Goal: Task Accomplishment & Management: Manage account settings

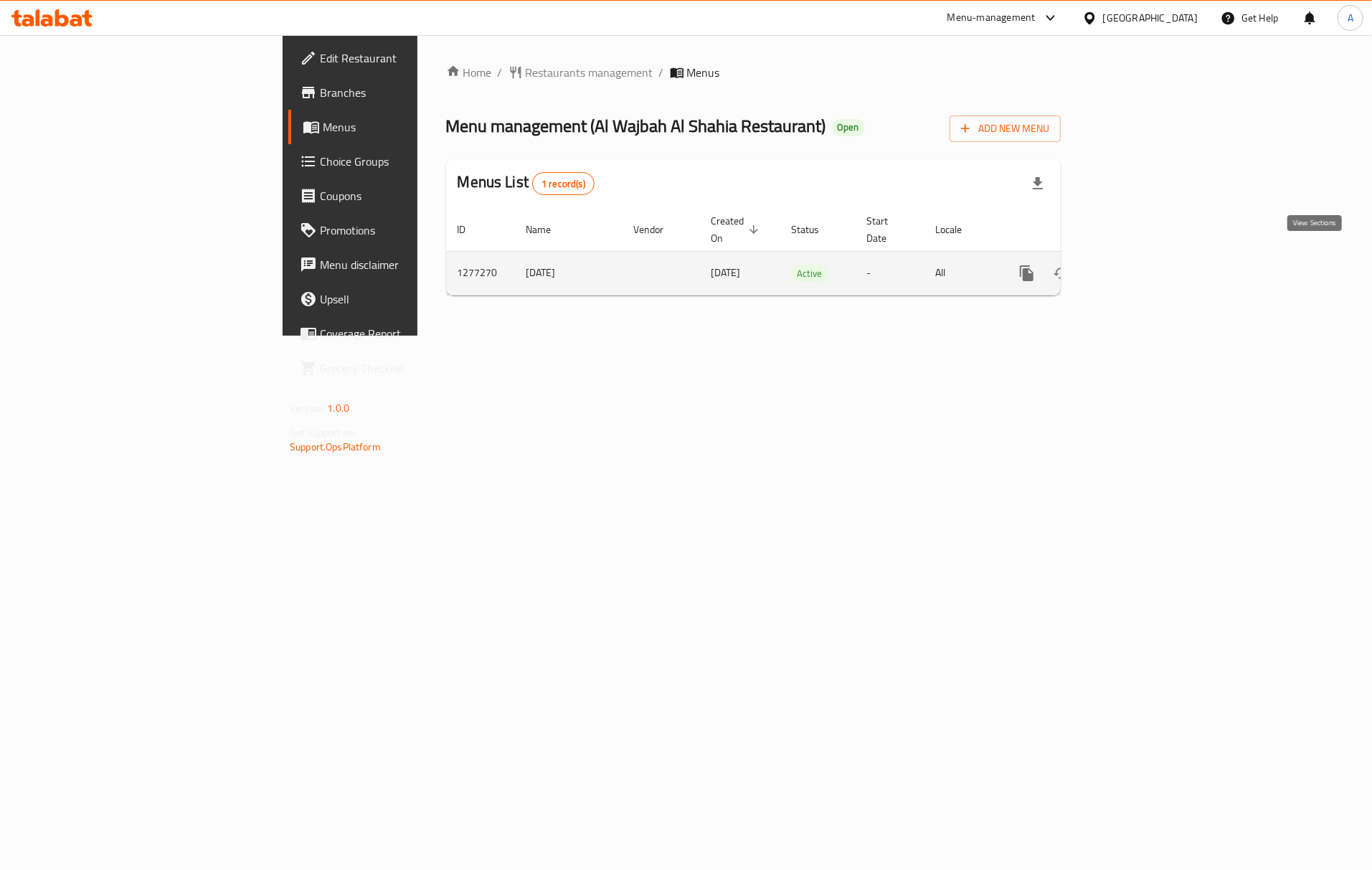
click at [1147, 259] on link "enhanced table" at bounding box center [1129, 273] width 34 height 34
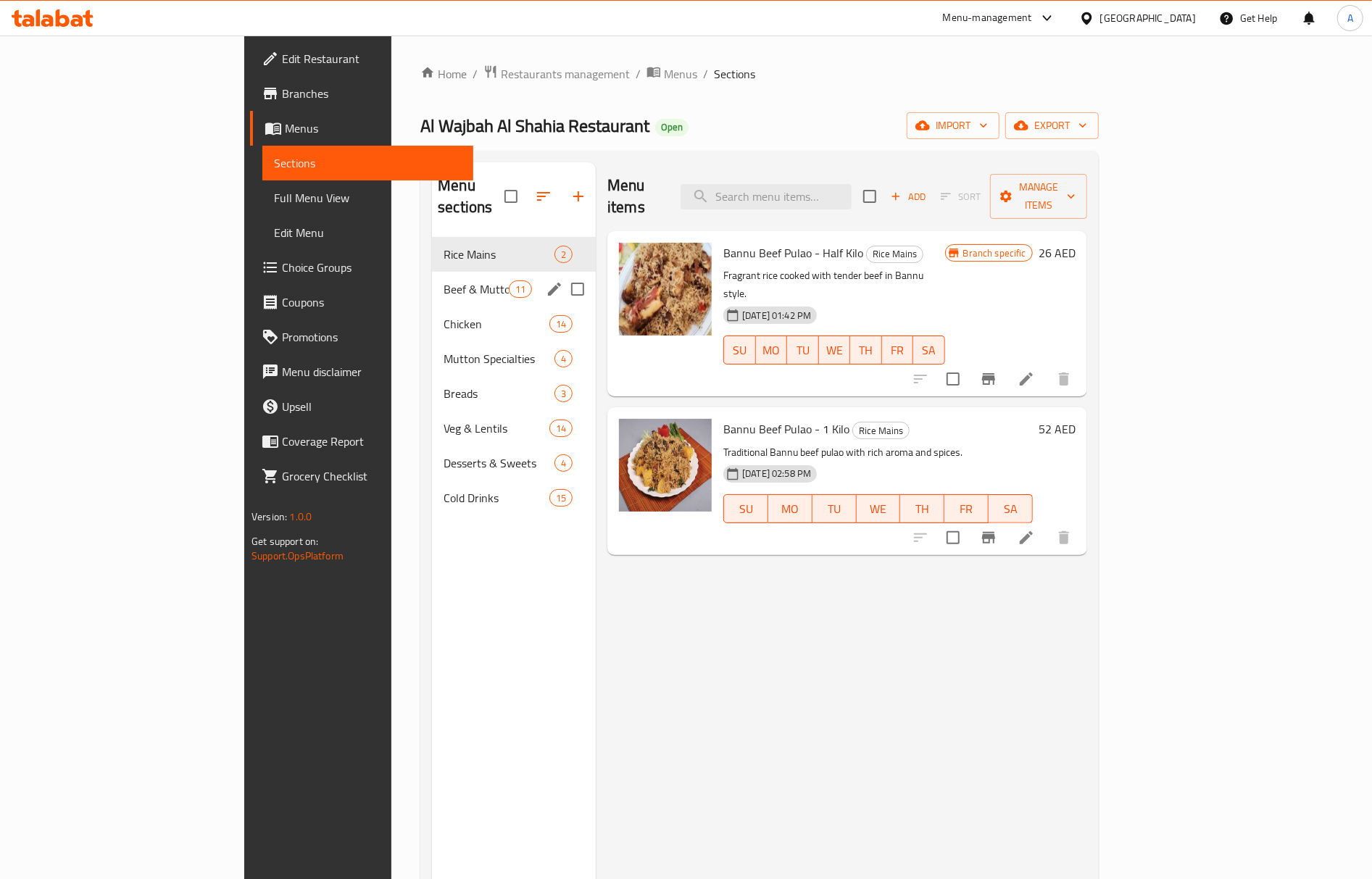
click at [432, 272] on div "Beef & Mutton 11" at bounding box center [513, 289] width 163 height 34
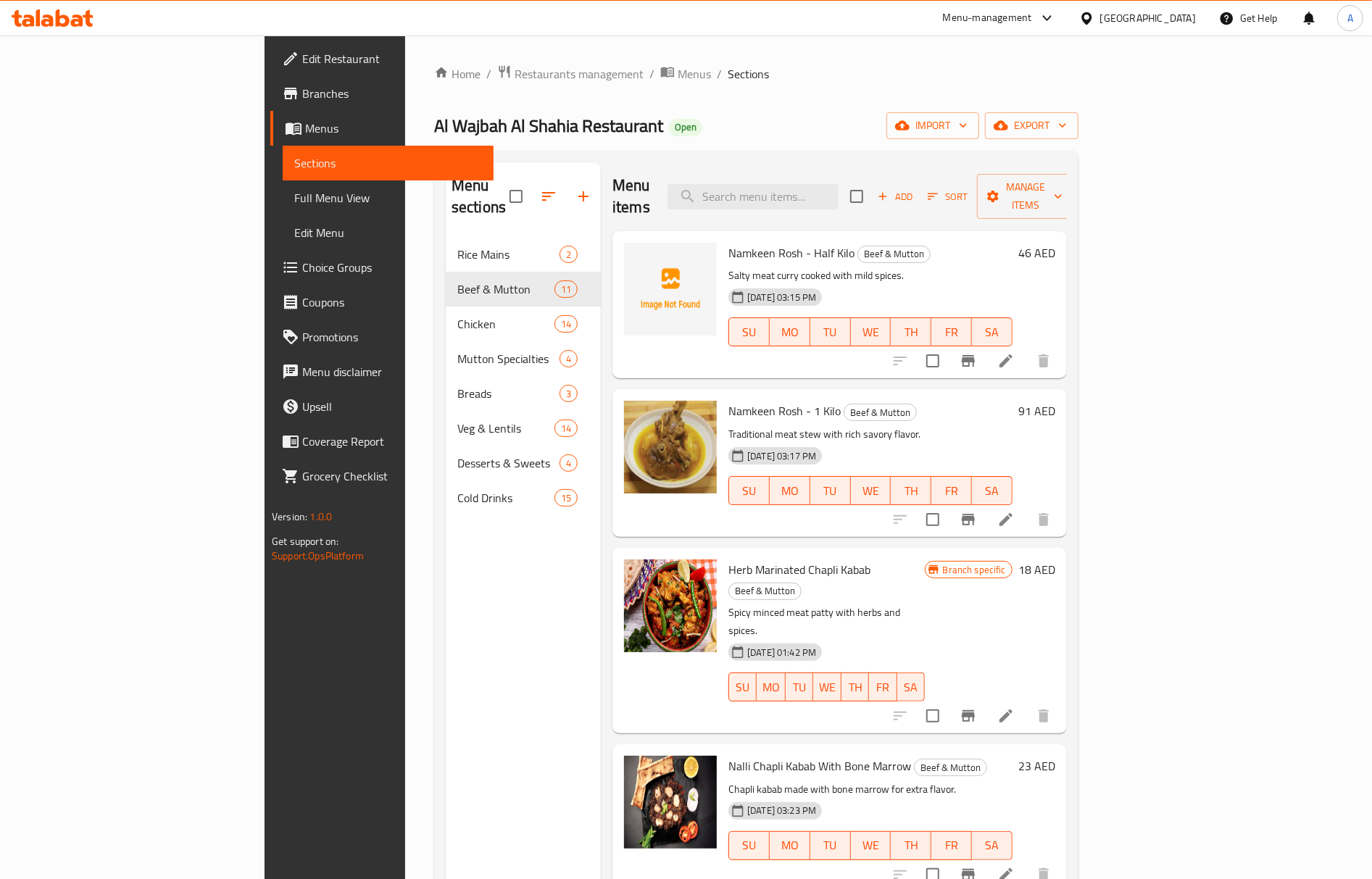
click at [729, 242] on span "Namkeen Rosh - Half Kilo" at bounding box center [792, 253] width 126 height 22
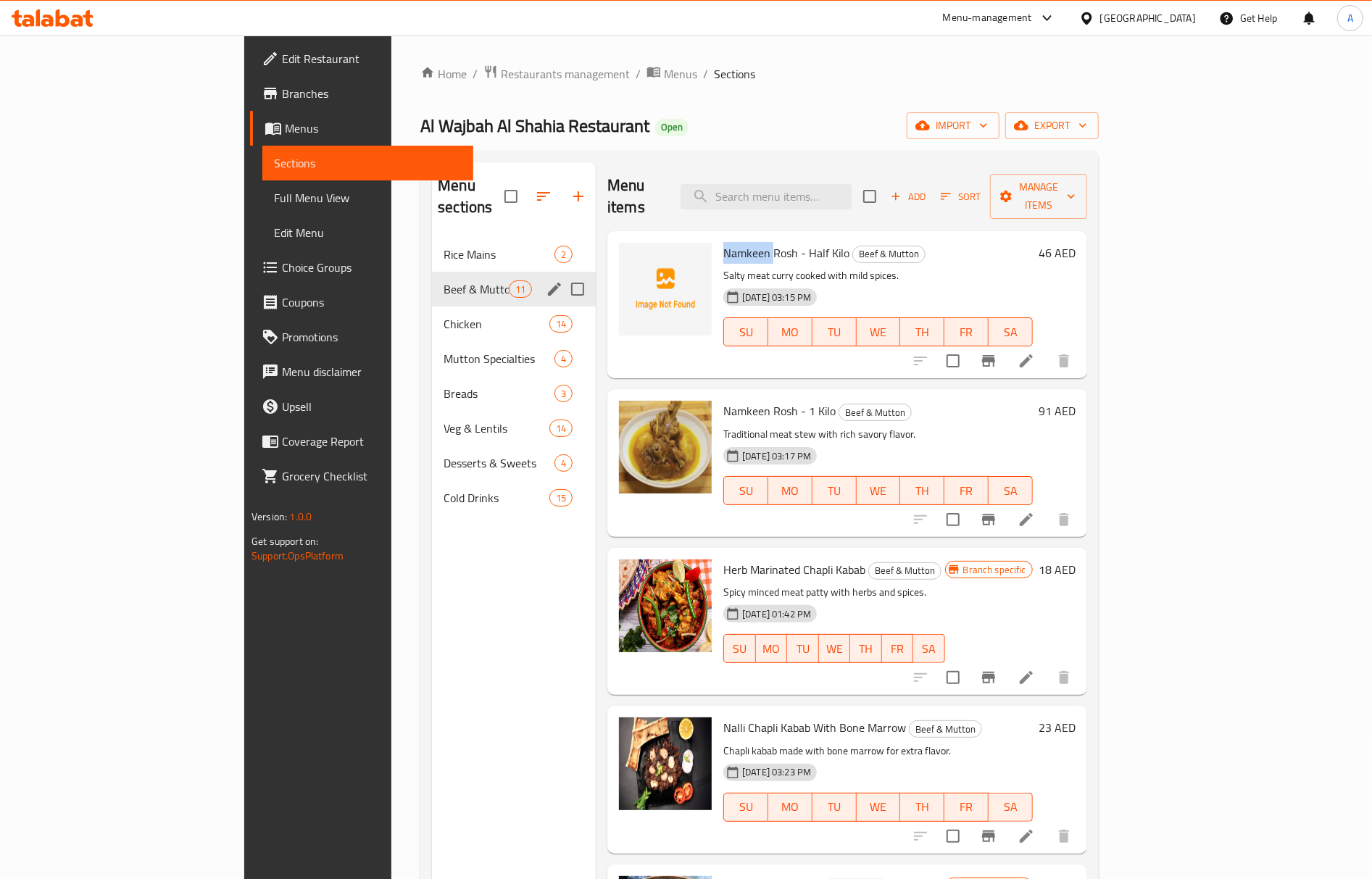
copy span "Namkeen"
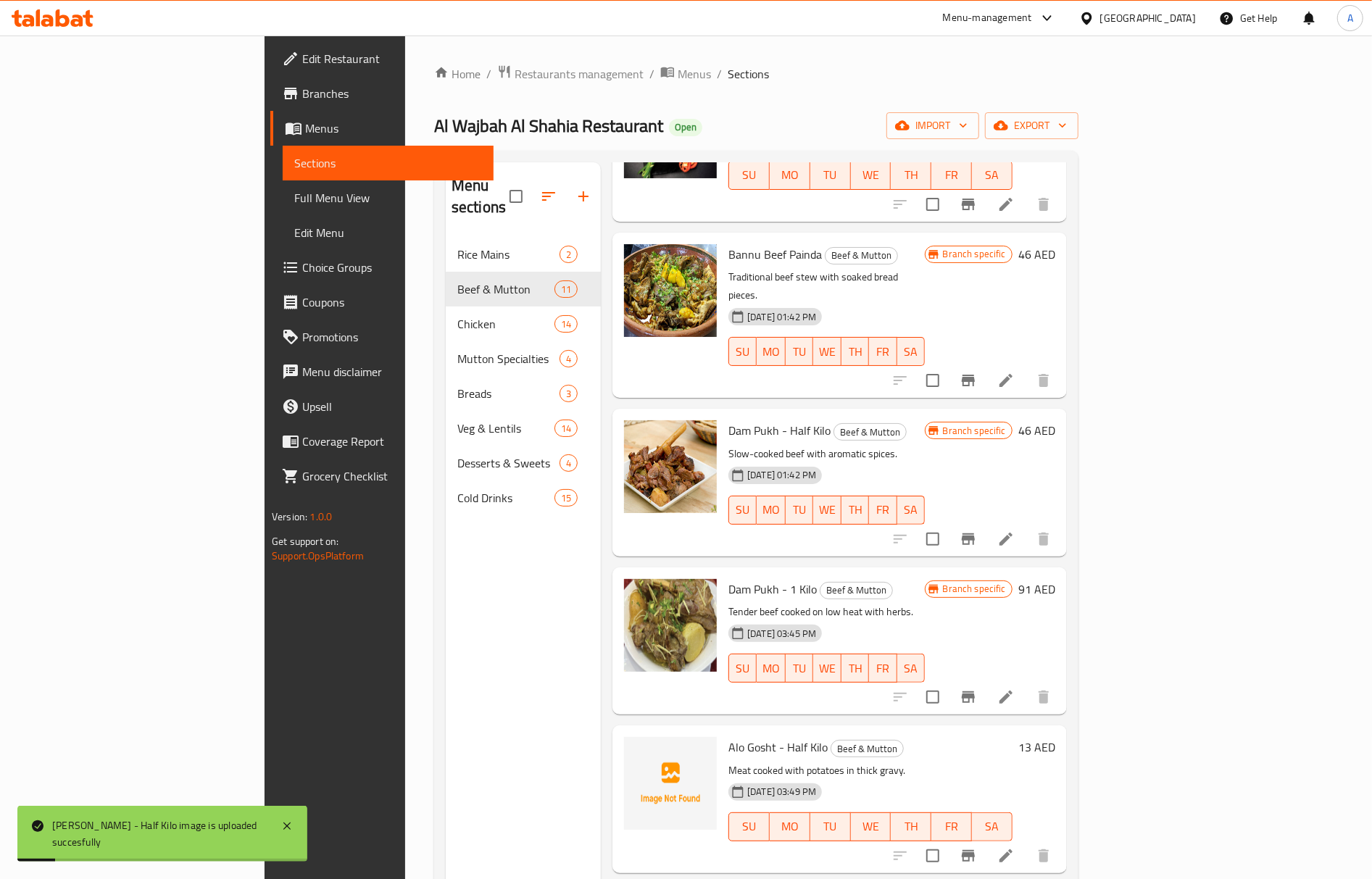
scroll to position [676, 0]
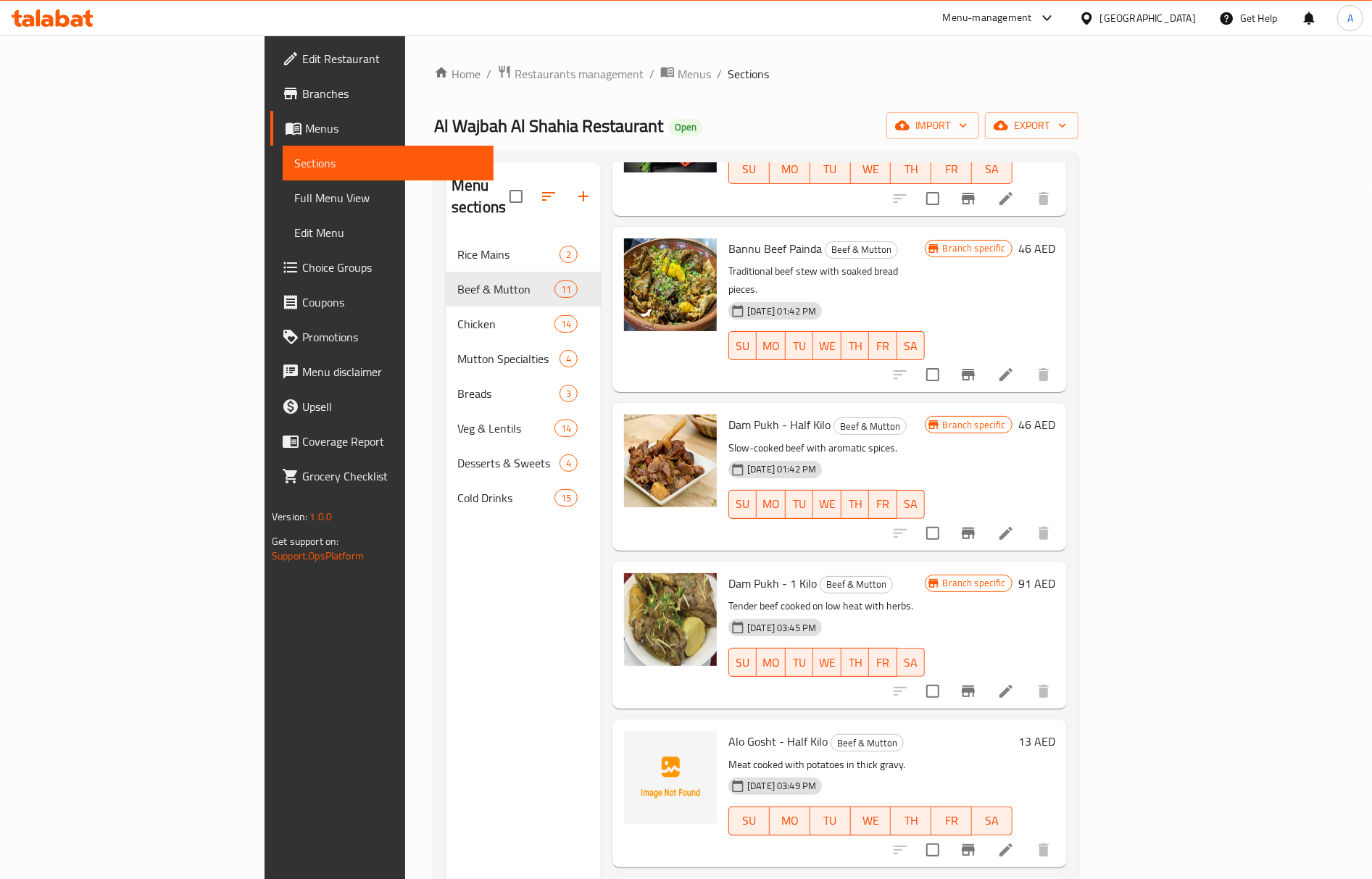
click at [729, 572] on span "Dam Pukh - 1 Kilo" at bounding box center [773, 583] width 88 height 22
copy h6 "Dam Pukh - 1 Kilo"
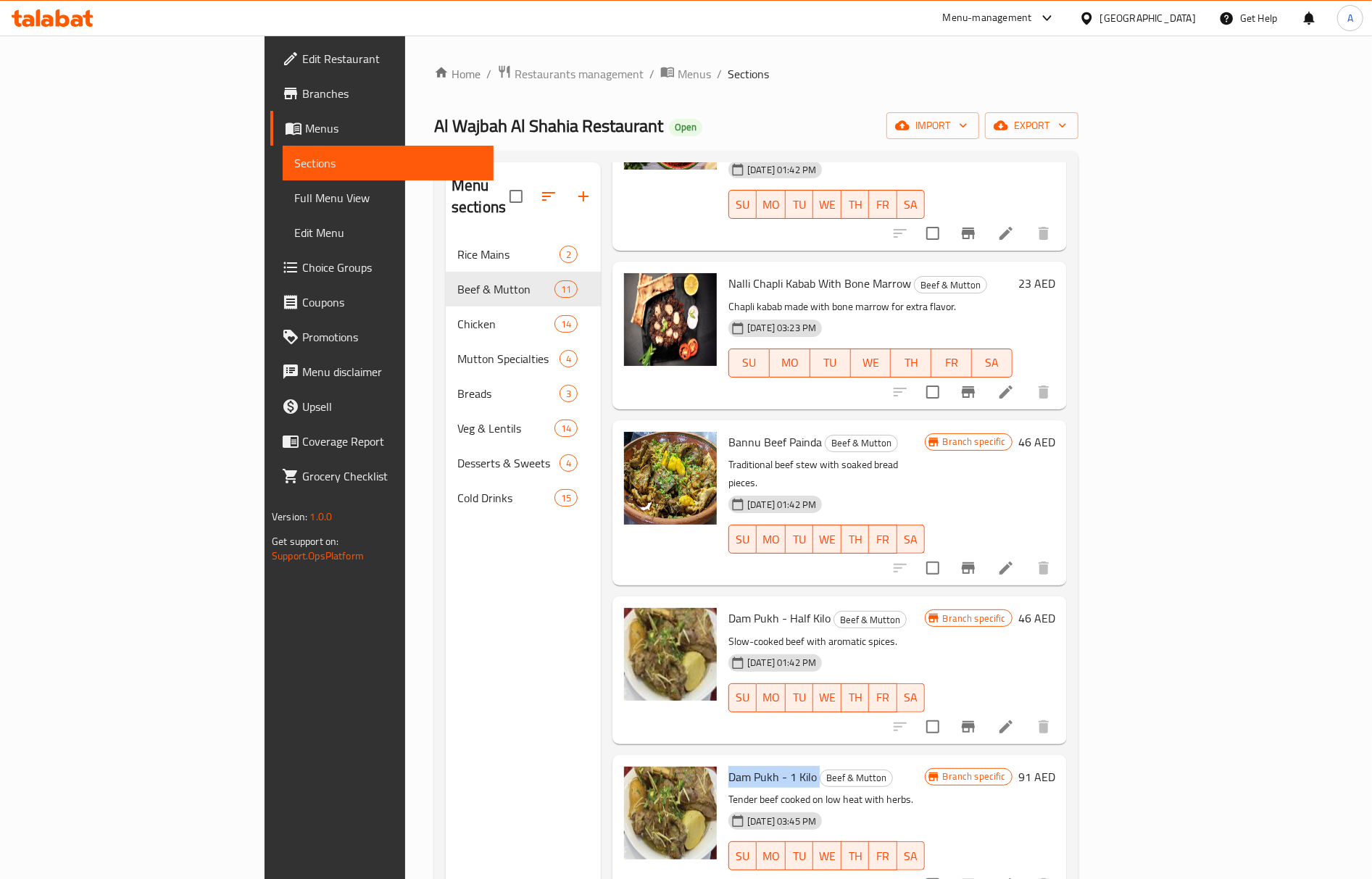
scroll to position [773, 0]
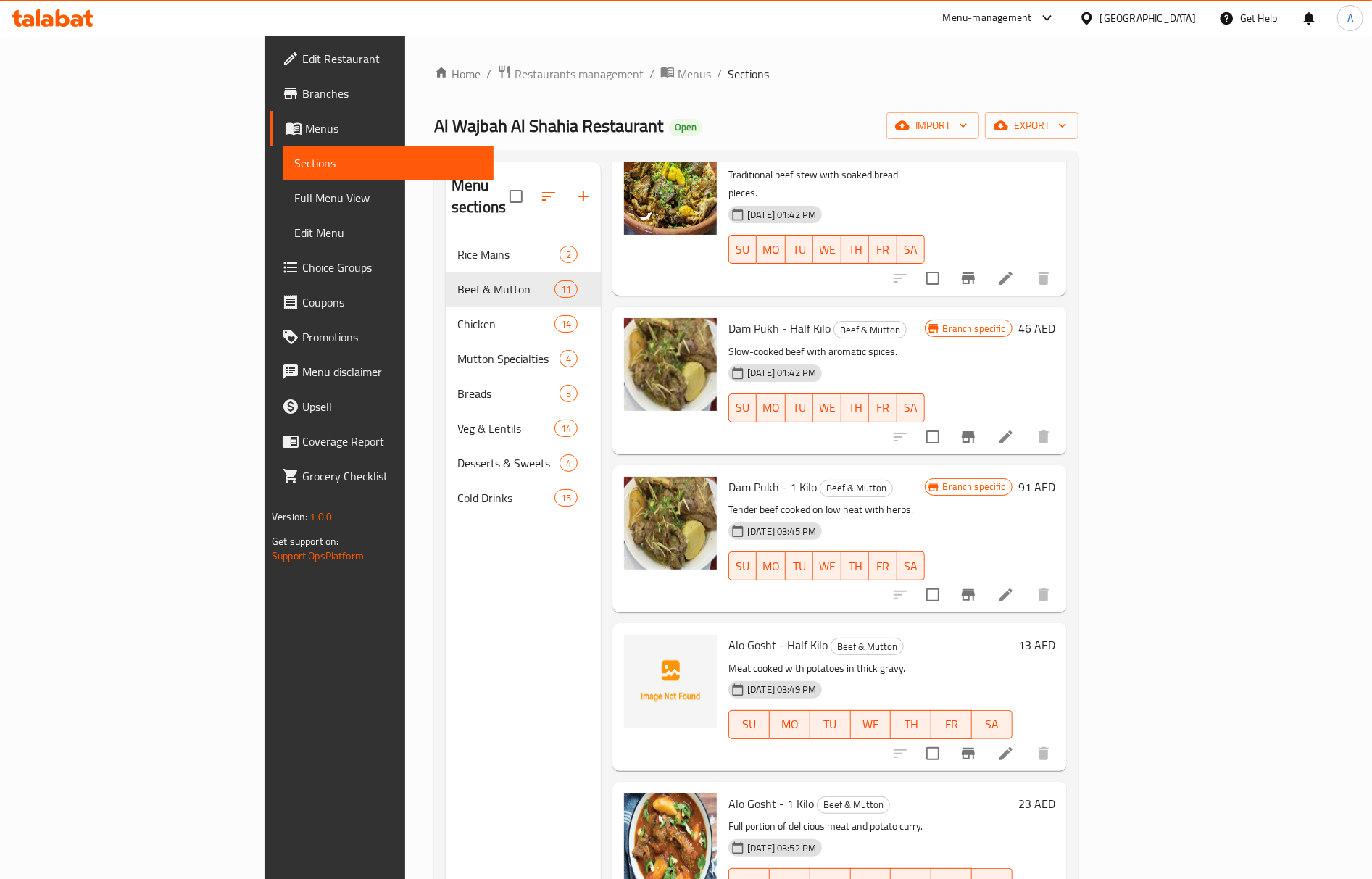
click at [729, 634] on span "Alo Gosht - Half Kilo" at bounding box center [778, 645] width 99 height 22
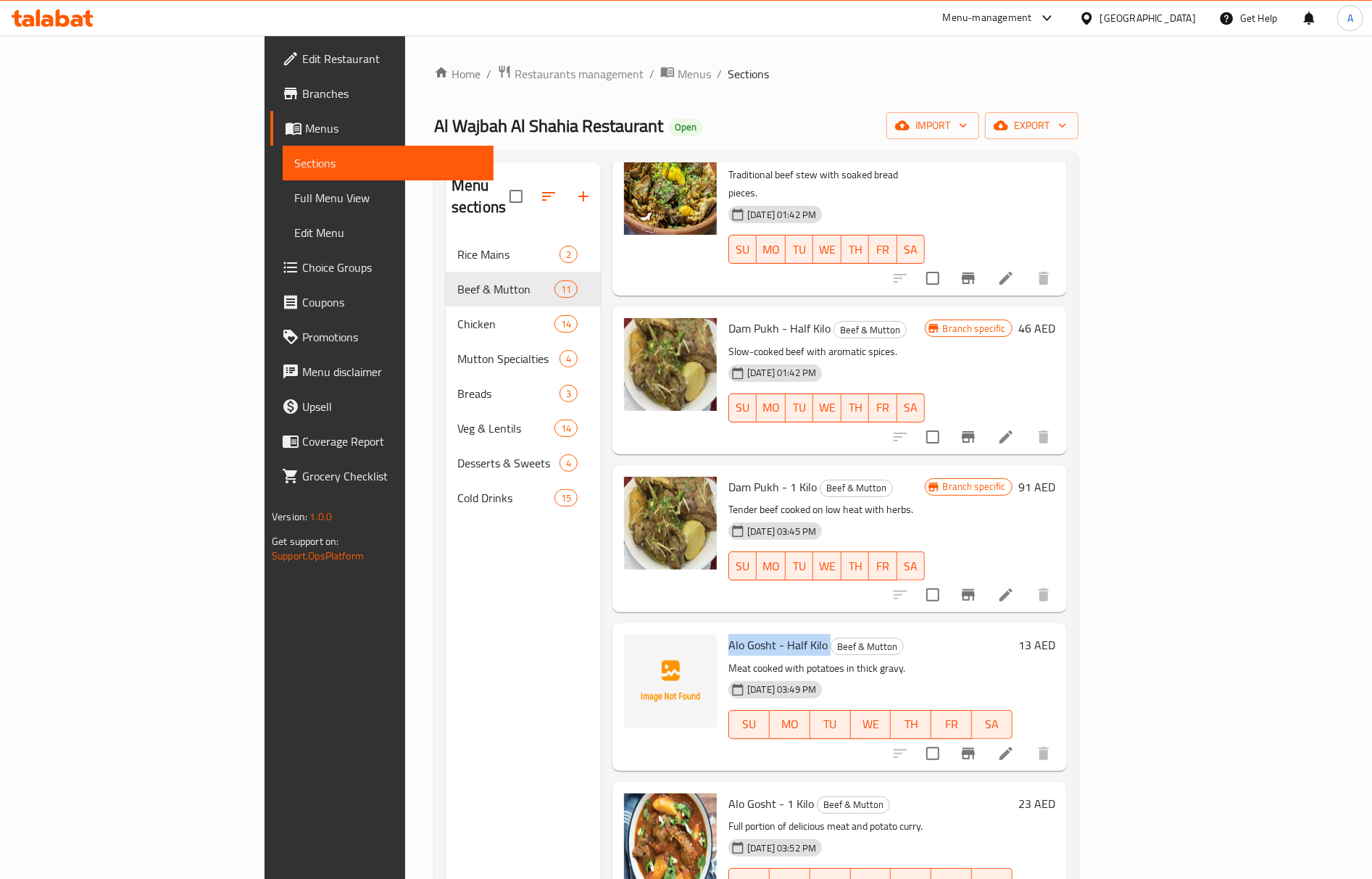
click at [729, 634] on span "Alo Gosht - Half Kilo" at bounding box center [778, 645] width 99 height 22
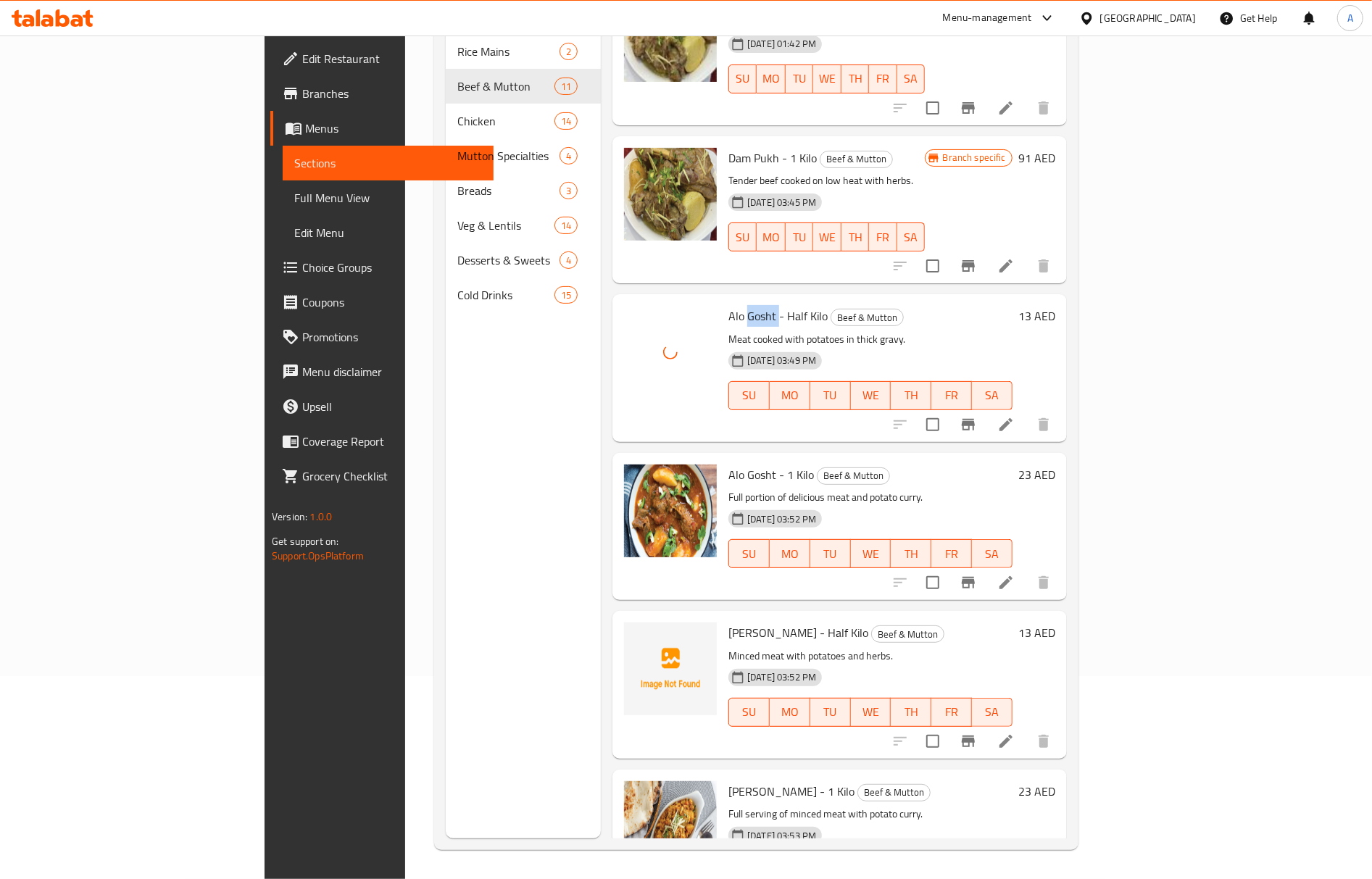
scroll to position [204, 0]
click at [624, 623] on img at bounding box center [670, 669] width 93 height 93
drag, startPoint x: 595, startPoint y: 587, endPoint x: 601, endPoint y: 793, distance: 206.1
click at [618, 799] on div at bounding box center [671, 843] width 104 height 135
click at [729, 622] on span "[PERSON_NAME] - Half Kilo" at bounding box center [799, 633] width 140 height 22
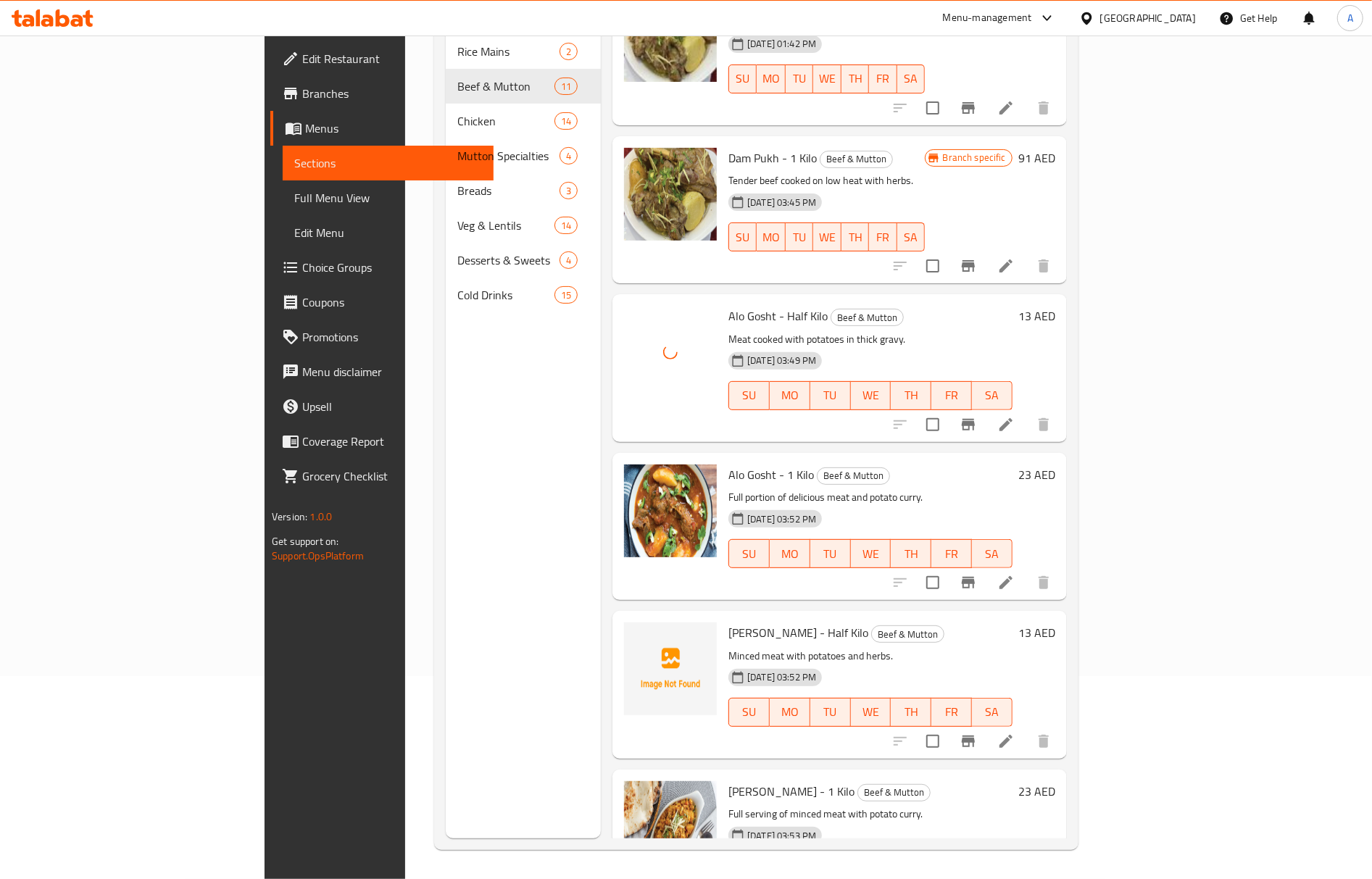
click at [729, 622] on span "[PERSON_NAME] - Half Kilo" at bounding box center [799, 633] width 140 height 22
copy span "Alo"
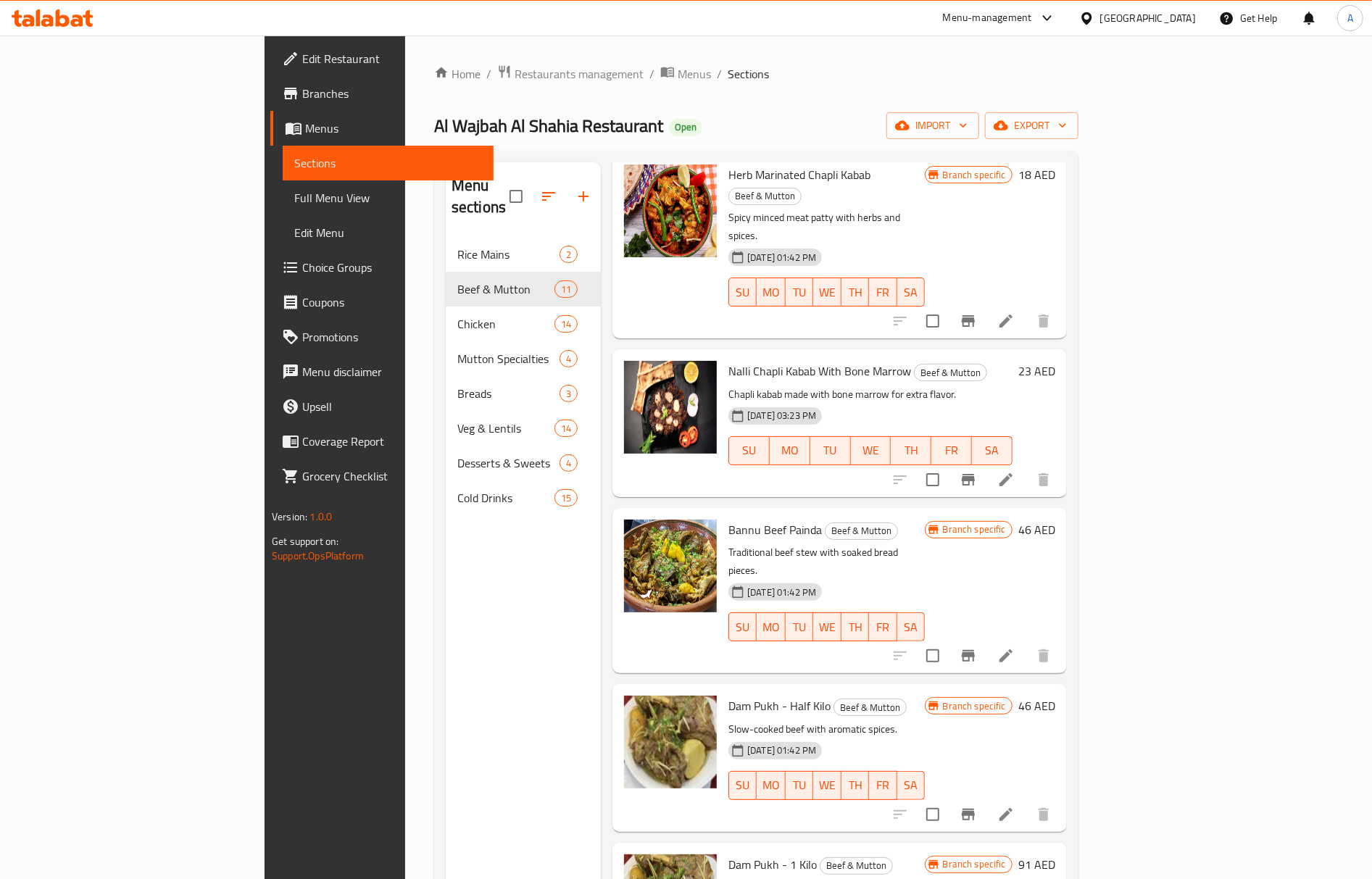
scroll to position [125, 0]
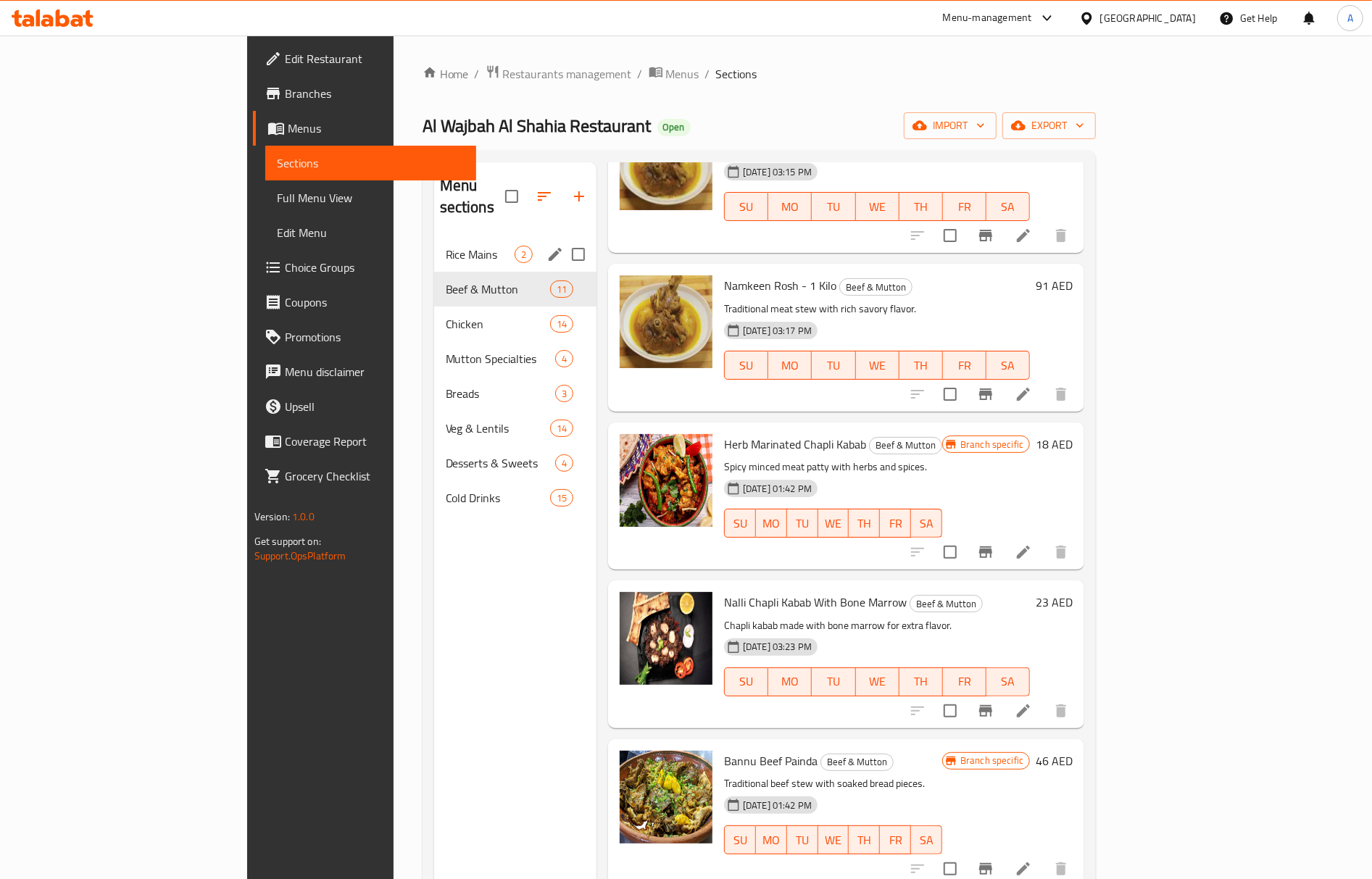
click at [446, 246] on span "Rice Mains" at bounding box center [481, 254] width 69 height 18
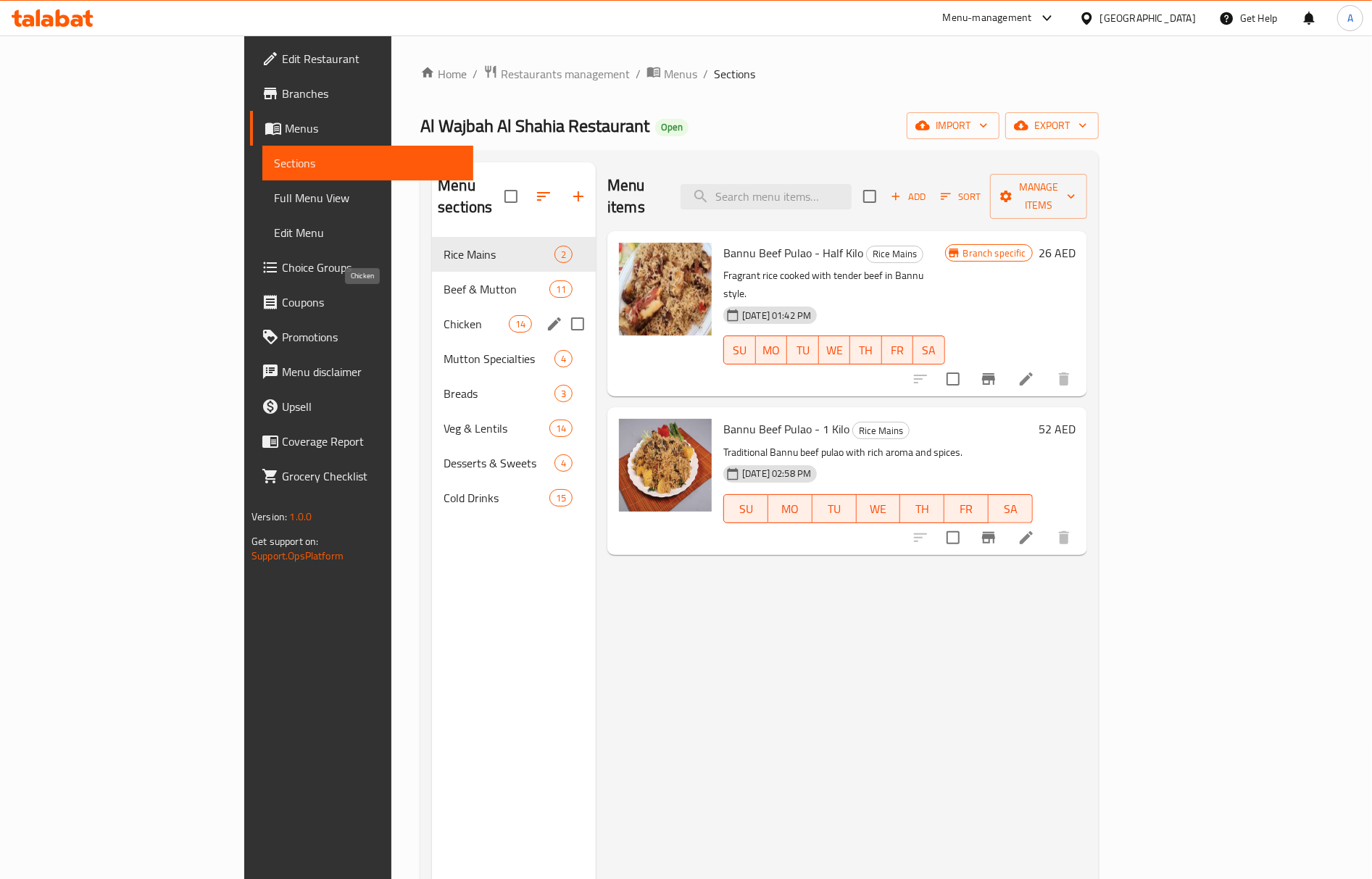
click at [443, 315] on span "Chicken" at bounding box center [476, 324] width 65 height 18
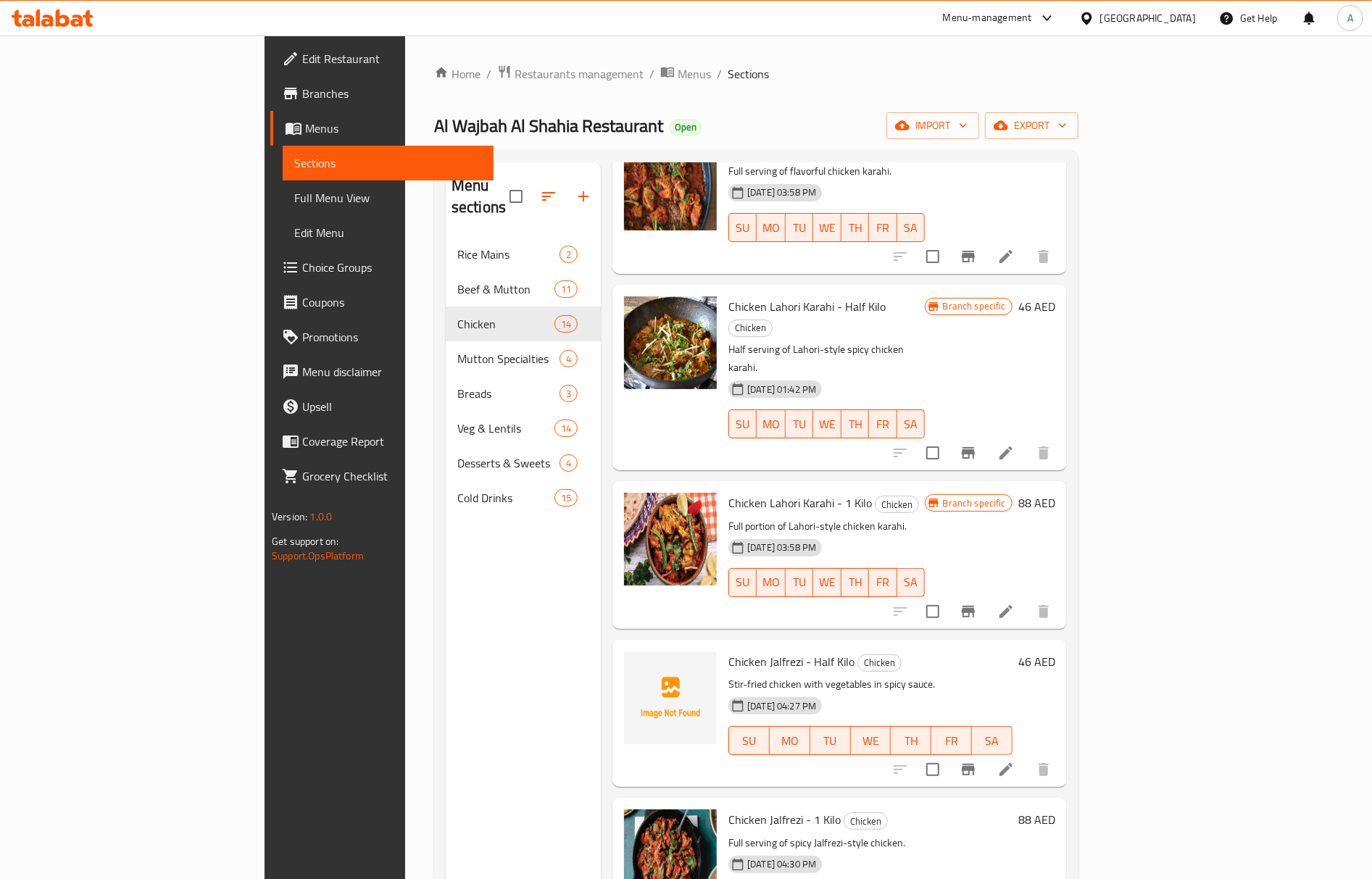
scroll to position [290, 0]
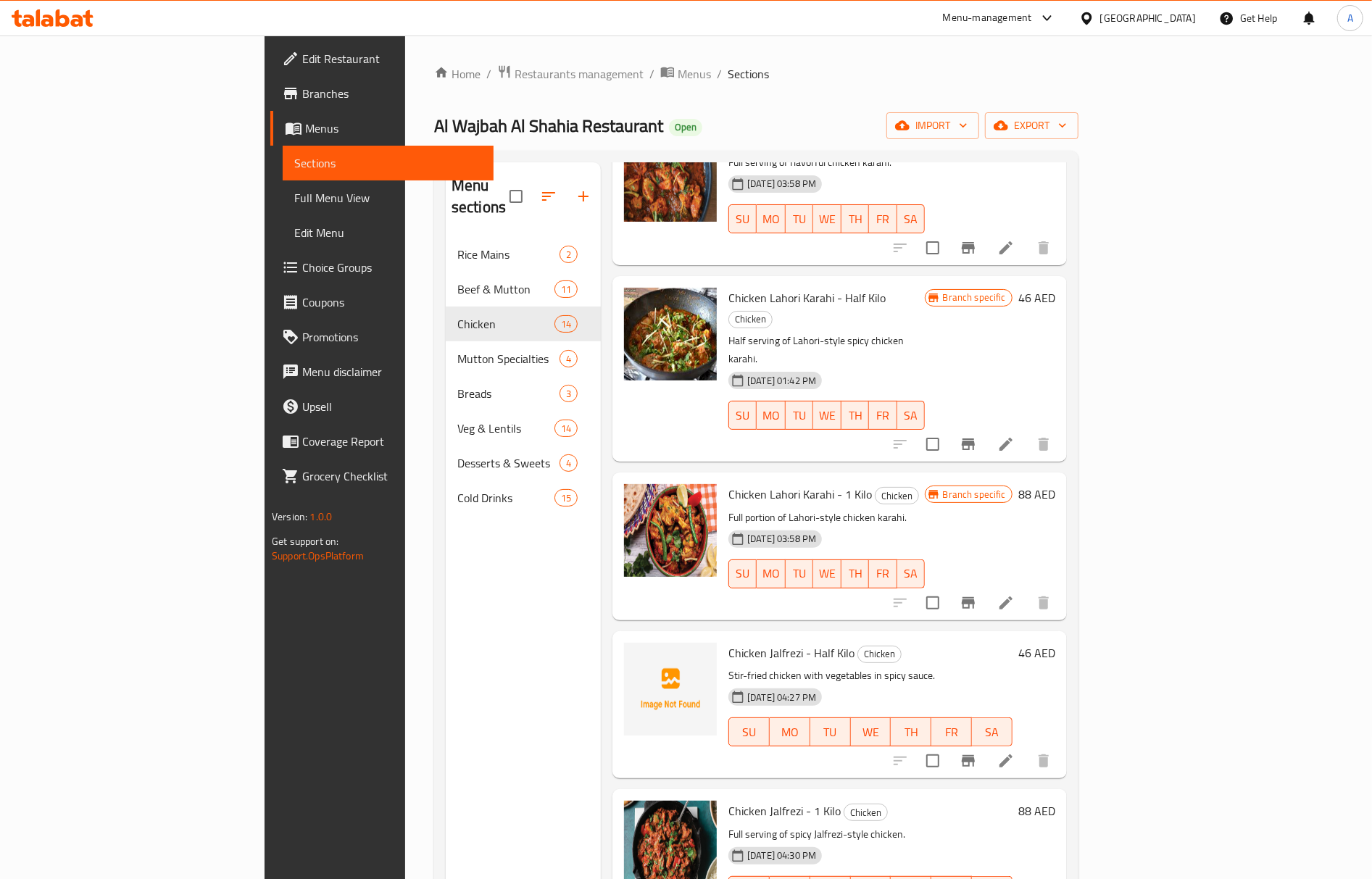
click at [729, 642] on span "Chicken Jalfrezi - Half Kilo" at bounding box center [792, 653] width 126 height 22
copy span "Jalfrezi"
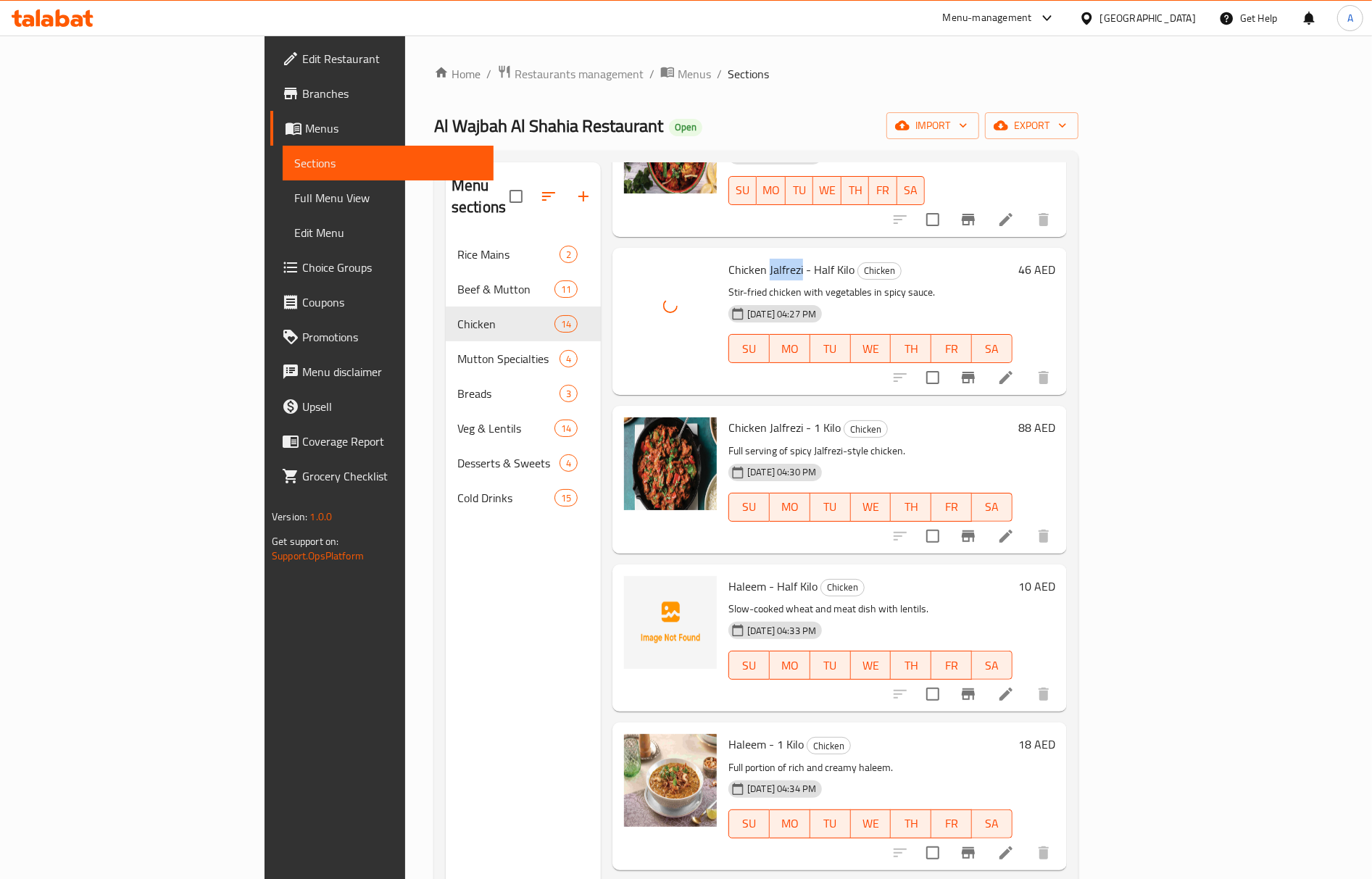
scroll to position [870, 0]
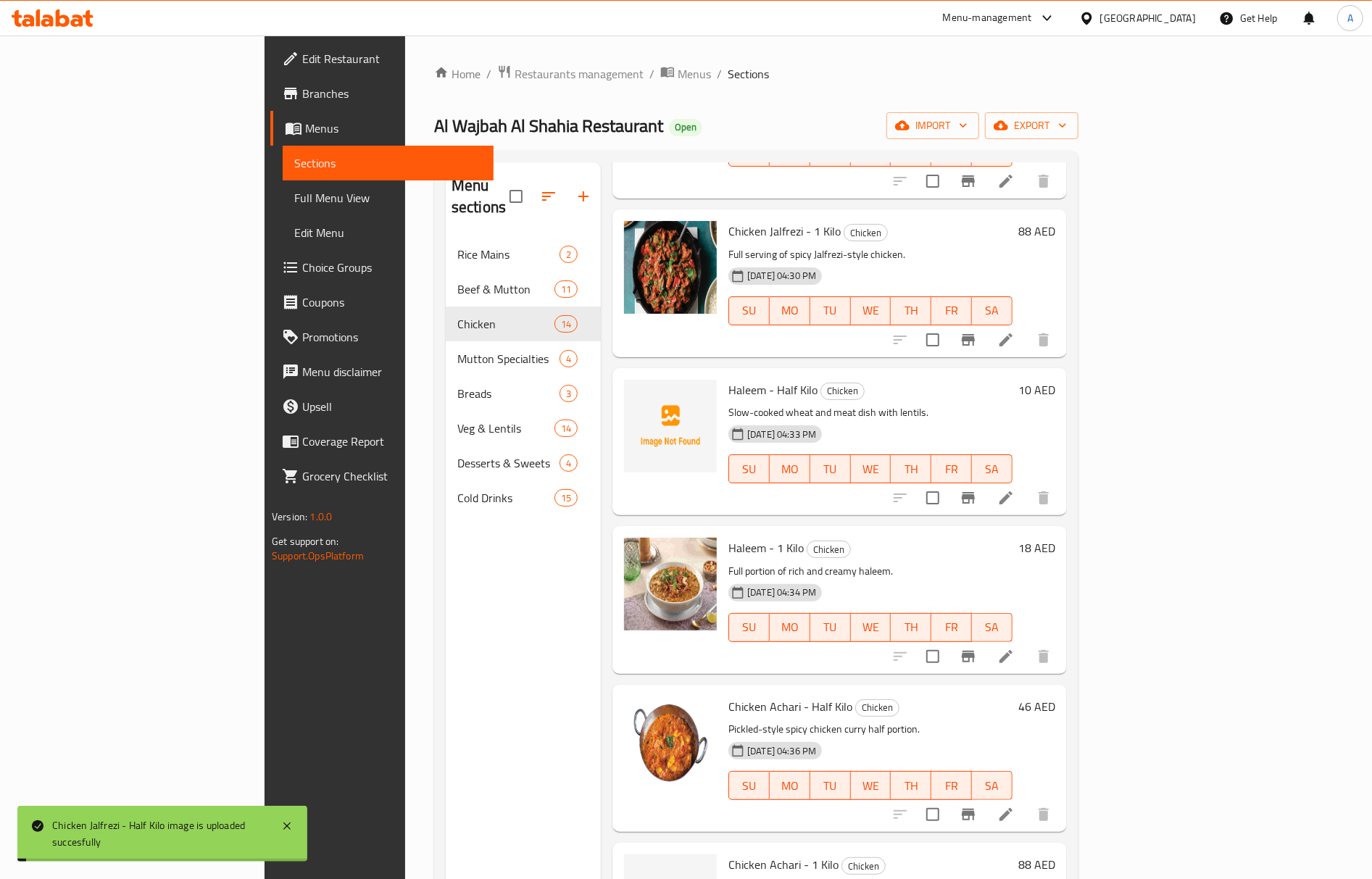
click at [729, 537] on span "Haleem - 1 Kilo" at bounding box center [766, 548] width 75 height 22
copy span "Haleem"
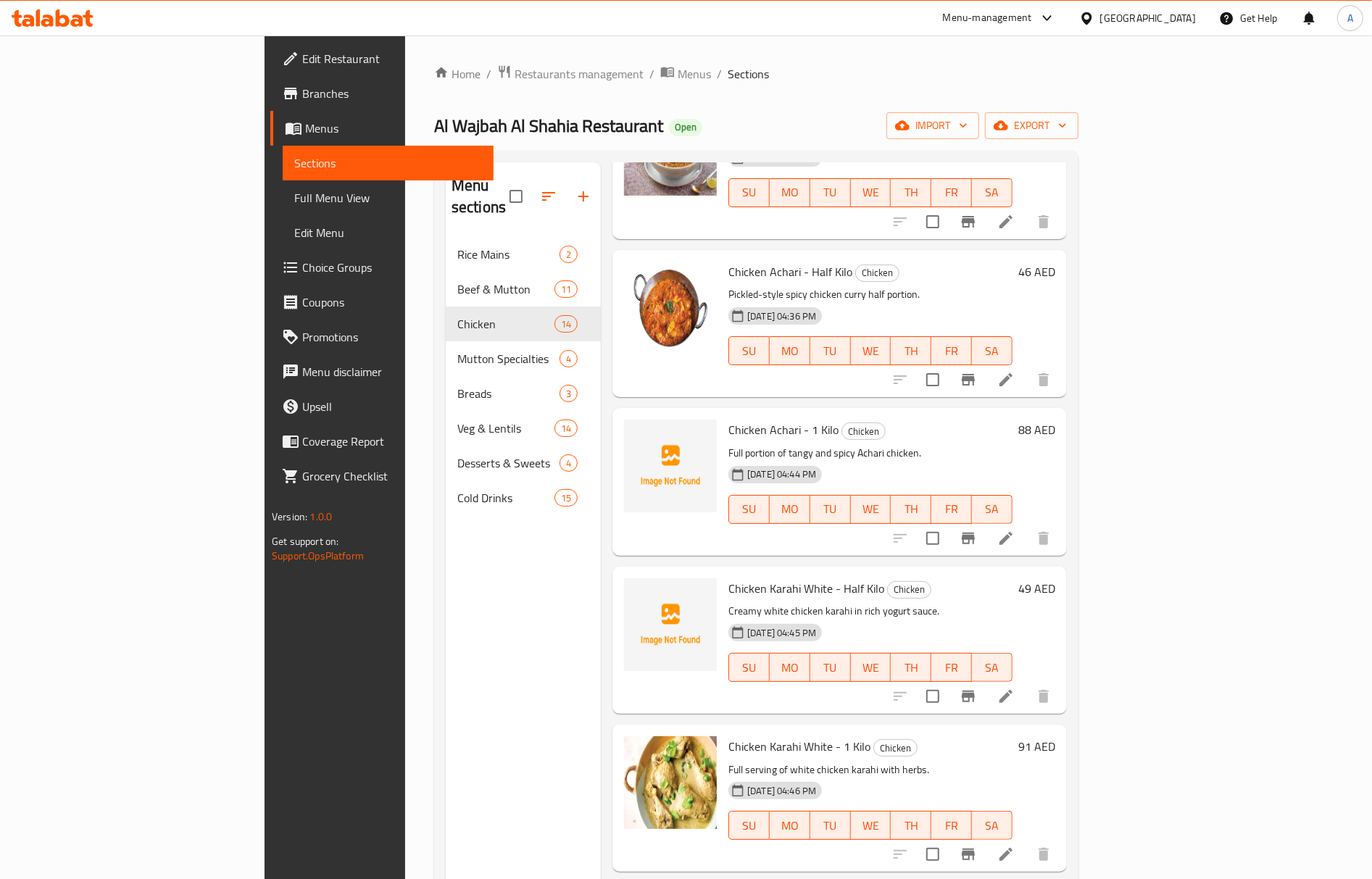
scroll to position [1353, 0]
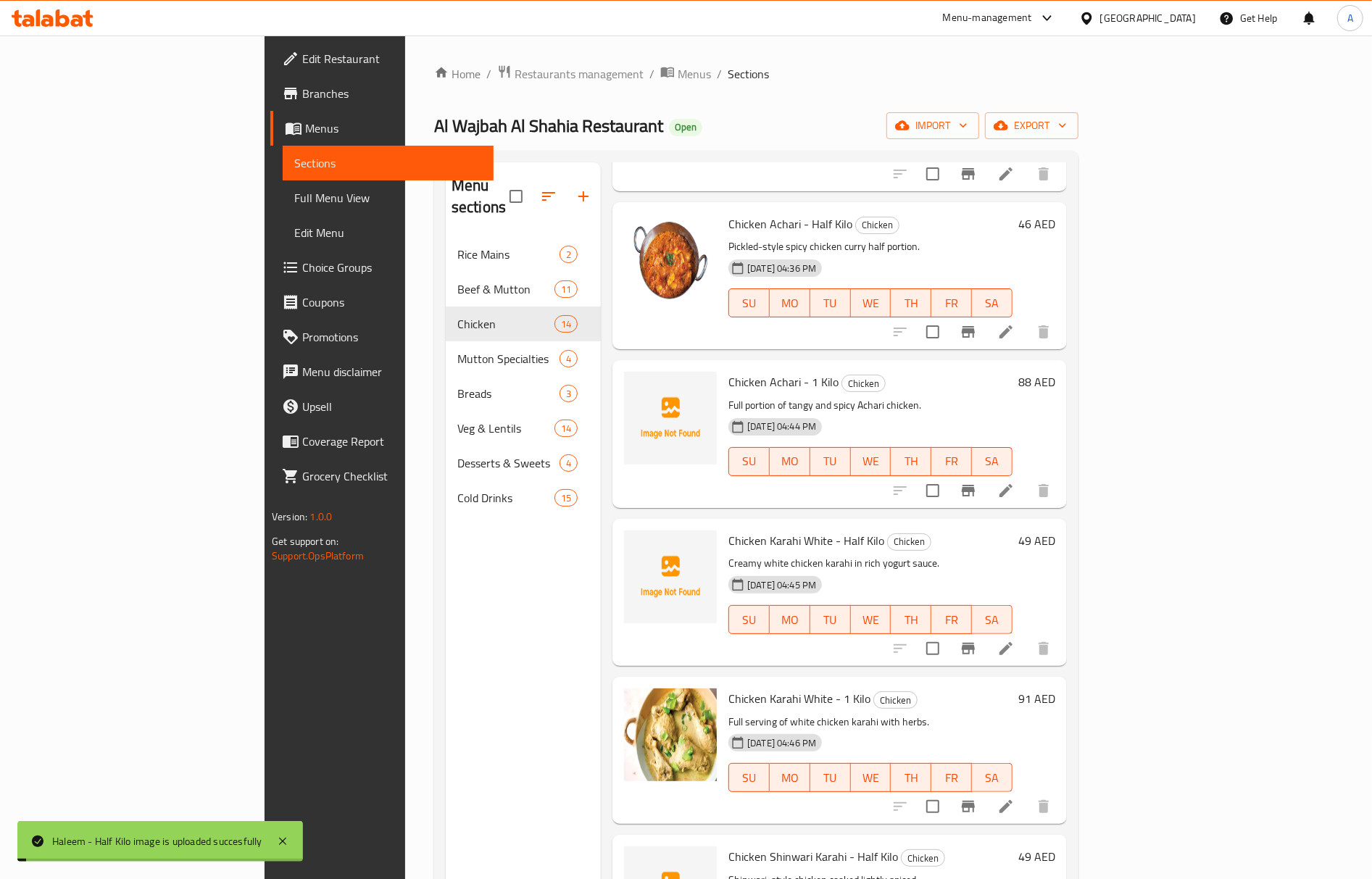
click at [729, 371] on span "Chicken Achari - 1 Kilo" at bounding box center [784, 382] width 110 height 22
click at [741, 371] on span "Chicken Achari - 1 Kilo" at bounding box center [784, 382] width 110 height 22
click at [729, 371] on span "Chicken Achari - 1 Kilo" at bounding box center [784, 382] width 110 height 22
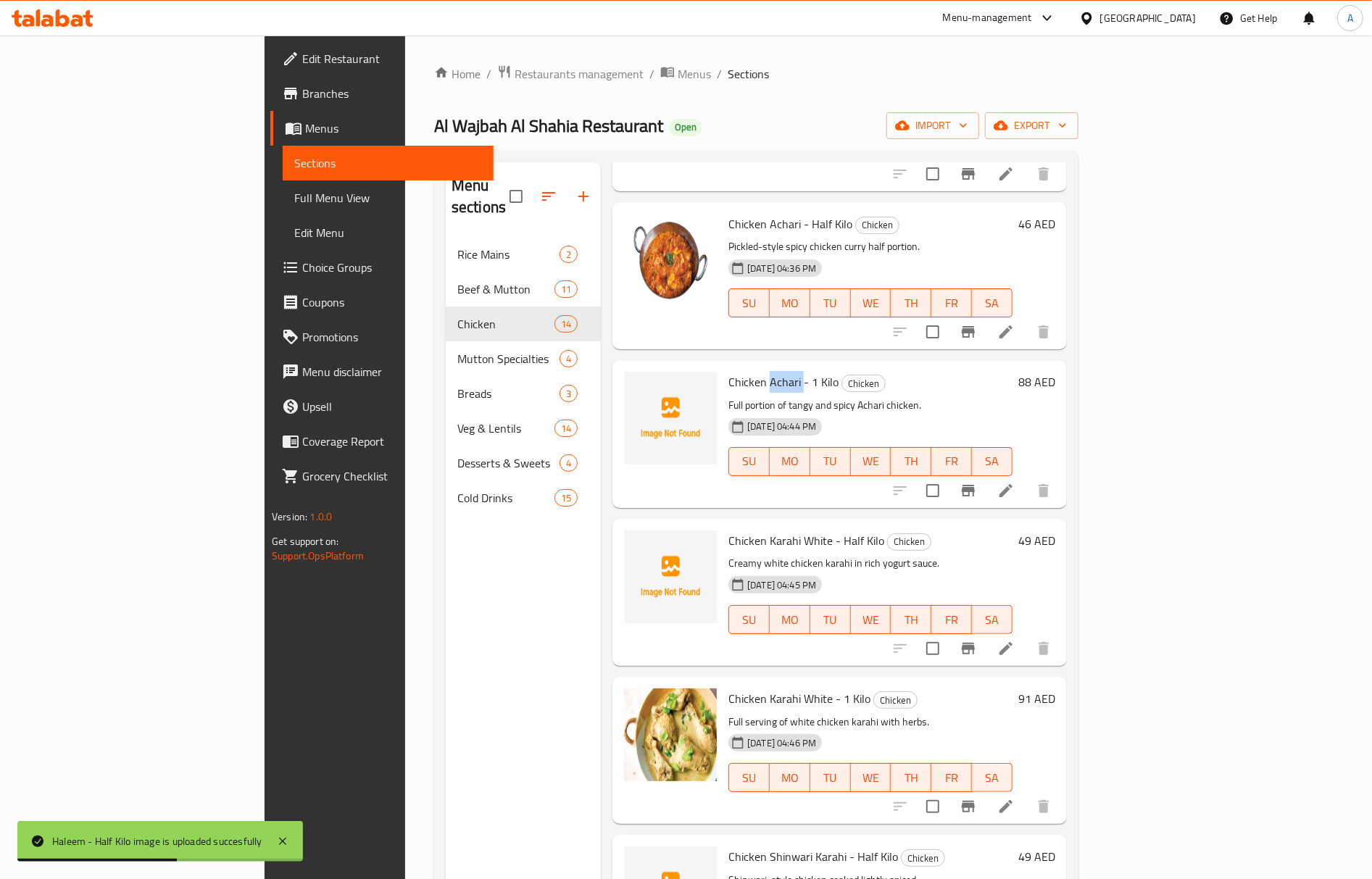
click at [729, 371] on span "Chicken Achari - 1 Kilo" at bounding box center [784, 382] width 110 height 22
copy span "Achari"
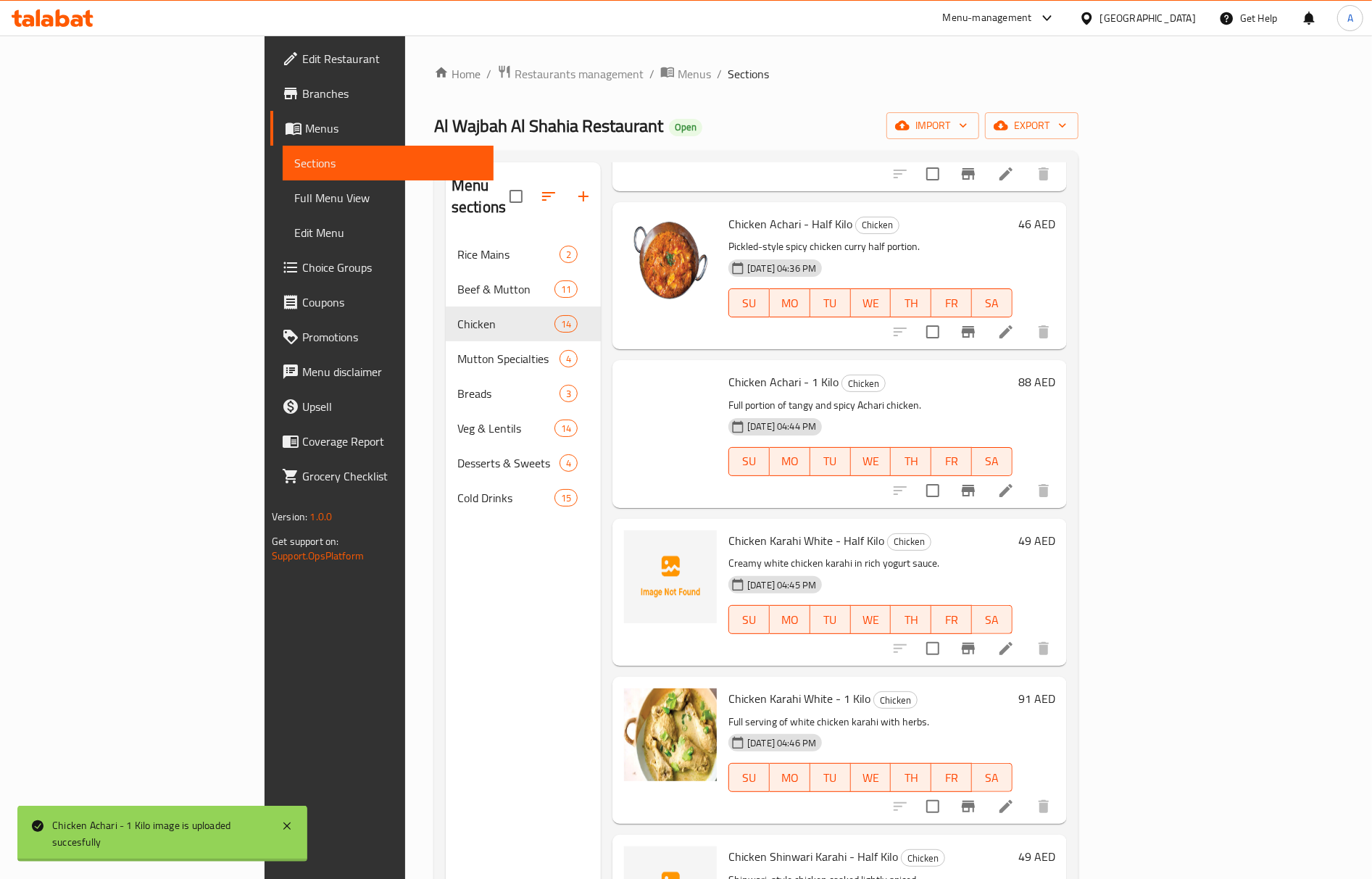
click at [729, 530] on span "Chicken Karahi White - Half Kilo" at bounding box center [807, 541] width 155 height 22
copy span "Karahi"
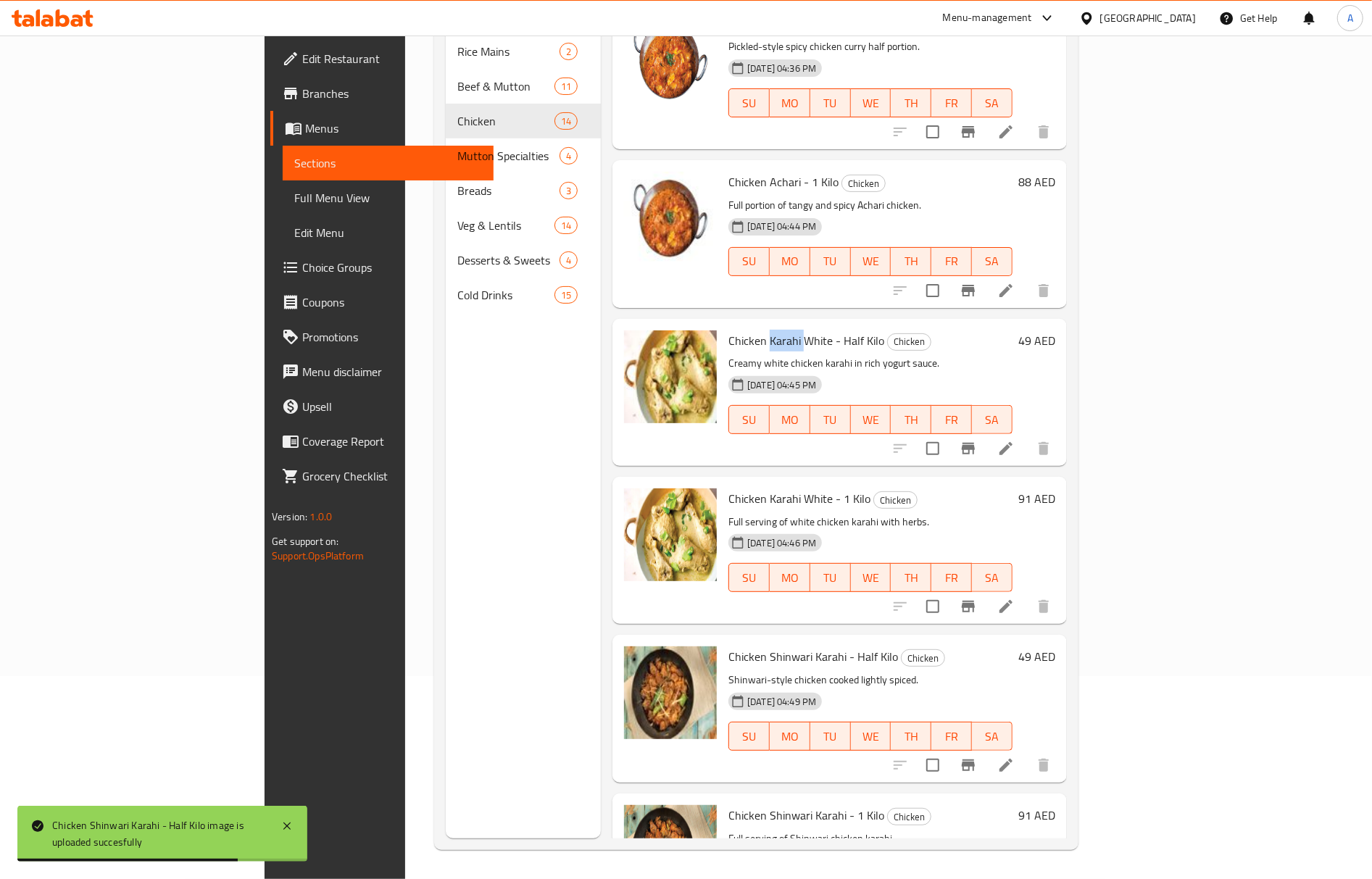
scroll to position [1373, 0]
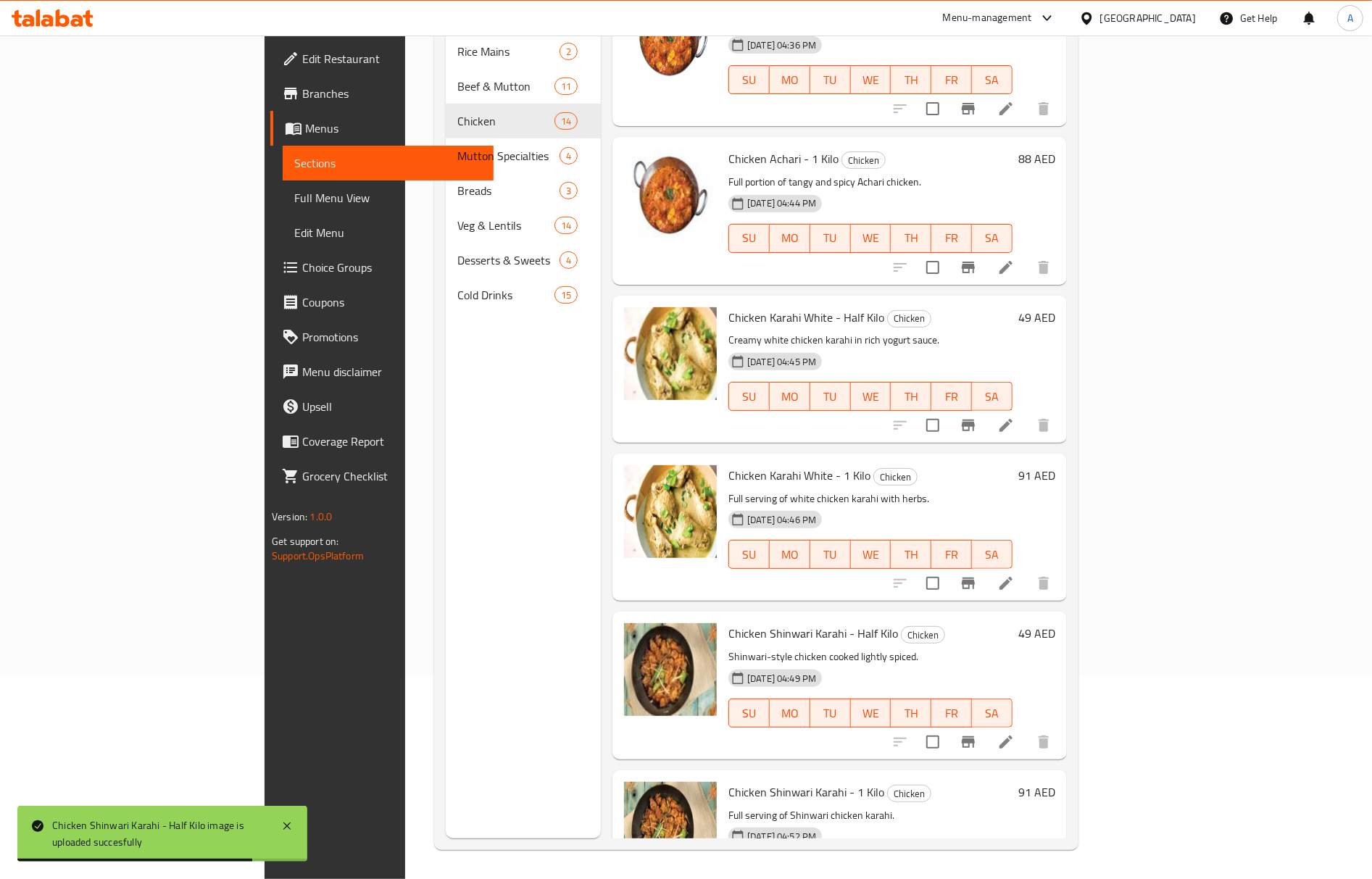
click at [754, 688] on div "Menu items Add Sort Manage items Chicken Karahi - Half Kilo Chicken Half portio…" at bounding box center [834, 398] width 466 height 879
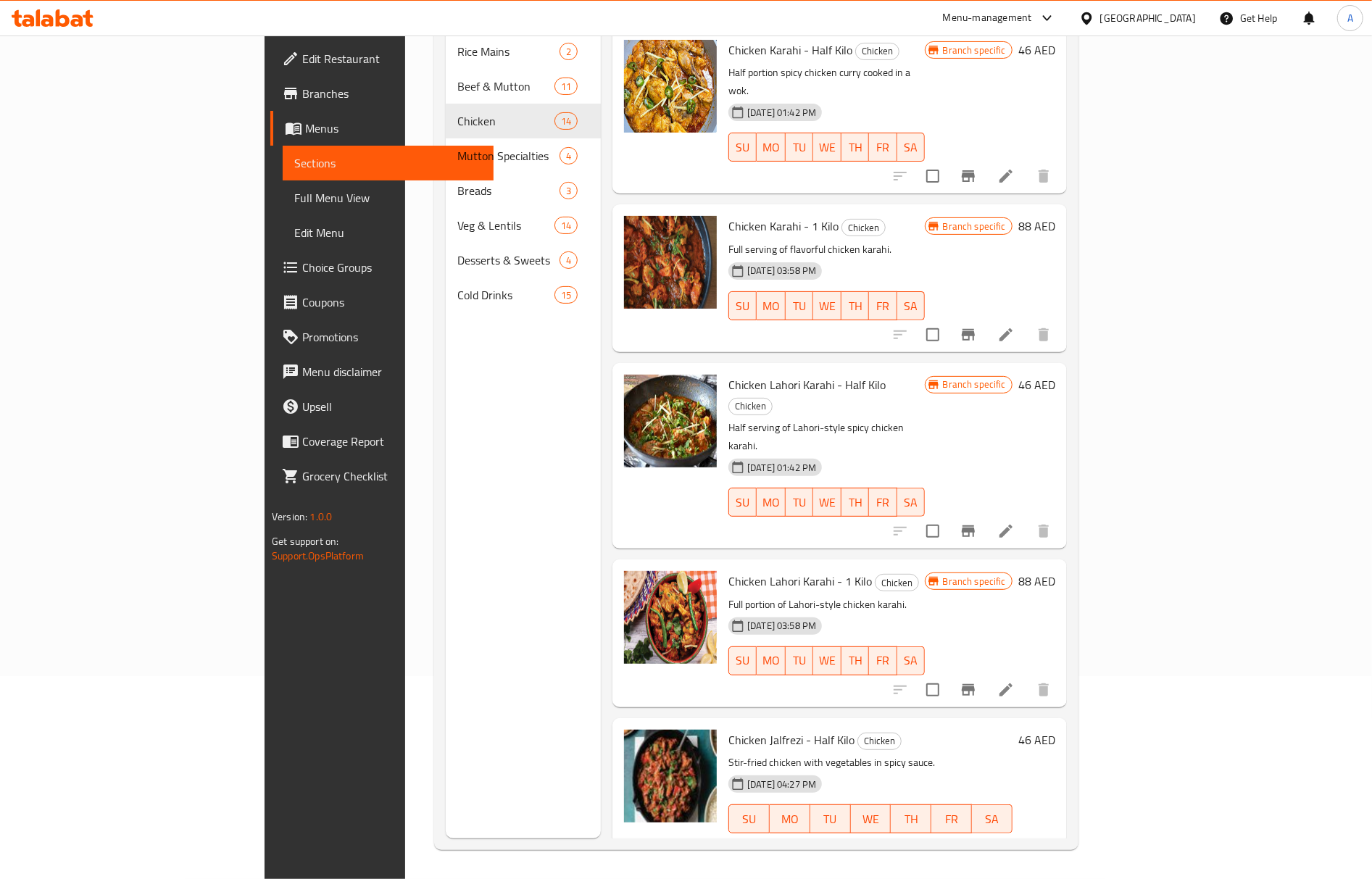
scroll to position [0, 0]
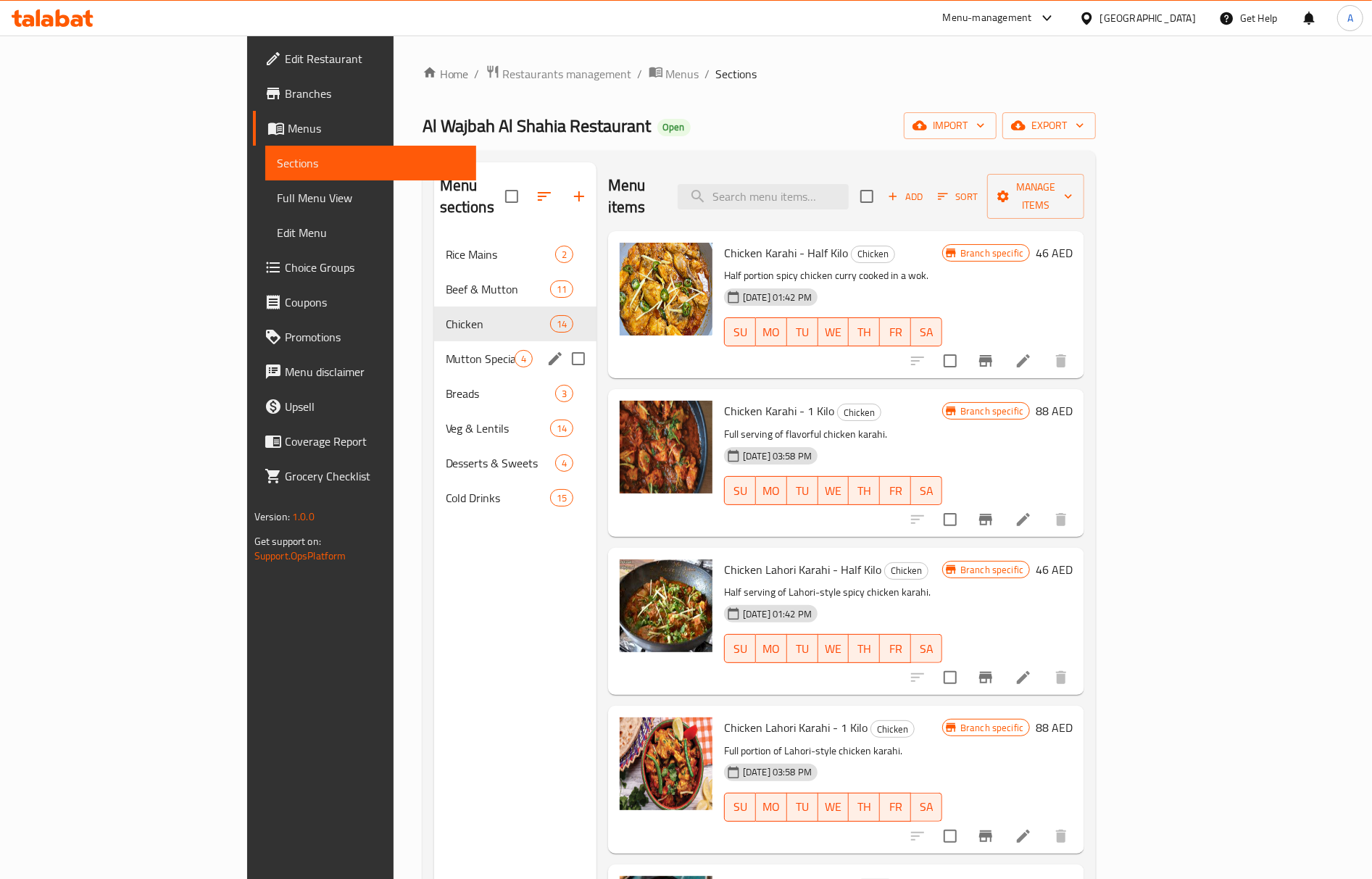
click at [446, 350] on span "Mutton Specialties" at bounding box center [481, 359] width 69 height 18
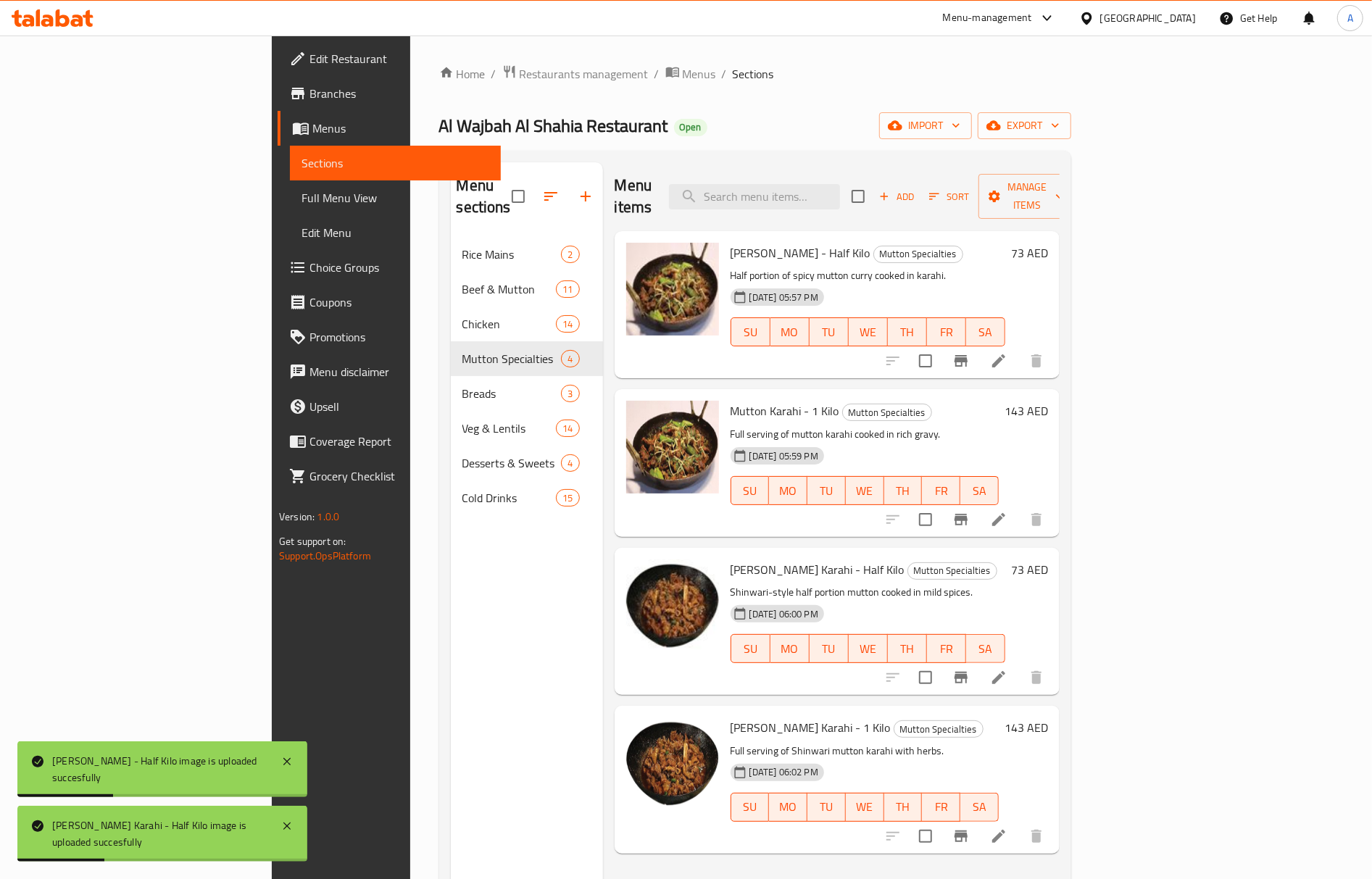
click at [731, 559] on span "[PERSON_NAME] Karahi - Half Kilo" at bounding box center [817, 570] width 174 height 22
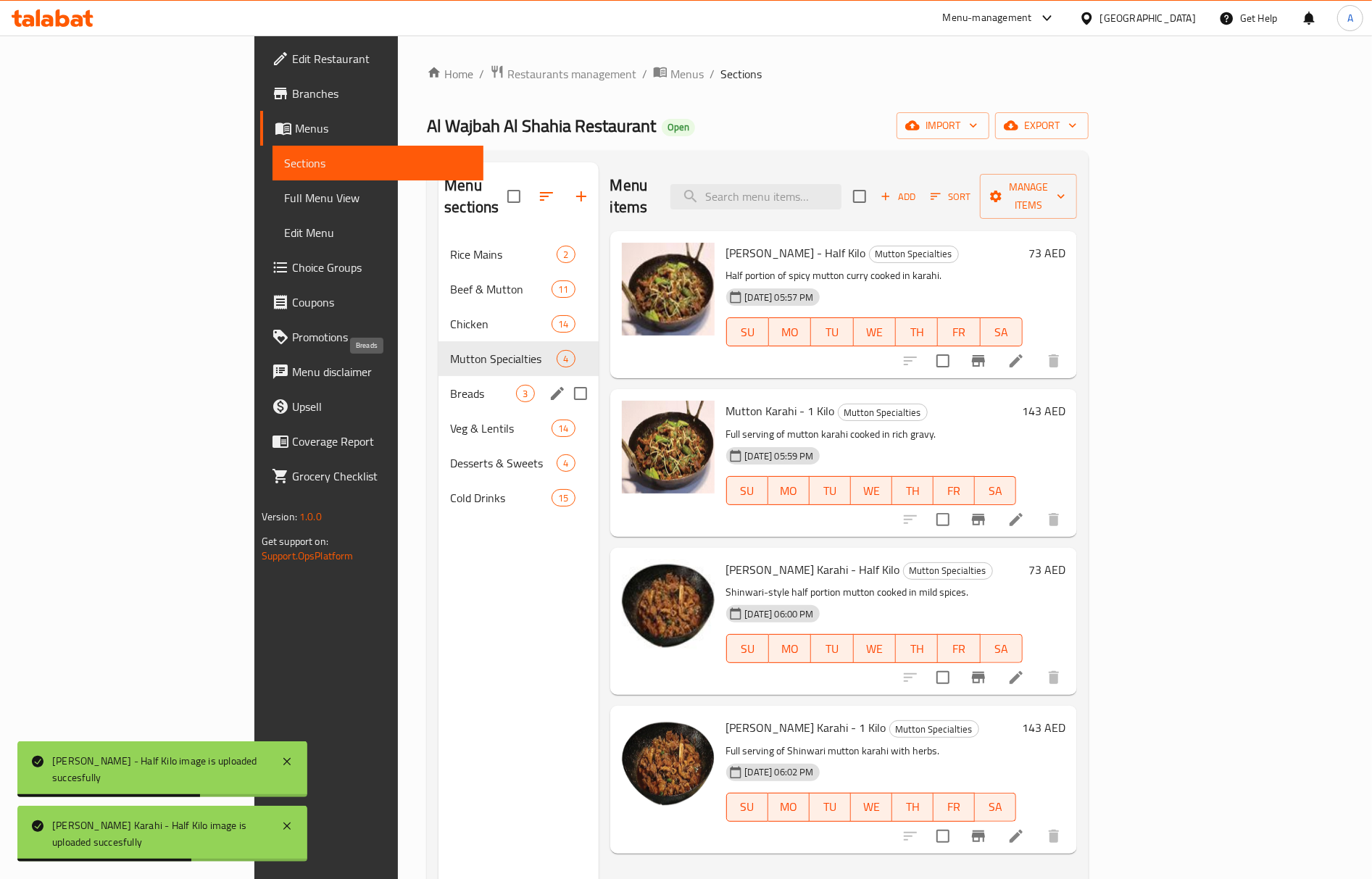
click at [451, 385] on span "Breads" at bounding box center [483, 394] width 66 height 18
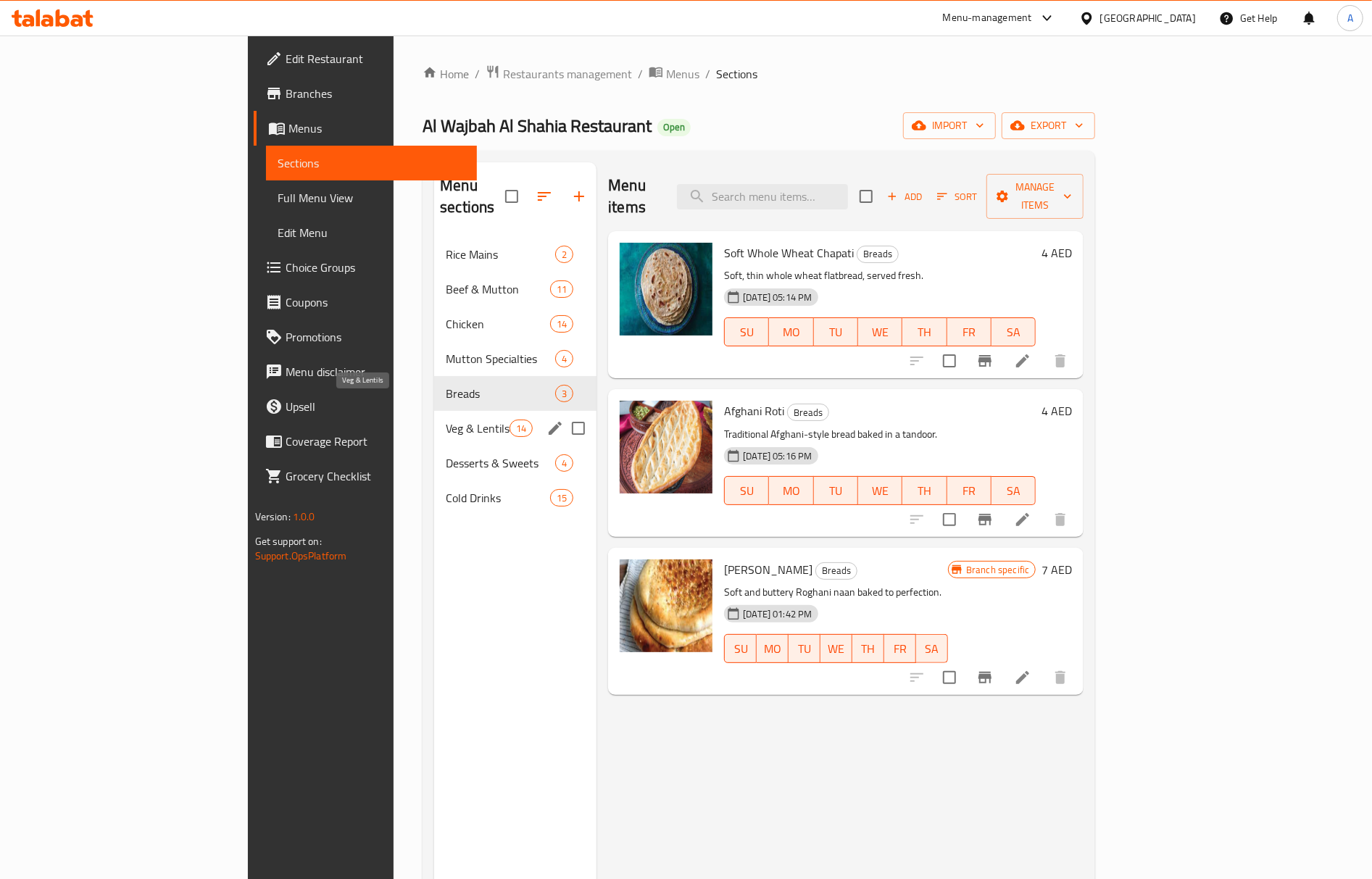
click at [446, 420] on span "Veg & Lentils" at bounding box center [478, 428] width 64 height 18
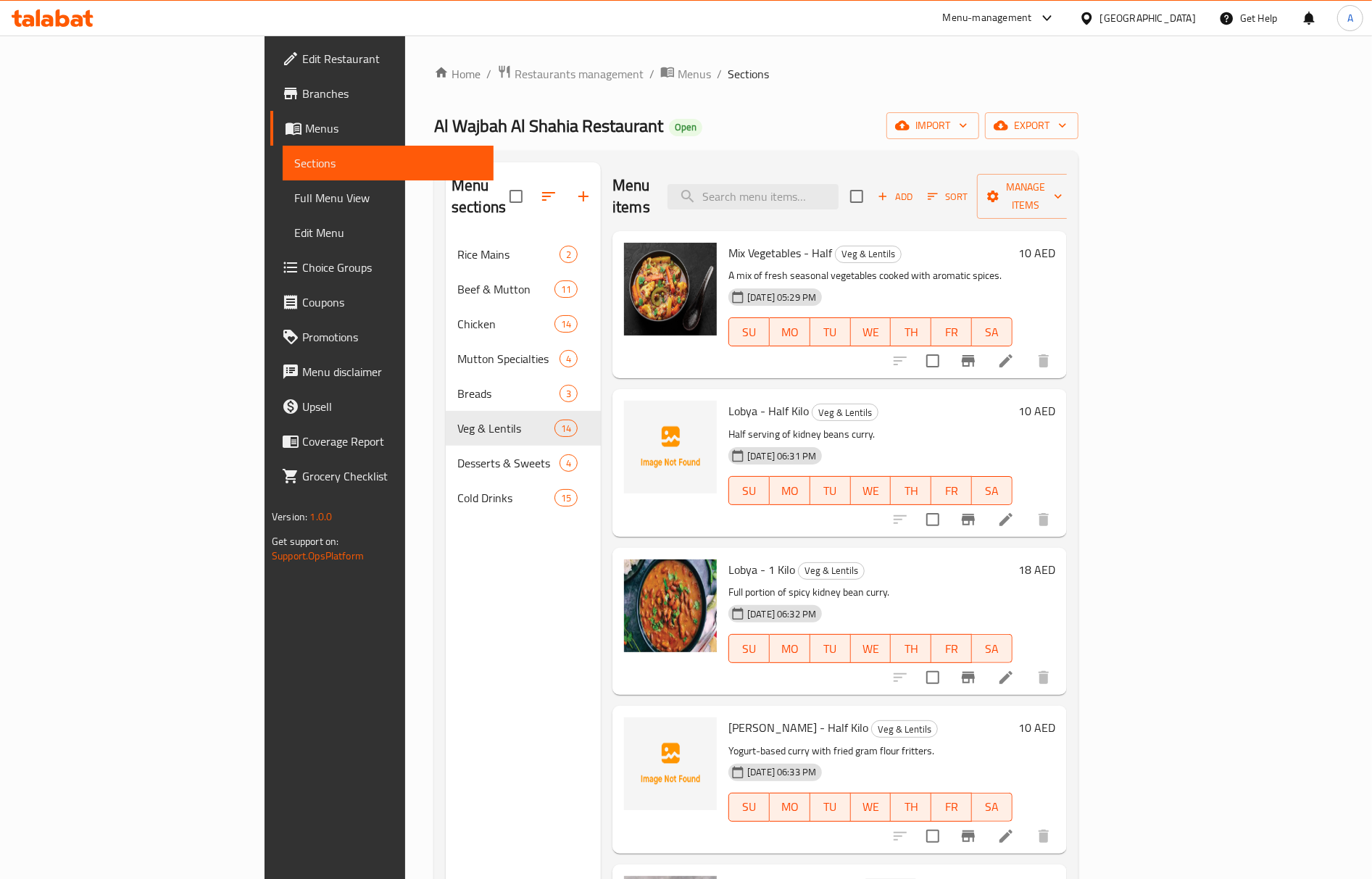
click at [729, 400] on span "Lobya - Half Kilo" at bounding box center [769, 411] width 80 height 22
copy span "Lobya"
click at [729, 716] on span "[PERSON_NAME] - Half Kilo" at bounding box center [799, 727] width 140 height 22
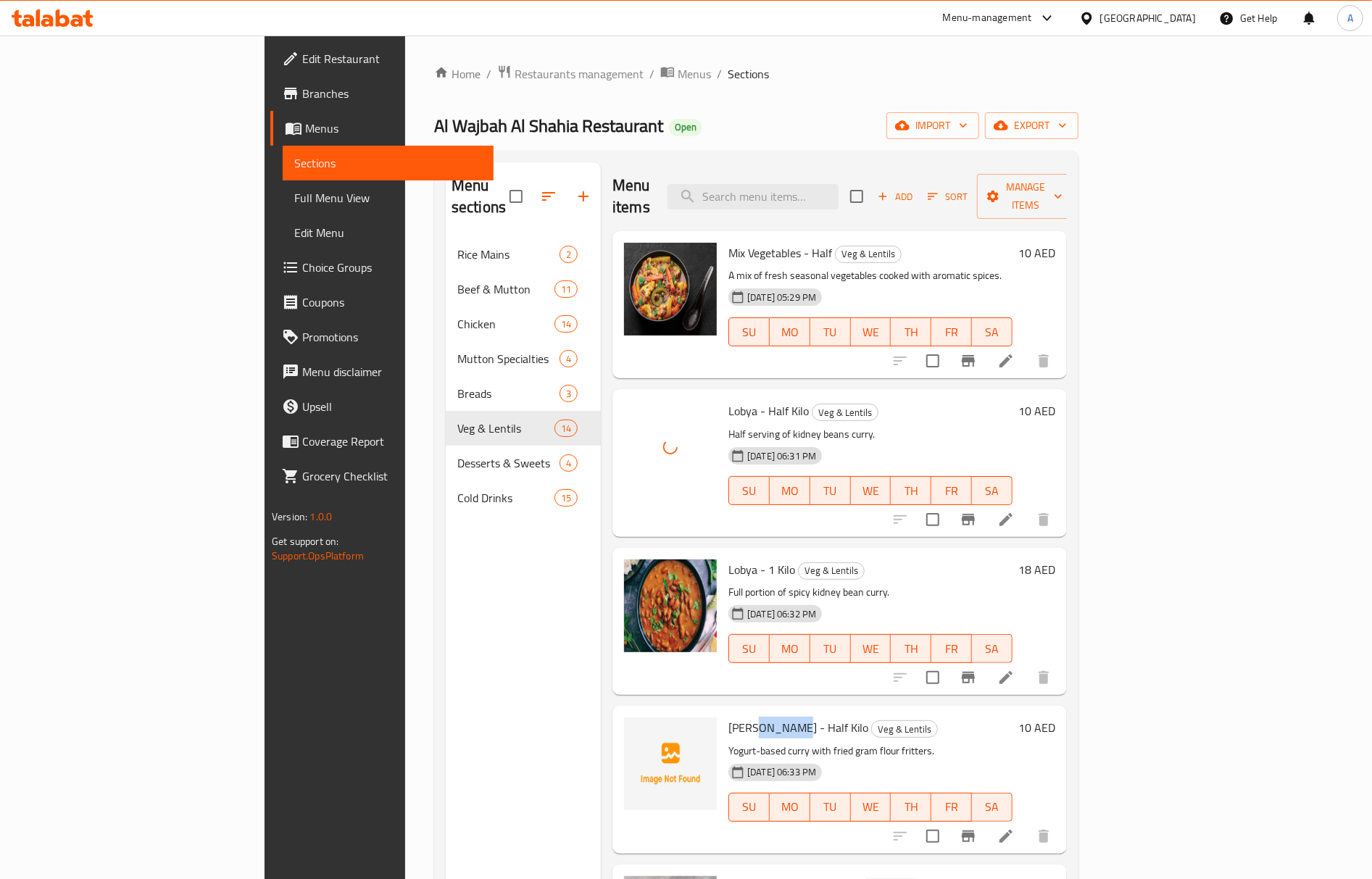
copy span "Pakora"
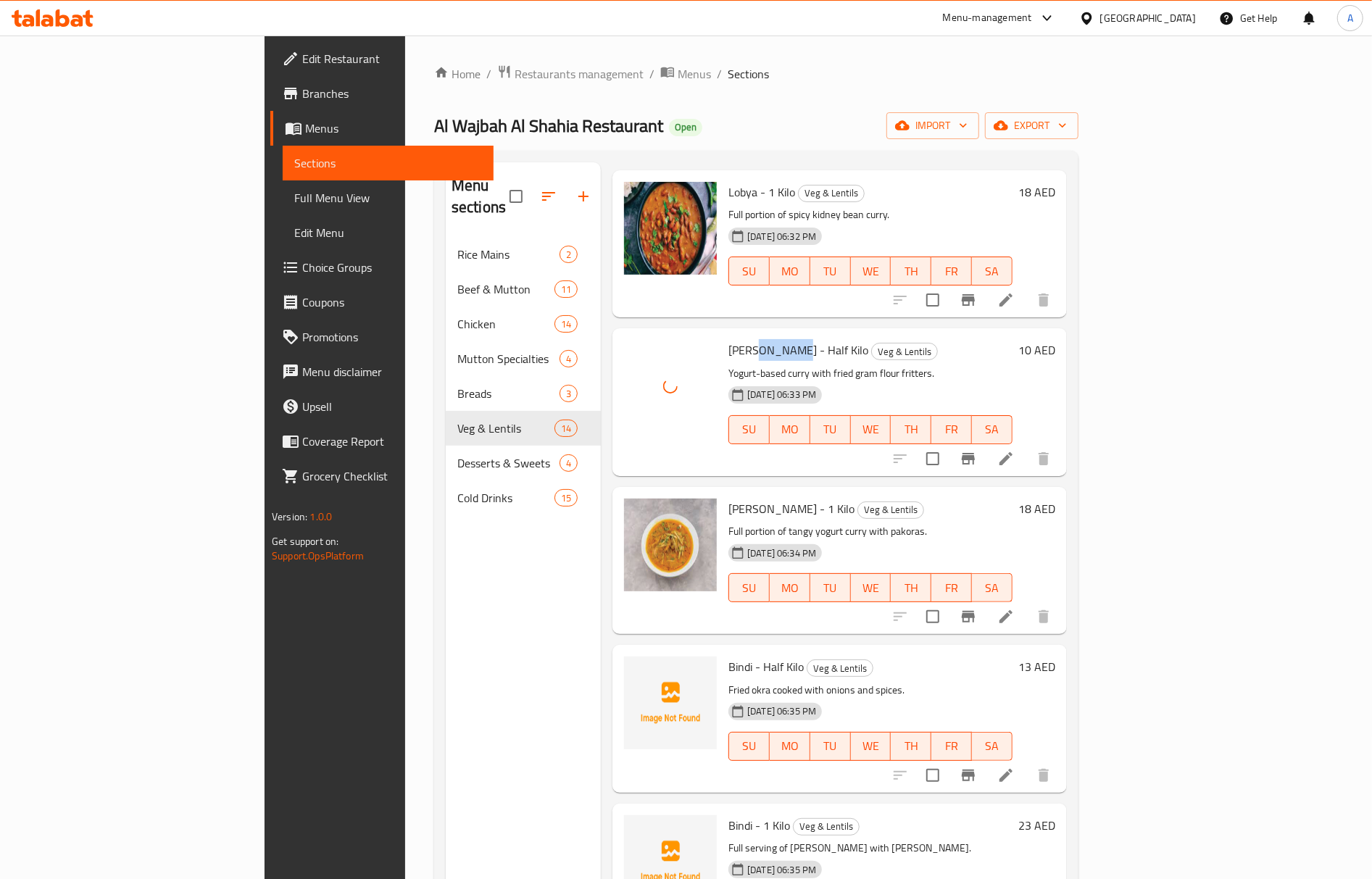
scroll to position [386, 0]
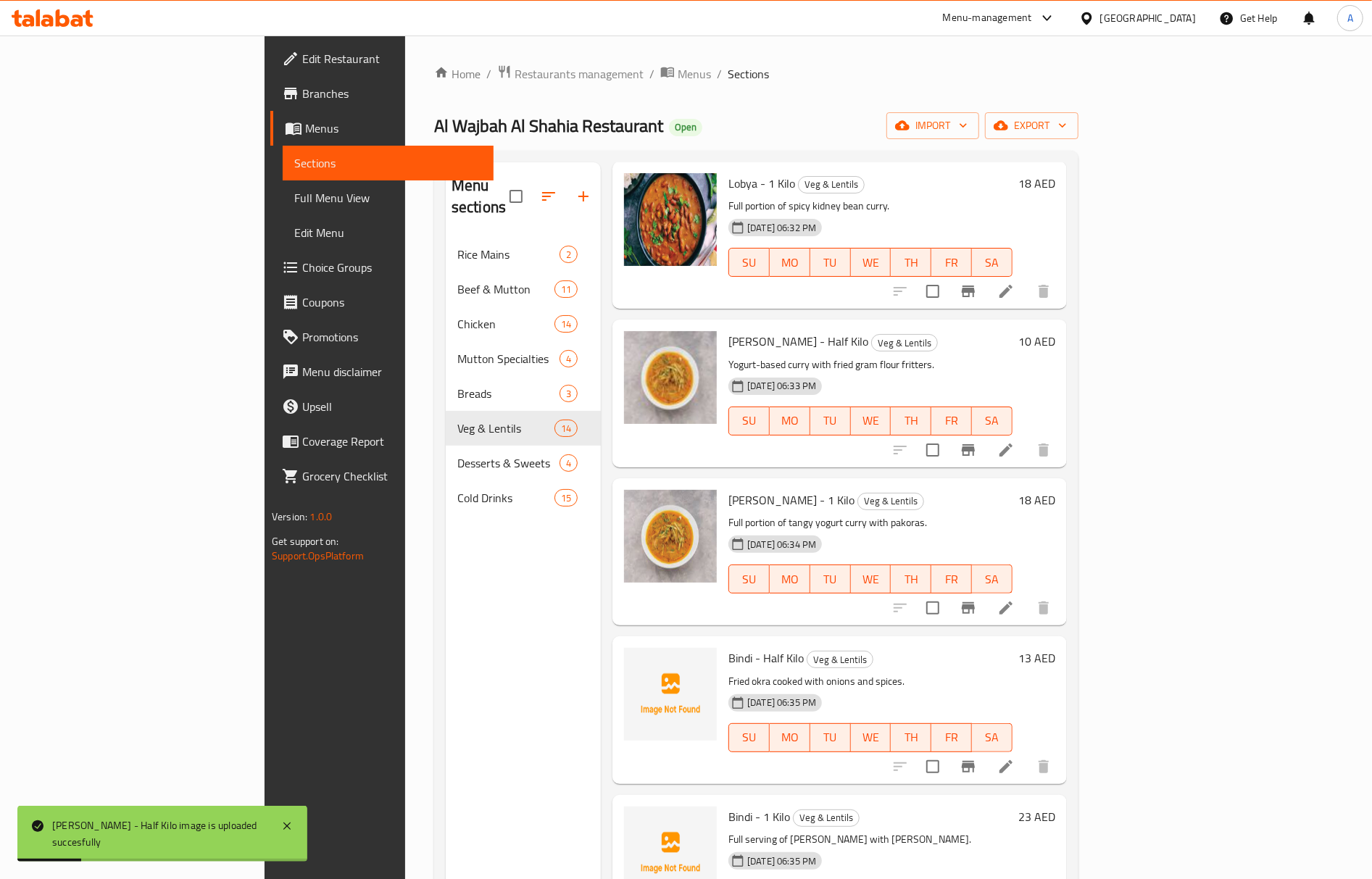
click at [729, 648] on span "Bindi - Half Kilo" at bounding box center [766, 658] width 75 height 22
copy span "Bindi"
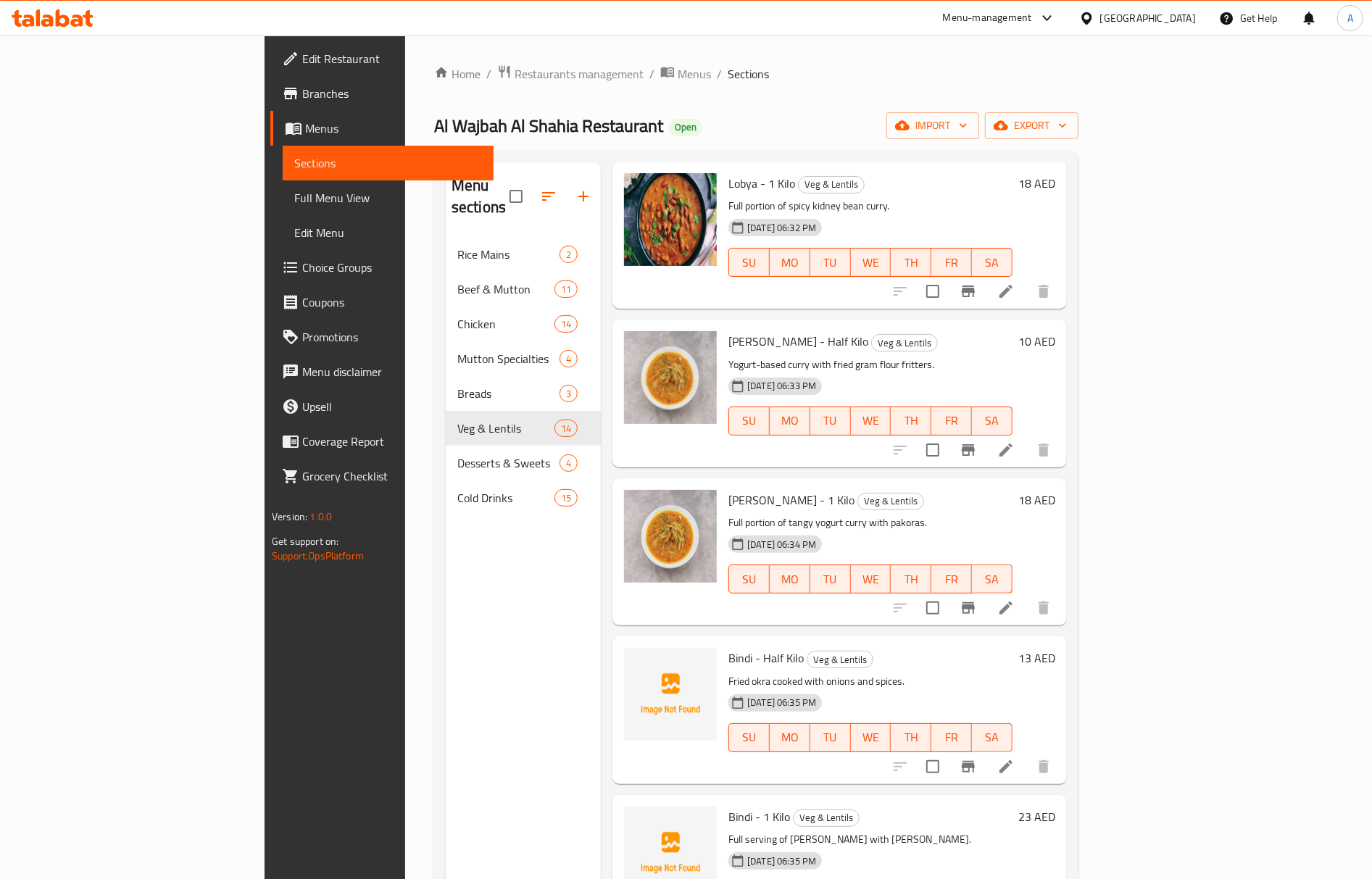
click at [729, 672] on p "Fried okra cooked with onions and spices." at bounding box center [871, 681] width 284 height 19
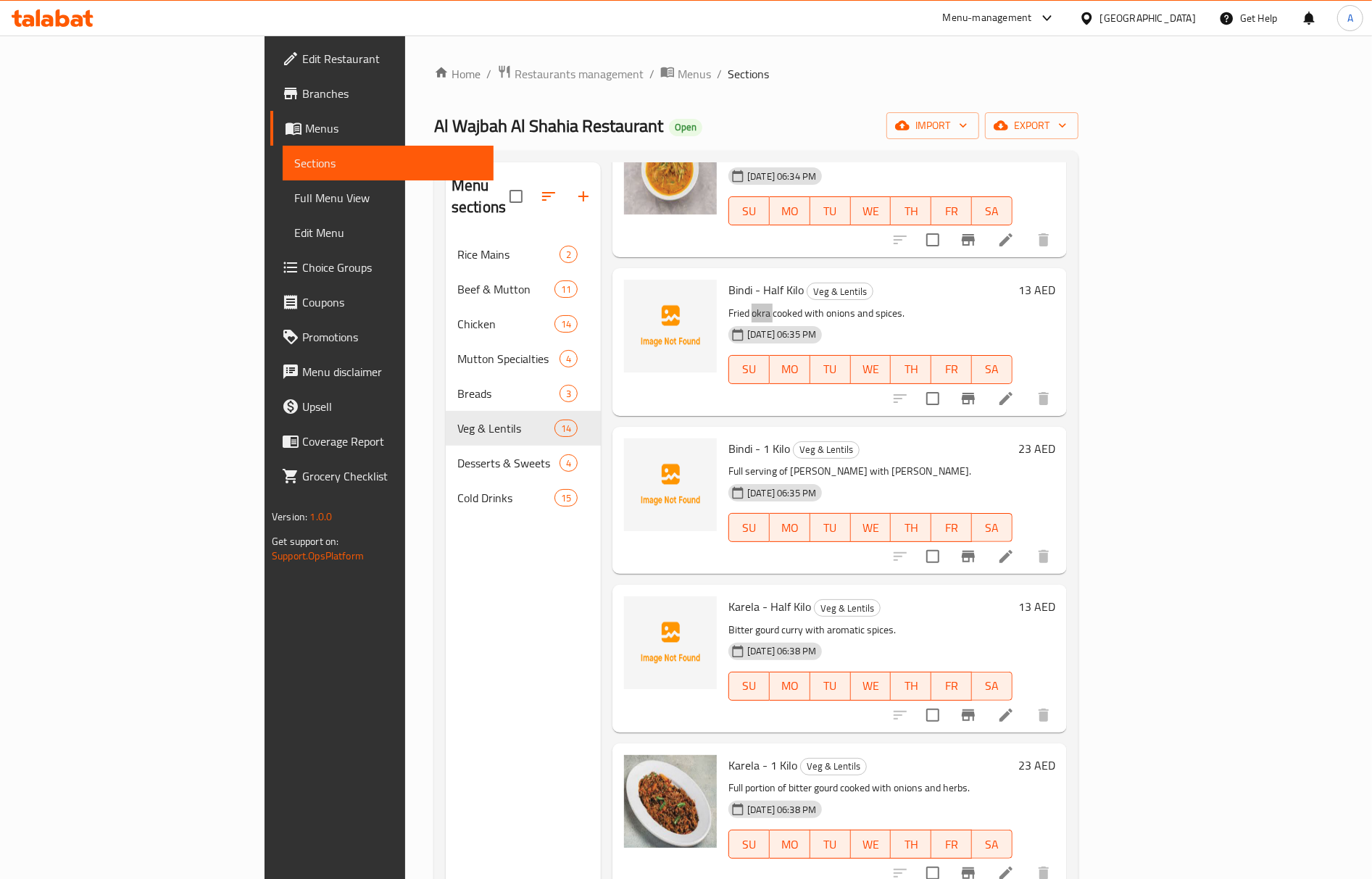
scroll to position [966, 0]
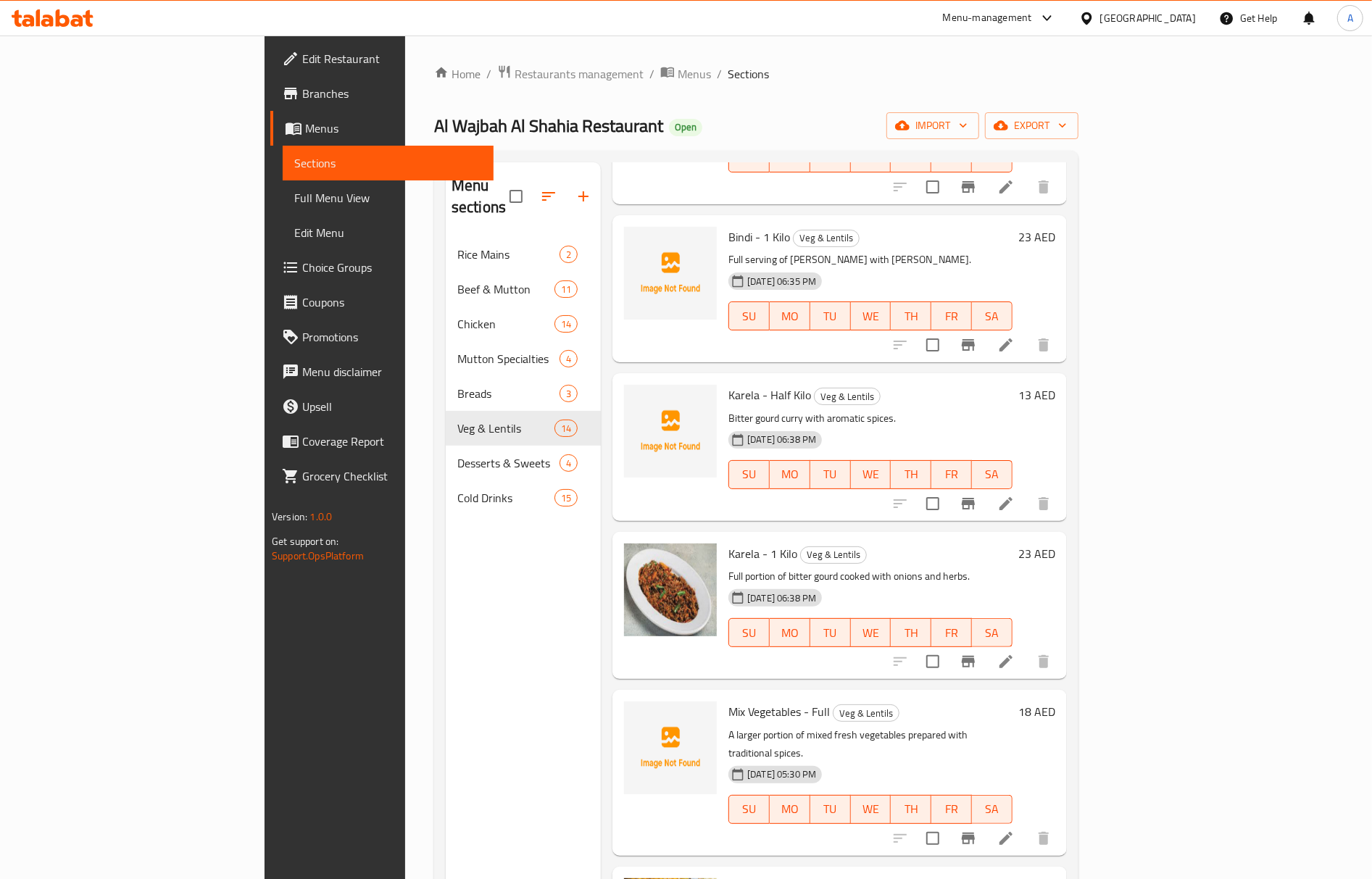
click at [729, 384] on span "Karela - Half Kilo" at bounding box center [770, 395] width 83 height 22
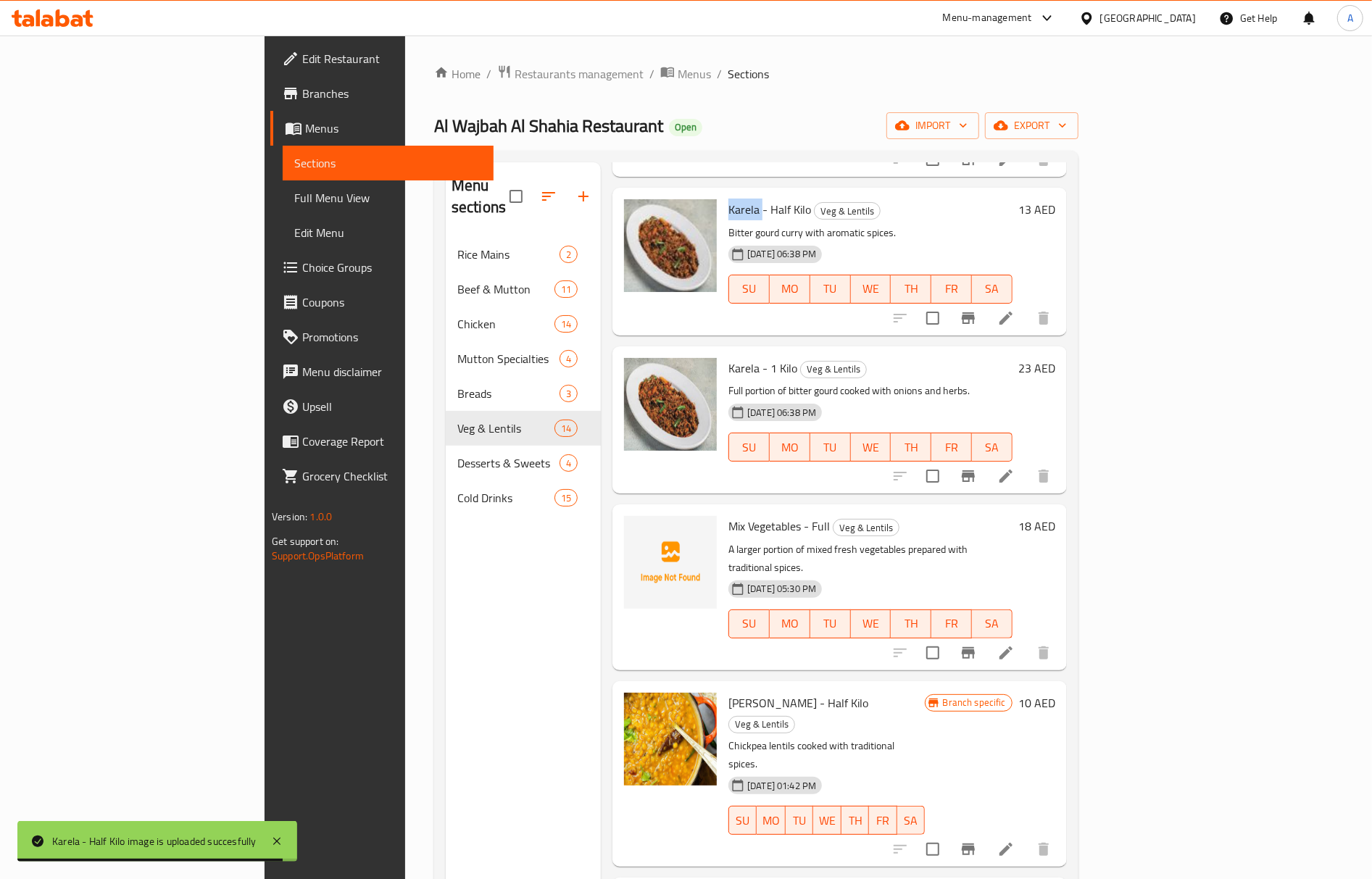
scroll to position [1160, 0]
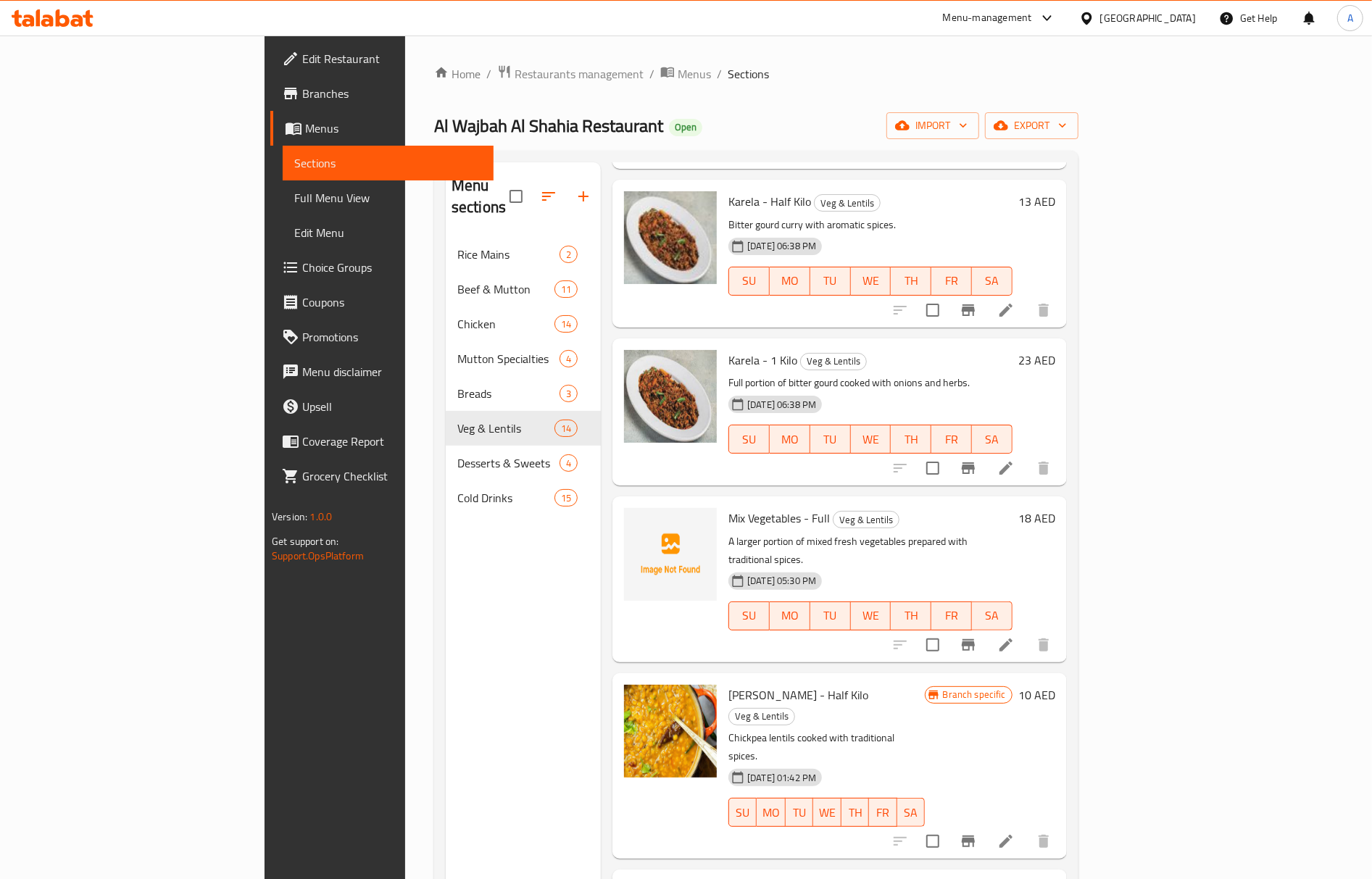
click at [729, 507] on span "Mix Vegetables - Full" at bounding box center [779, 518] width 102 height 22
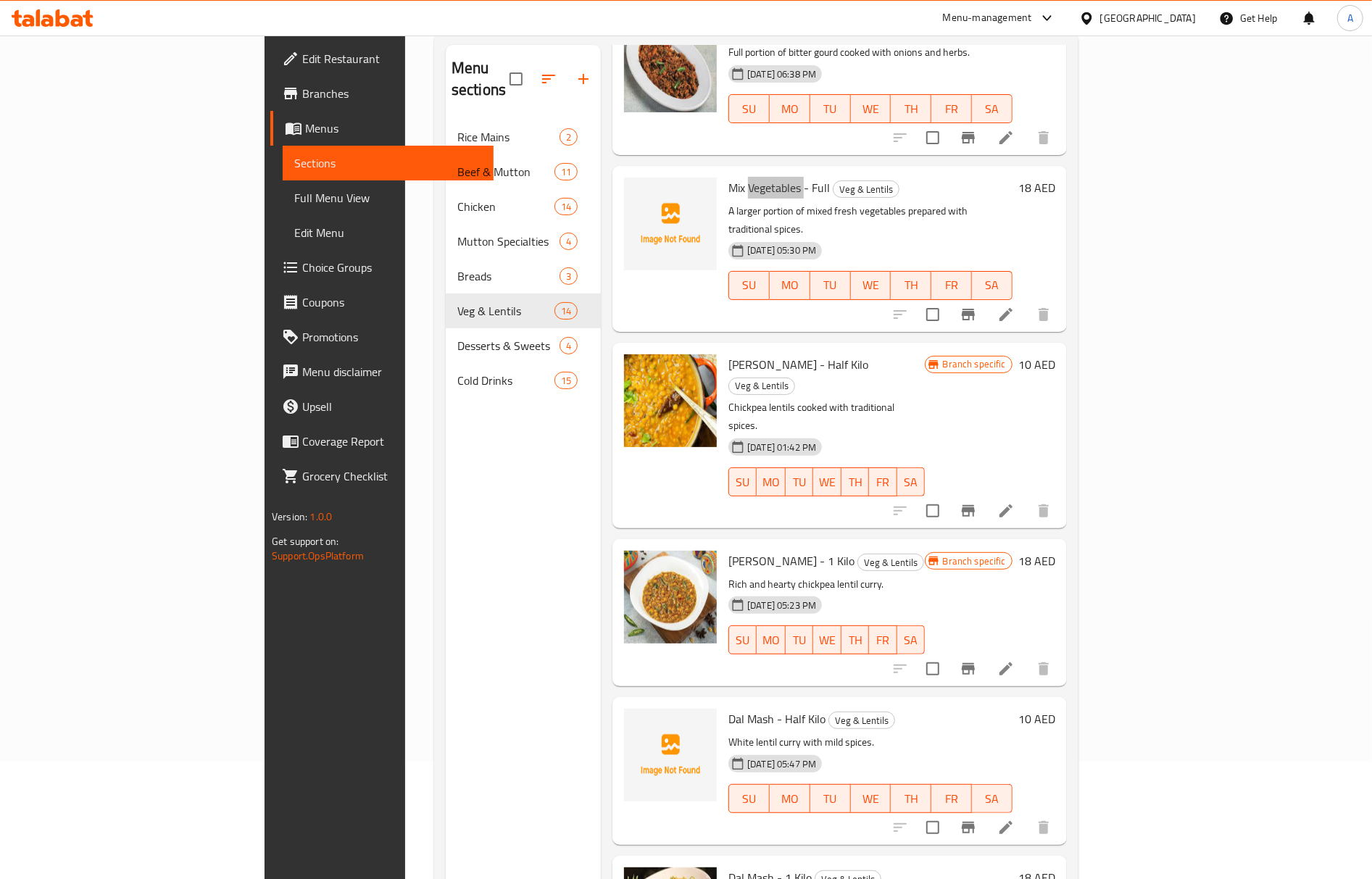
scroll to position [204, 0]
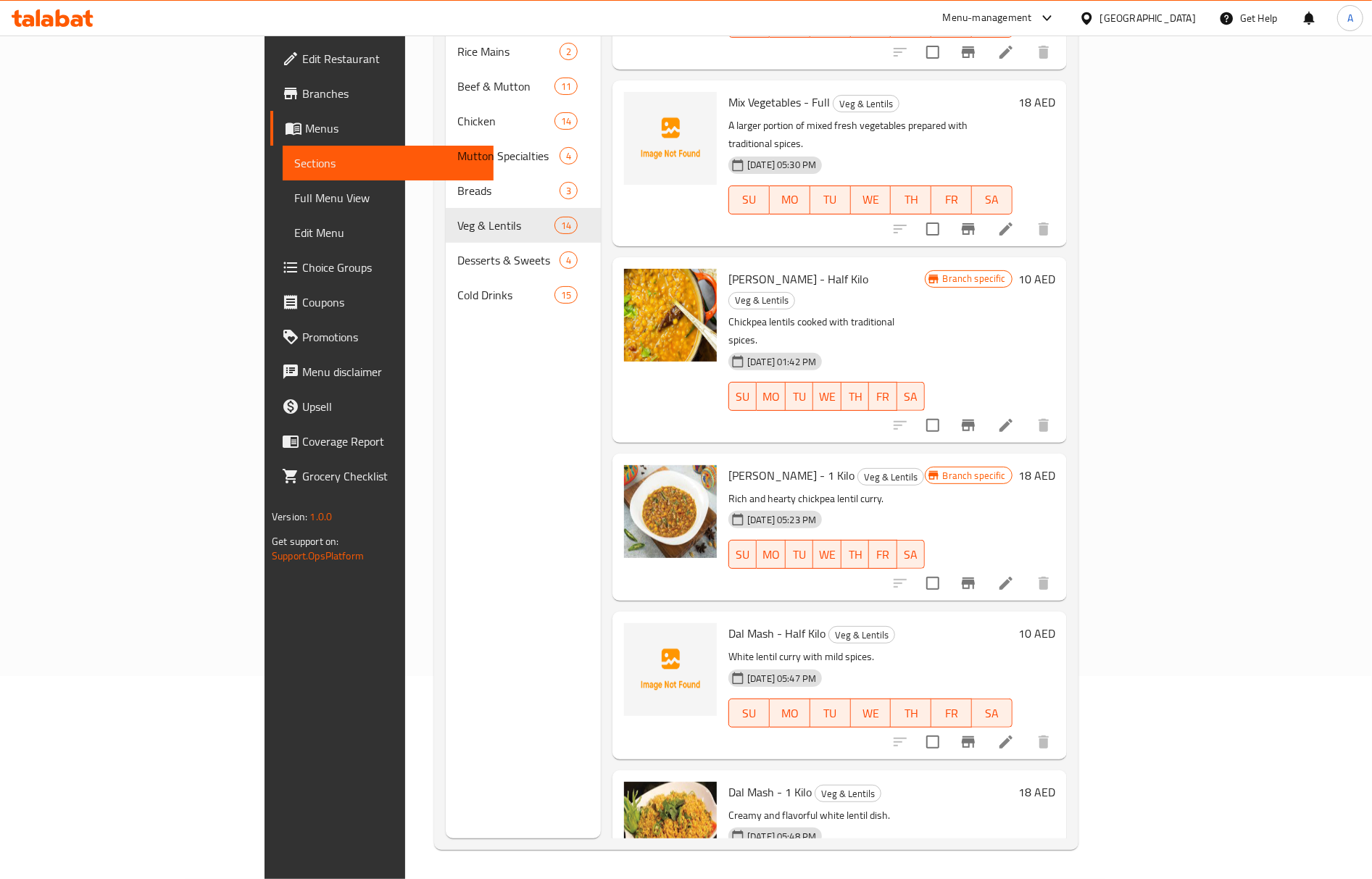
click at [729, 623] on span "Dal Mash - Half Kilo" at bounding box center [777, 633] width 97 height 22
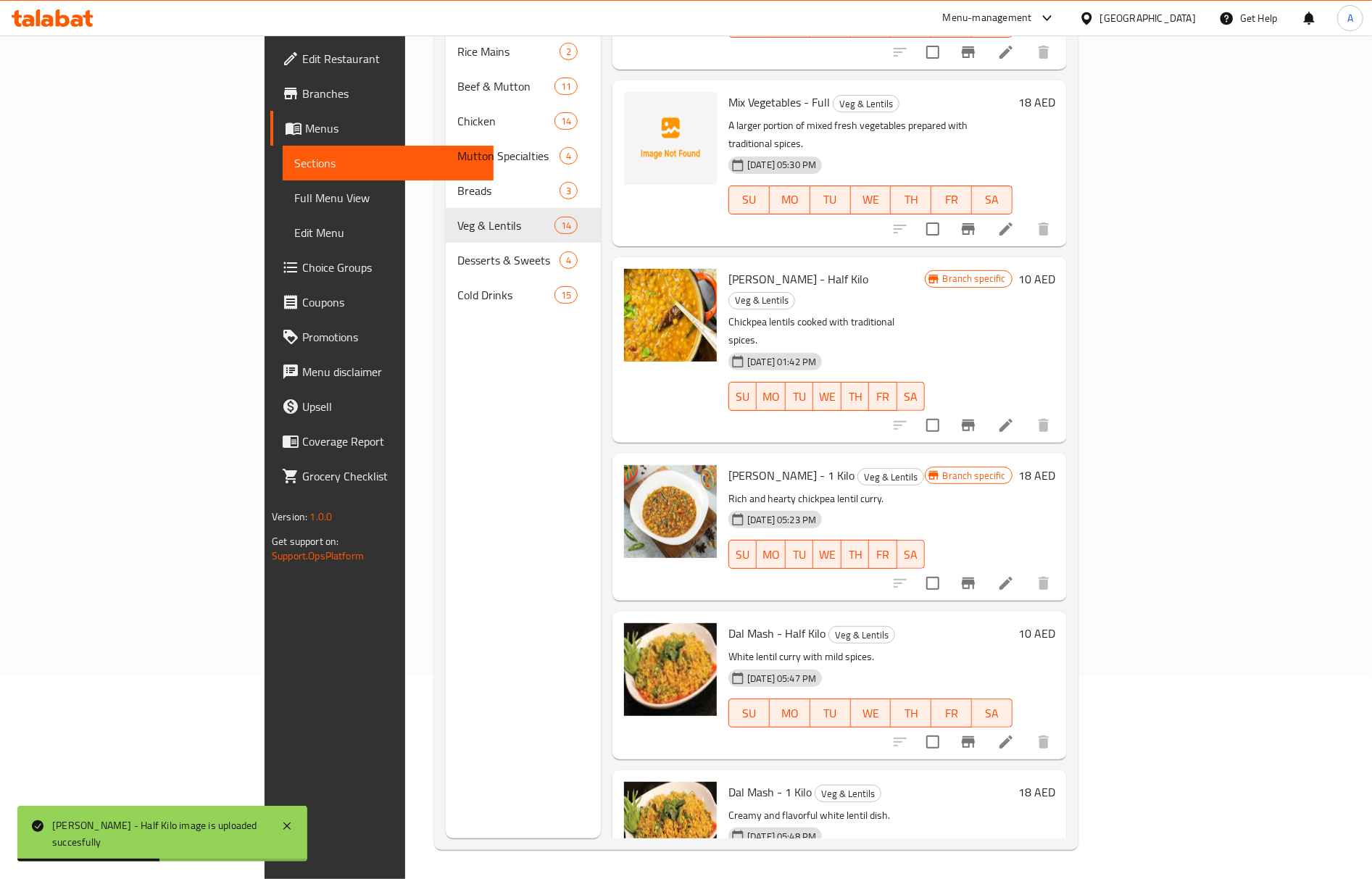
click at [853, 618] on div "Dal Mash - Half Kilo Veg & Lentils White lentil [PERSON_NAME] with mild spices.…" at bounding box center [870, 685] width 296 height 135
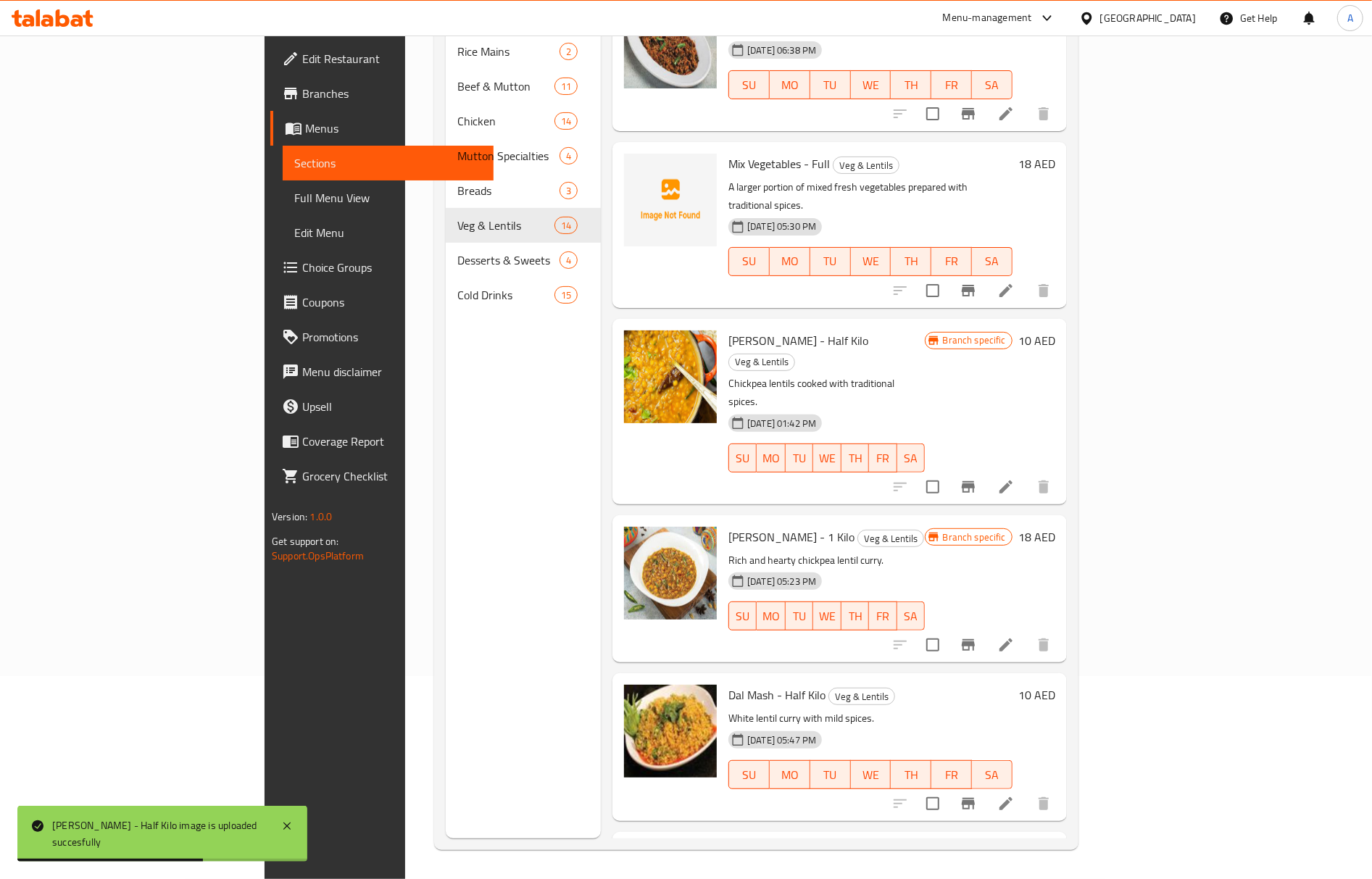
scroll to position [1277, 0]
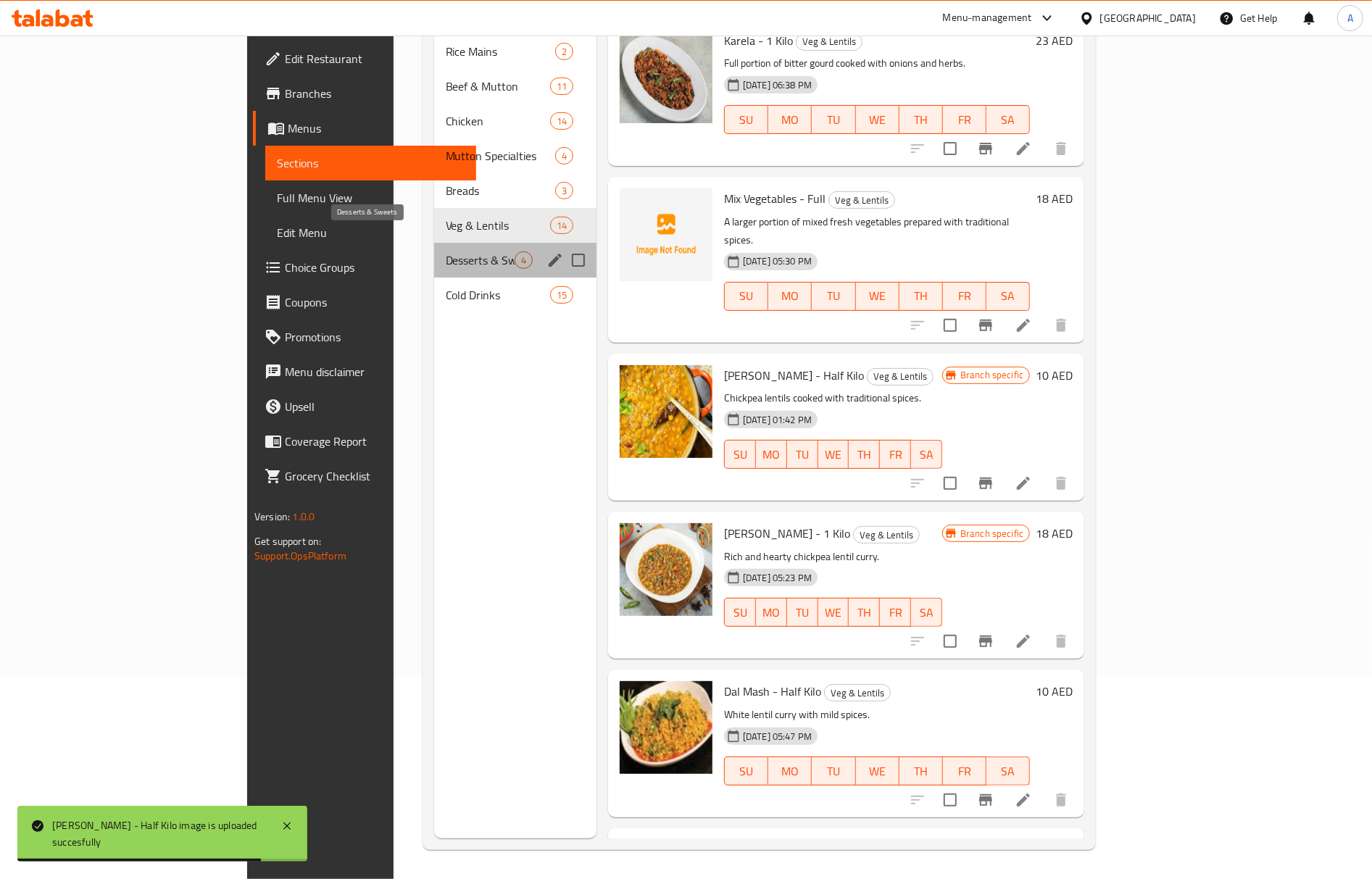
click at [446, 252] on span "Desserts & Sweets" at bounding box center [481, 261] width 69 height 18
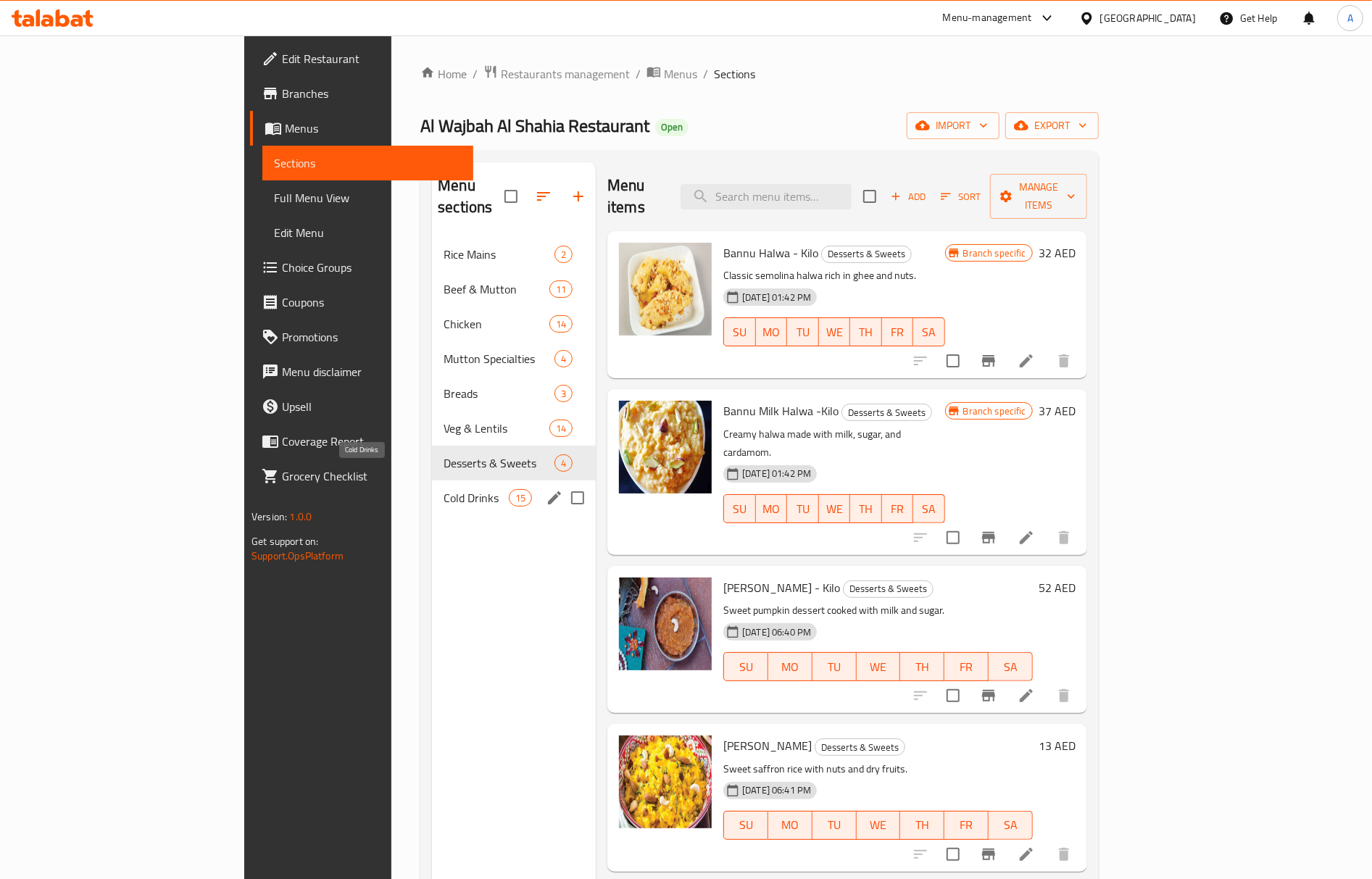
click at [443, 489] on span "Cold Drinks" at bounding box center [476, 498] width 65 height 18
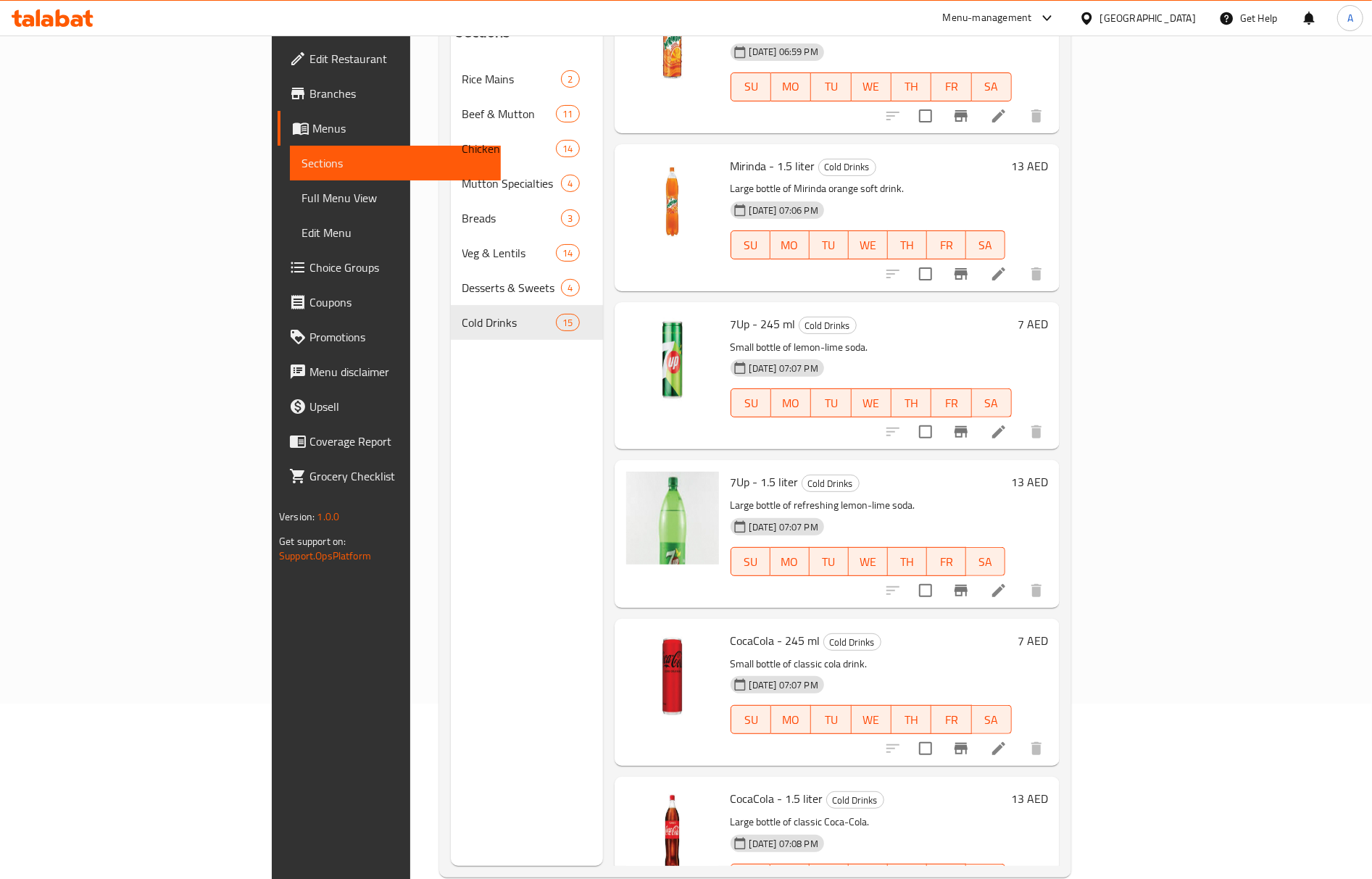
scroll to position [204, 0]
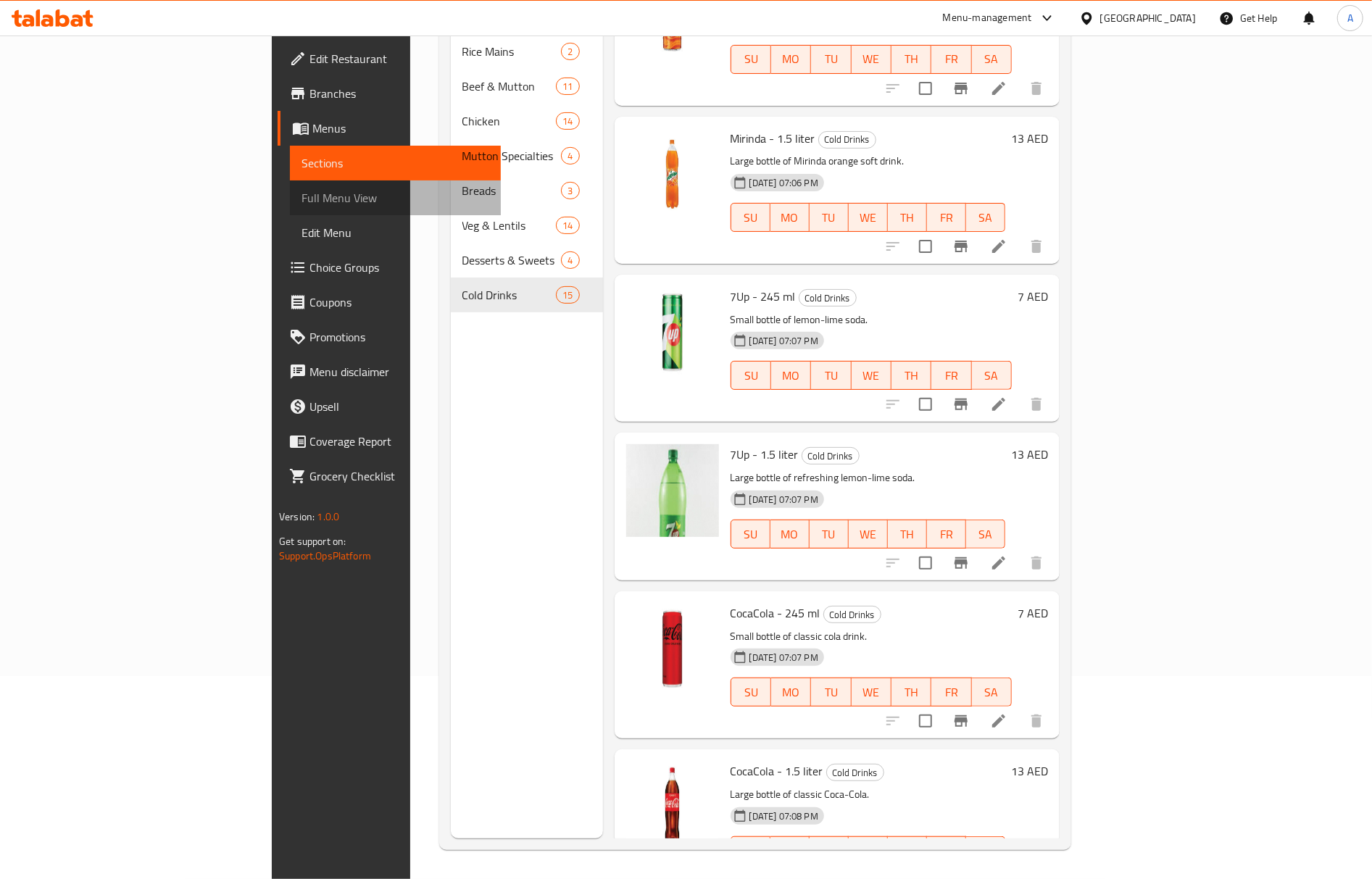
click at [301, 194] on span "Full Menu View" at bounding box center [395, 198] width 187 height 18
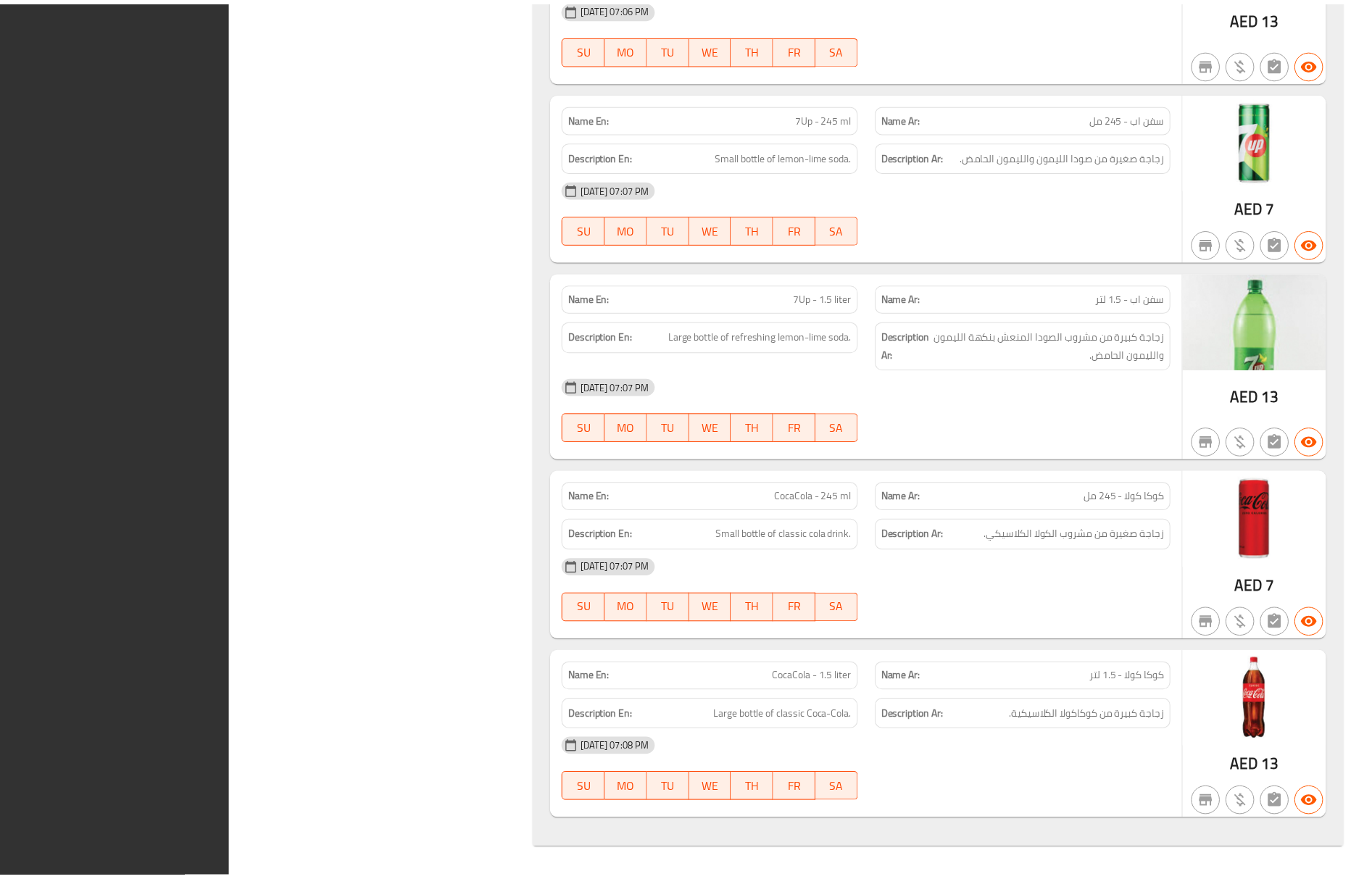
scroll to position [12484, 0]
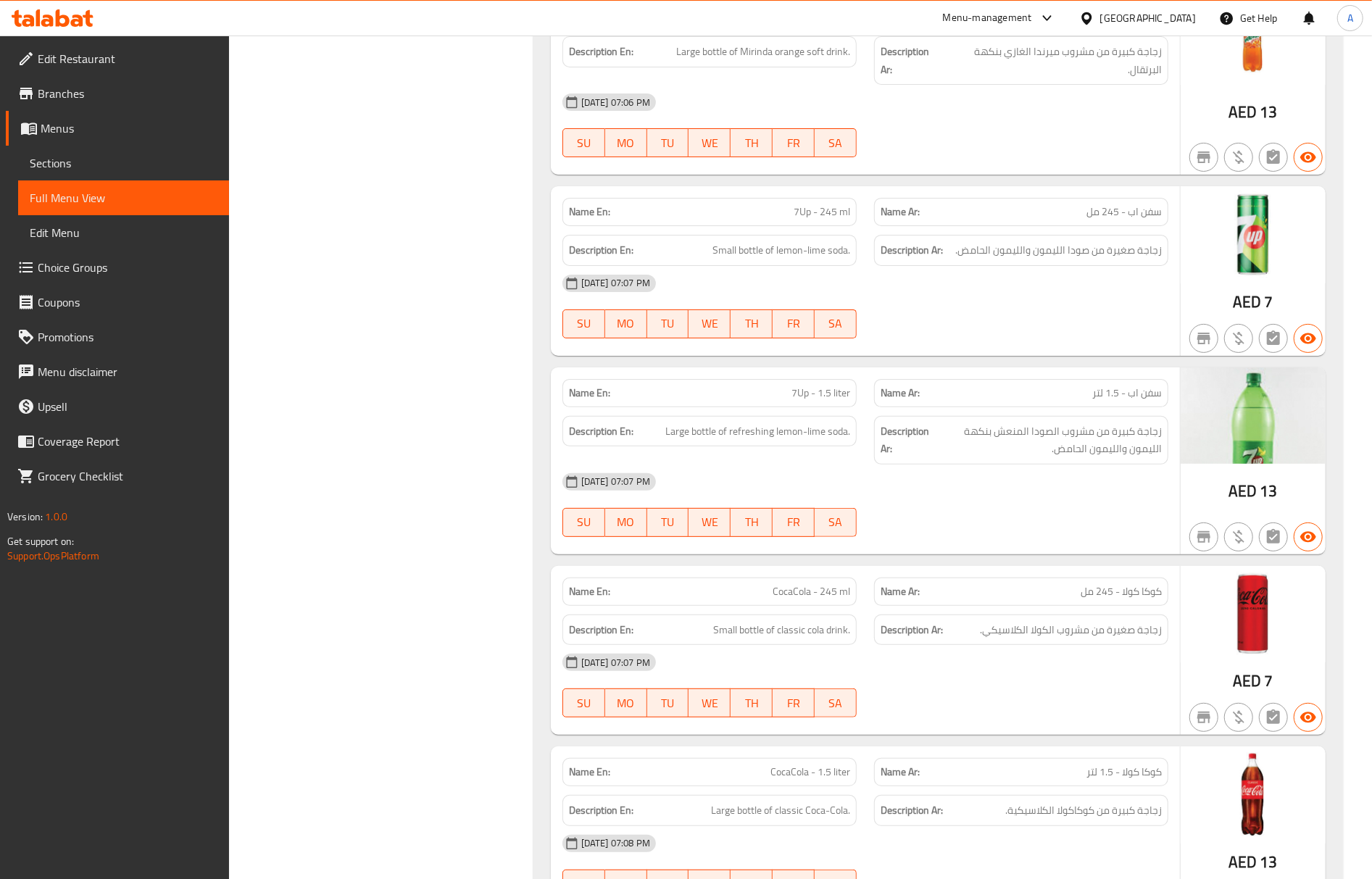
click at [1133, 18] on div "[GEOGRAPHIC_DATA]" at bounding box center [1148, 18] width 95 height 16
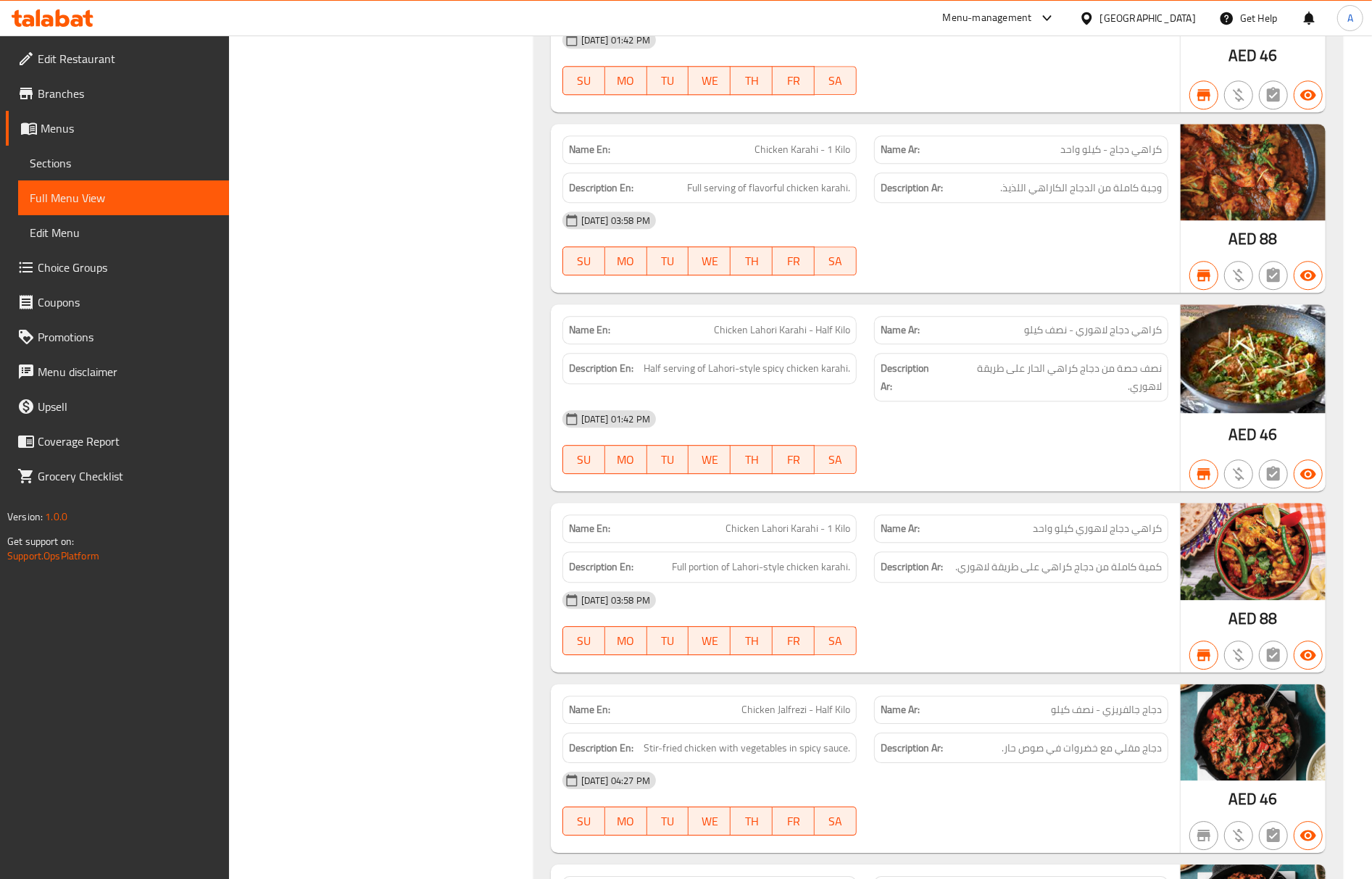
scroll to position [0, 0]
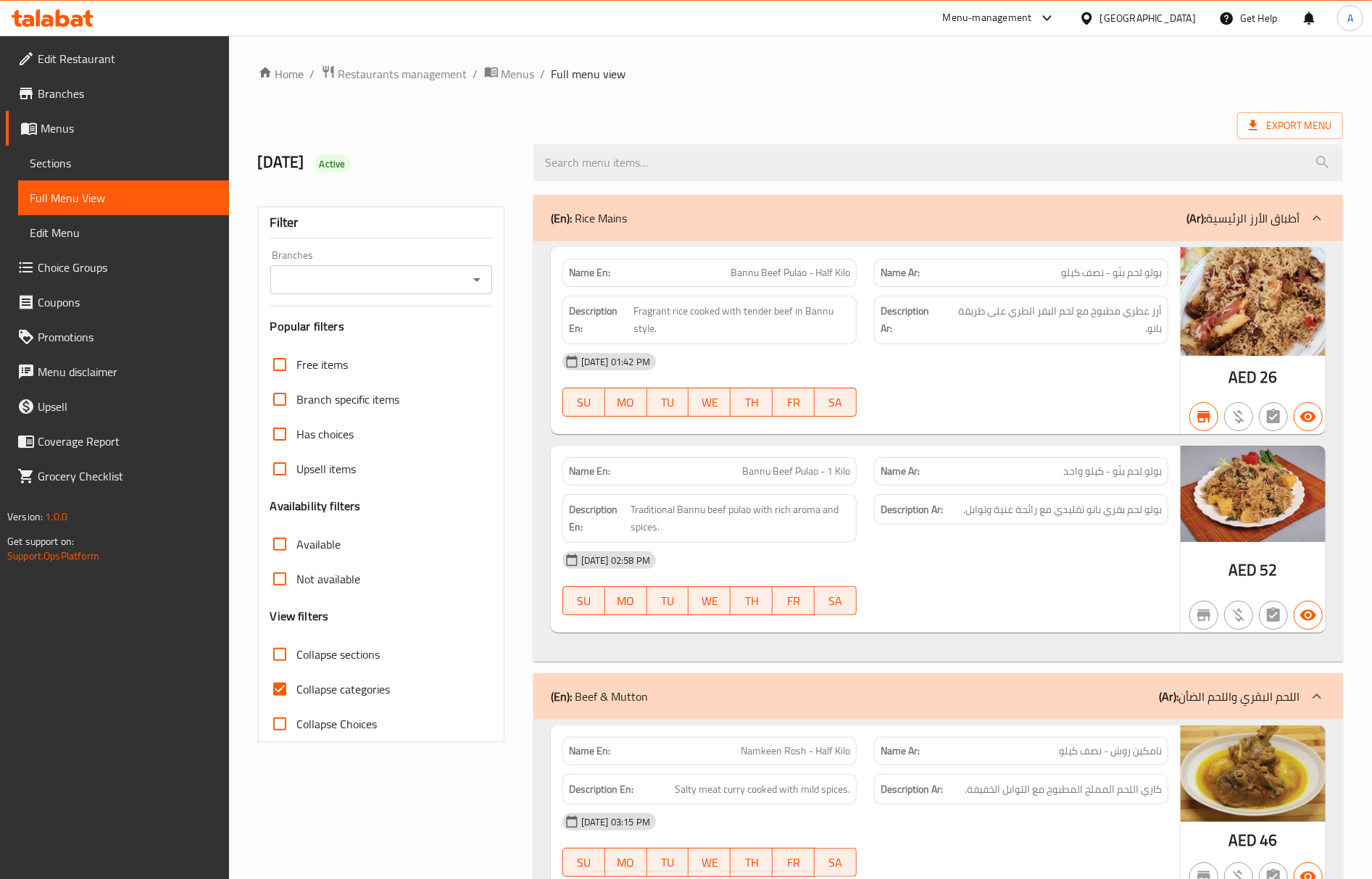
drag, startPoint x: 446, startPoint y: 168, endPoint x: 455, endPoint y: 43, distance: 125.3
click at [445, 77] on span "Restaurants management" at bounding box center [403, 74] width 129 height 18
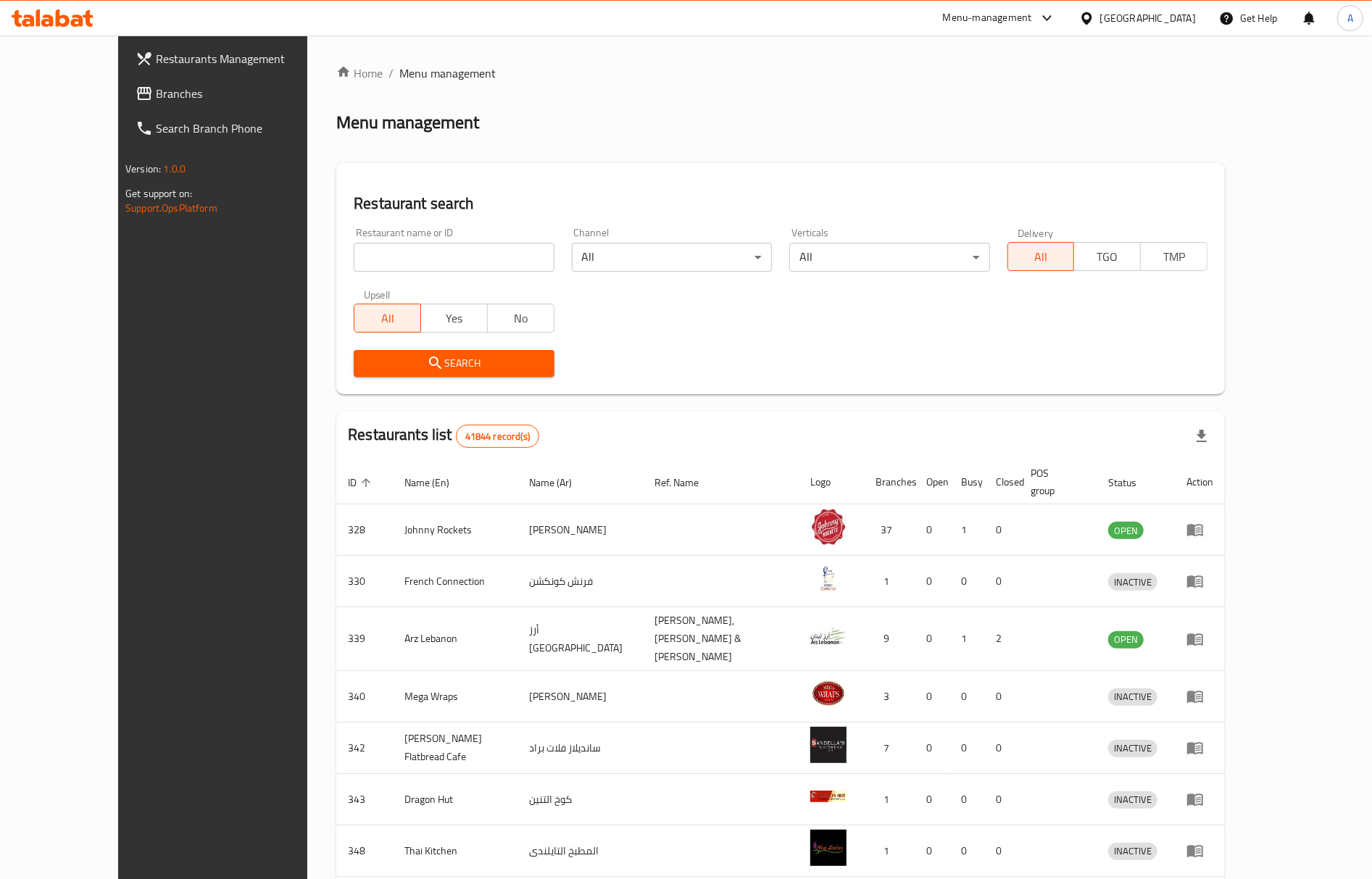
click at [118, 99] on div "Restaurants Management Branches Search Branch Phone Version: 1.0.0 Get support …" at bounding box center [686, 572] width 1136 height 1074
click at [155, 99] on span "Branches" at bounding box center [245, 94] width 179 height 18
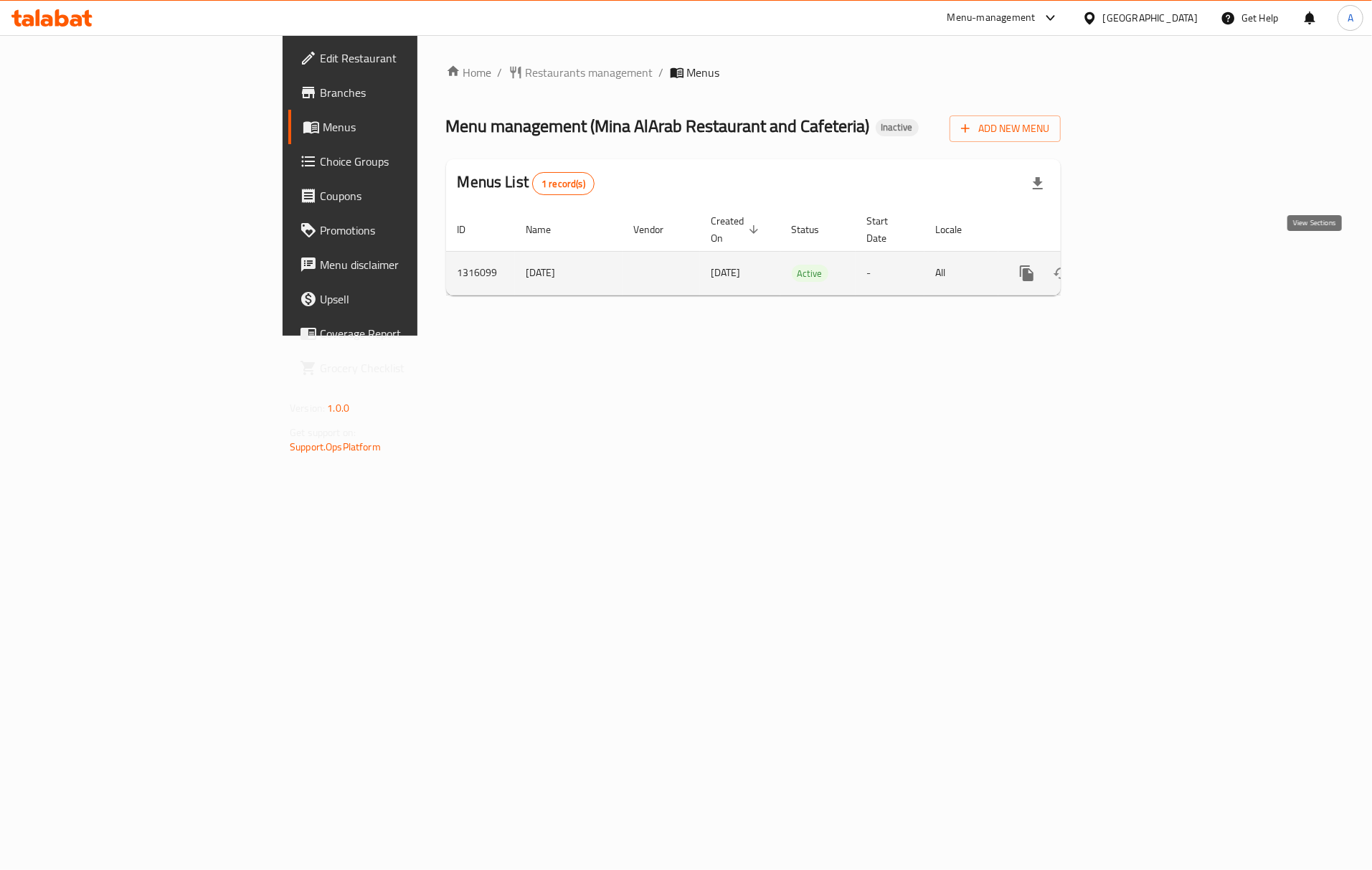
click at [1147, 269] on link "enhanced table" at bounding box center [1129, 273] width 34 height 34
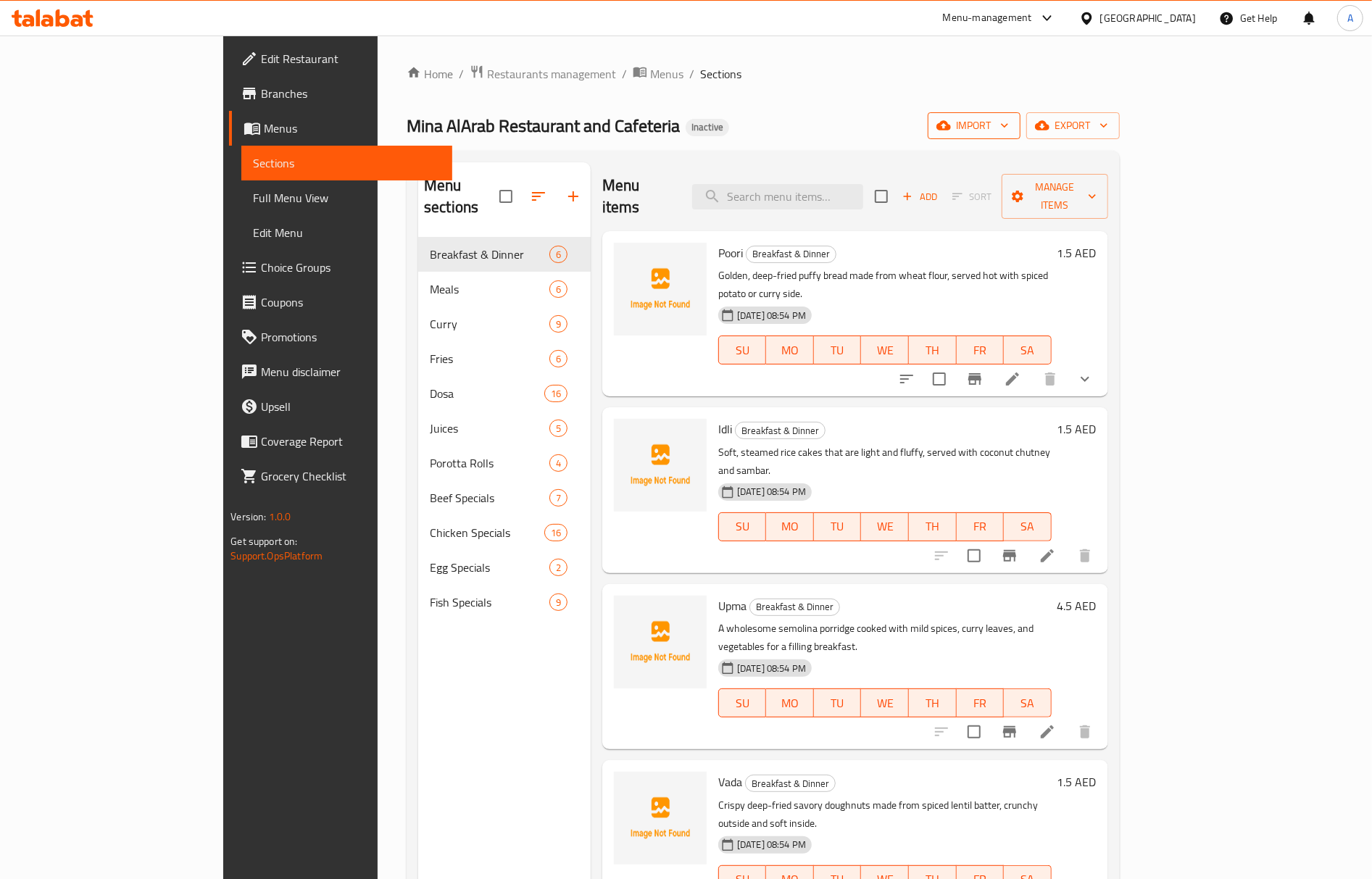
click at [1020, 138] on button "import" at bounding box center [974, 125] width 93 height 27
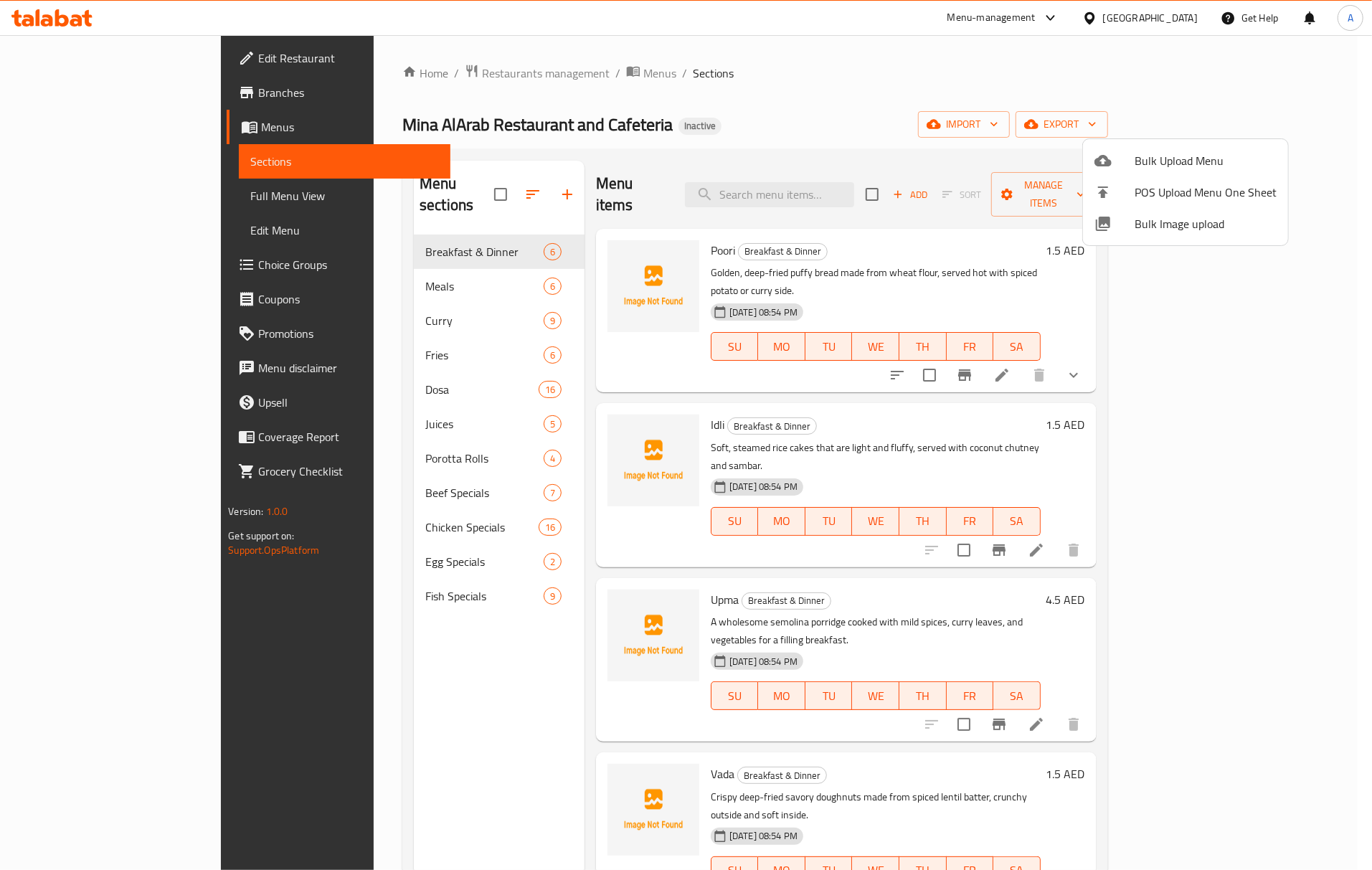
click at [1166, 221] on span "Bulk Image upload" at bounding box center [1205, 224] width 142 height 17
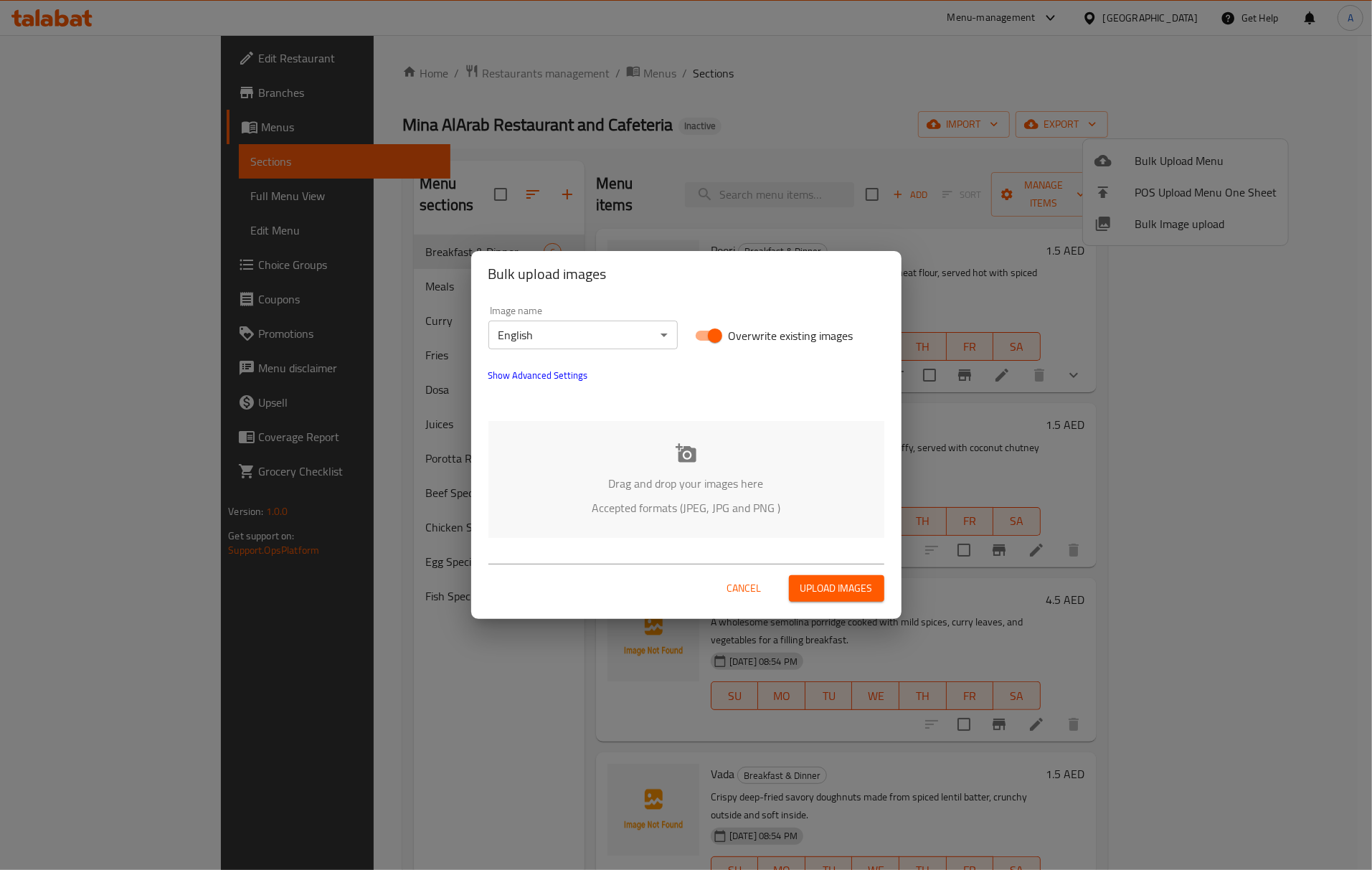
click at [693, 480] on p "Drag and drop your images here" at bounding box center [686, 484] width 353 height 17
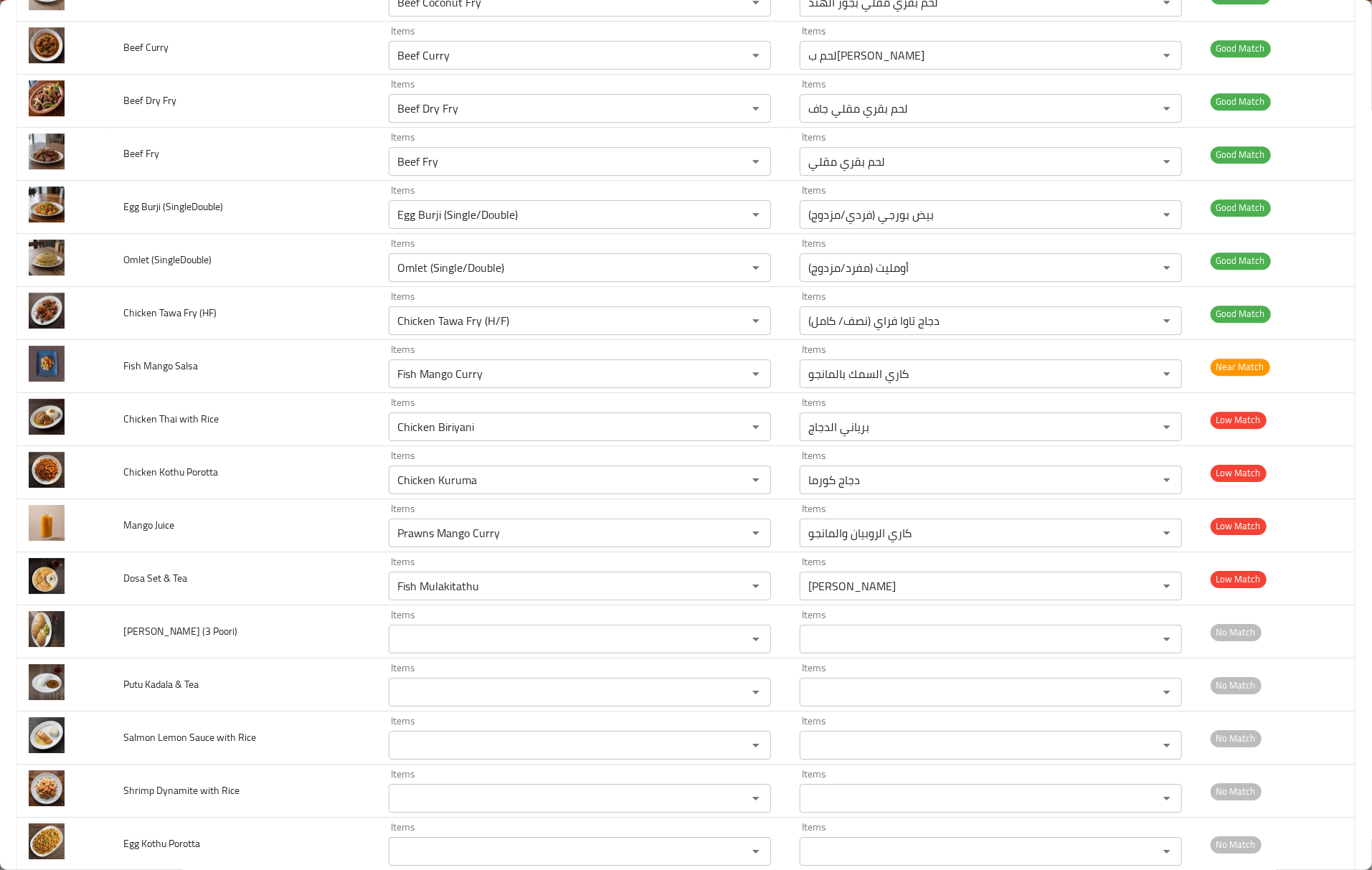
scroll to position [3166, 0]
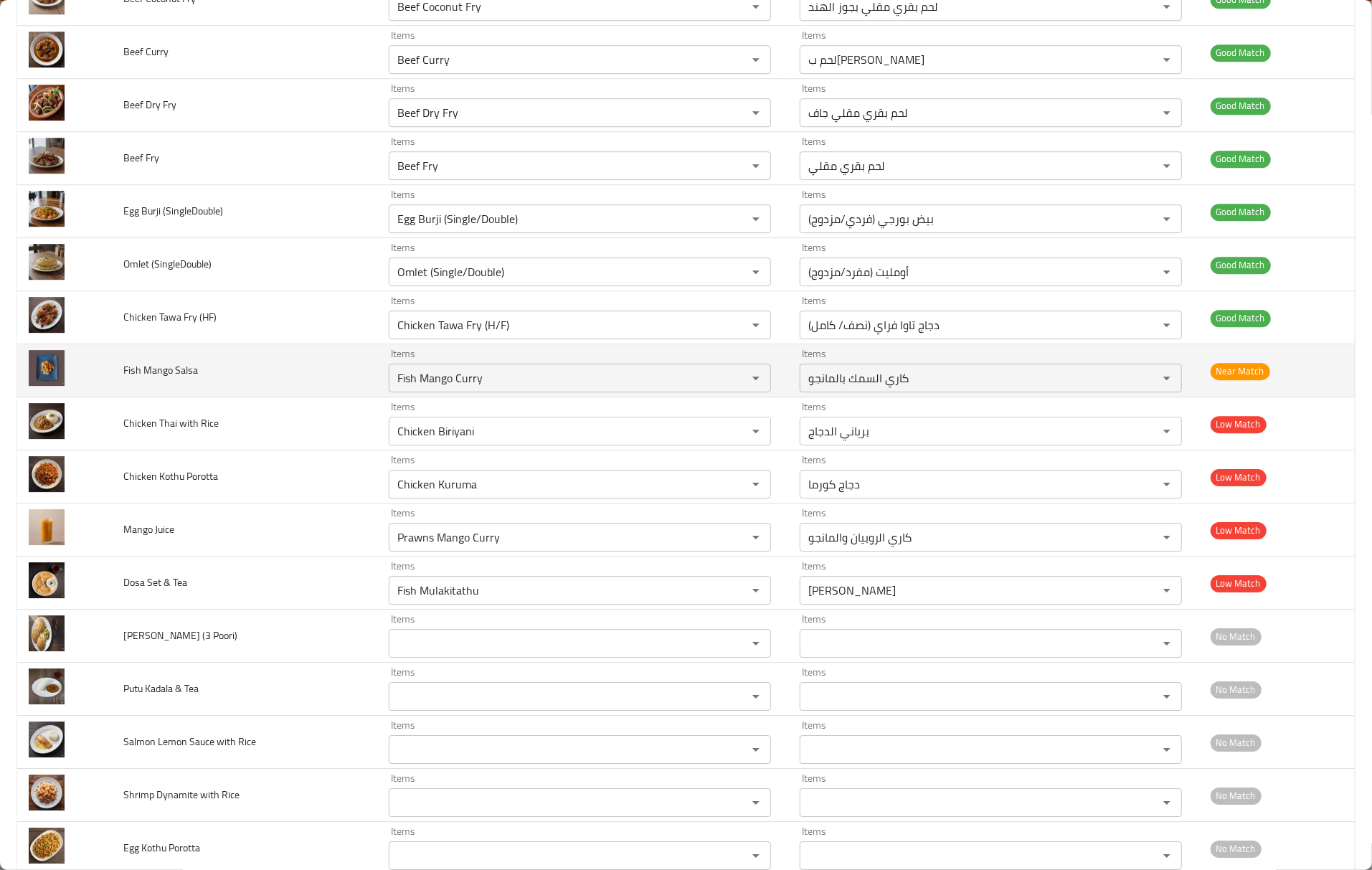
click at [149, 379] on span "Fish Mango Salsa" at bounding box center [160, 370] width 74 height 18
copy span "Mango"
drag, startPoint x: 457, startPoint y: 393, endPoint x: 519, endPoint y: 399, distance: 62.3
click at [519, 388] on Salsa "Fish Mango Curry" at bounding box center [558, 378] width 331 height 20
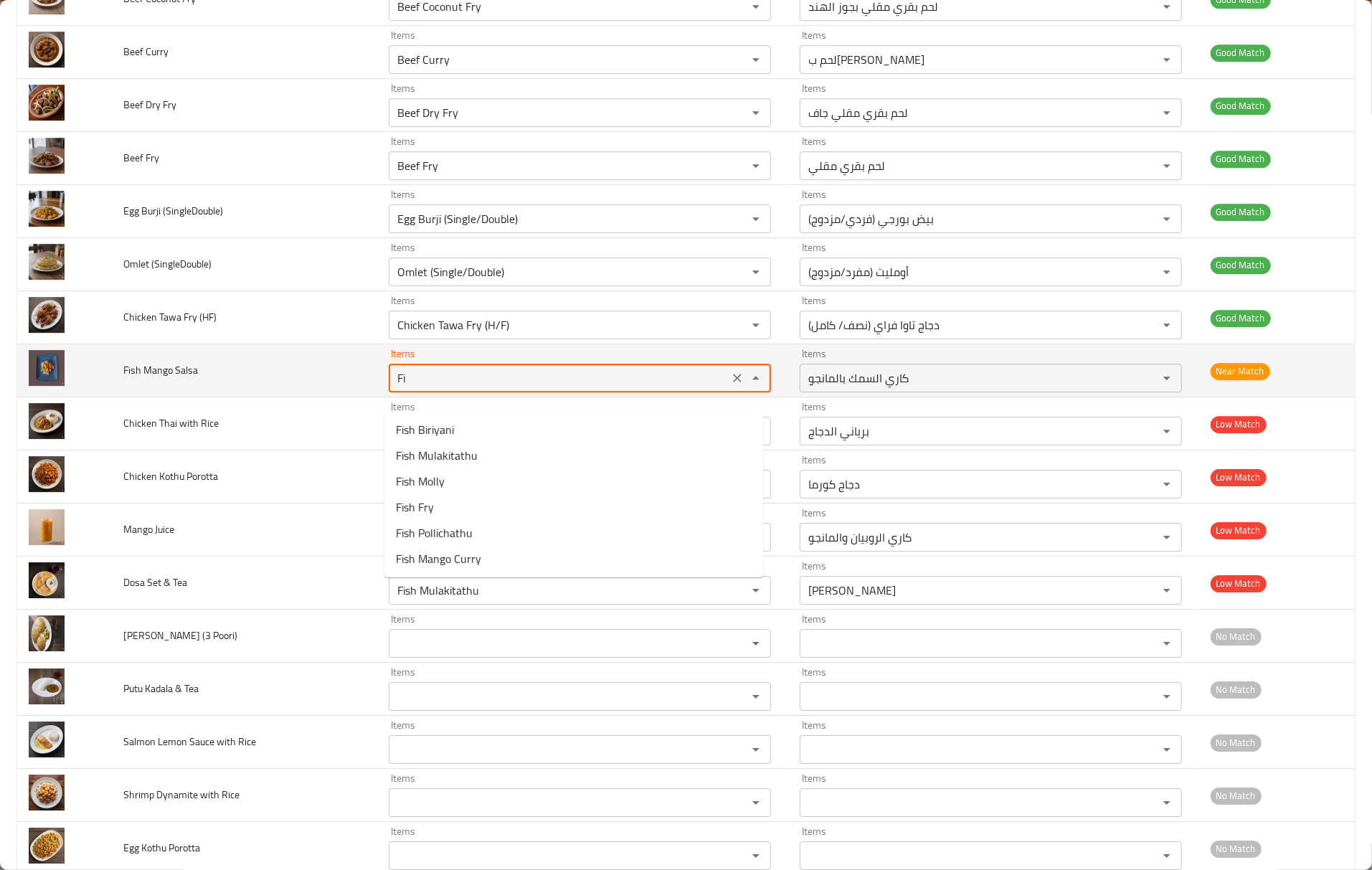
type Salsa "F"
paste Salsa "Mango"
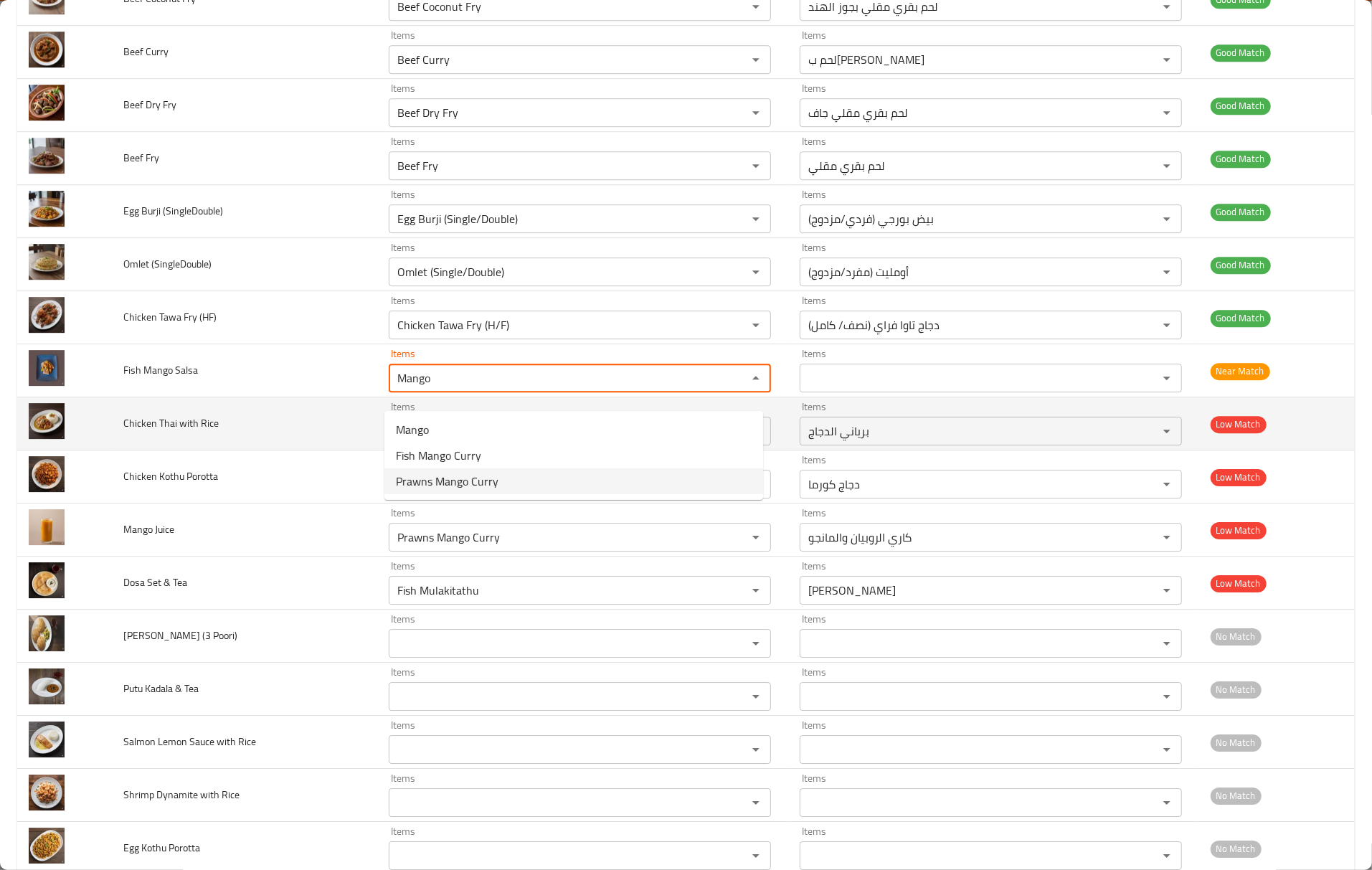
type Salsa "Mango"
click at [188, 433] on span "Chicken Thai with Rice" at bounding box center [170, 422] width 95 height 18
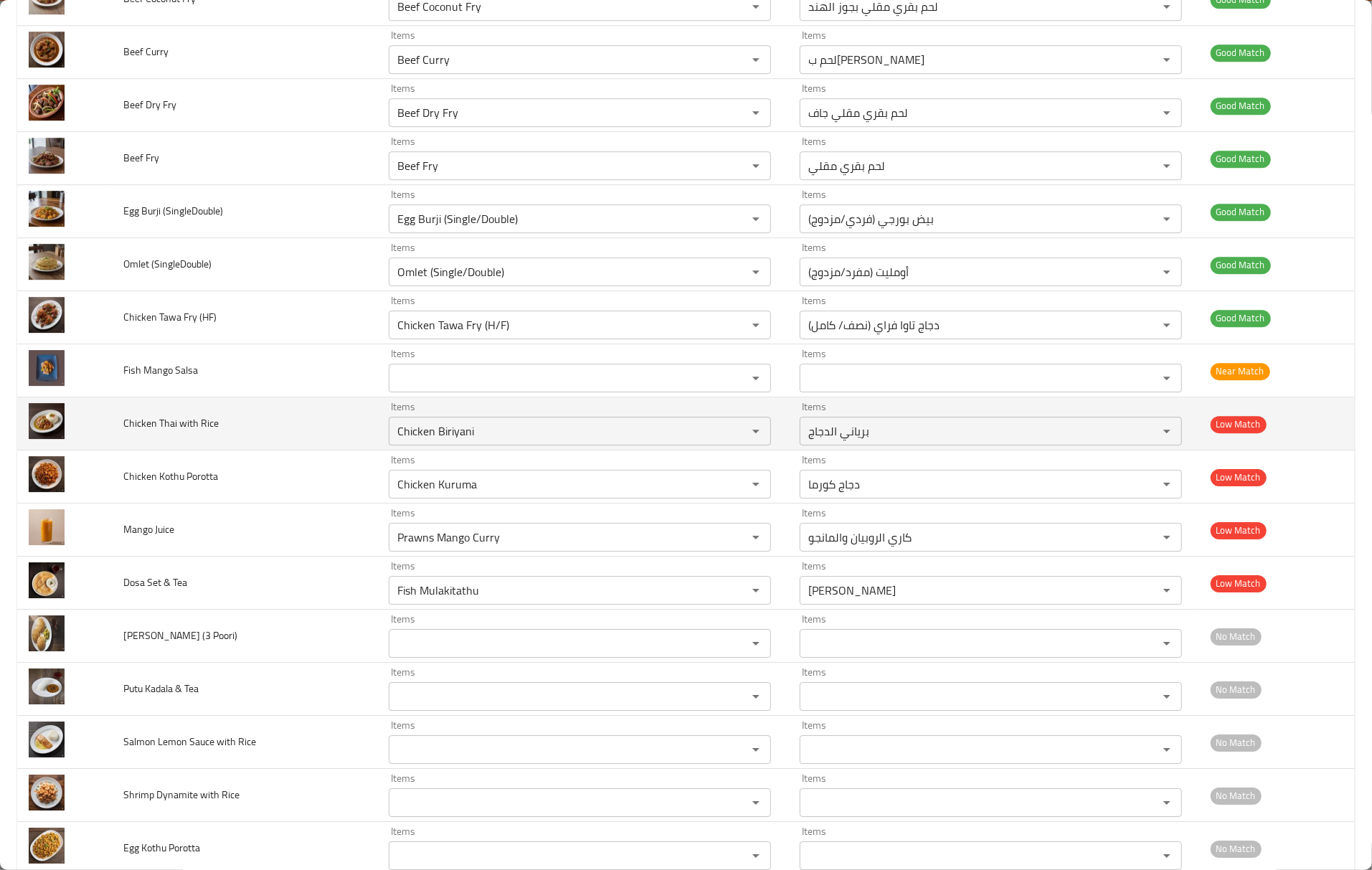
click at [238, 449] on td "Chicken Thai with Rice" at bounding box center [245, 424] width 266 height 53
click at [164, 433] on span "Chicken Thai with Rice" at bounding box center [170, 422] width 95 height 18
copy span "Thai"
drag, startPoint x: 514, startPoint y: 457, endPoint x: 260, endPoint y: 452, distance: 254.0
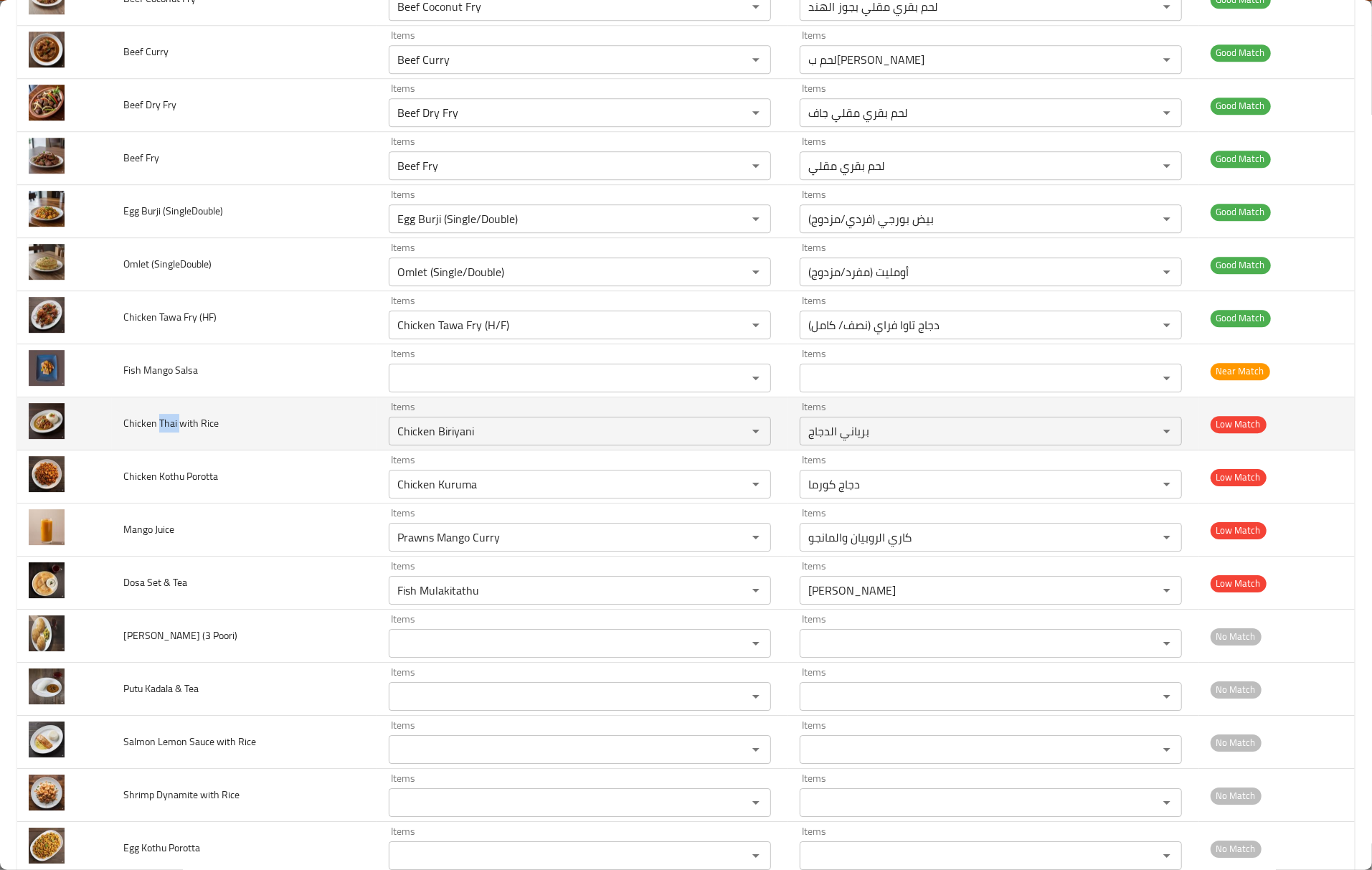
click at [260, 450] on tr "Chicken Thai with Rice Items Chicken Biriyani Items Items برياني الدجاج Items L…" at bounding box center [686, 424] width 1337 height 53
click at [422, 450] on td "Items Chicken Biriyani Items" at bounding box center [583, 424] width 411 height 53
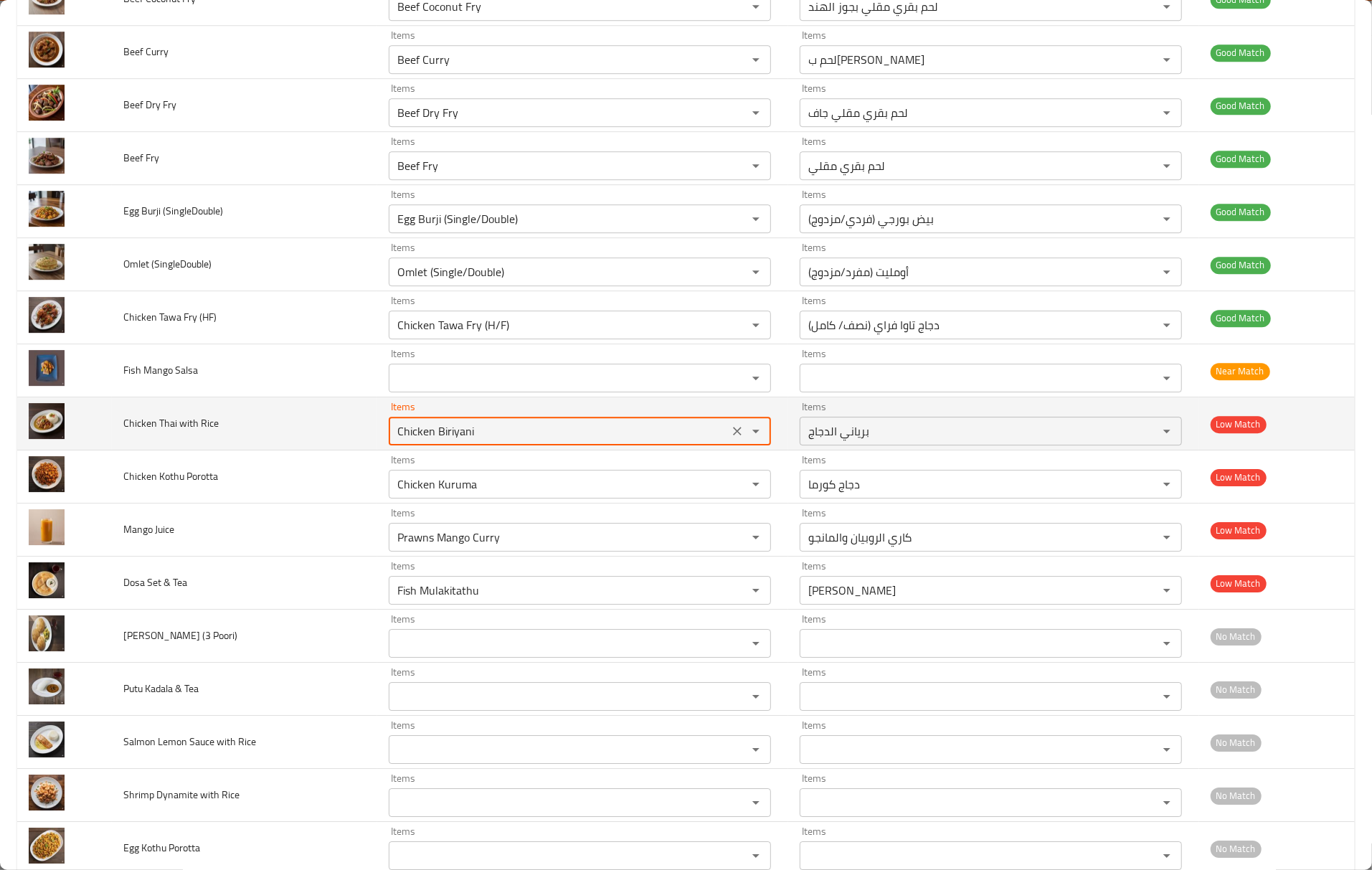
click at [419, 442] on Rice "Chicken Biriyani" at bounding box center [558, 431] width 331 height 20
paste Rice "Thai"
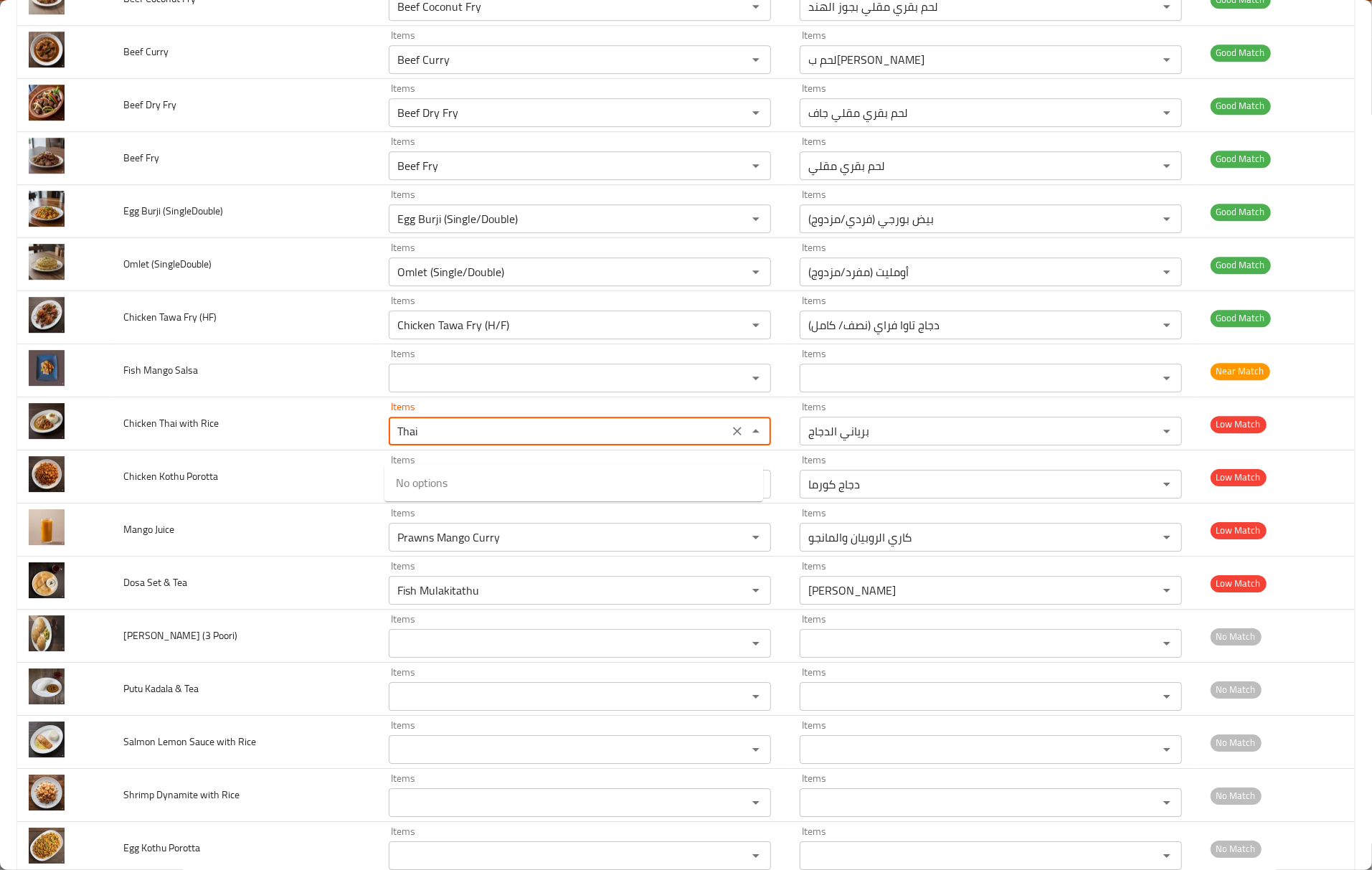
type Rice "Tha"
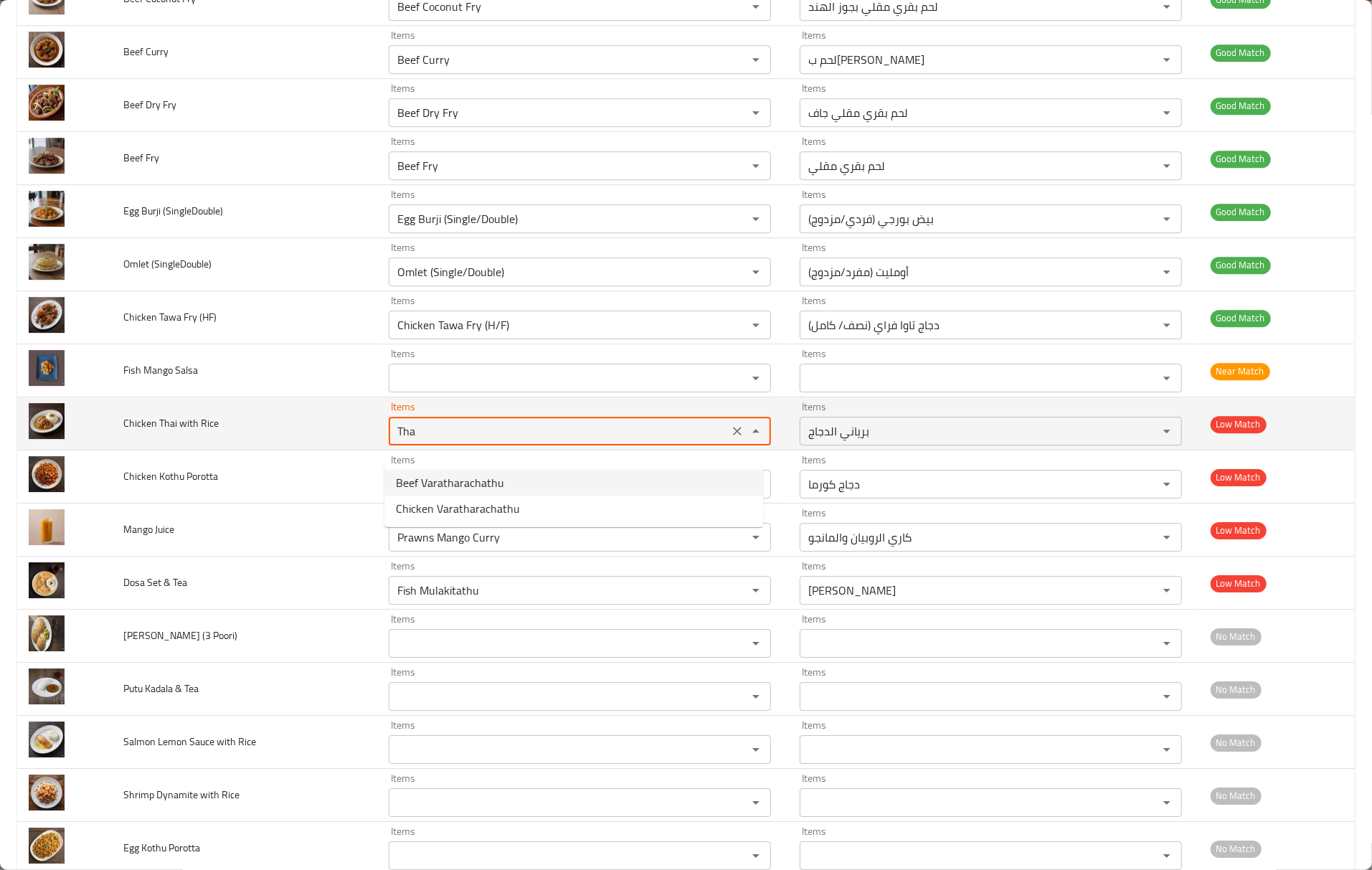
click at [730, 438] on icon "Clear" at bounding box center [737, 431] width 14 height 14
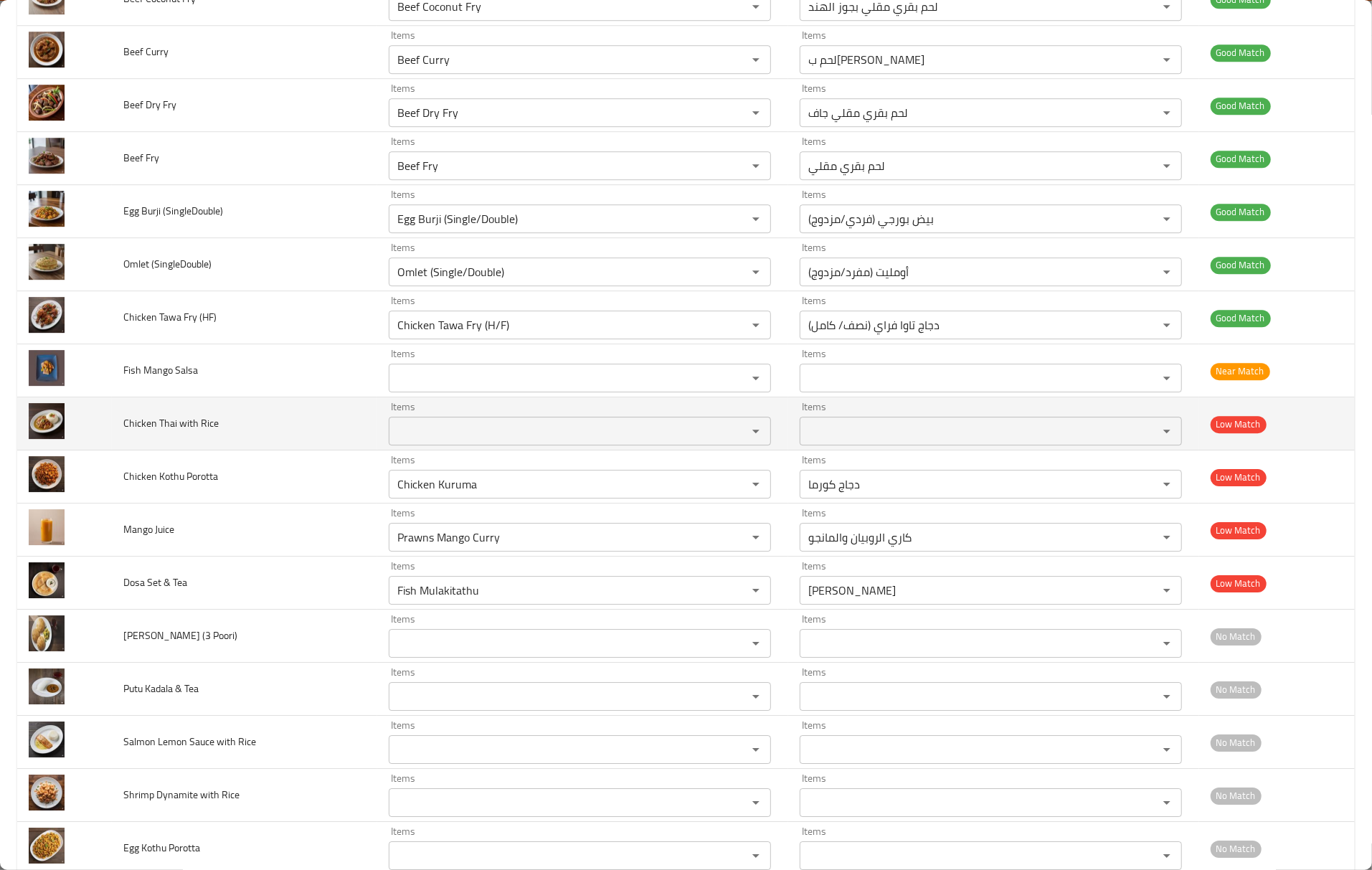
click at [182, 450] on td "Chicken Thai with Rice" at bounding box center [245, 424] width 266 height 53
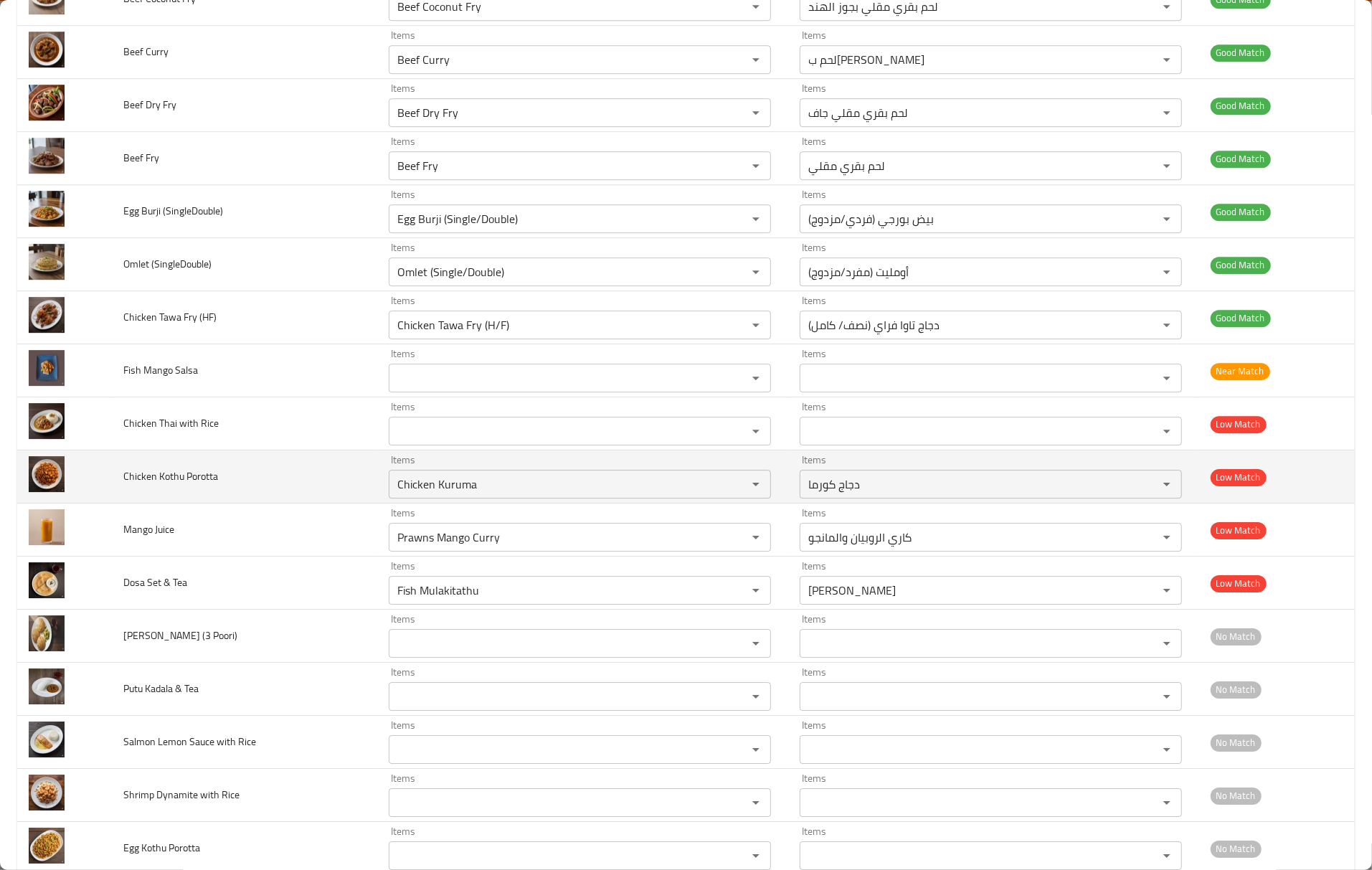
click at [185, 485] on span "Chicken Kothu Porotta" at bounding box center [170, 476] width 94 height 18
copy span "Porotta"
drag, startPoint x: 371, startPoint y: 497, endPoint x: 185, endPoint y: 466, distance: 188.6
click at [185, 466] on tr "Chicken Kothu Porotta Items Chicken Kuruma Items Items دجاج كورما Items Low Mat…" at bounding box center [686, 477] width 1337 height 53
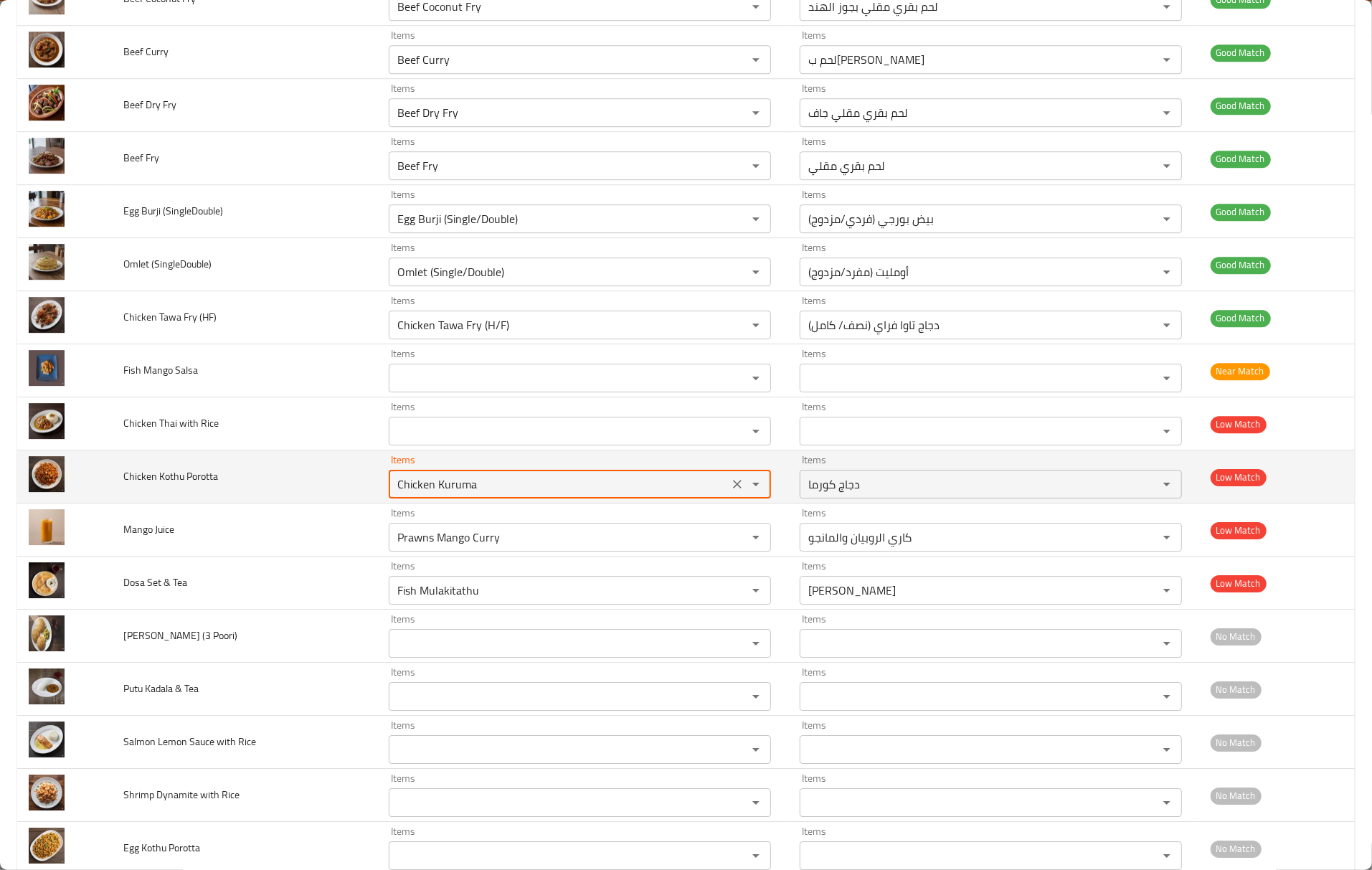
paste Porotta "Porott"
type Porotta "Porotta"
click at [730, 491] on icon "Clear" at bounding box center [737, 484] width 14 height 14
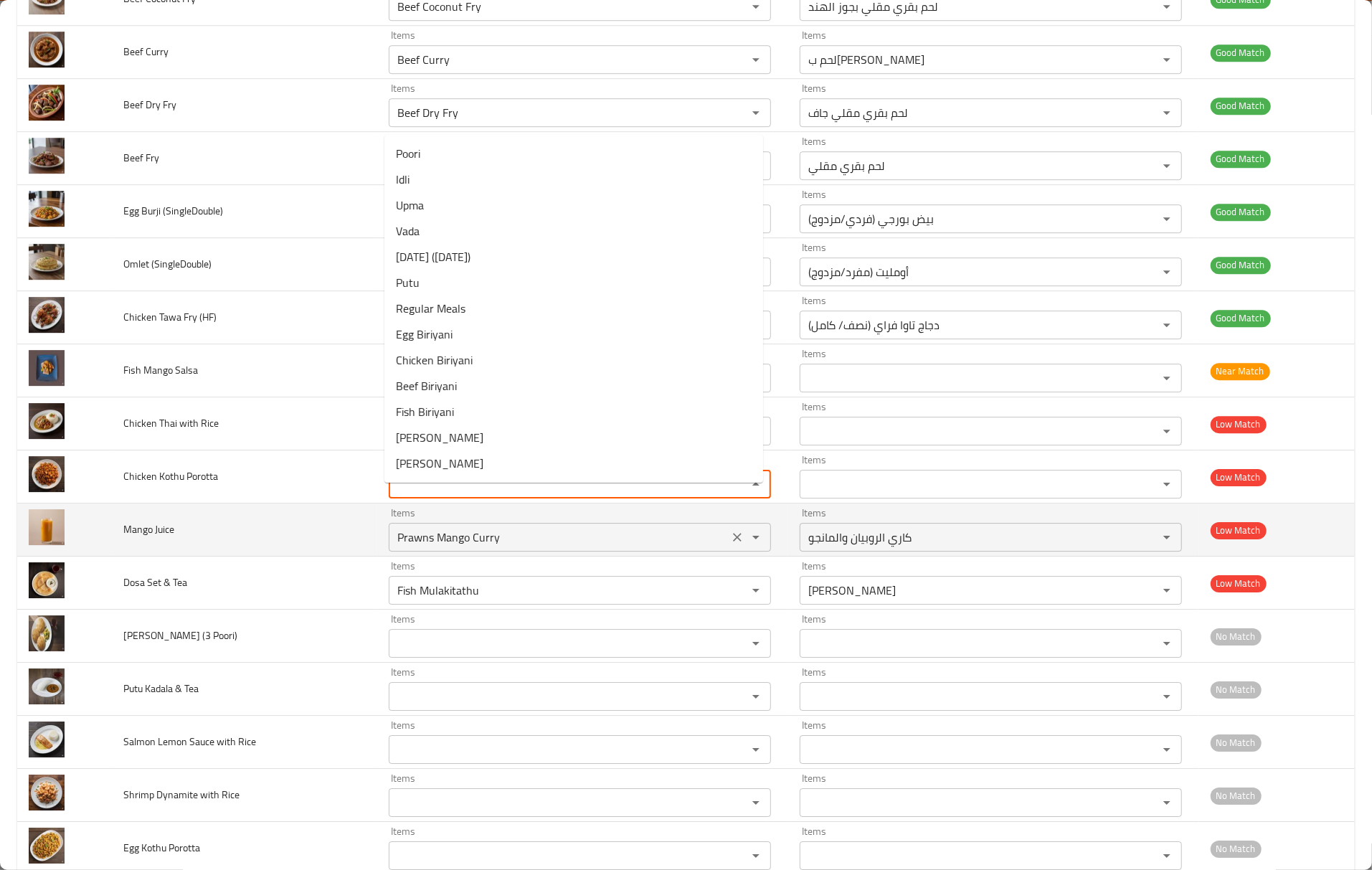
click at [437, 547] on Juice "Prawns Mango Curry" at bounding box center [558, 537] width 331 height 20
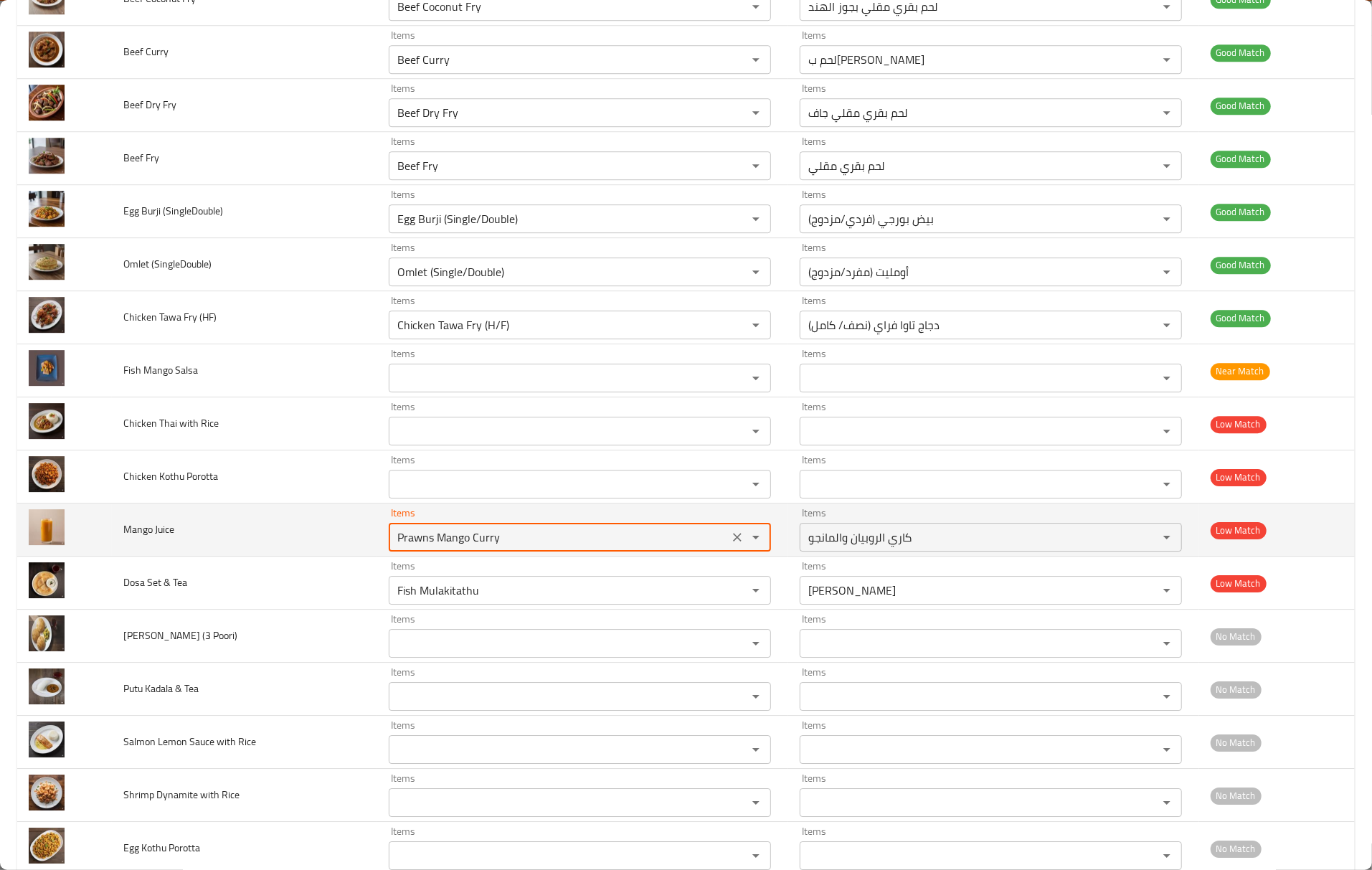
click at [437, 547] on Juice "Prawns Mango Curry" at bounding box center [558, 537] width 331 height 20
click at [448, 547] on Juice "Prawns Mango Curry" at bounding box center [558, 537] width 331 height 20
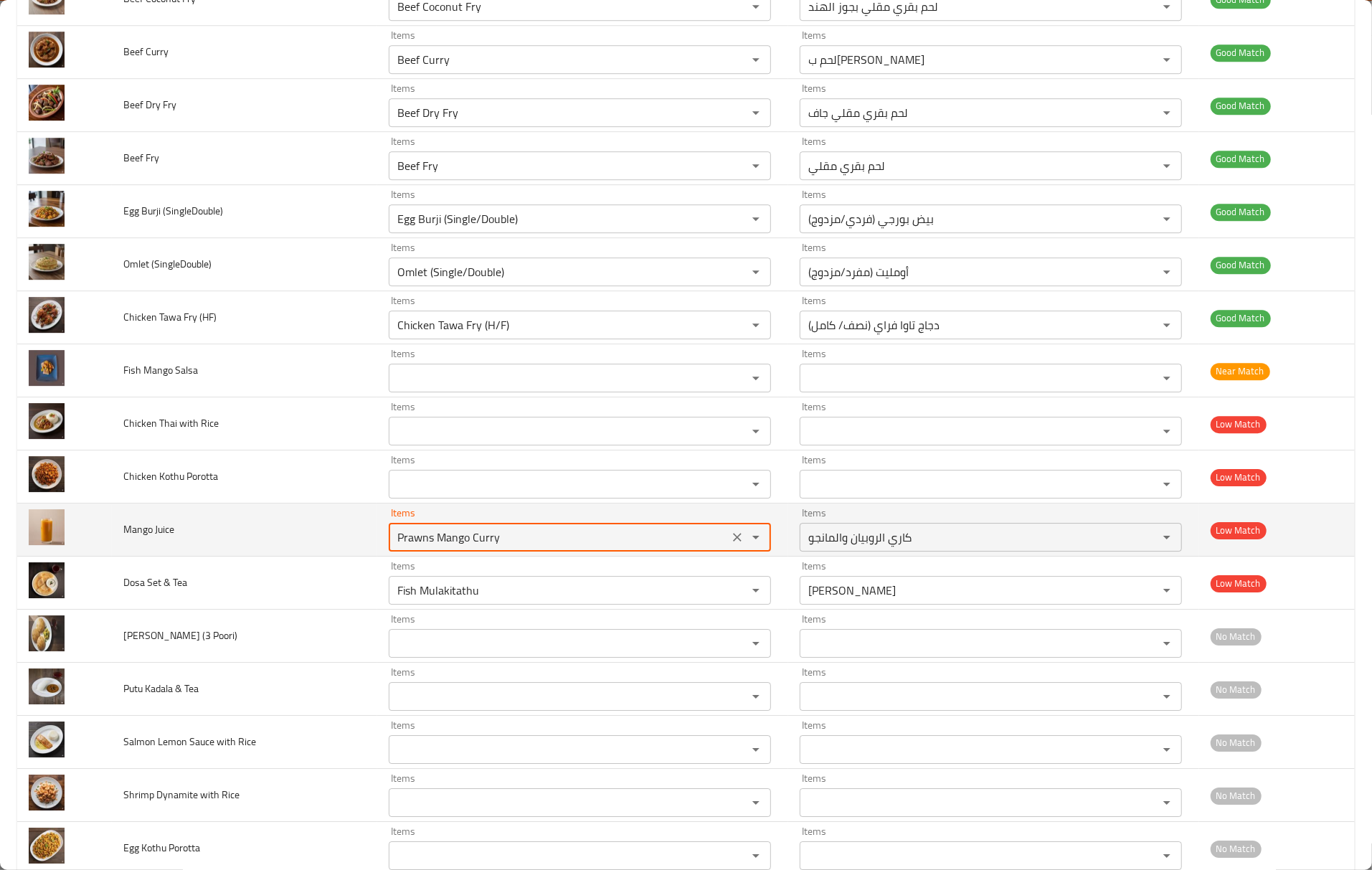
click at [448, 547] on Juice "Prawns Mango Curry" at bounding box center [558, 537] width 331 height 20
paste Juice "Mango"
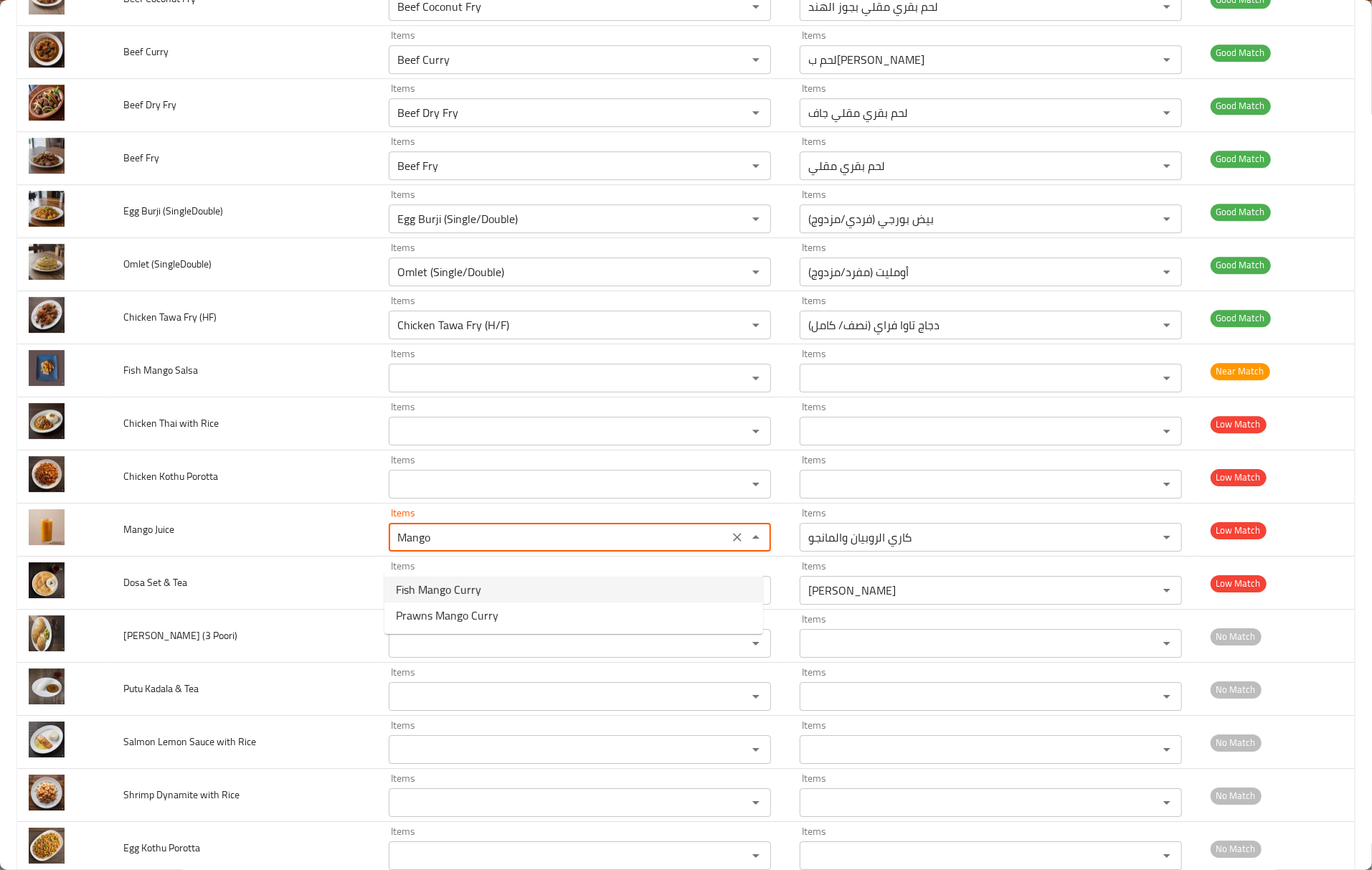
type Juice "Mango"
click at [488, 597] on Juice-option-0 "Mango" at bounding box center [573, 590] width 378 height 26
type Juice-ar "مانجو"
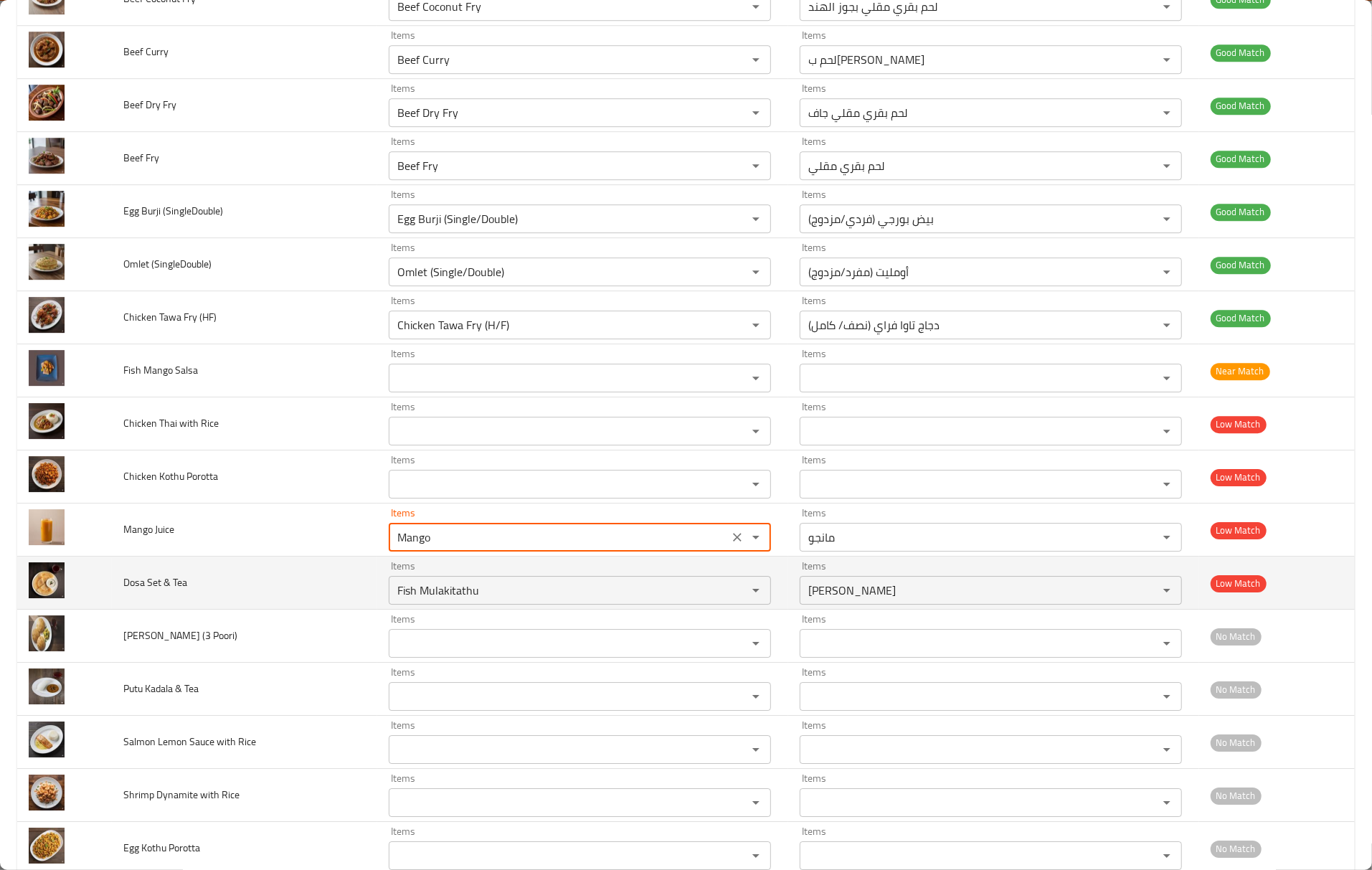
type Juice "Mango"
click at [135, 592] on span "Dosa Set & Tea" at bounding box center [155, 582] width 64 height 18
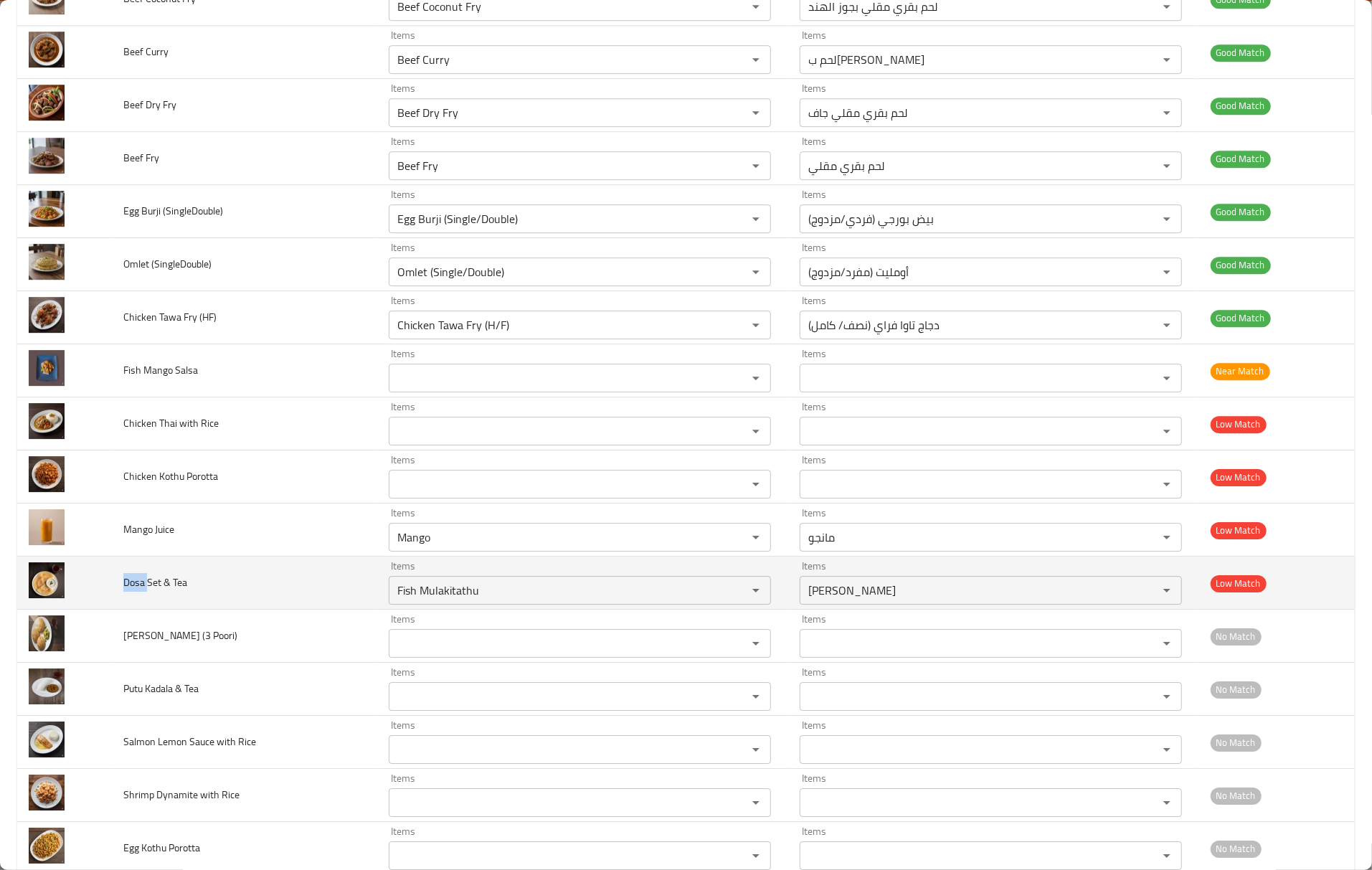
click at [135, 592] on span "Dosa Set & Tea" at bounding box center [155, 582] width 64 height 18
copy span "Dosa"
drag, startPoint x: 474, startPoint y: 615, endPoint x: 340, endPoint y: 611, distance: 134.1
click at [340, 609] on tr "Dosa Set & Tea Items Fish Mulakitathu Items Items سمك مولاكيتاثو Items Low Match" at bounding box center [686, 583] width 1337 height 53
paste Tea "Dosa"
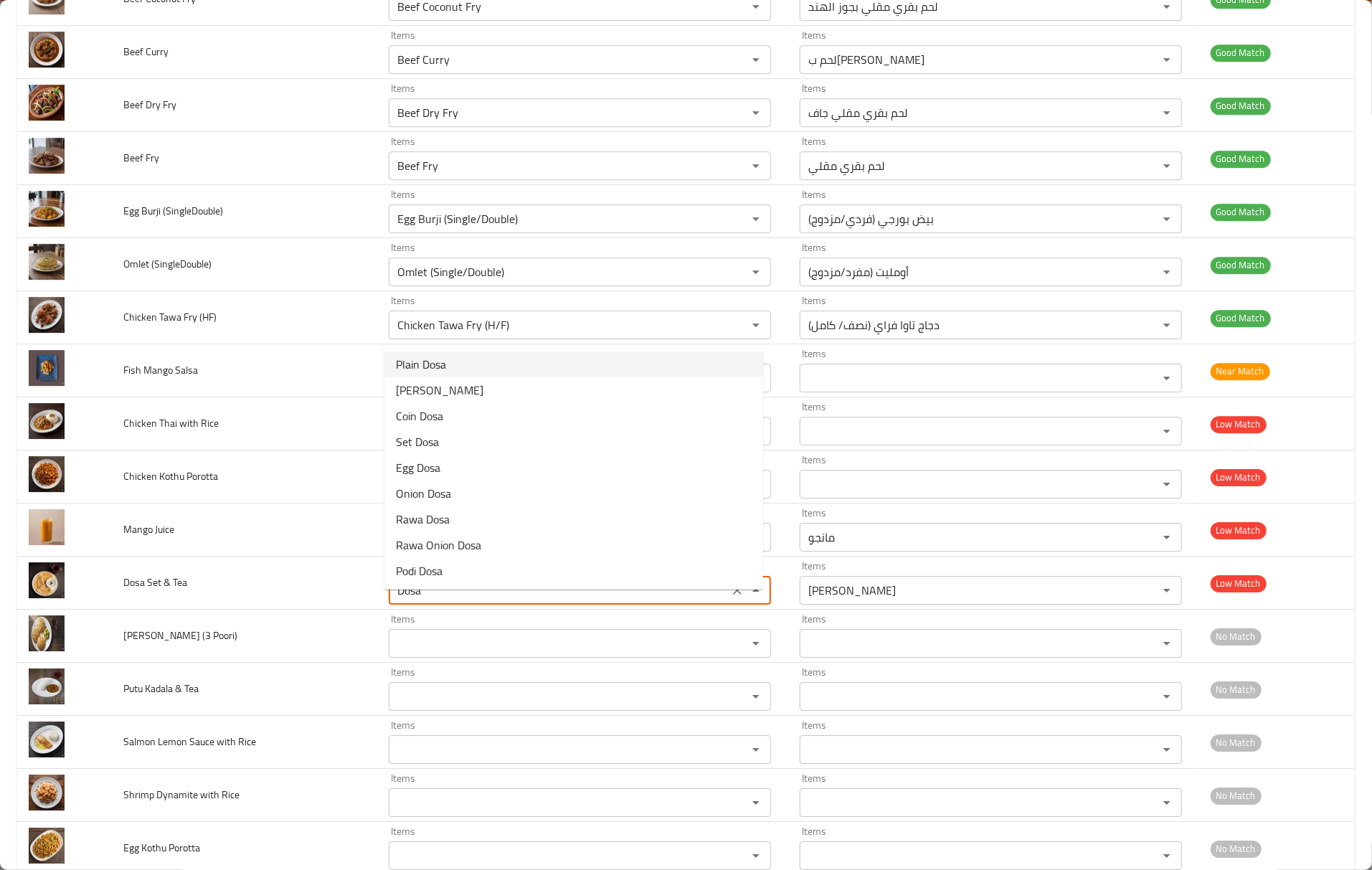
click at [491, 373] on Tea-option-0 "Plain Dosa" at bounding box center [573, 365] width 378 height 26
type Tea "Plain Dosa"
type Tea-ar "دوسة عادية"
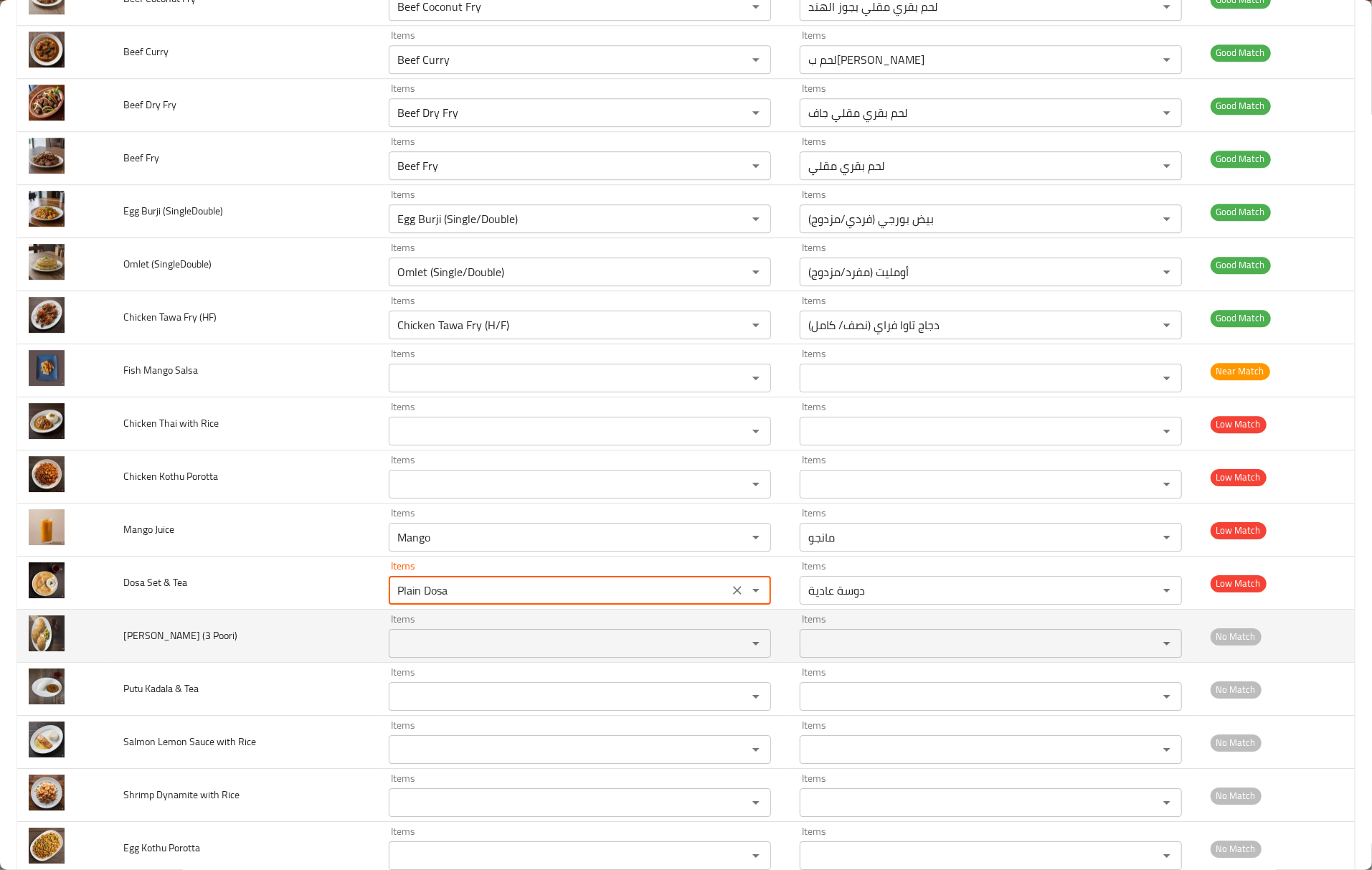
type Tea "Plain Dosa"
click at [277, 634] on td "Poori Bhaaji (3 Poori)" at bounding box center [245, 636] width 266 height 53
click at [121, 650] on td "Poori Bhaaji (3 Poori)" at bounding box center [245, 636] width 266 height 53
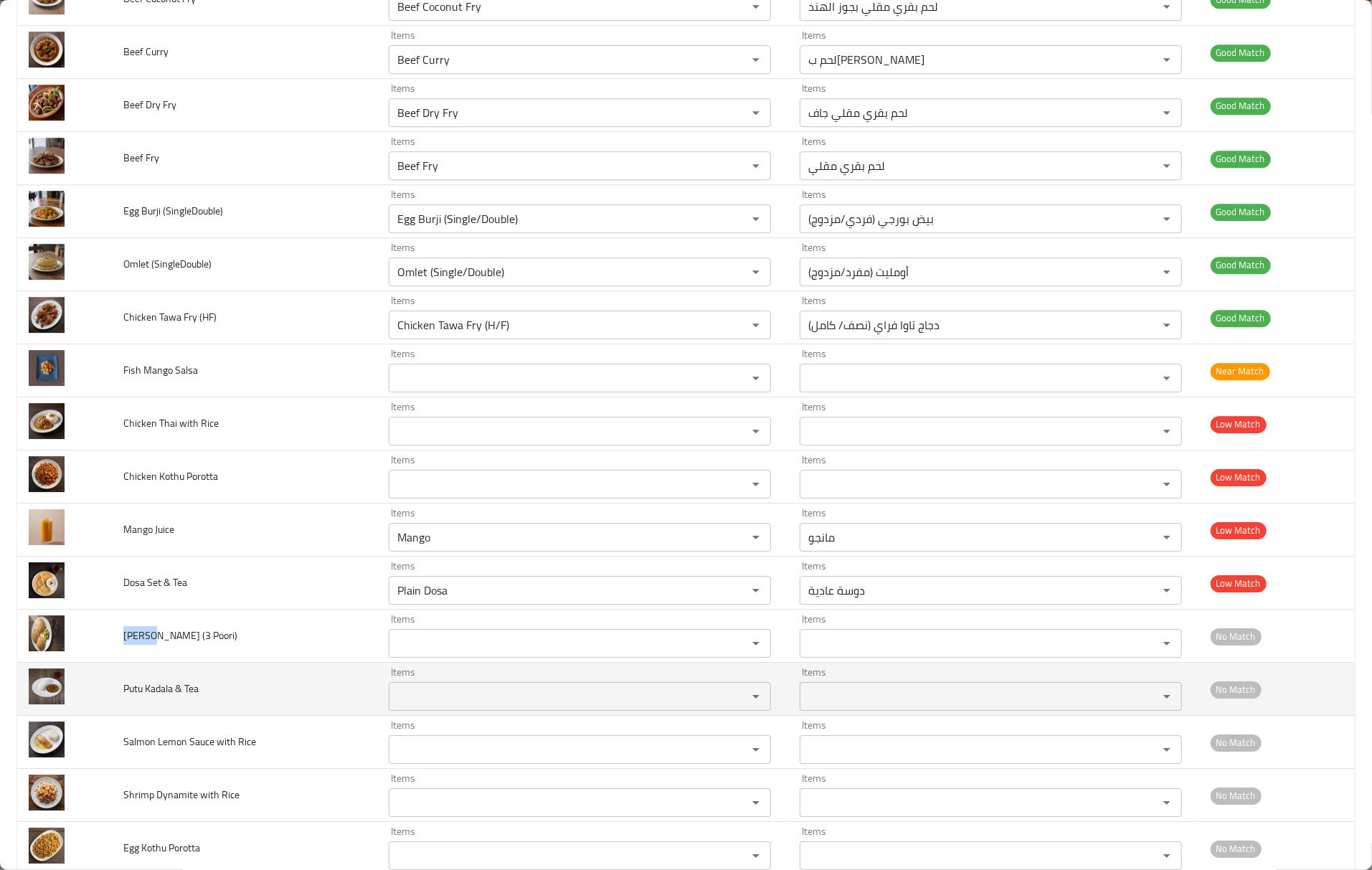
copy span "Poori"
click at [476, 706] on Tea "Items" at bounding box center [558, 696] width 331 height 20
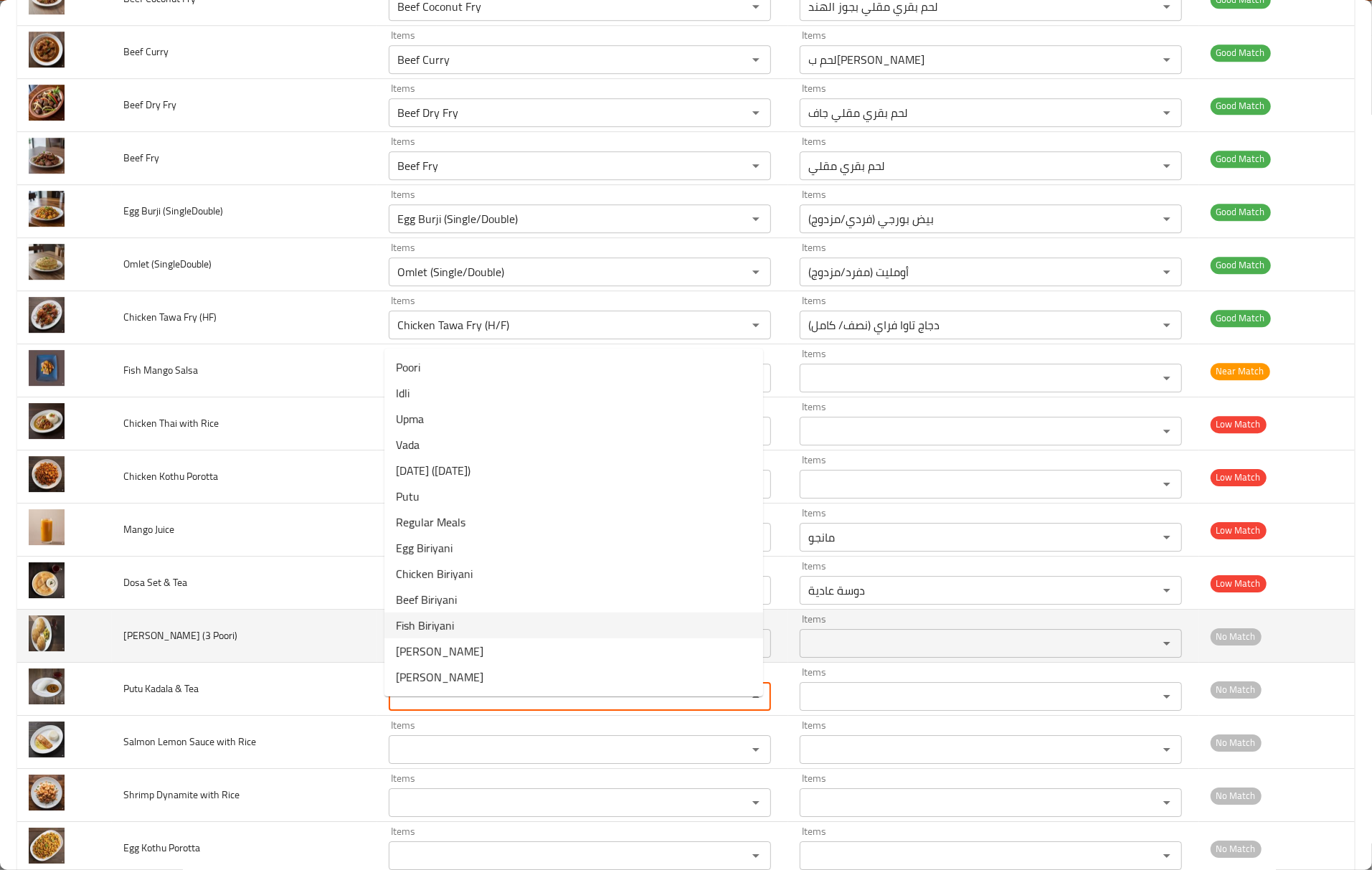
click at [201, 627] on td "Poori Bhaaji (3 Poori)" at bounding box center [245, 636] width 266 height 53
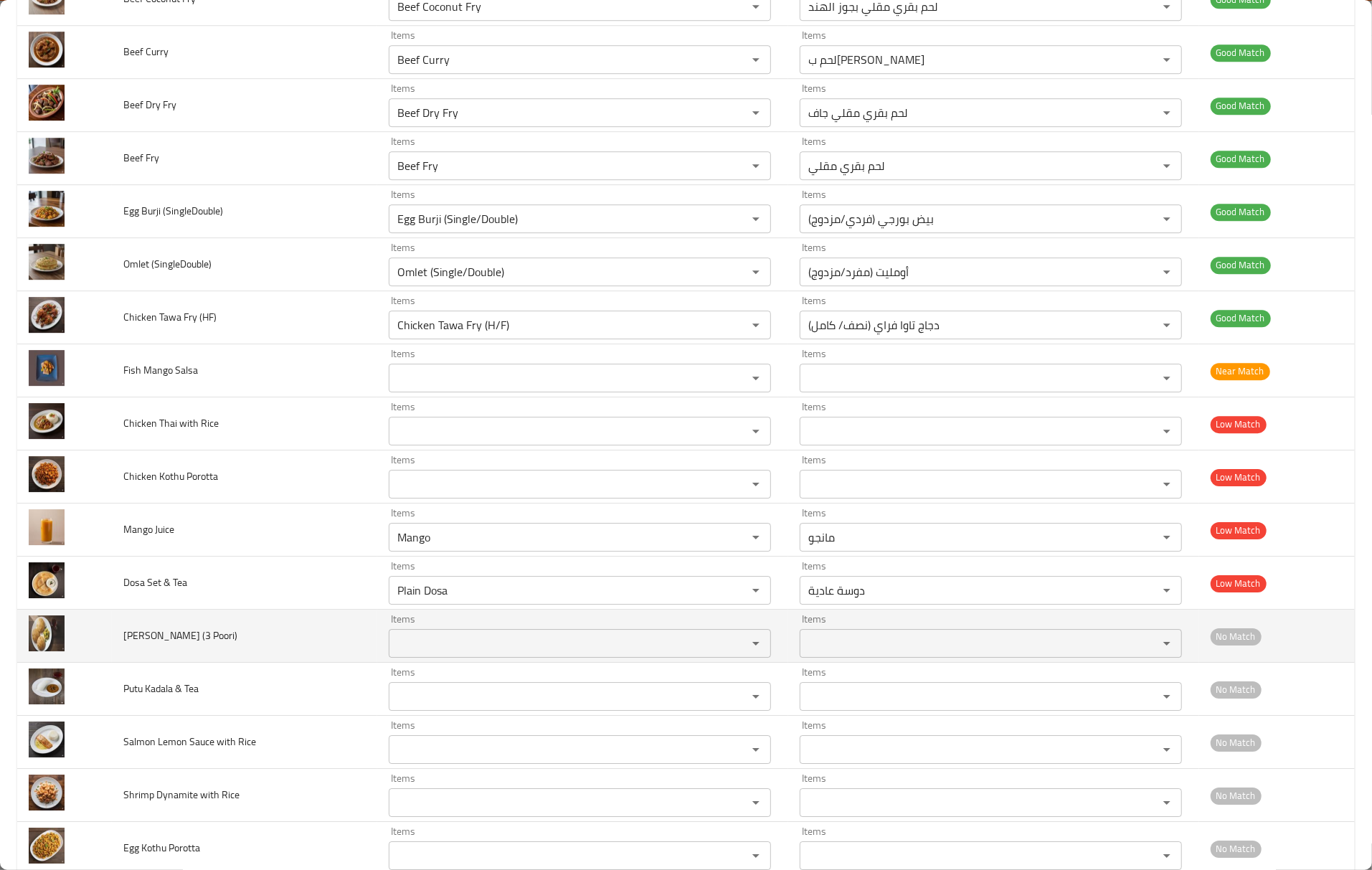
click at [426, 658] on div "Items" at bounding box center [579, 644] width 382 height 29
paste Poori\) "Poori"
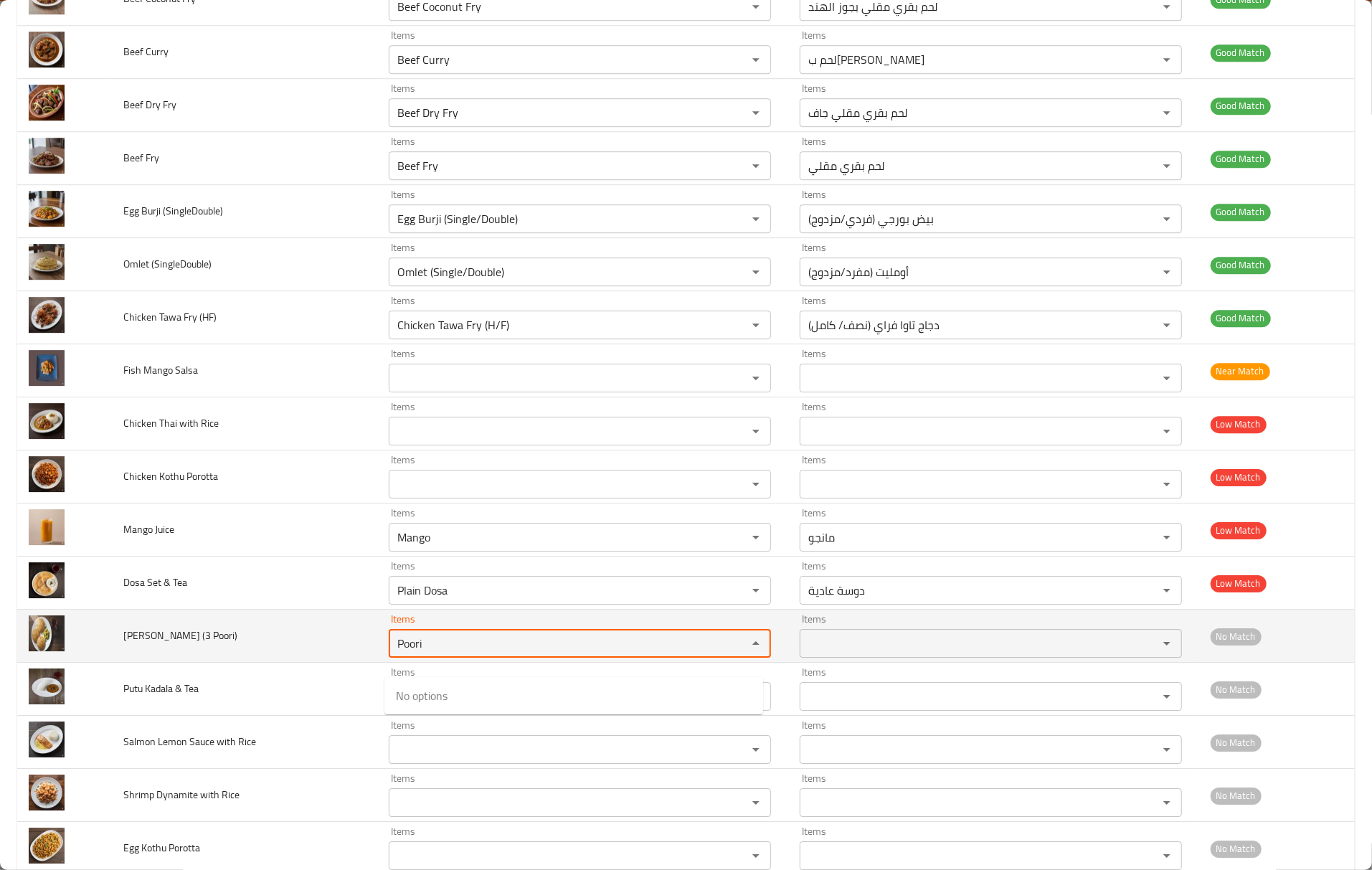
type Poori\) "Poori"
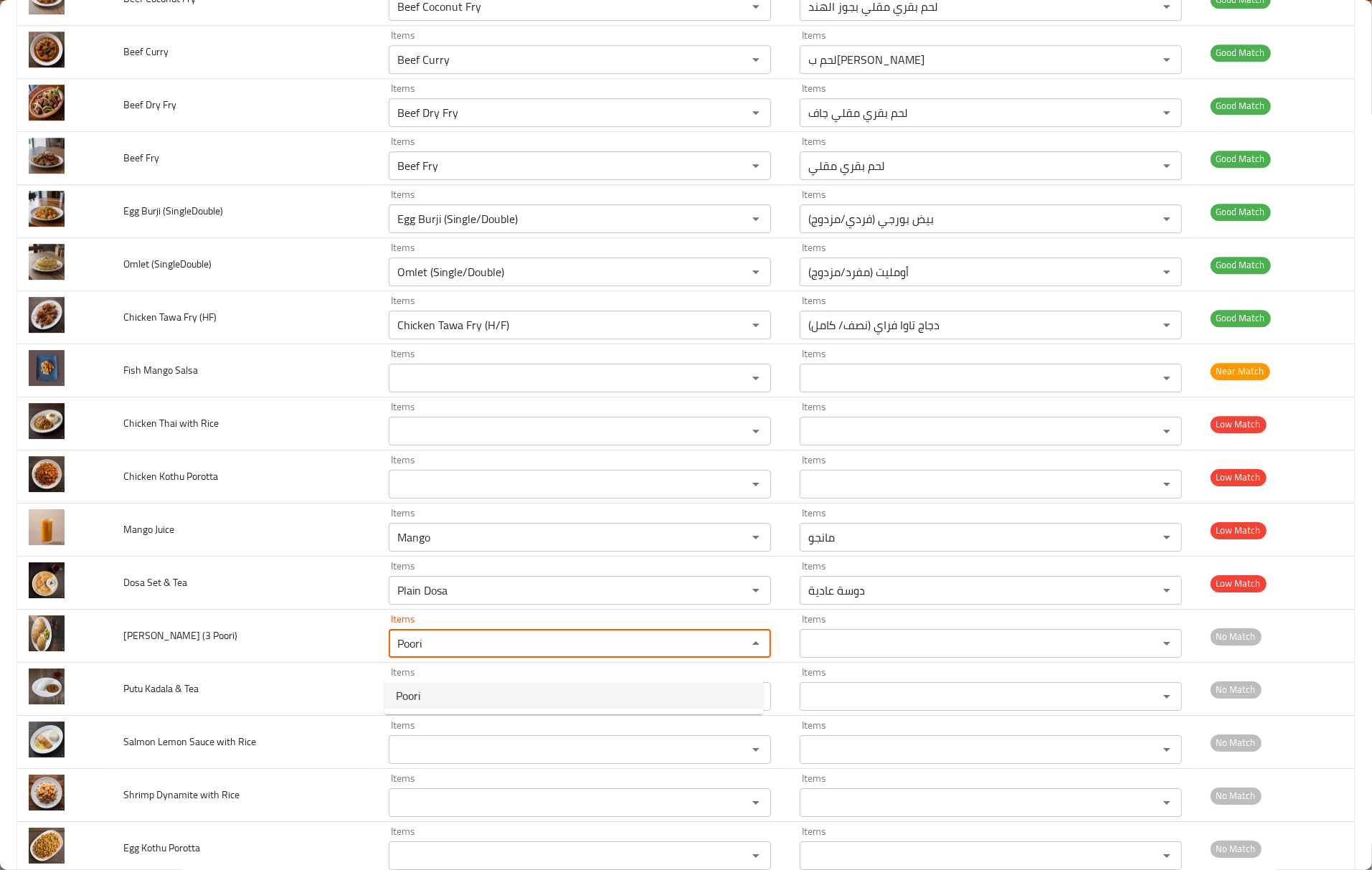
click at [419, 700] on span "Poori" at bounding box center [408, 696] width 24 height 17
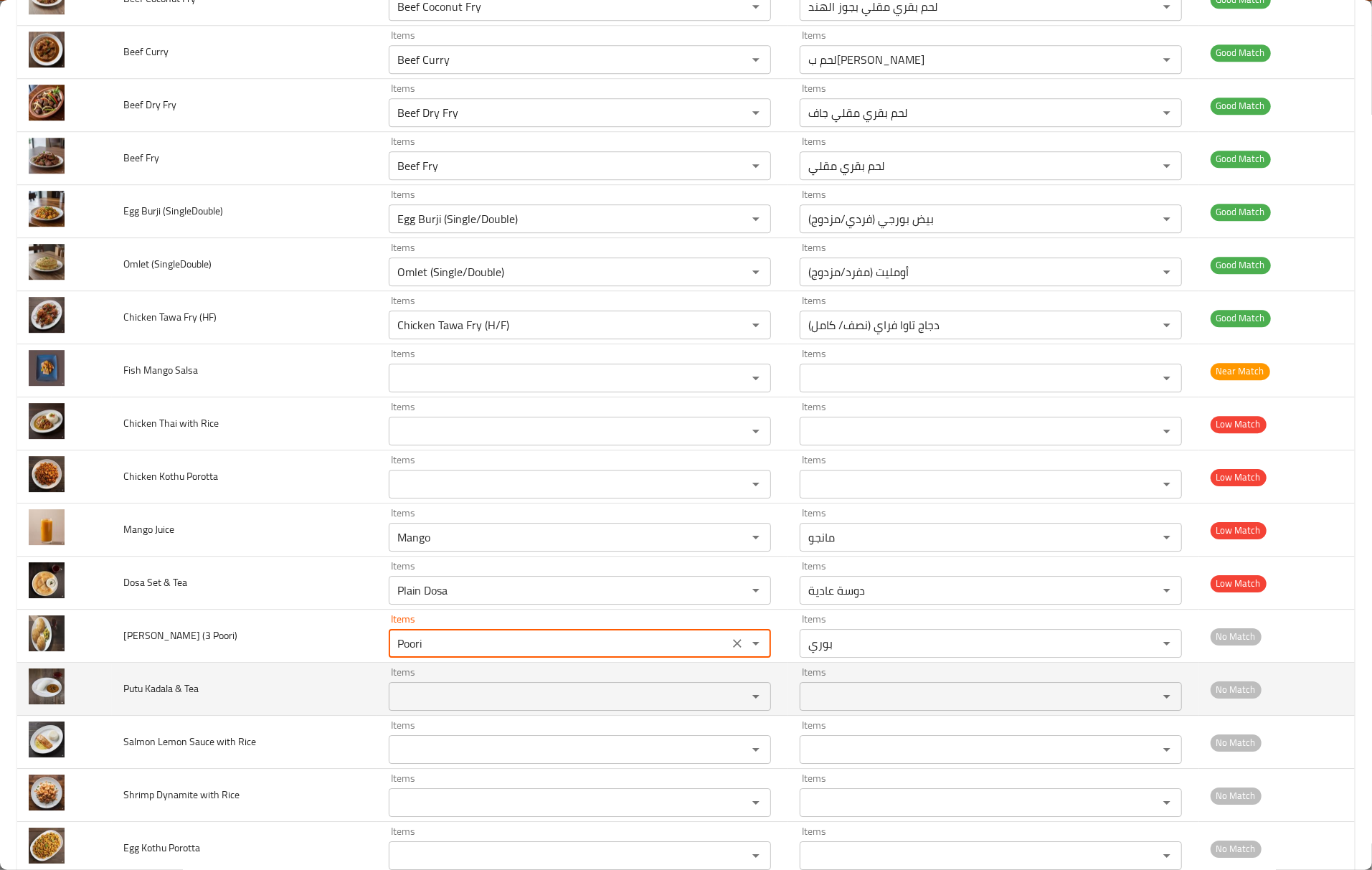
type Poori\)-ar "بوري"
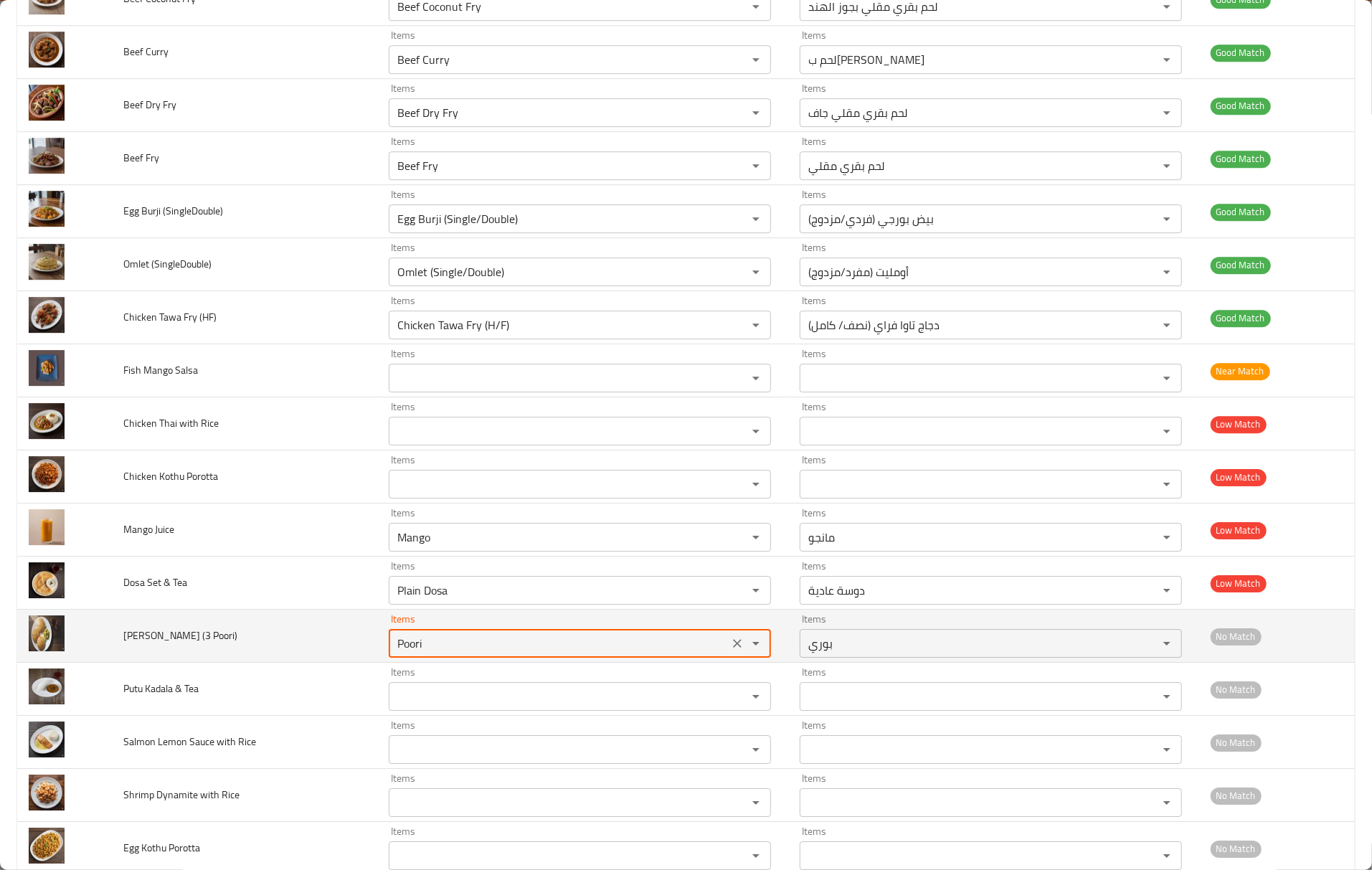
click at [158, 645] on span "Poori Bhaaji (3 Poori)" at bounding box center [180, 635] width 114 height 18
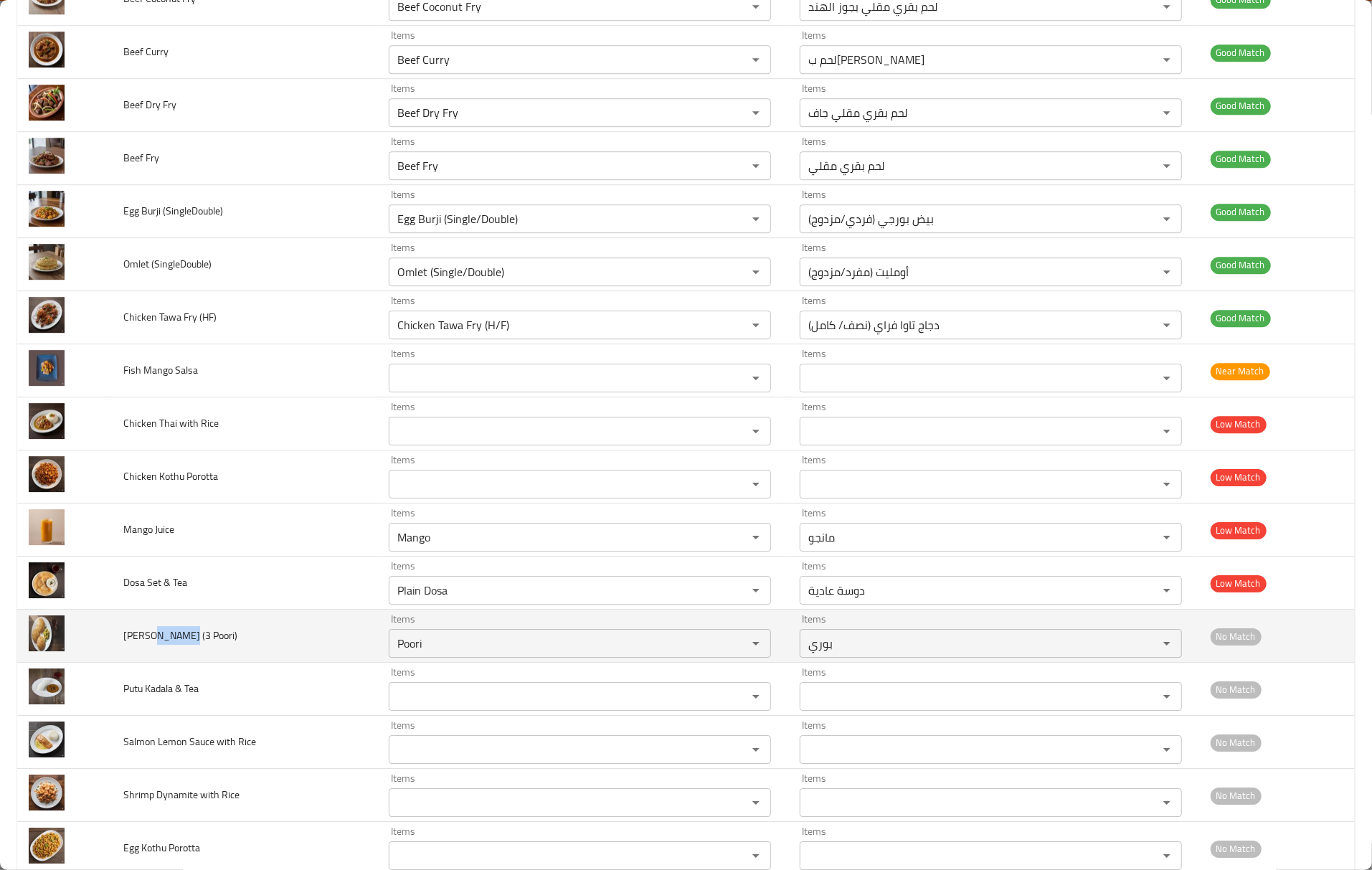
click at [158, 645] on span "Poori Bhaaji (3 Poori)" at bounding box center [180, 635] width 114 height 18
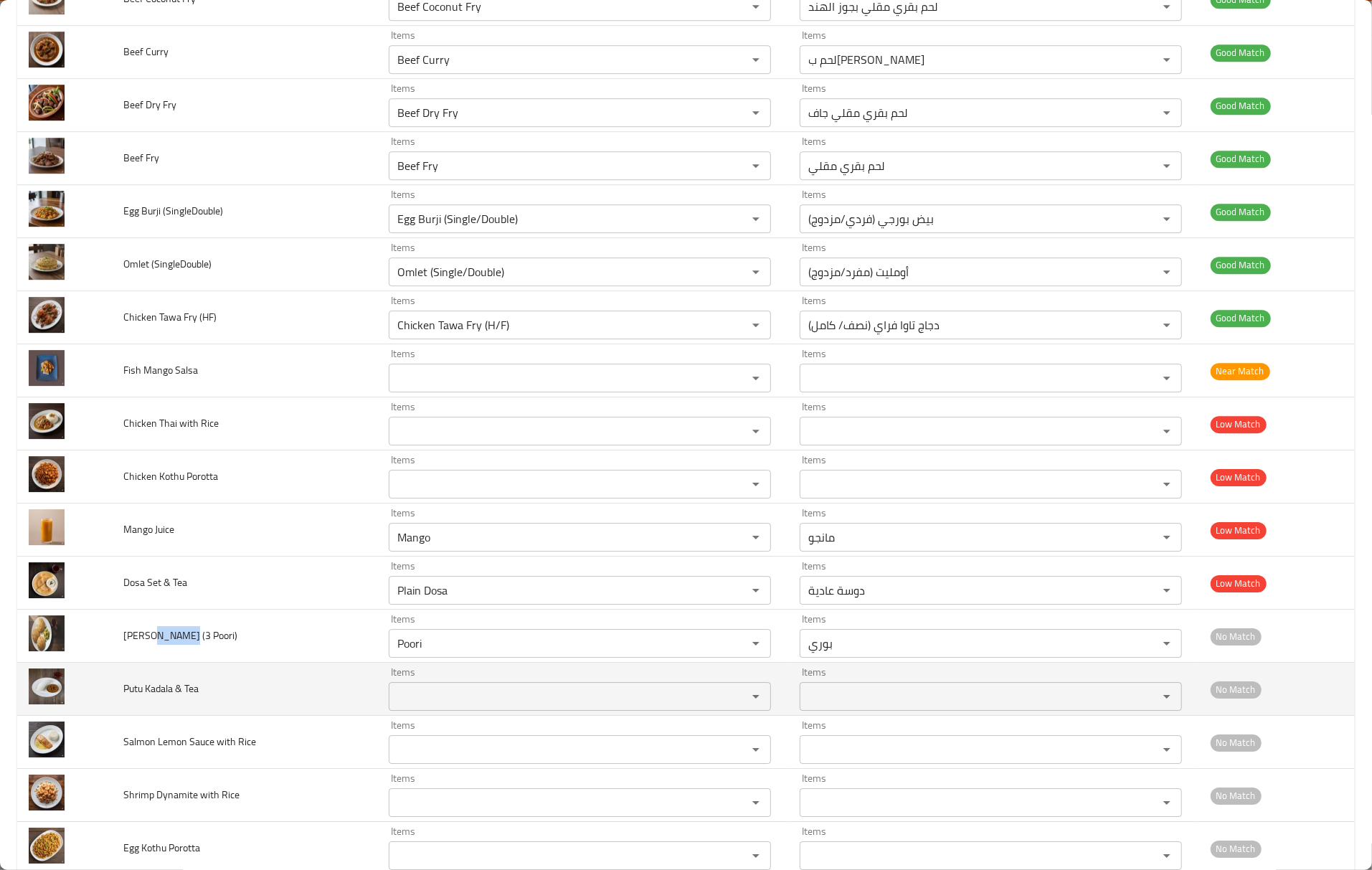
copy span "Bhaaji"
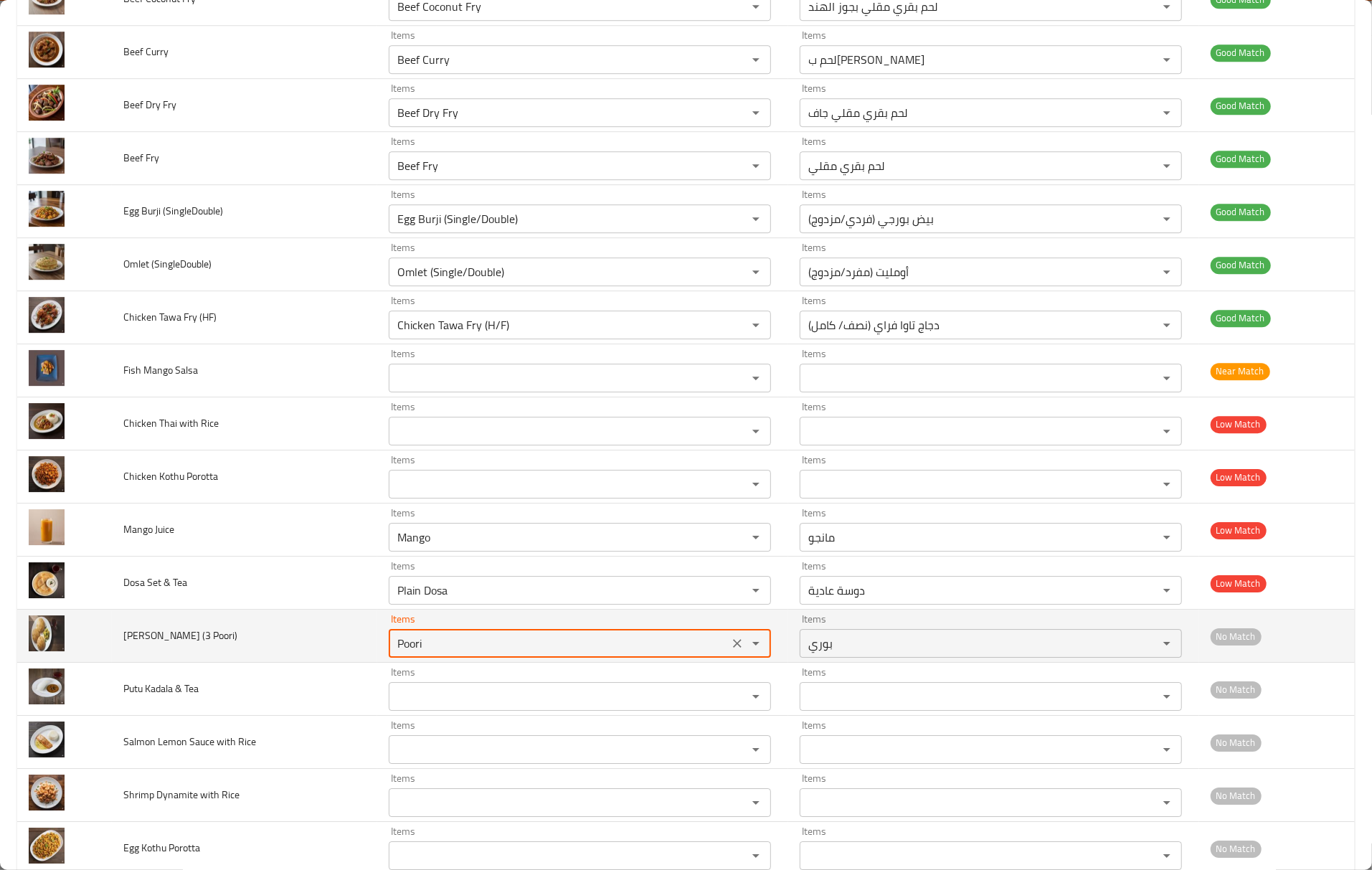
drag, startPoint x: 417, startPoint y: 666, endPoint x: 225, endPoint y: 665, distance: 192.0
click at [225, 663] on tr "Poori Bhaaji (3 Poori) Items Poori Items Items بوري Items No Match" at bounding box center [686, 636] width 1337 height 53
paste Poori\) "Bhaaji"
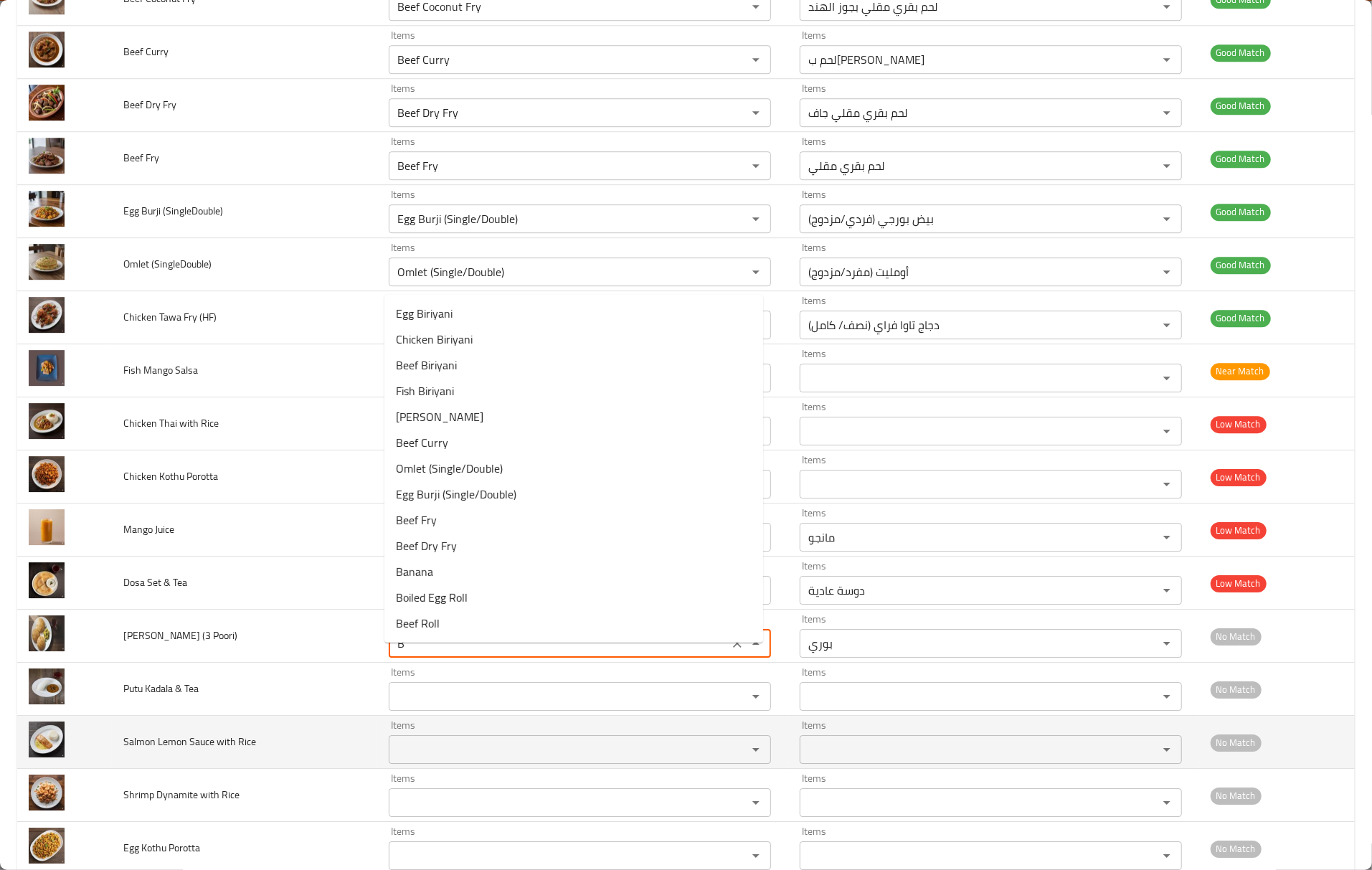
type Poori\) "Poori"
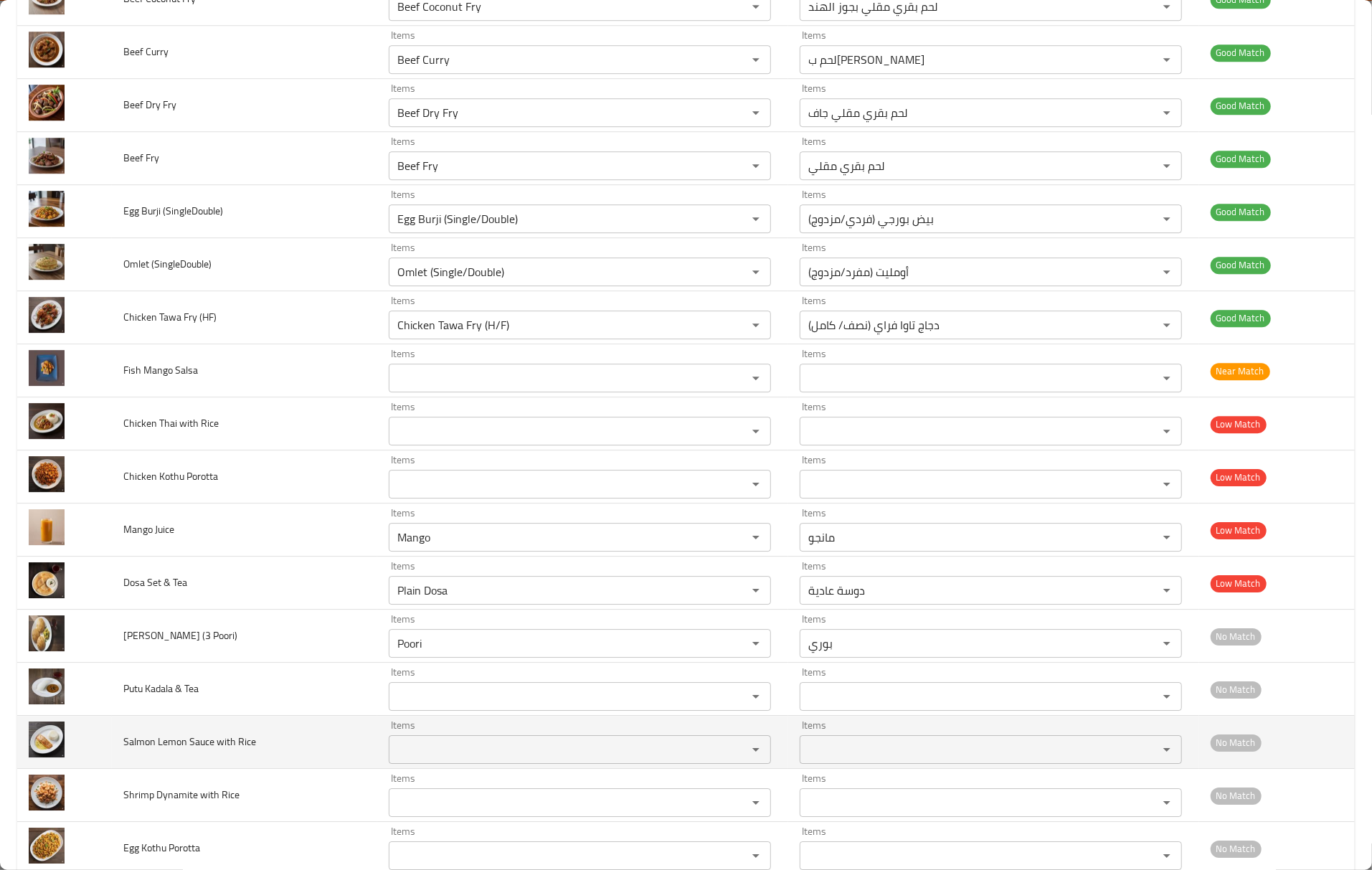
click at [261, 753] on td "Salmon Lemon Sauce with Rice" at bounding box center [245, 742] width 266 height 53
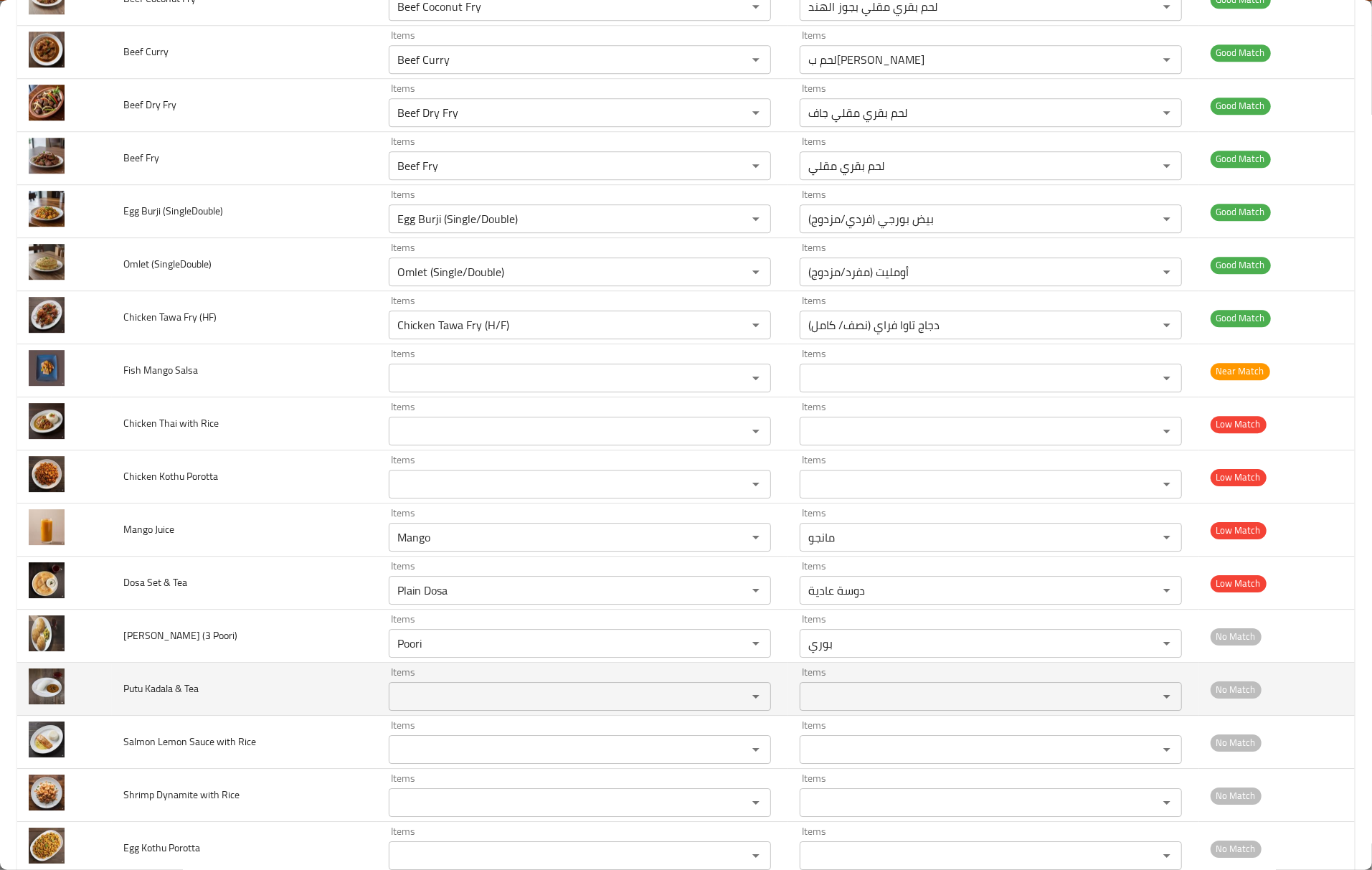
click at [126, 698] on span "Putu Kadala & Tea" at bounding box center [161, 688] width 75 height 18
copy span "Putu"
click at [457, 711] on div "Items" at bounding box center [579, 696] width 382 height 29
paste Tea "Putu"
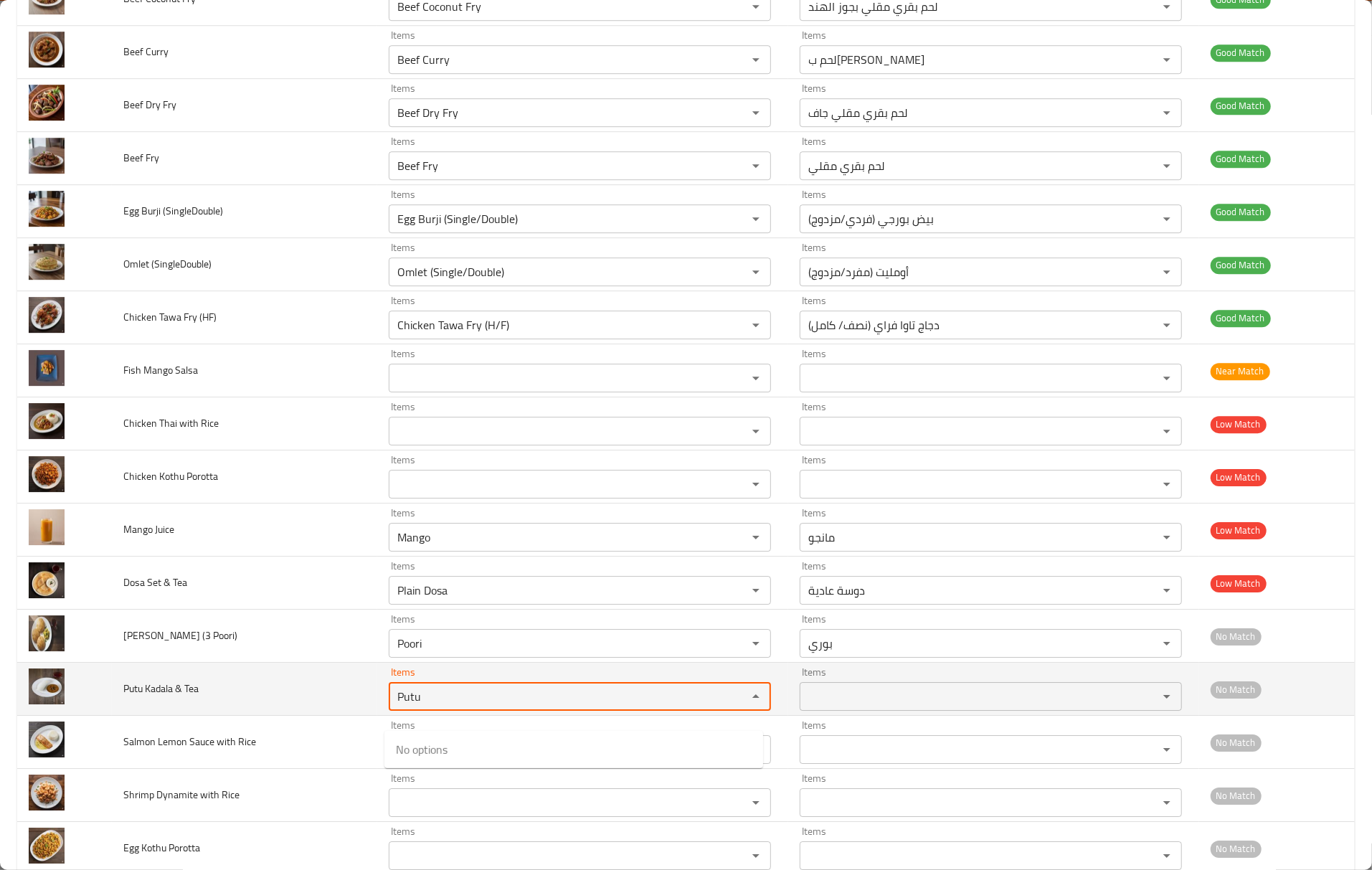
type Tea "Putu"
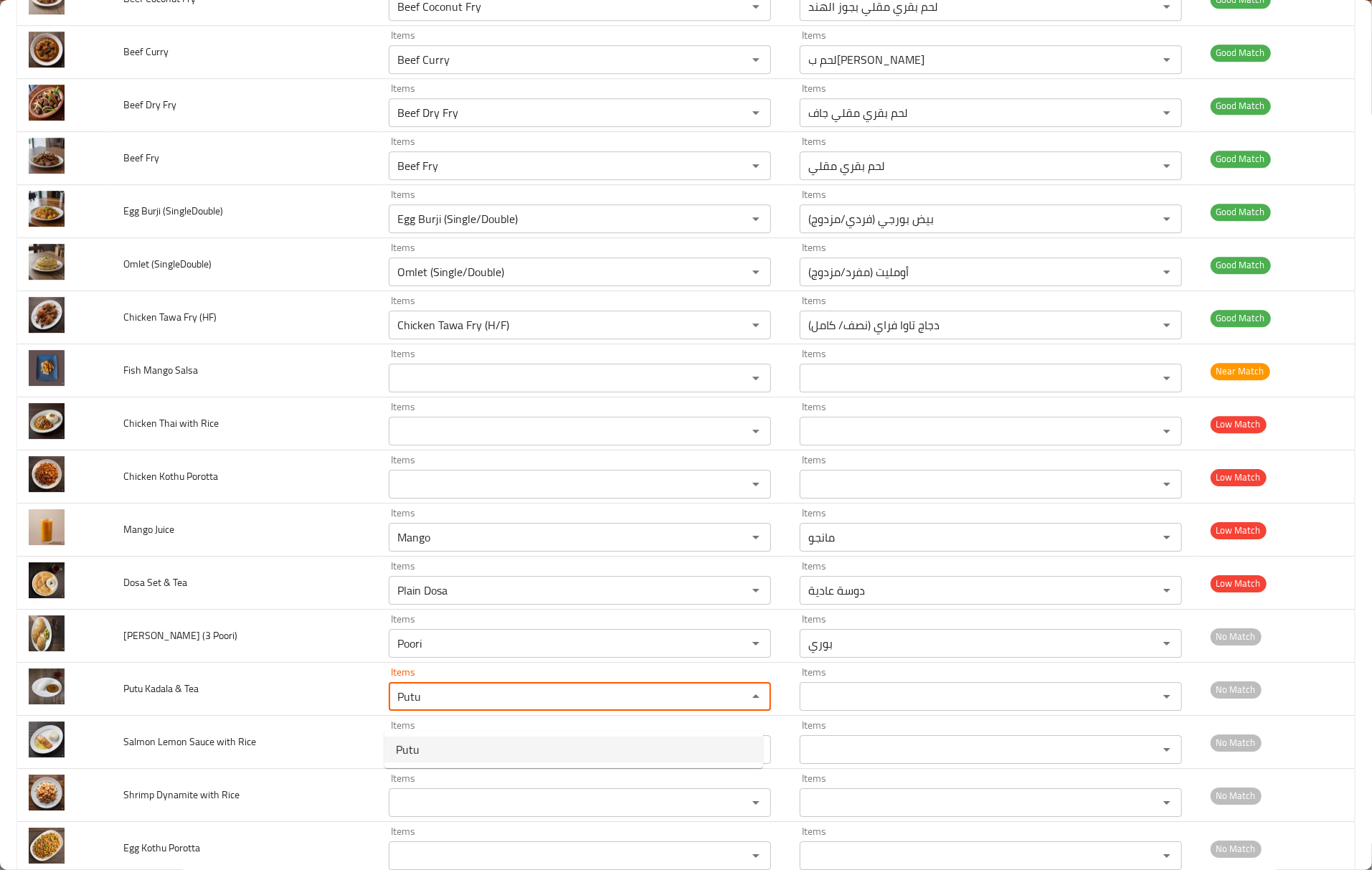
click at [418, 749] on span "Putu" at bounding box center [407, 750] width 24 height 17
type Tea-ar "بوتو"
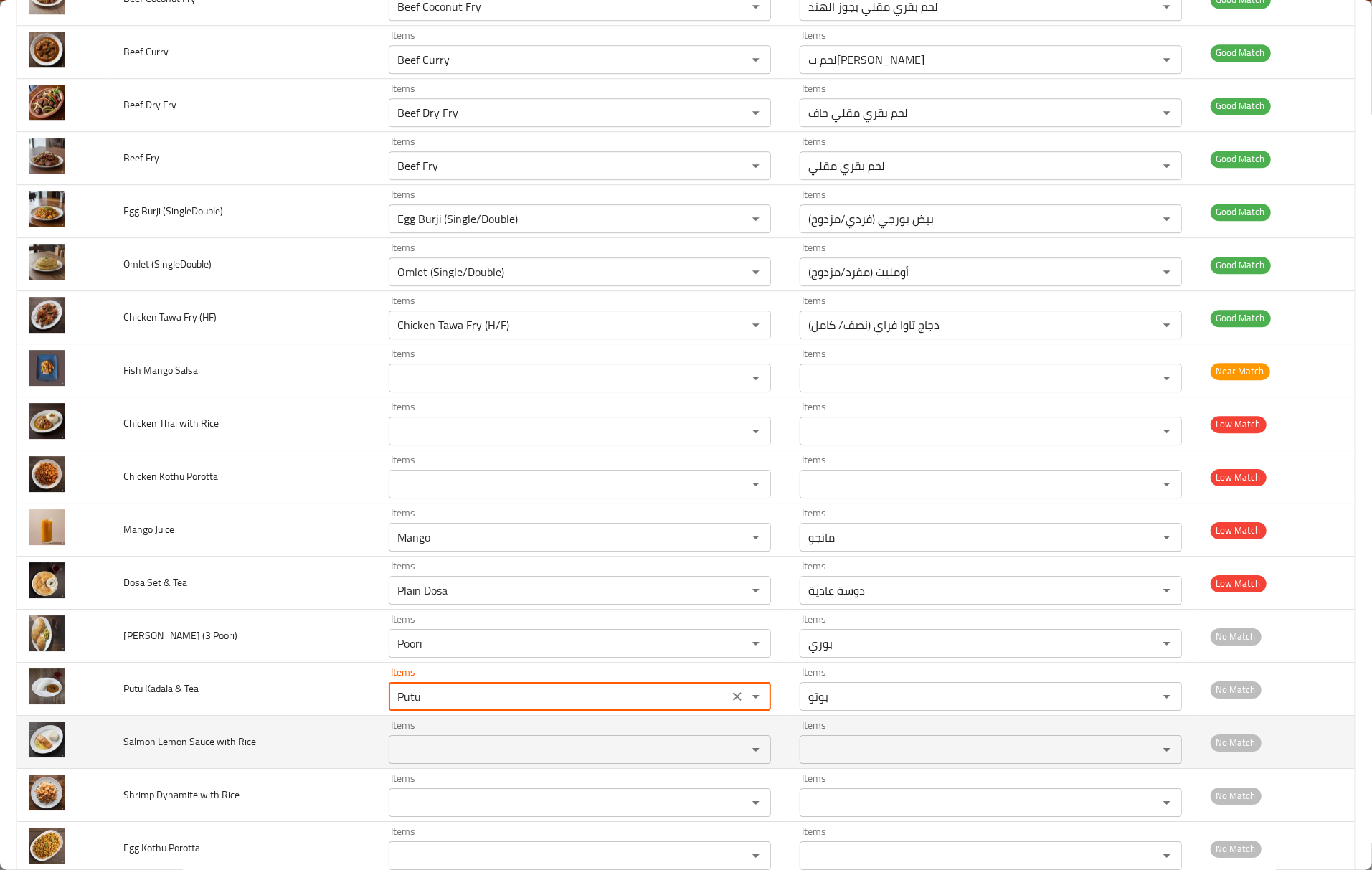
type Tea "Putu"
click at [128, 751] on span "Salmon Lemon Sauce with Rice" at bounding box center [190, 741] width 133 height 18
copy span "Salmon"
click at [477, 760] on Rice "Items" at bounding box center [558, 749] width 331 height 20
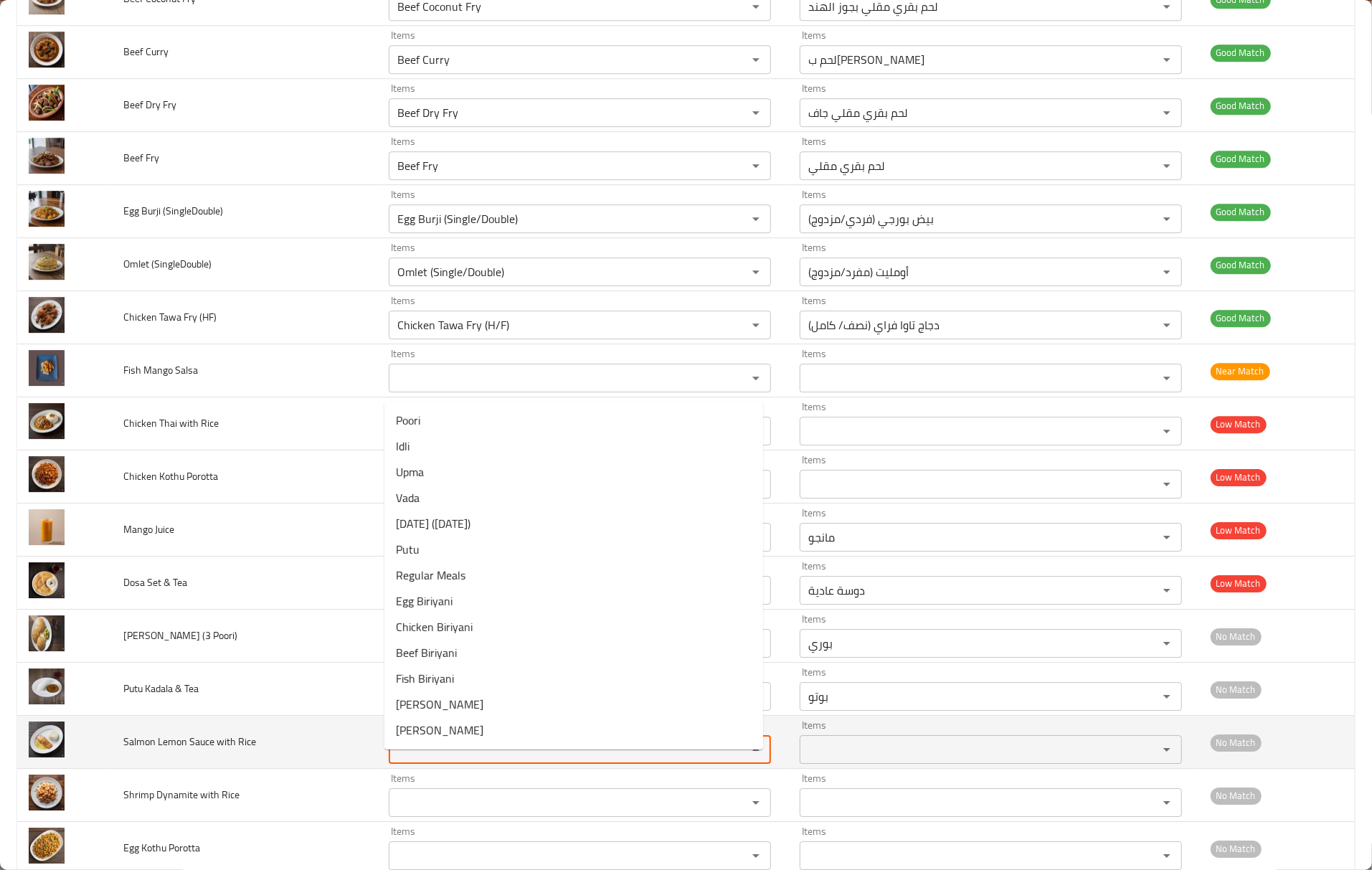
paste Rice "Salmon"
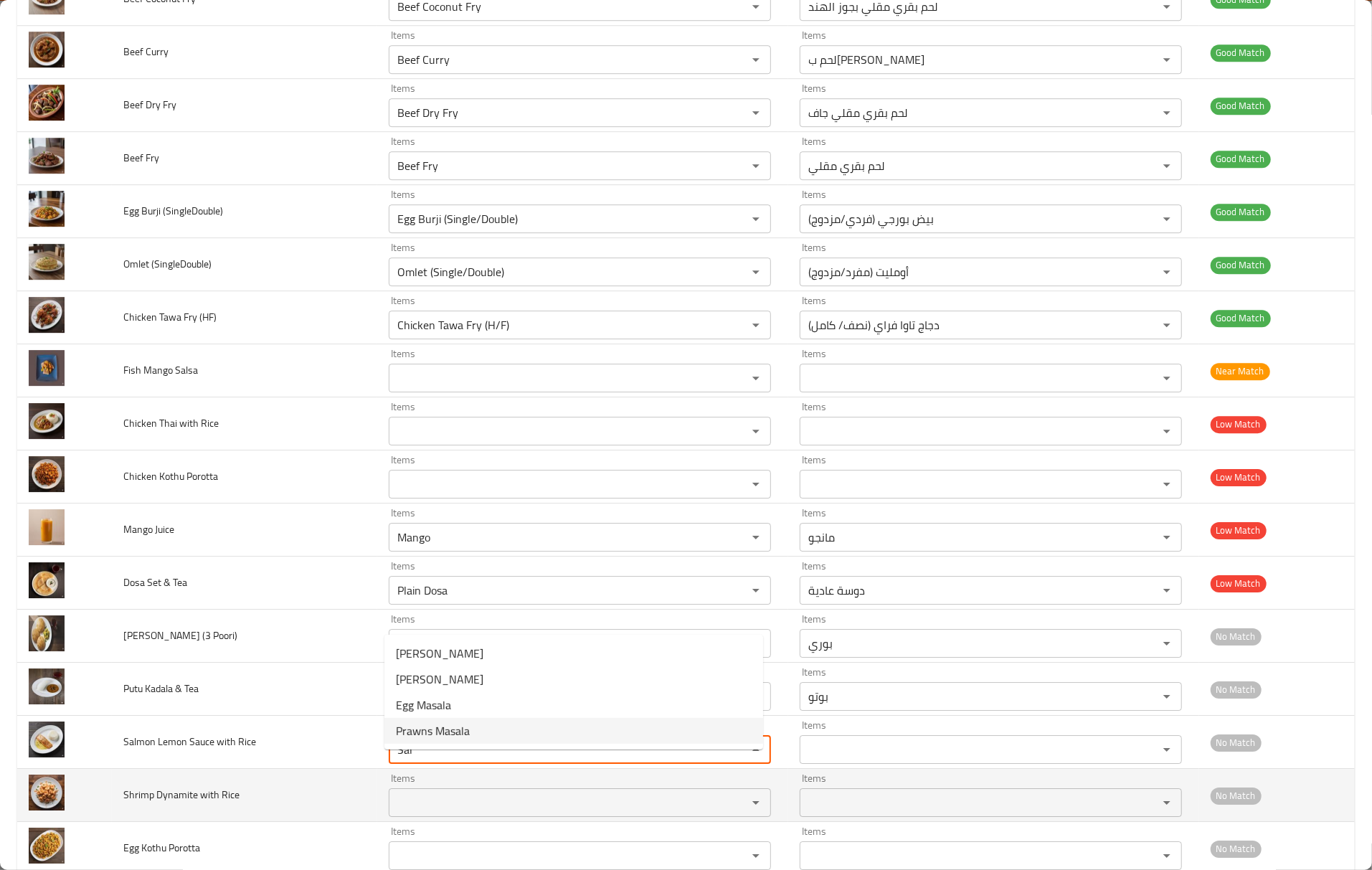
type Rice "Sal"
click at [322, 804] on td "Shrimp Dynamite with Rice" at bounding box center [245, 796] width 266 height 53
click at [138, 804] on span "Shrimp Dynamite with Rice" at bounding box center [181, 794] width 116 height 18
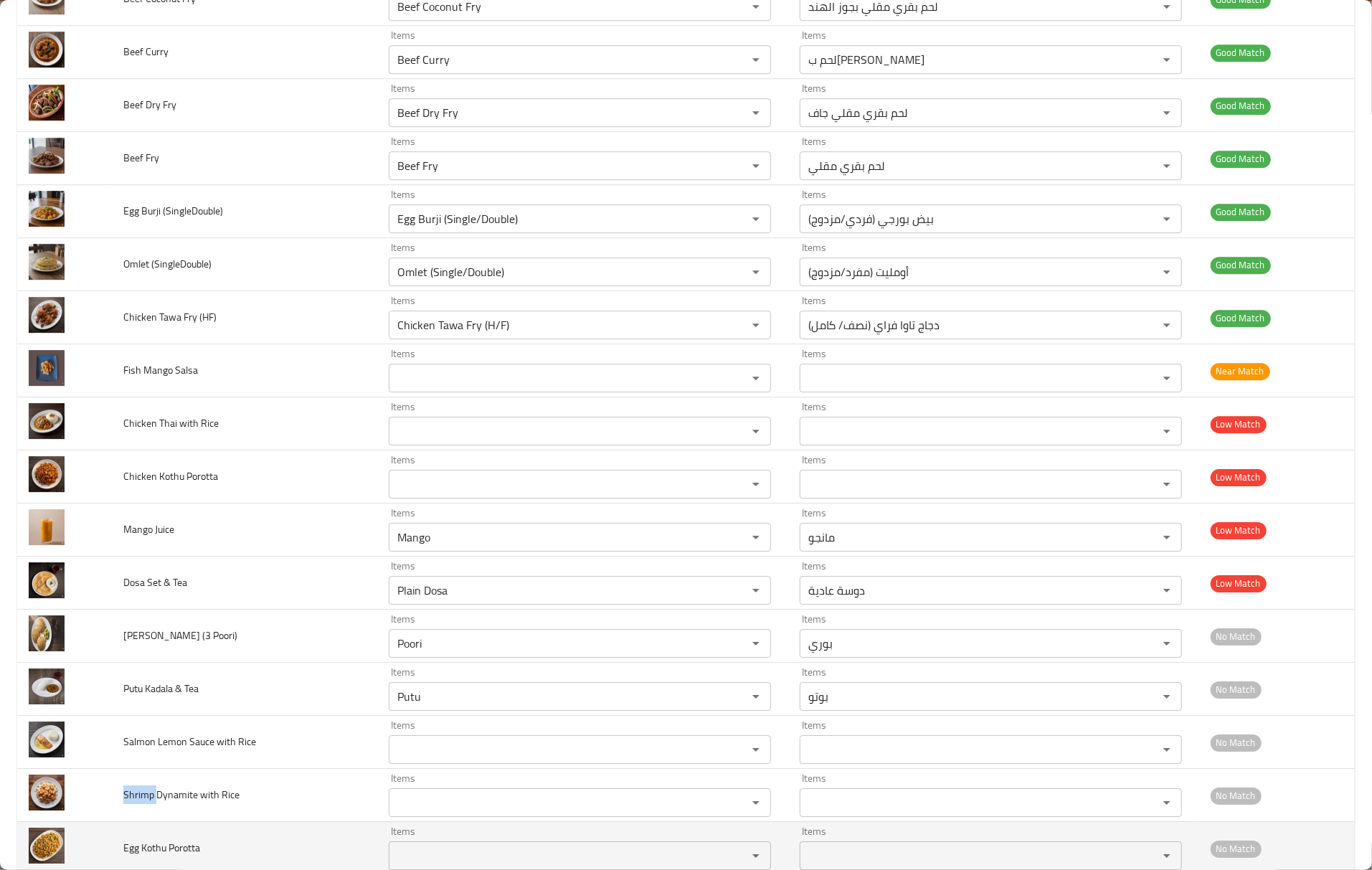
copy span "Shrimp"
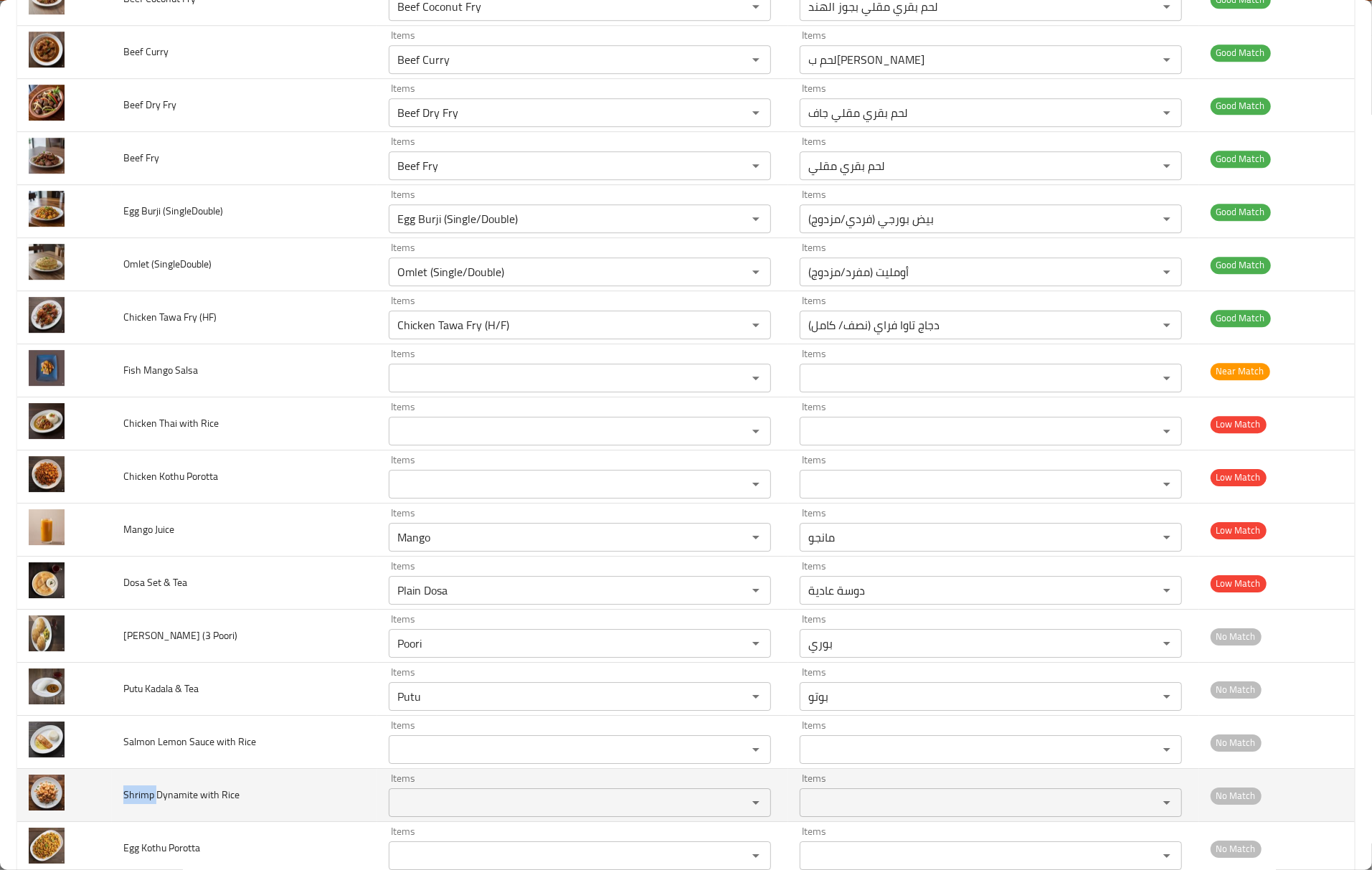
click at [577, 818] on div "Items" at bounding box center [579, 803] width 382 height 29
paste Rice "Shrimp"
type Rice "Shrimp"
click at [187, 804] on span "Shrimp Dynamite with Rice" at bounding box center [181, 794] width 116 height 18
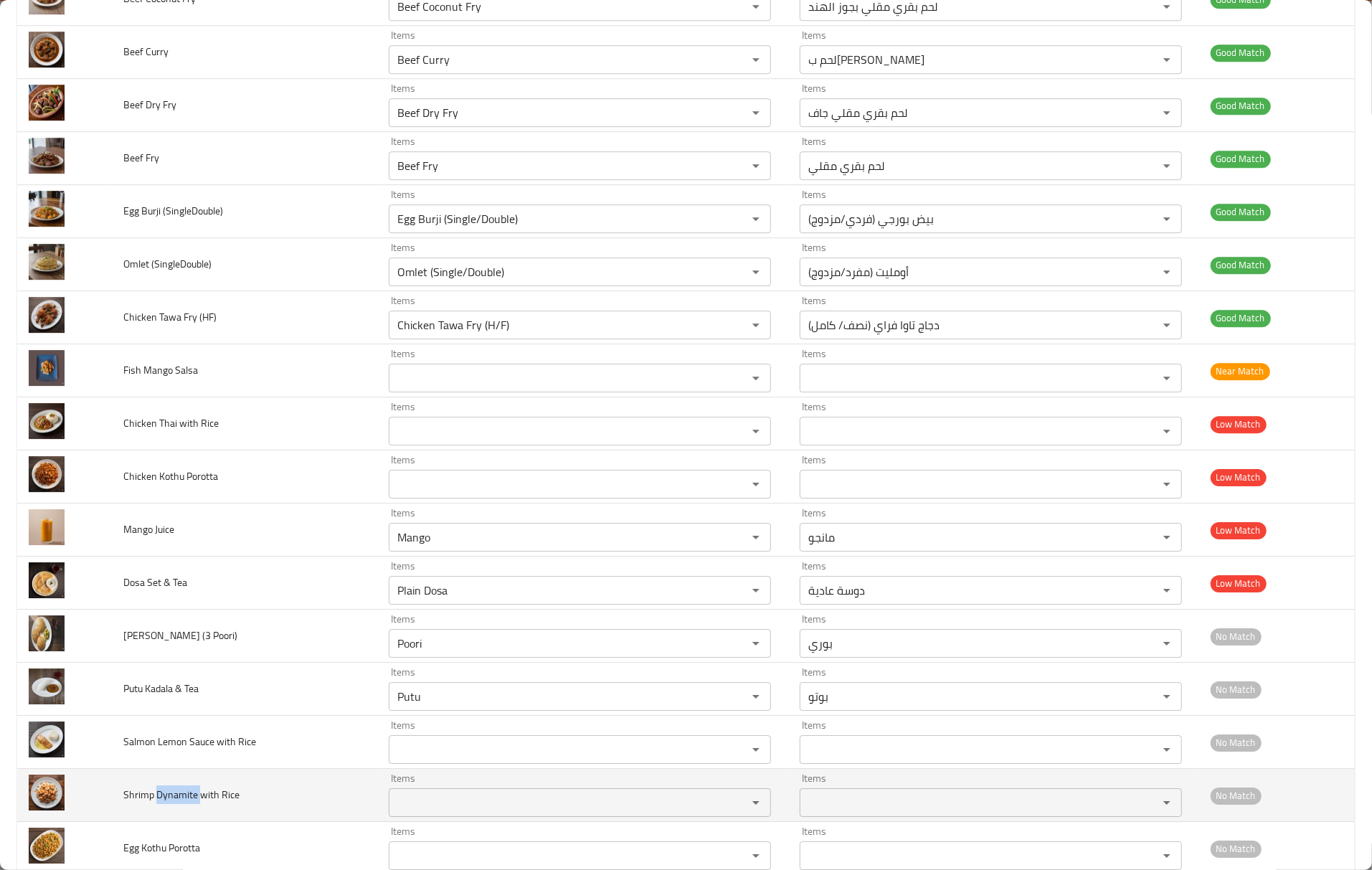
copy span "Dynamite"
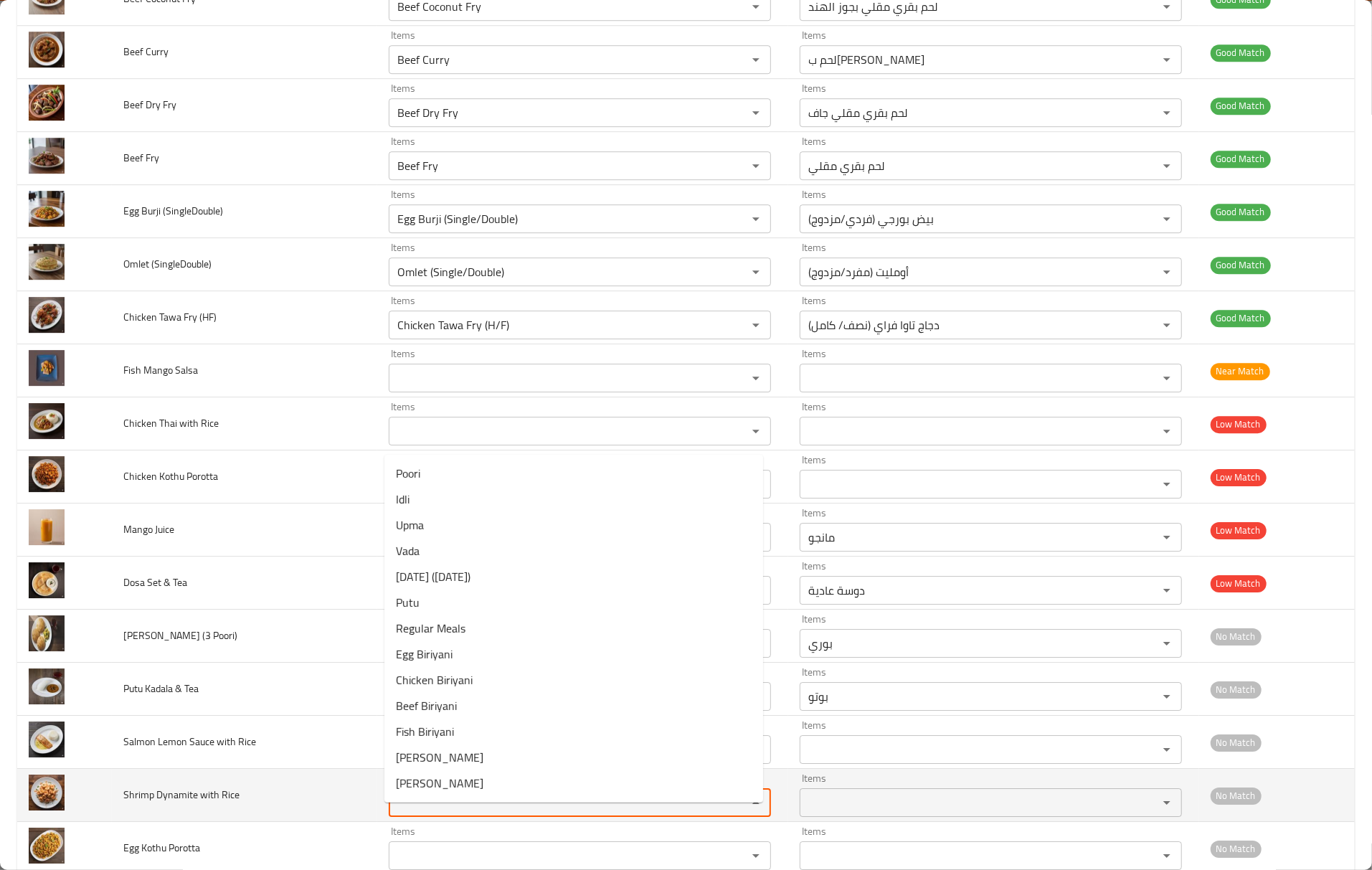
click at [494, 810] on Rice "Items" at bounding box center [558, 803] width 331 height 20
paste Rice "Dynamite"
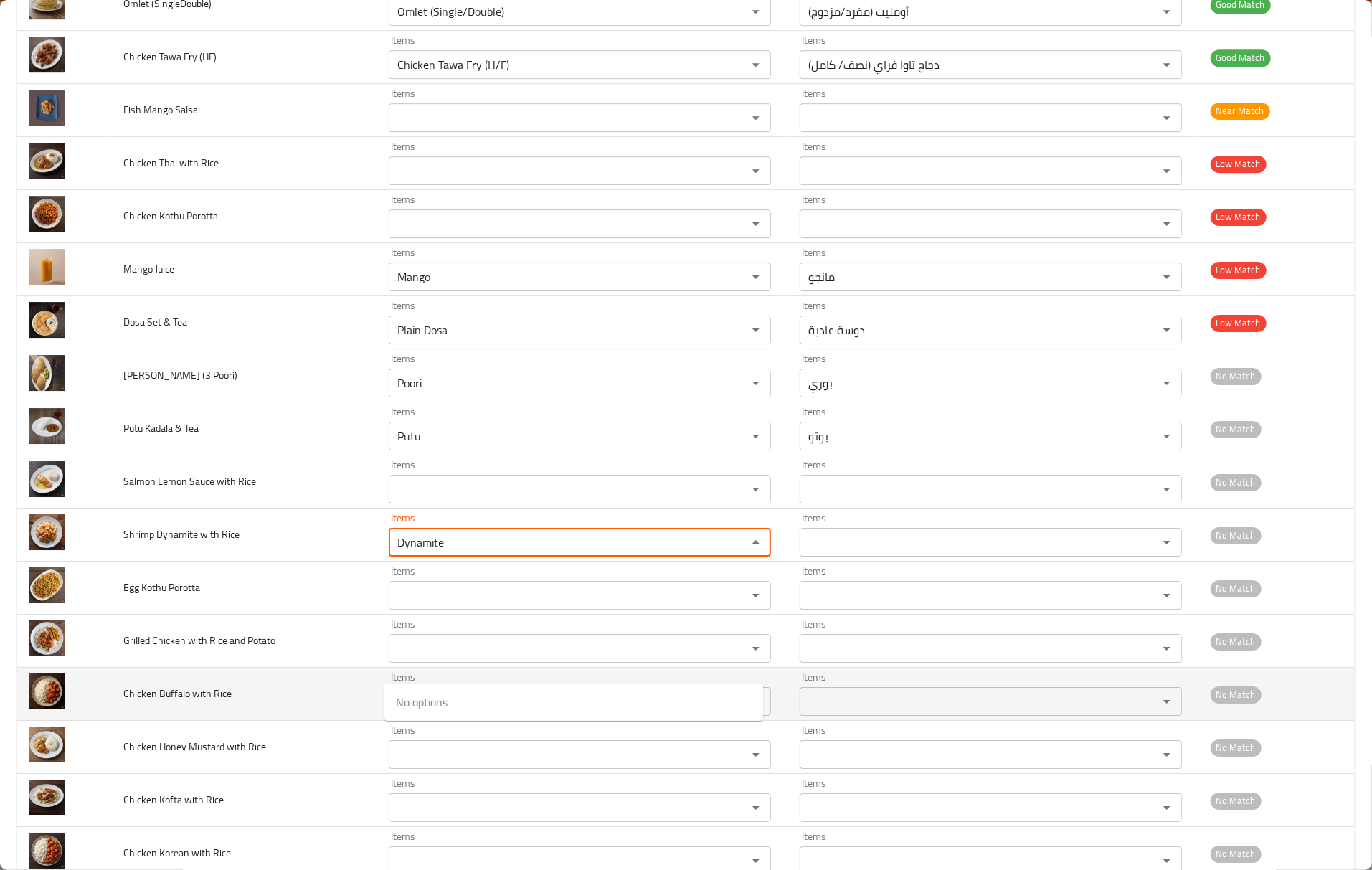
scroll to position [3454, 0]
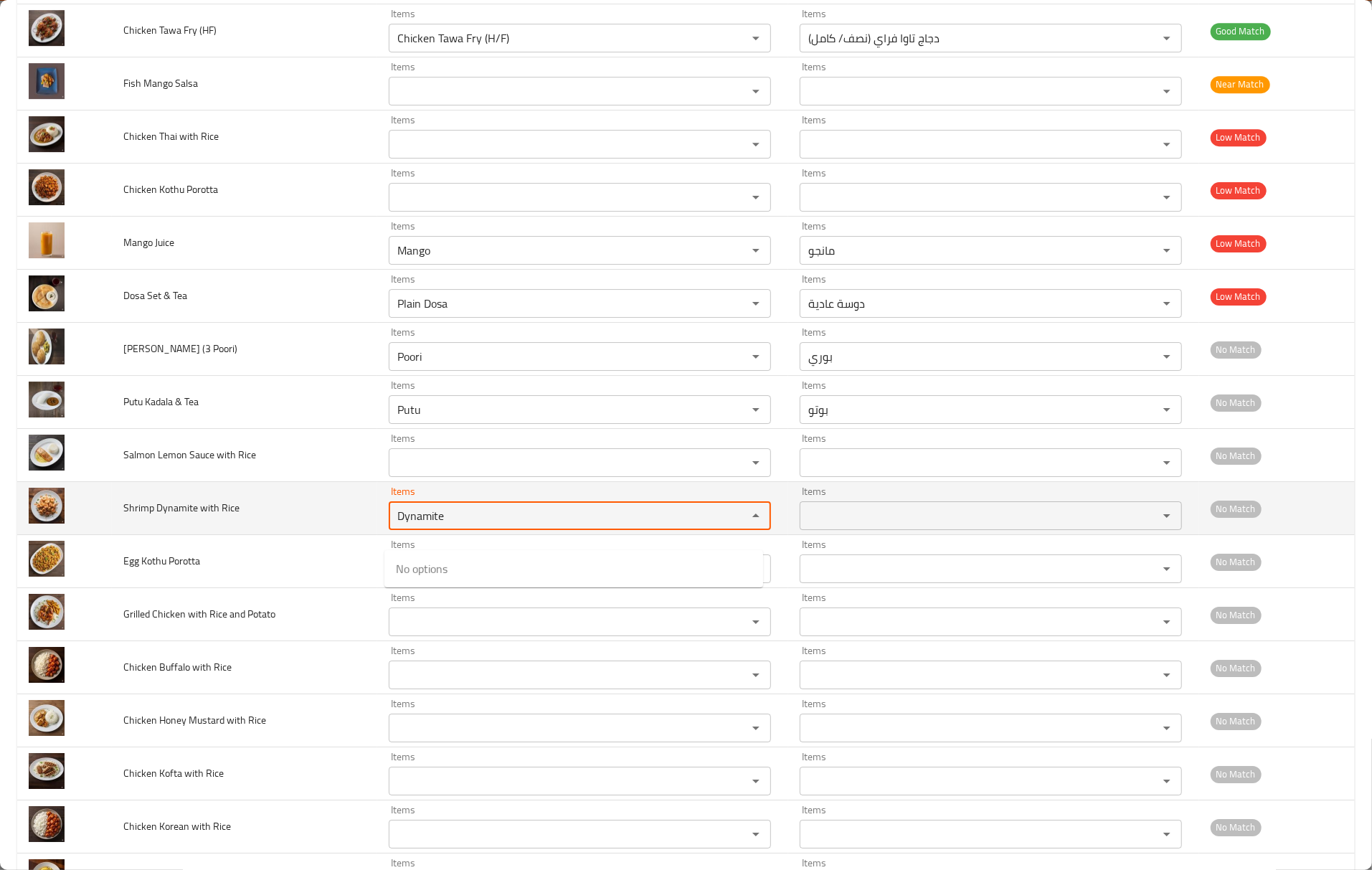
type Rice "Dynamite"
click at [314, 502] on td "Shrimp Dynamite with Rice" at bounding box center [245, 508] width 266 height 53
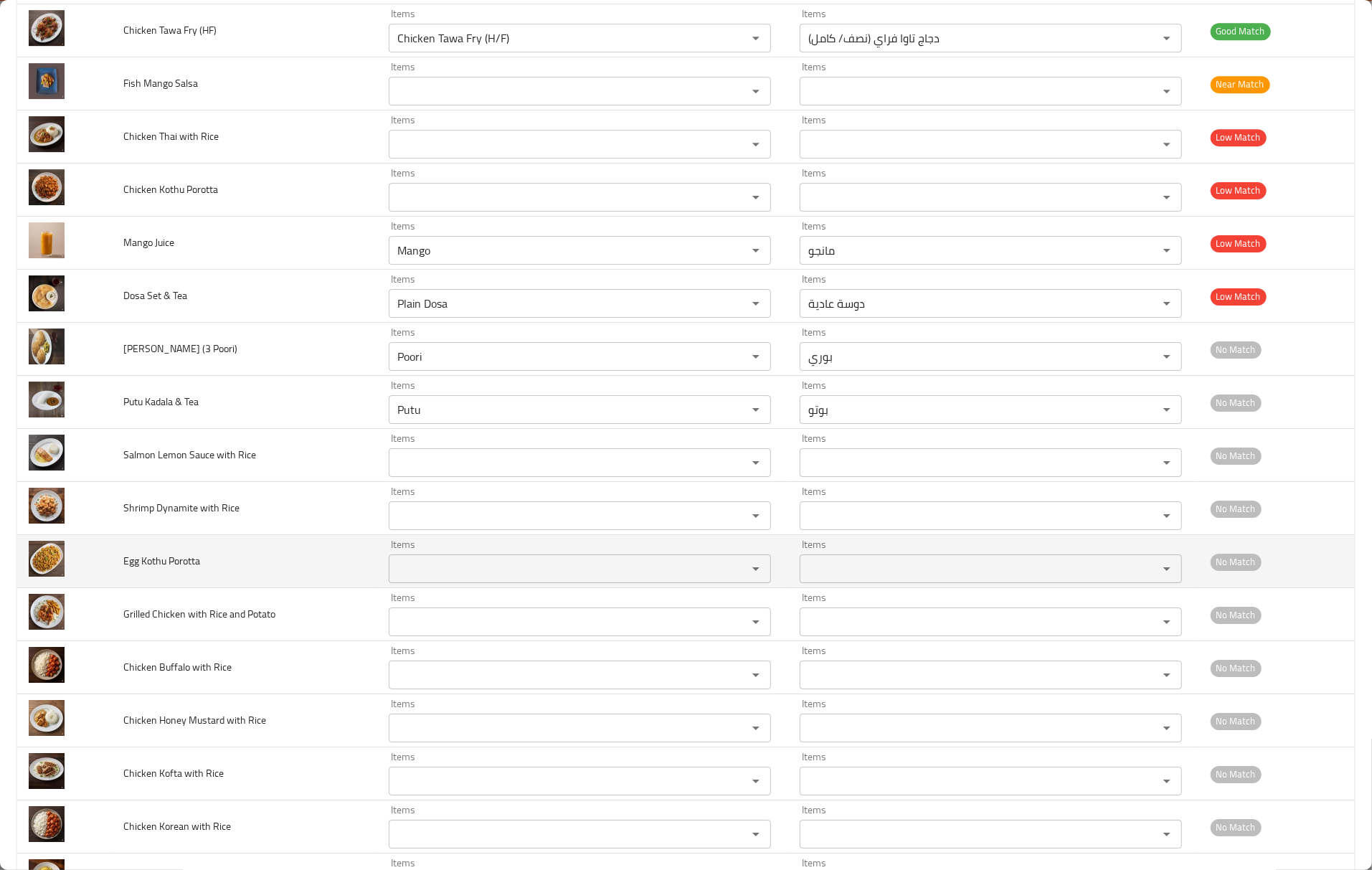
click at [130, 570] on span "Egg Kothu Porotta" at bounding box center [162, 560] width 77 height 18
click at [159, 570] on span "Egg Kothu Porotta" at bounding box center [162, 560] width 77 height 18
click at [584, 588] on td "Items Items" at bounding box center [583, 561] width 411 height 53
click at [582, 579] on Porotta "Items" at bounding box center [558, 568] width 331 height 20
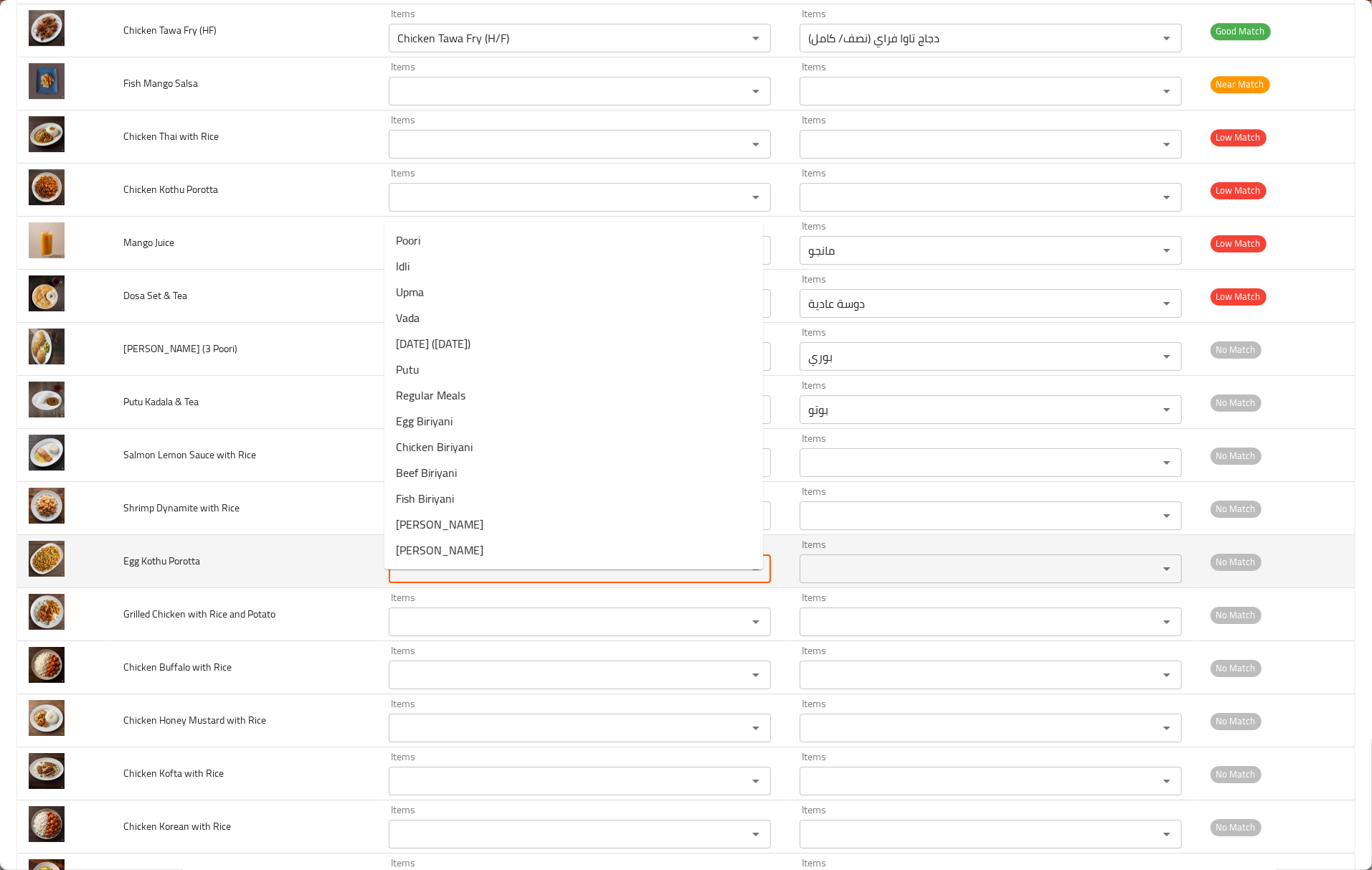
paste Porotta "Kothu"
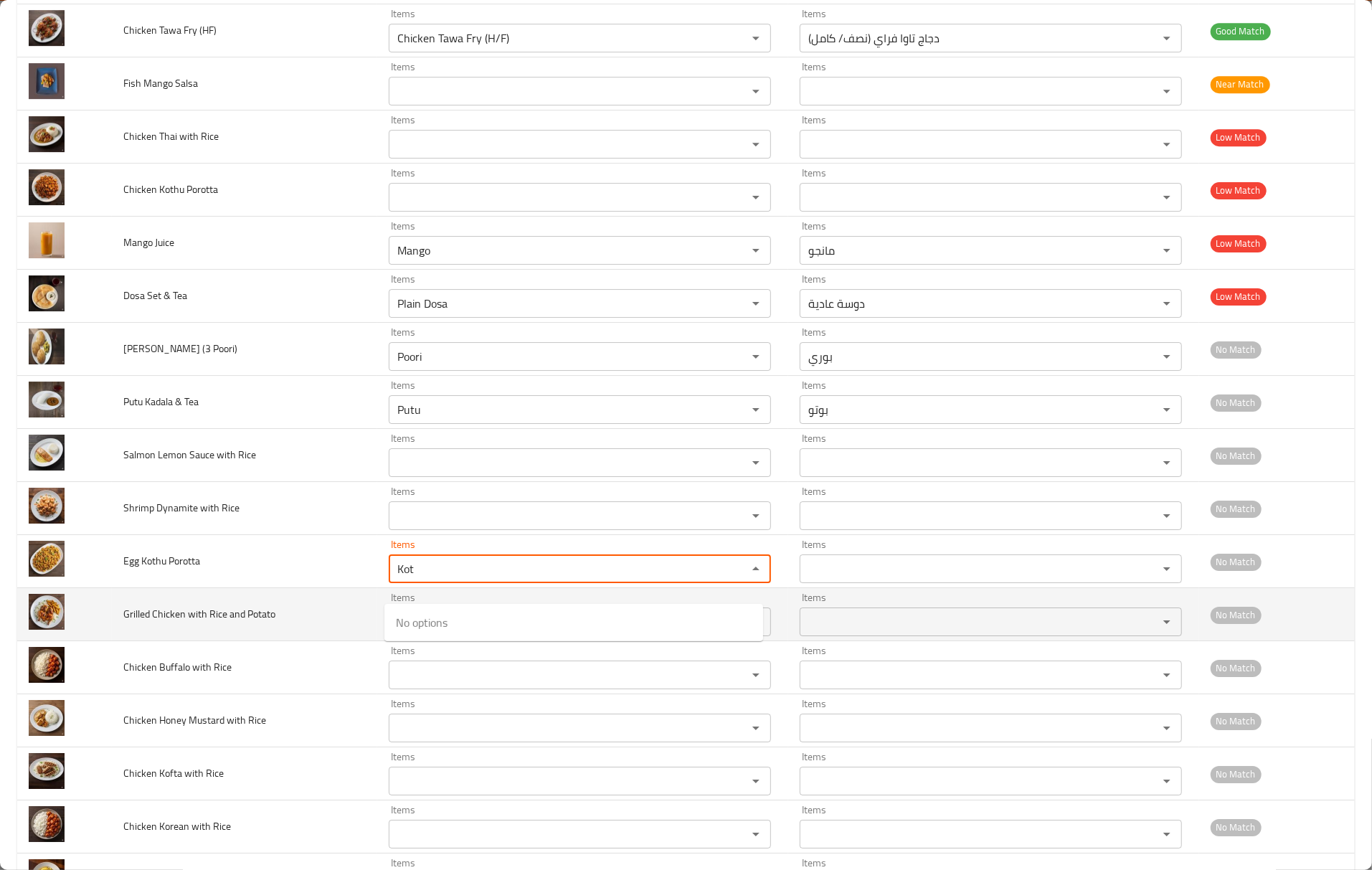
type Porotta "Kot"
click at [261, 623] on span "Grilled Chicken with Rice and Potato" at bounding box center [199, 614] width 152 height 18
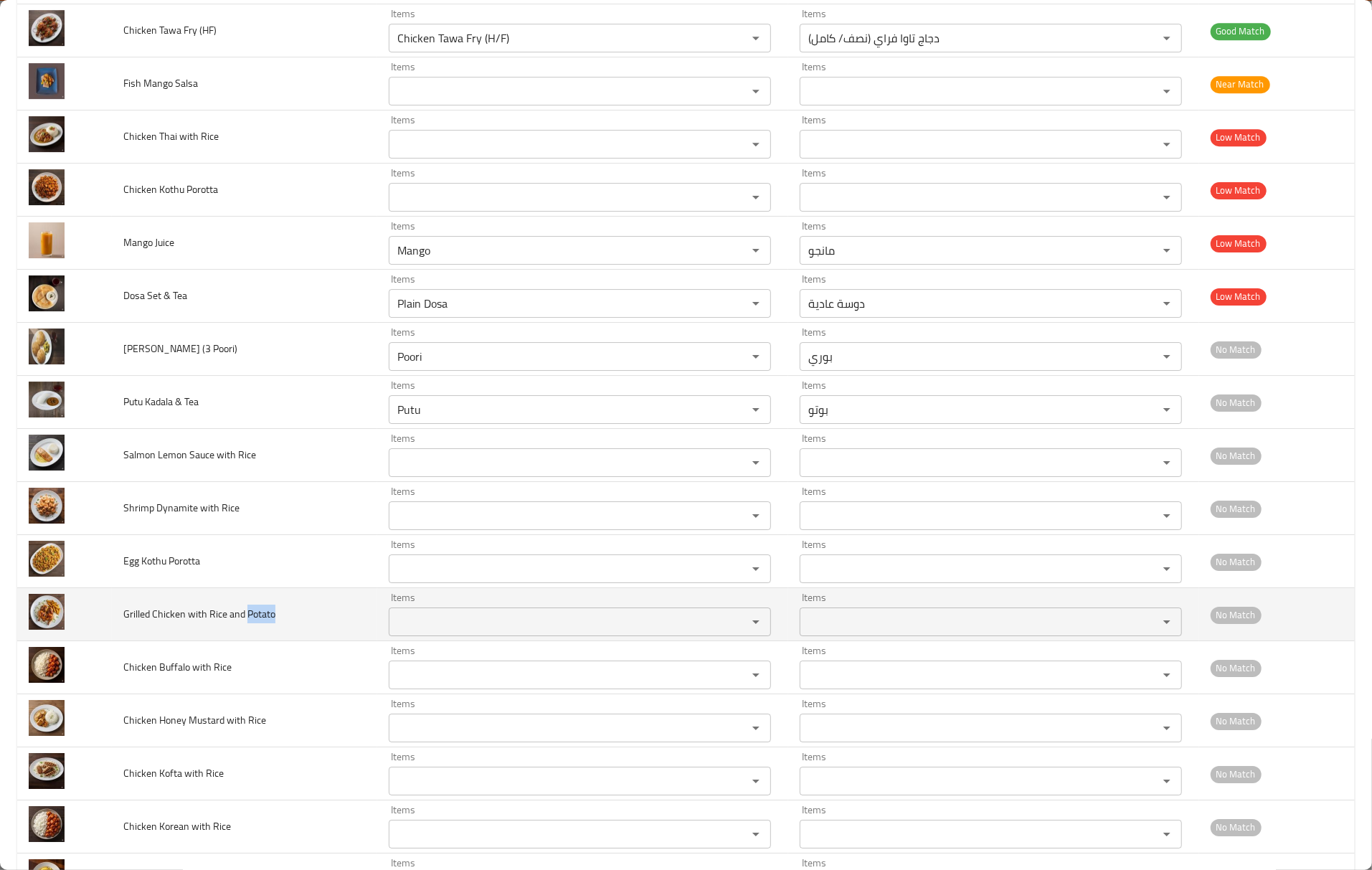
click at [261, 623] on span "Grilled Chicken with Rice and Potato" at bounding box center [199, 614] width 152 height 18
click at [525, 641] on td "Items Items" at bounding box center [583, 615] width 411 height 53
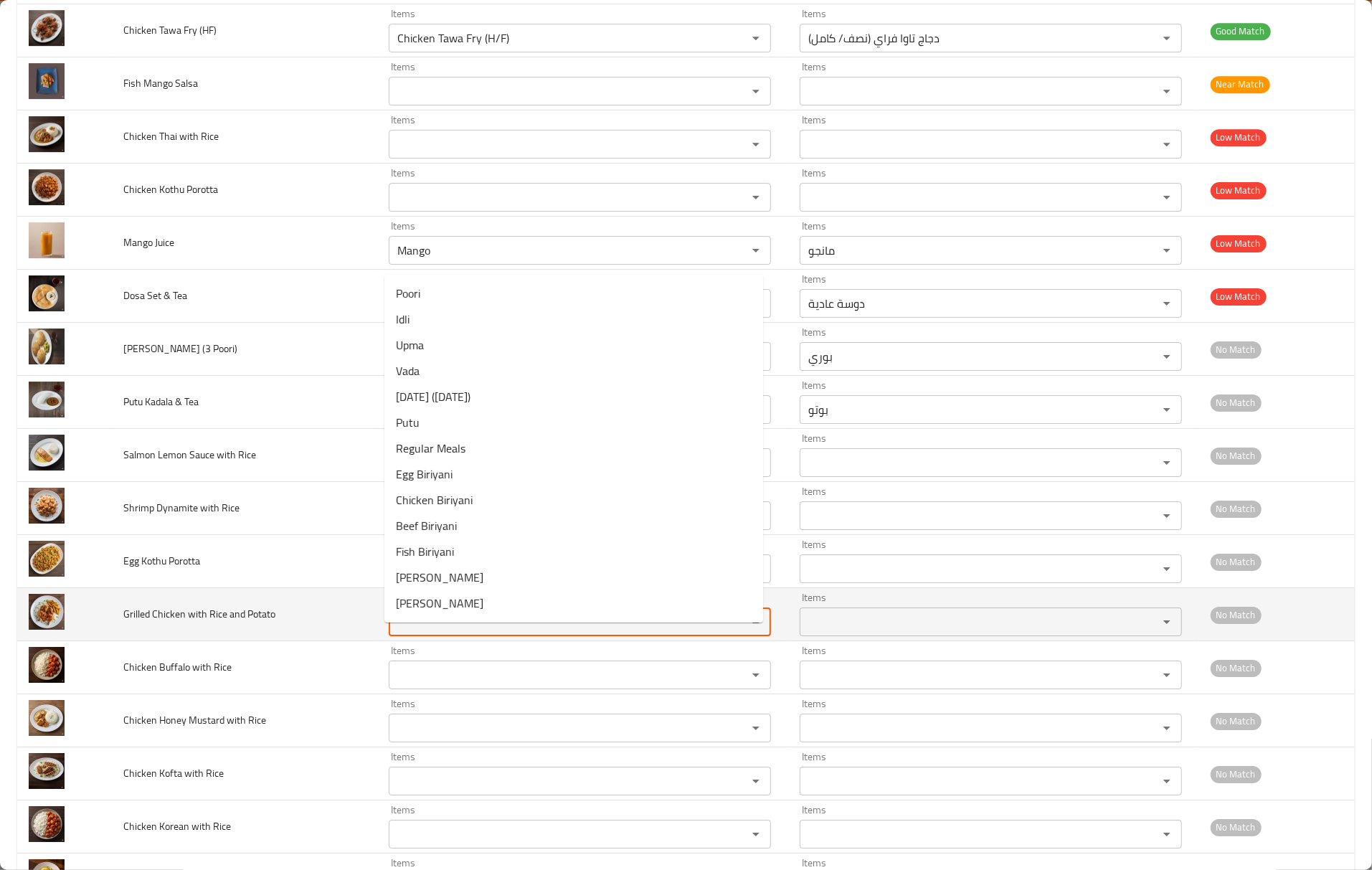
click at [523, 632] on Potato "Items" at bounding box center [558, 622] width 331 height 20
paste Potato "Potato"
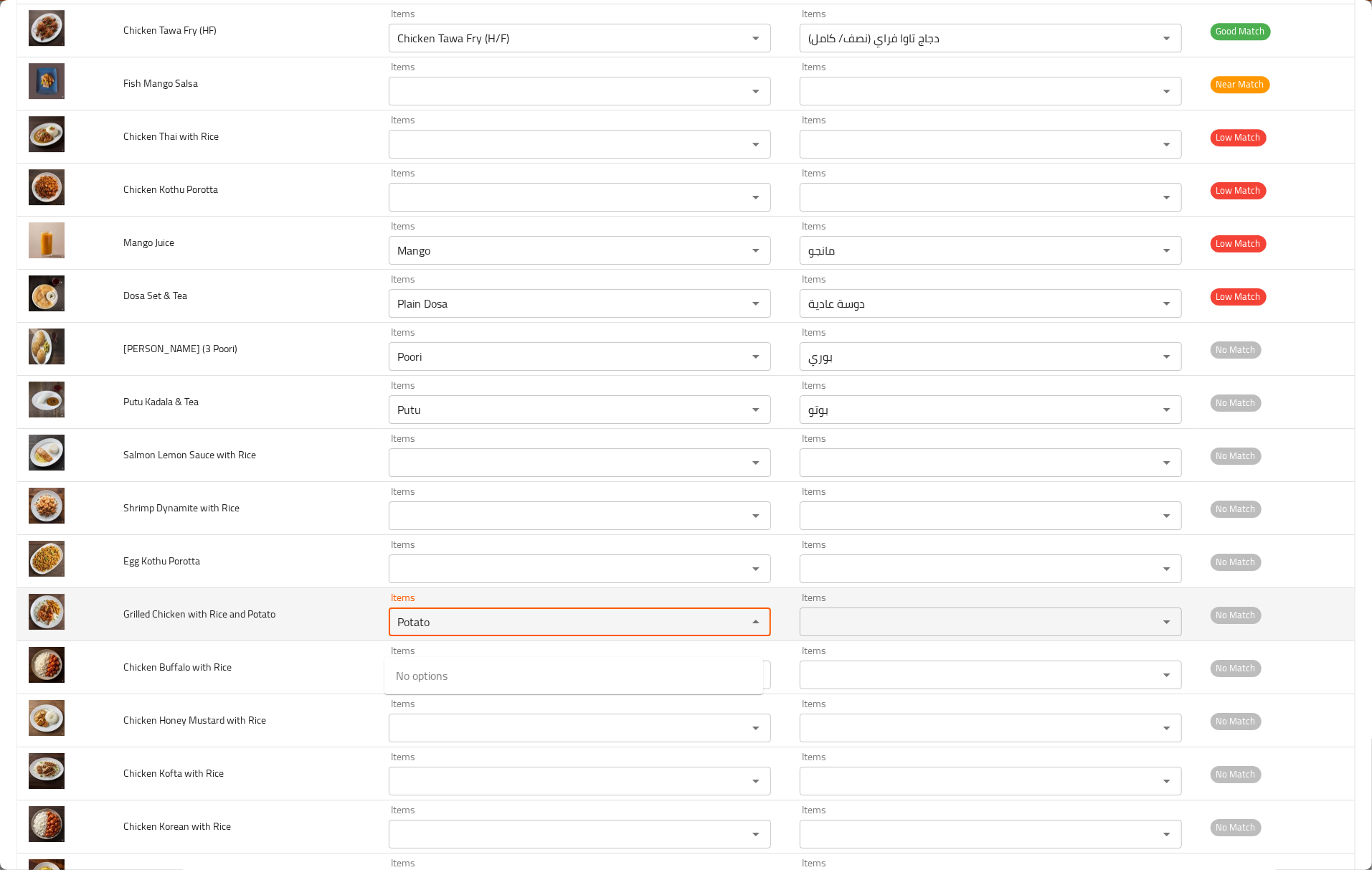
type Potato "Potato"
click at [156, 623] on span "Grilled Chicken with Rice and Potato" at bounding box center [199, 614] width 152 height 18
click at [522, 632] on Potato "Items" at bounding box center [558, 622] width 331 height 20
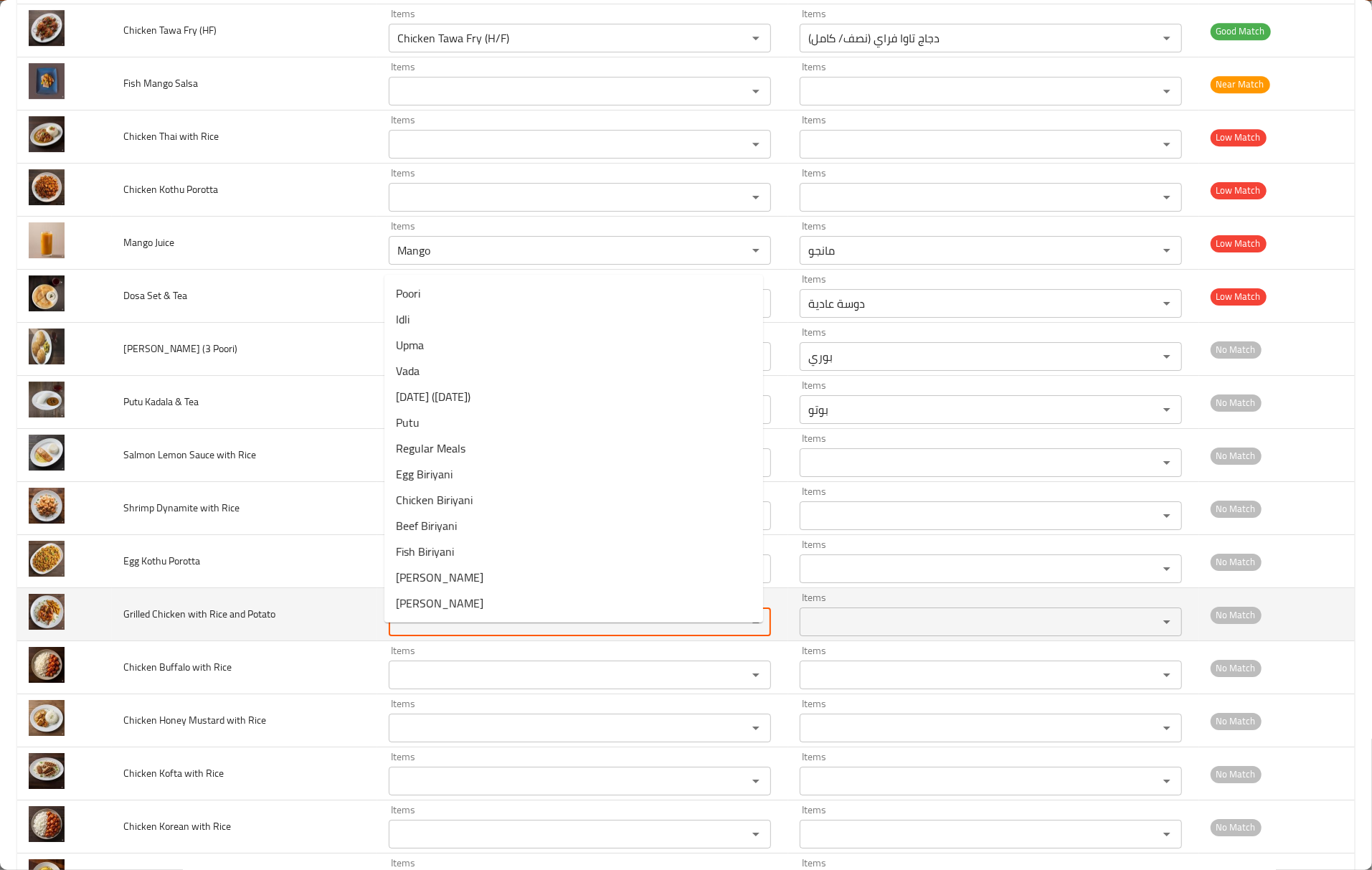
paste Potato "Chicken"
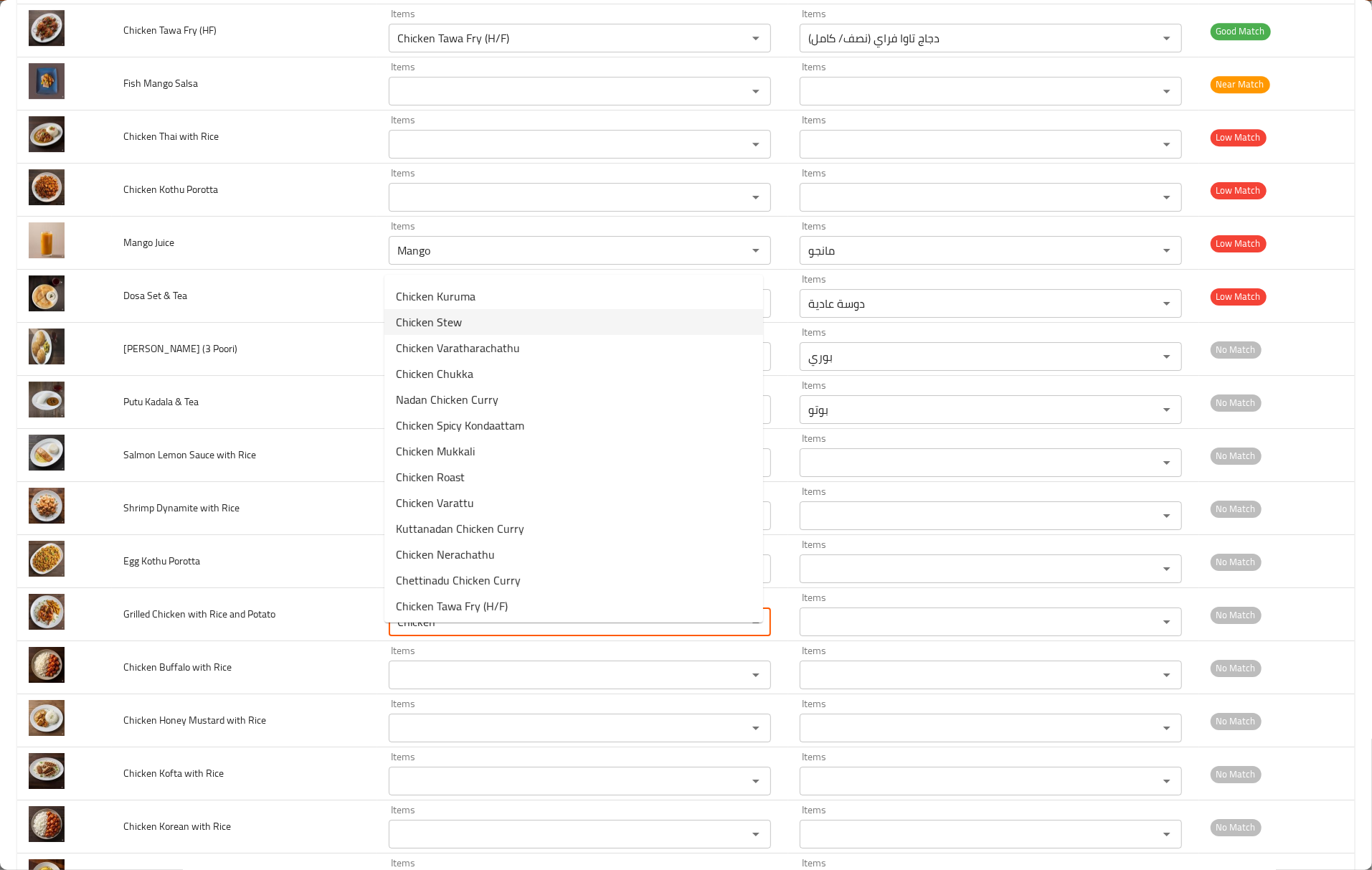
scroll to position [179, 0]
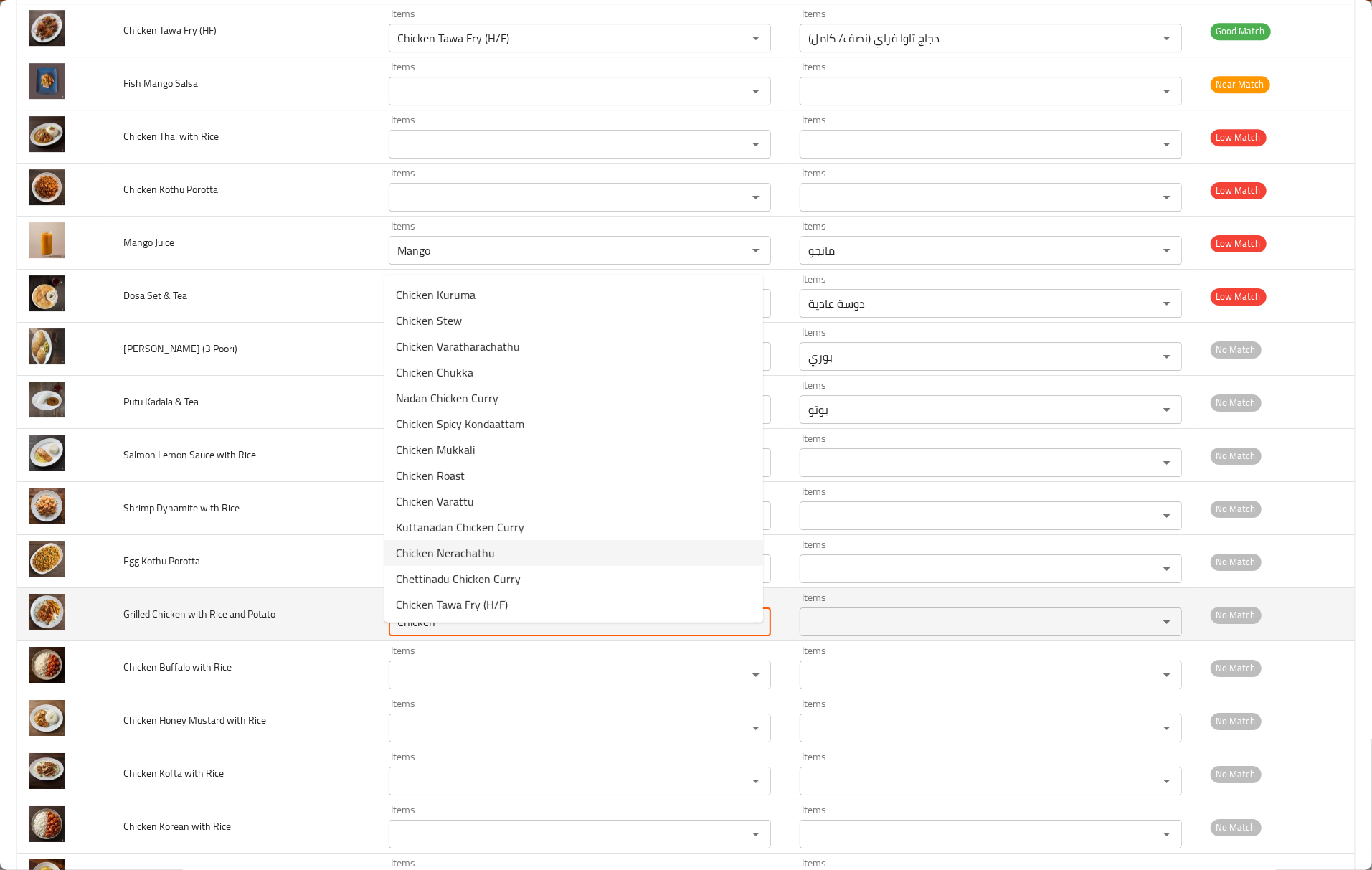
type Potato "Chicken"
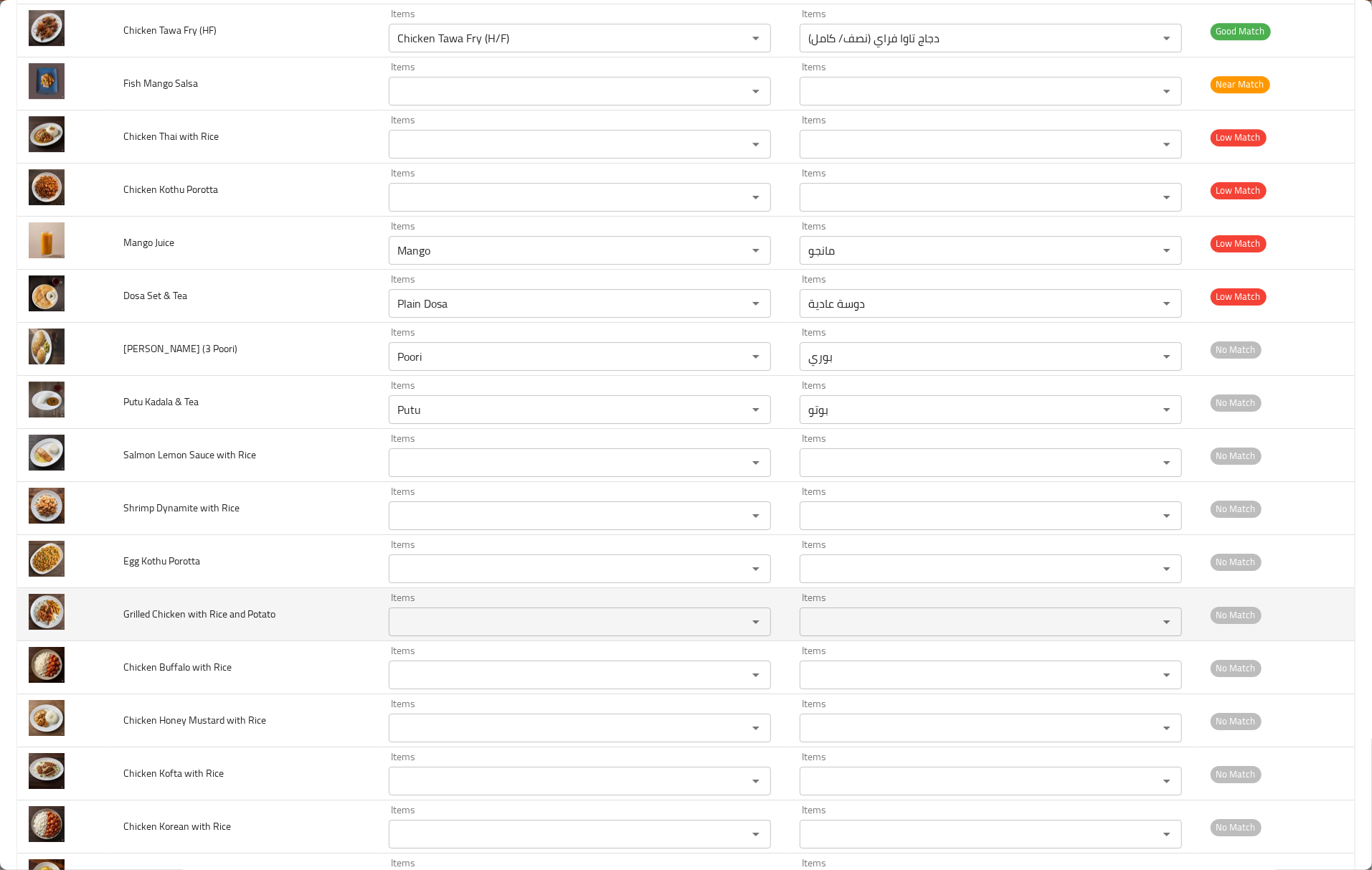
click at [123, 623] on span "Grilled Chicken with Rice and Potato" at bounding box center [199, 614] width 152 height 18
click at [548, 632] on Potato "Items" at bounding box center [558, 622] width 331 height 20
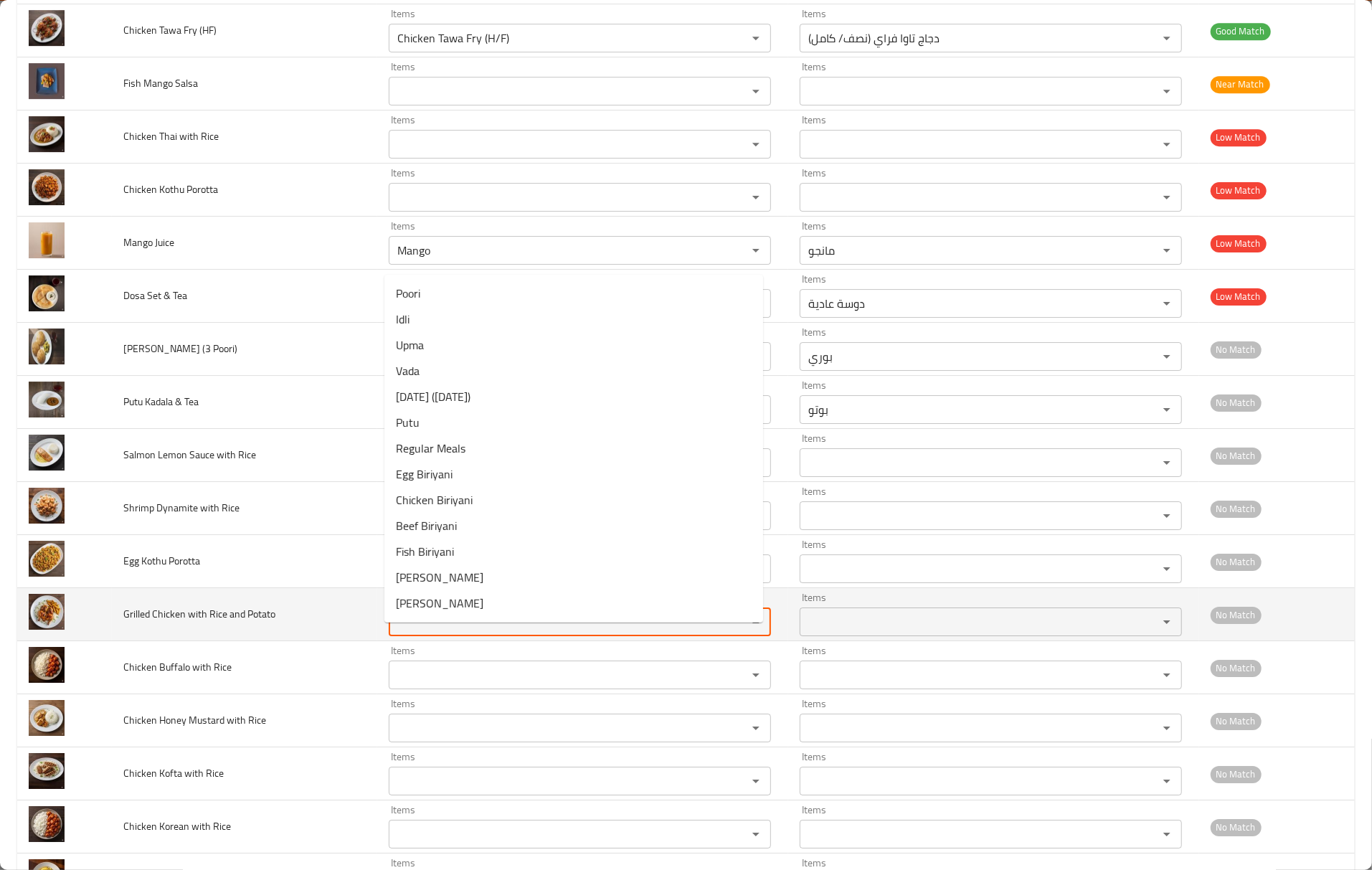
paste Potato "Grilled"
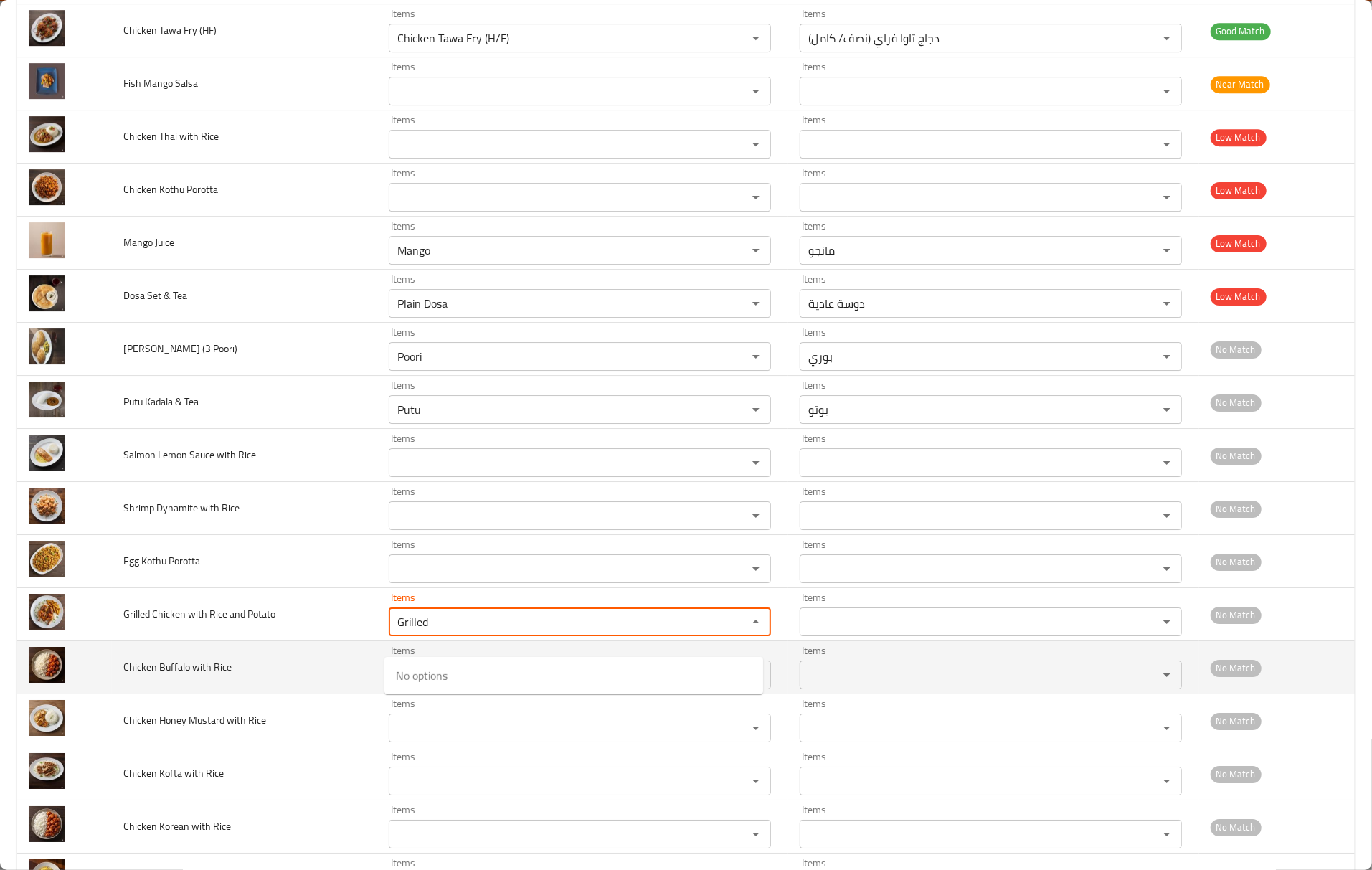
type Potato "Grilled"
drag, startPoint x: 277, startPoint y: 705, endPoint x: 268, endPoint y: 703, distance: 9.2
click at [275, 694] on td "Chicken Buffalo with Rice" at bounding box center [245, 667] width 266 height 53
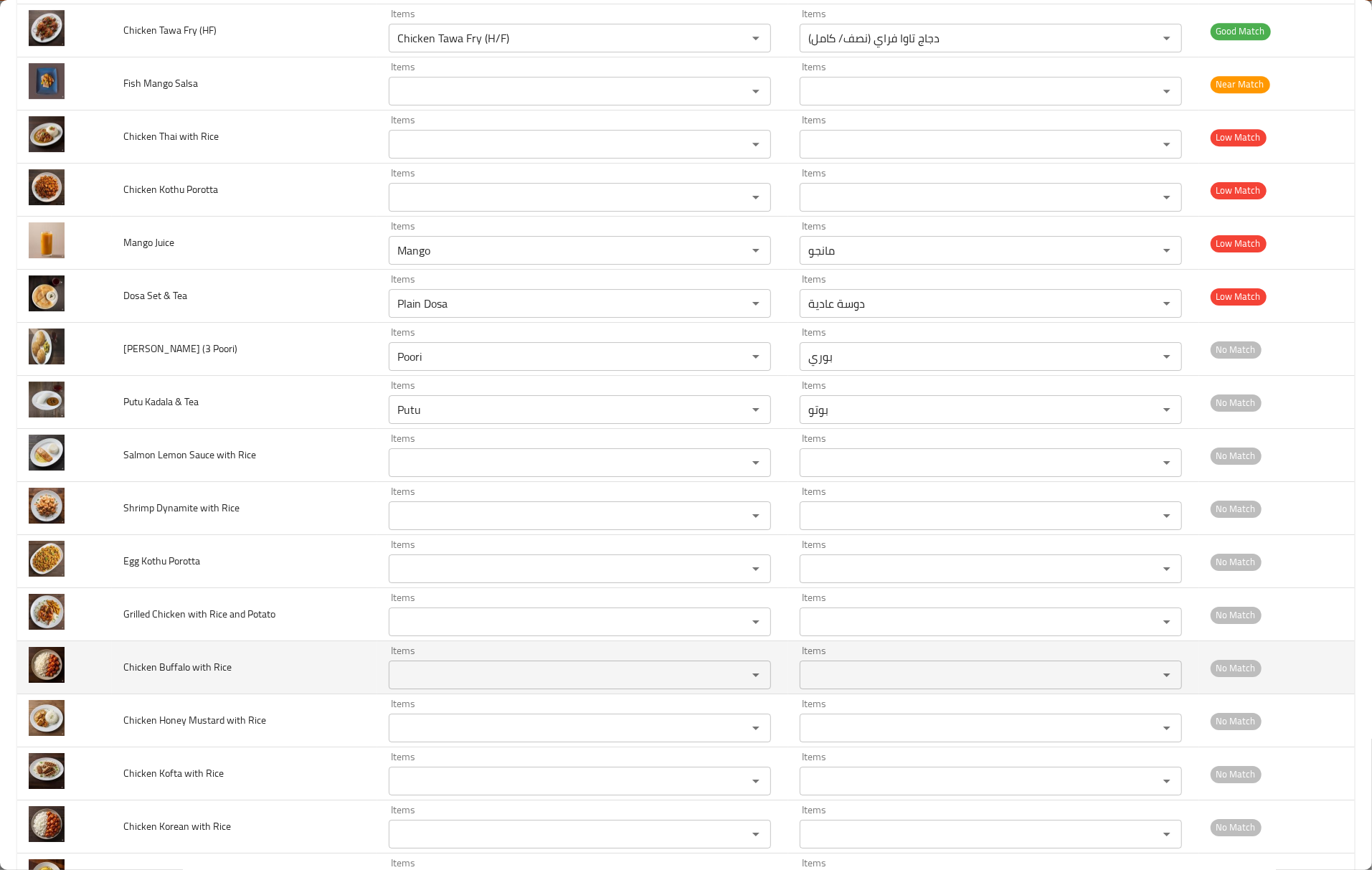
click at [162, 677] on span "Chicken Buffalo with Rice" at bounding box center [177, 666] width 108 height 18
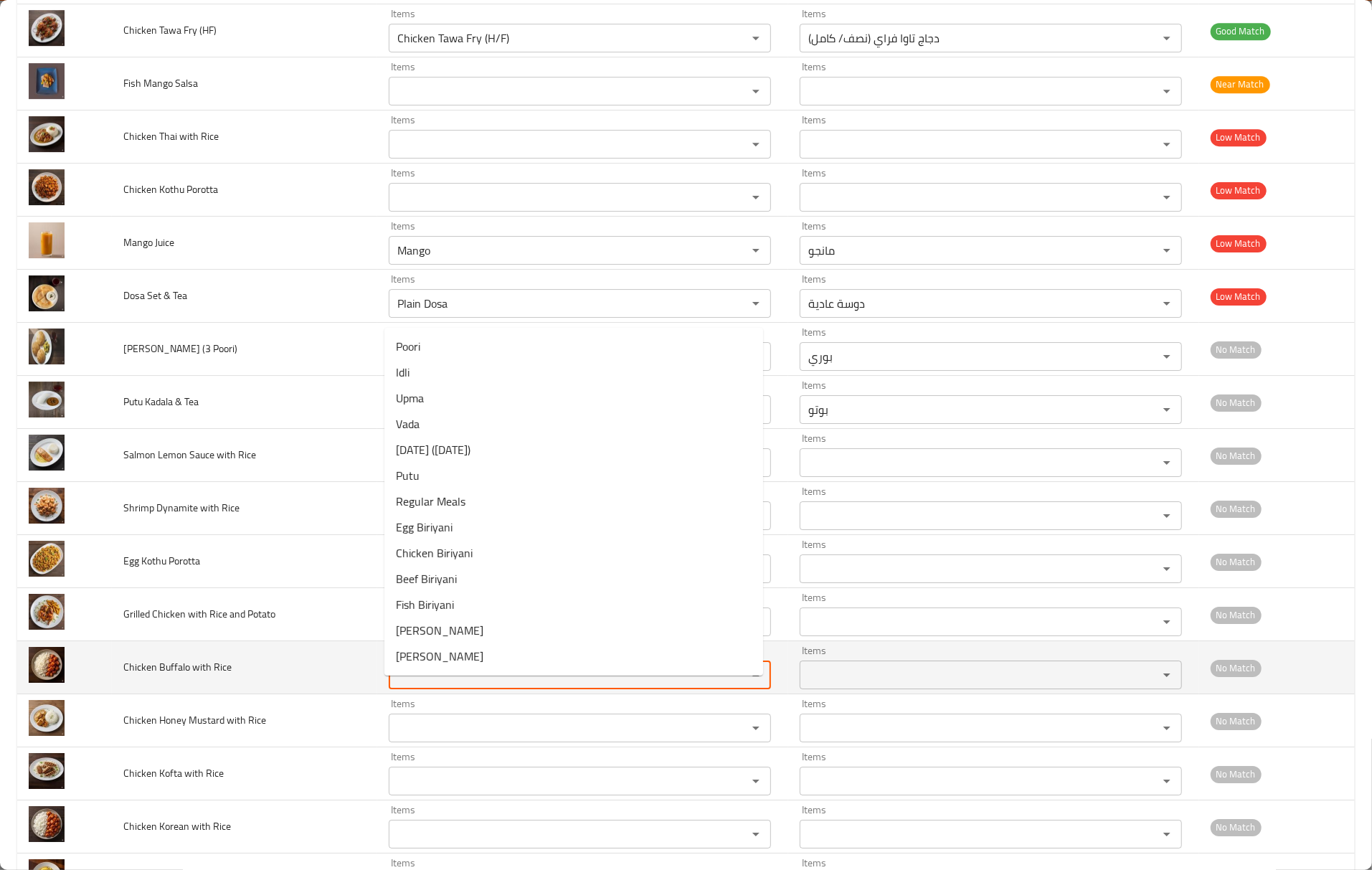
click at [481, 686] on Rice "Items" at bounding box center [558, 675] width 331 height 20
paste Rice "Buffalo"
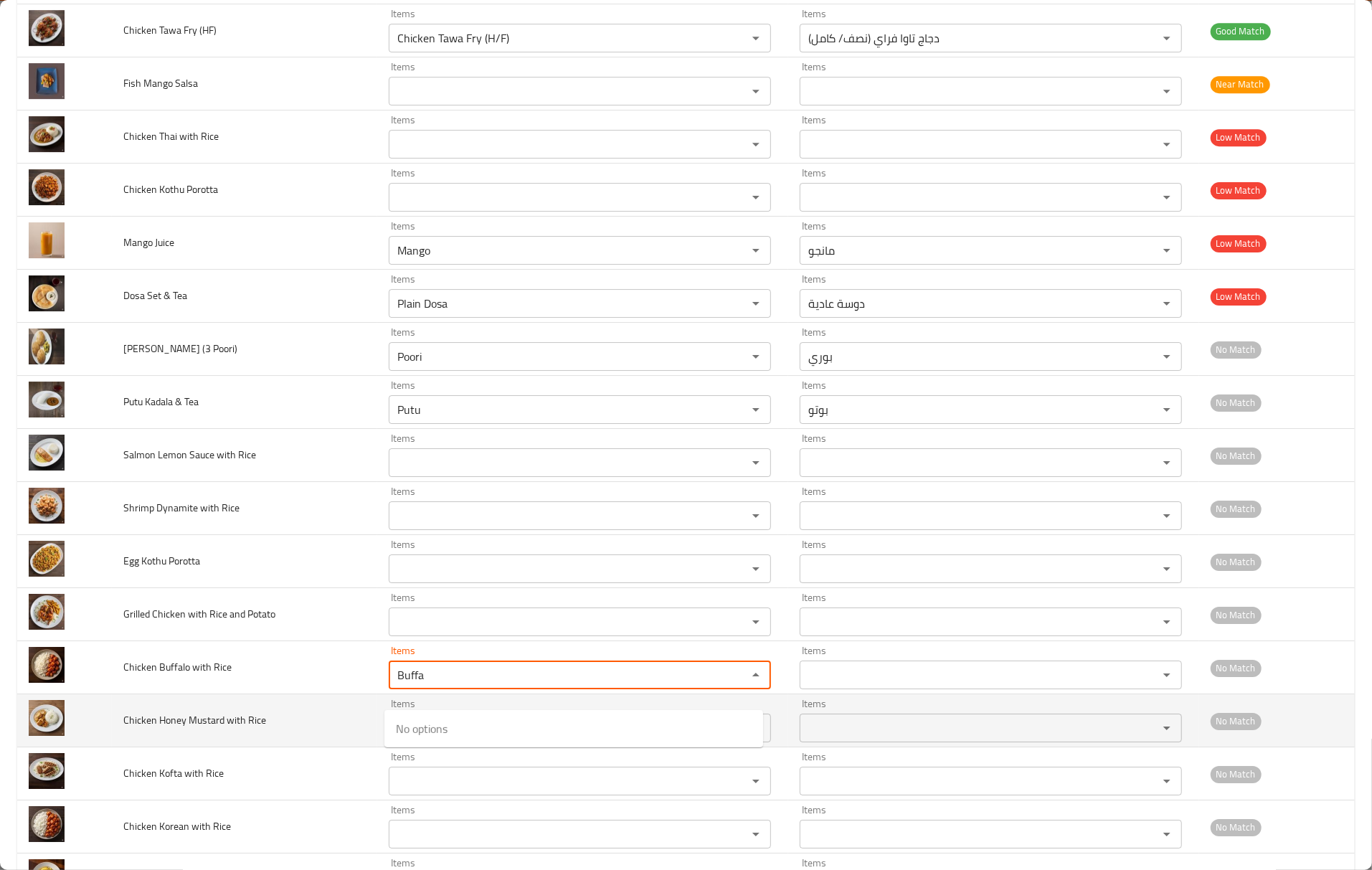
type Rice "Buffa"
click at [204, 729] on span "Chicken Honey Mustard with Rice" at bounding box center [194, 720] width 142 height 18
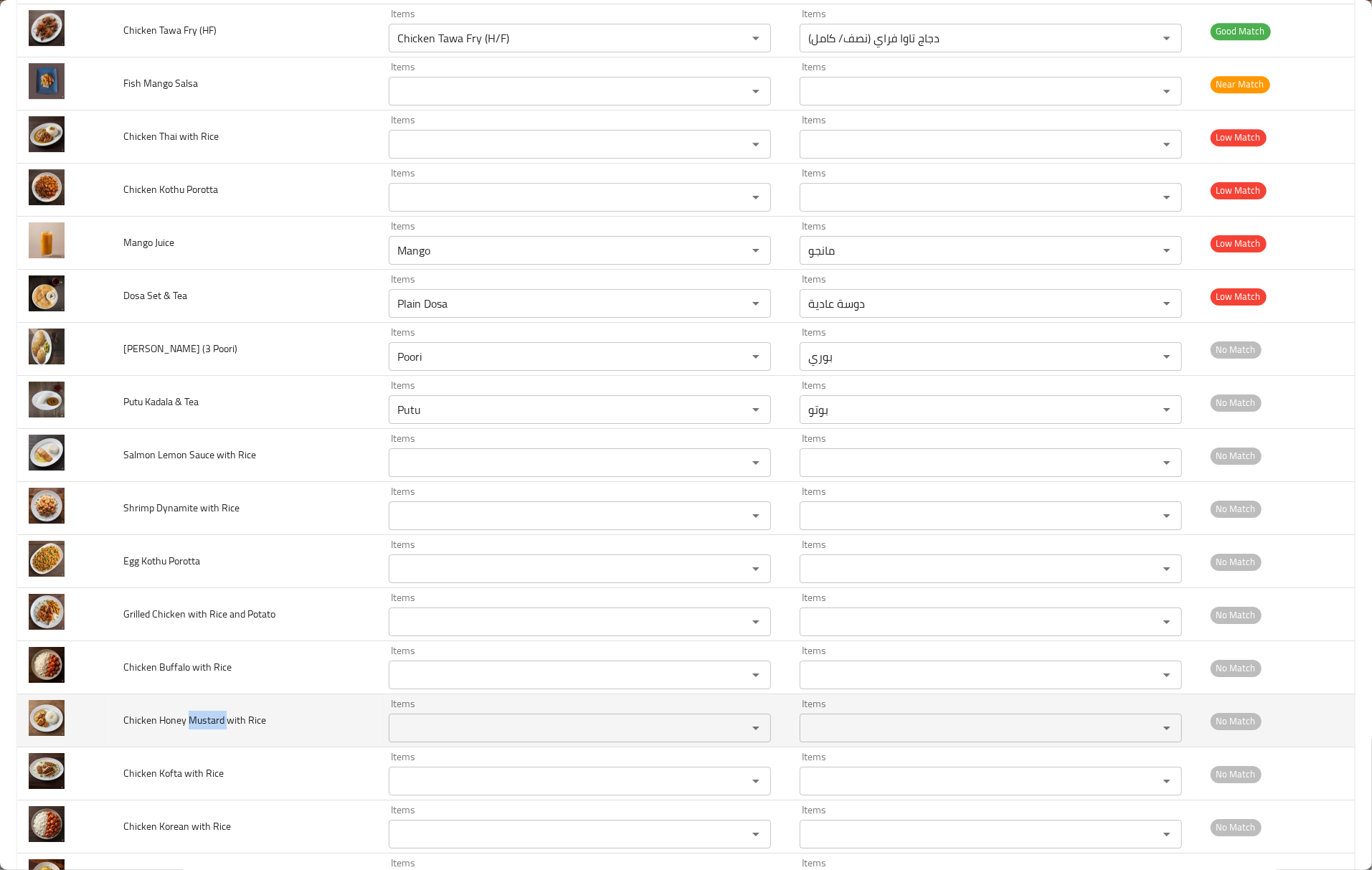
click at [204, 729] on span "Chicken Honey Mustard with Rice" at bounding box center [194, 720] width 142 height 18
click at [420, 748] on td "Items Items" at bounding box center [583, 720] width 411 height 53
click at [421, 742] on div "Items" at bounding box center [579, 727] width 382 height 29
paste Rice "Mustard"
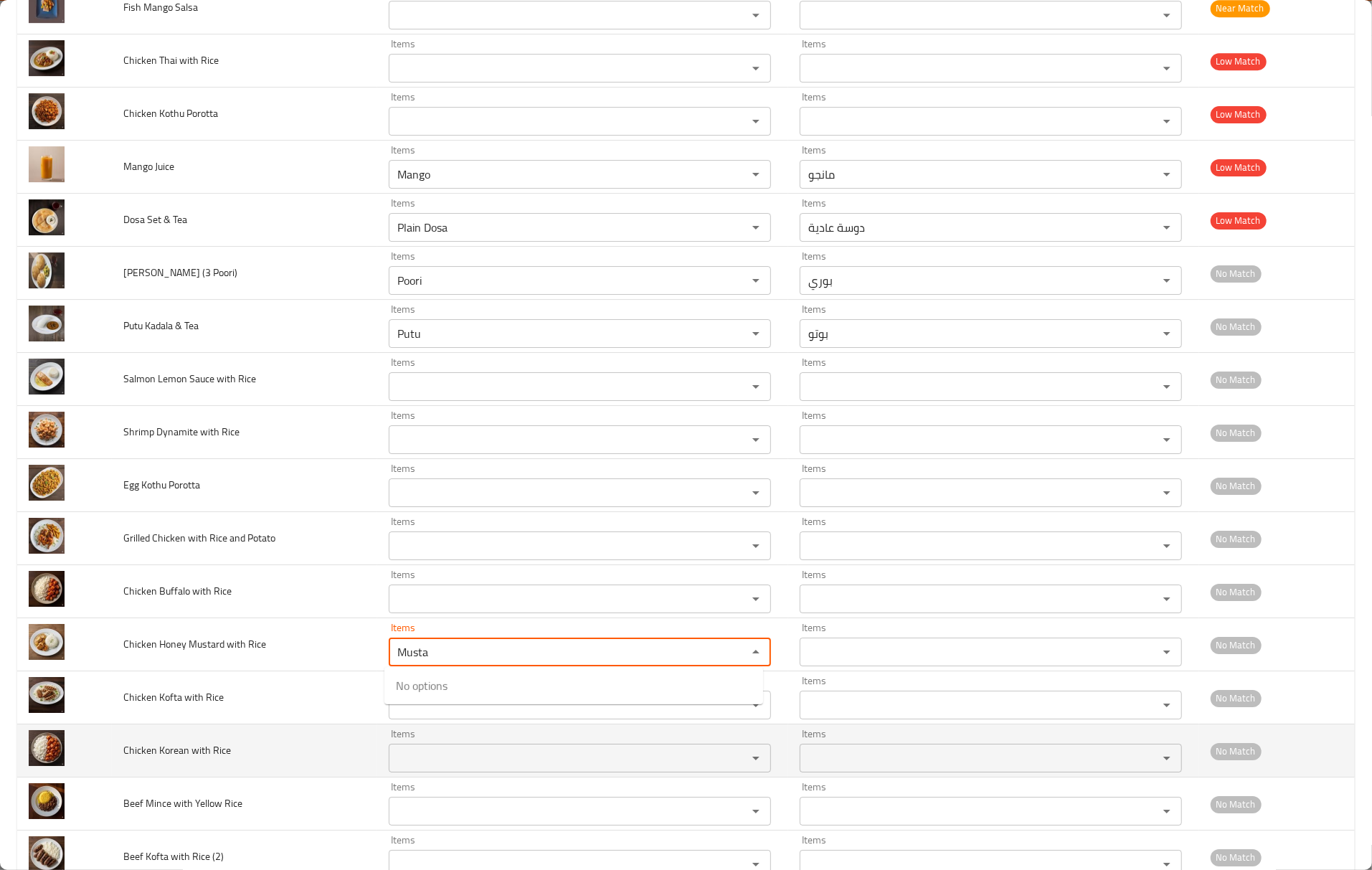
scroll to position [3645, 0]
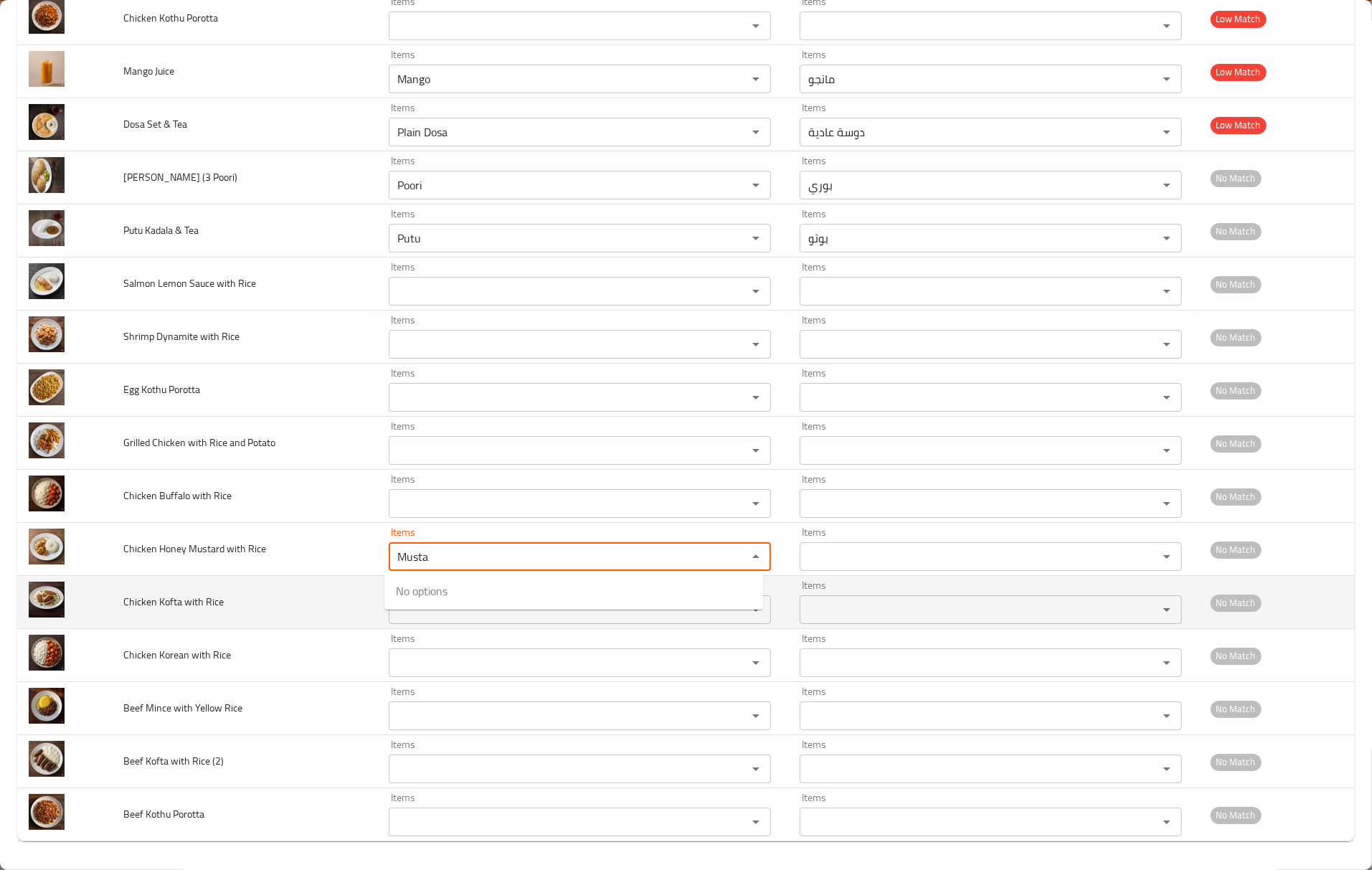
type Rice "Musta"
click at [128, 598] on span "Chicken Kofta with Rice" at bounding box center [173, 602] width 100 height 18
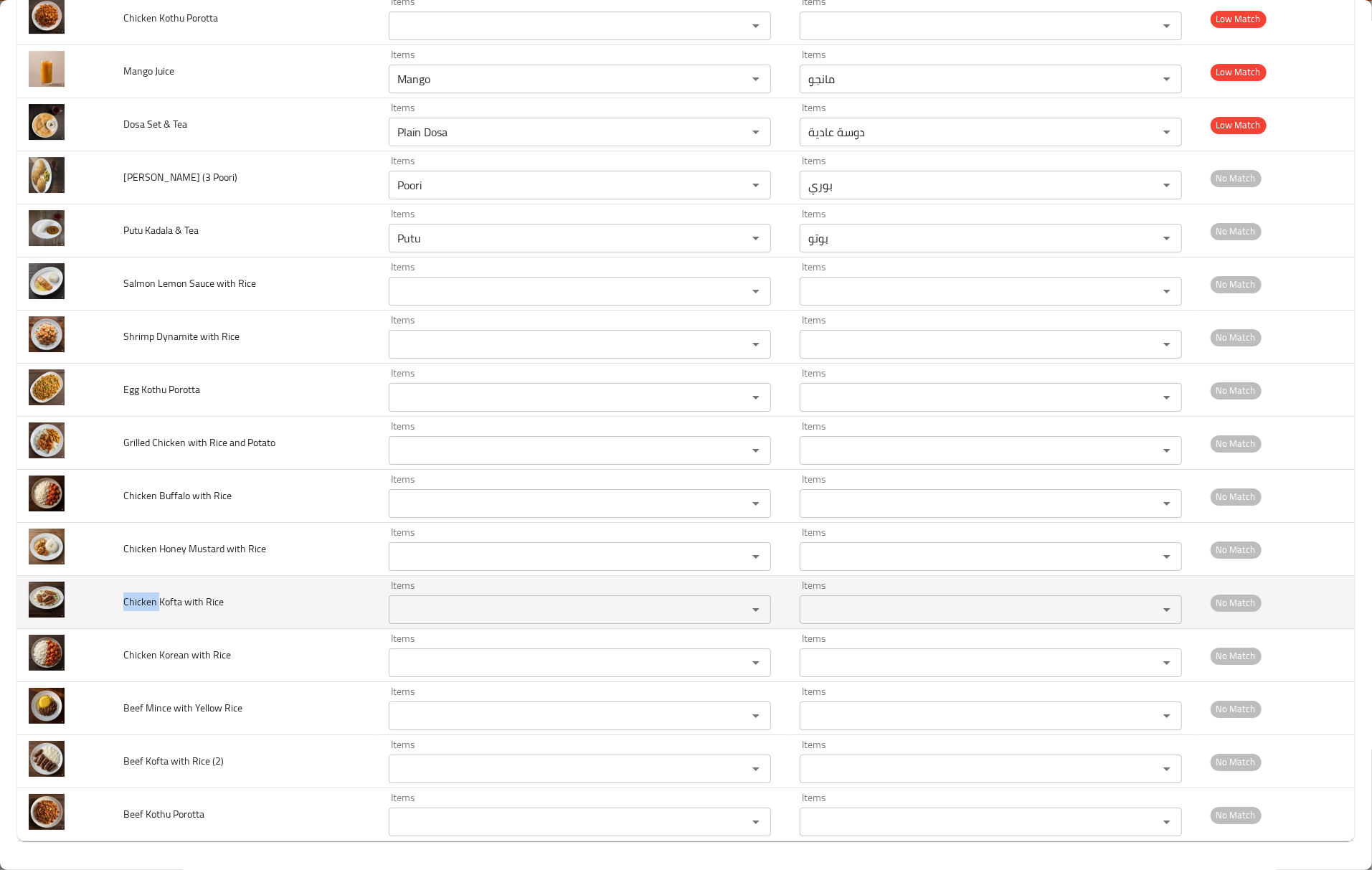
click at [128, 598] on span "Chicken Kofta with Rice" at bounding box center [173, 602] width 100 height 18
click at [393, 611] on Rice "Items" at bounding box center [558, 609] width 331 height 20
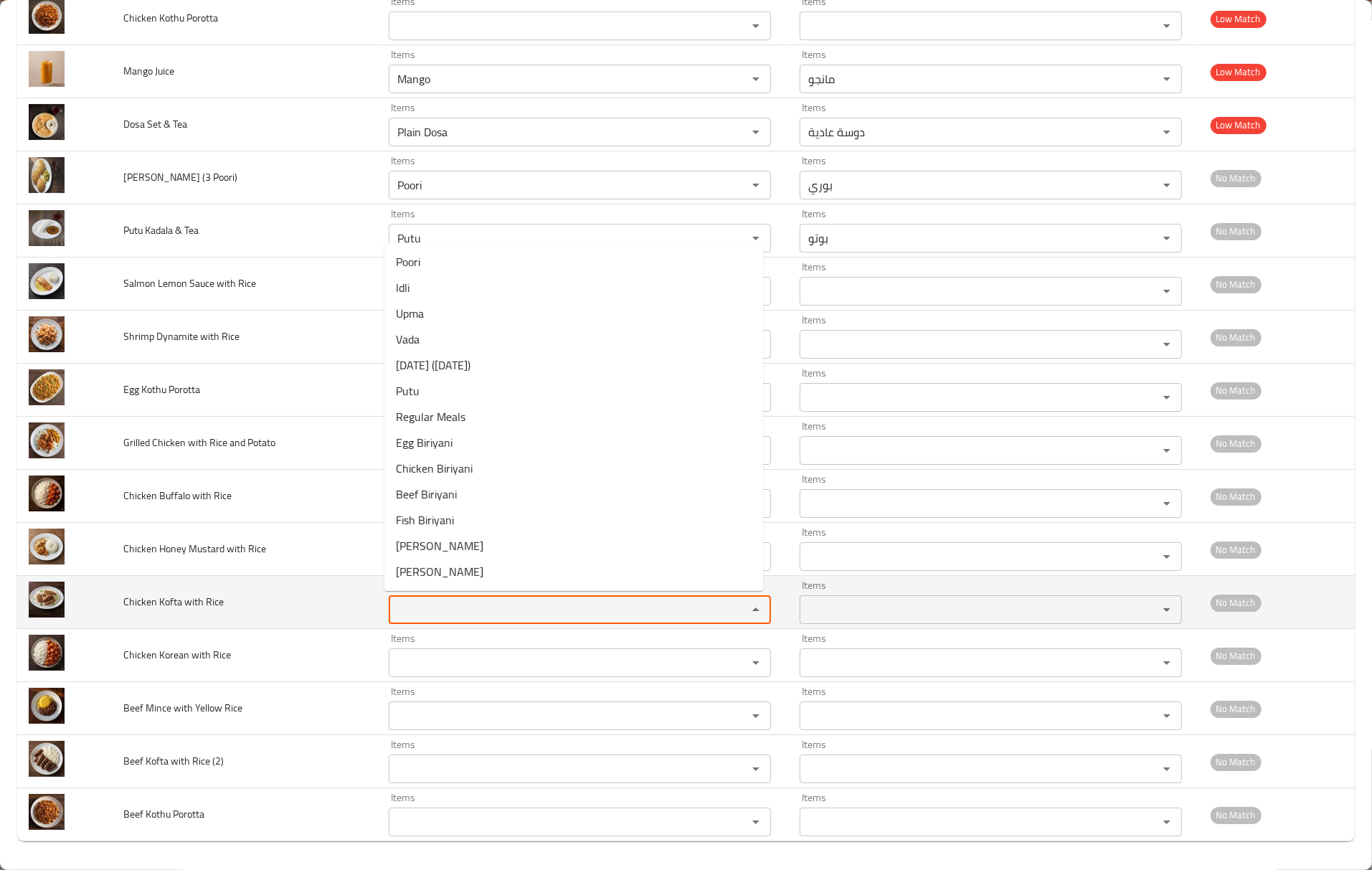
paste Rice "Chicken"
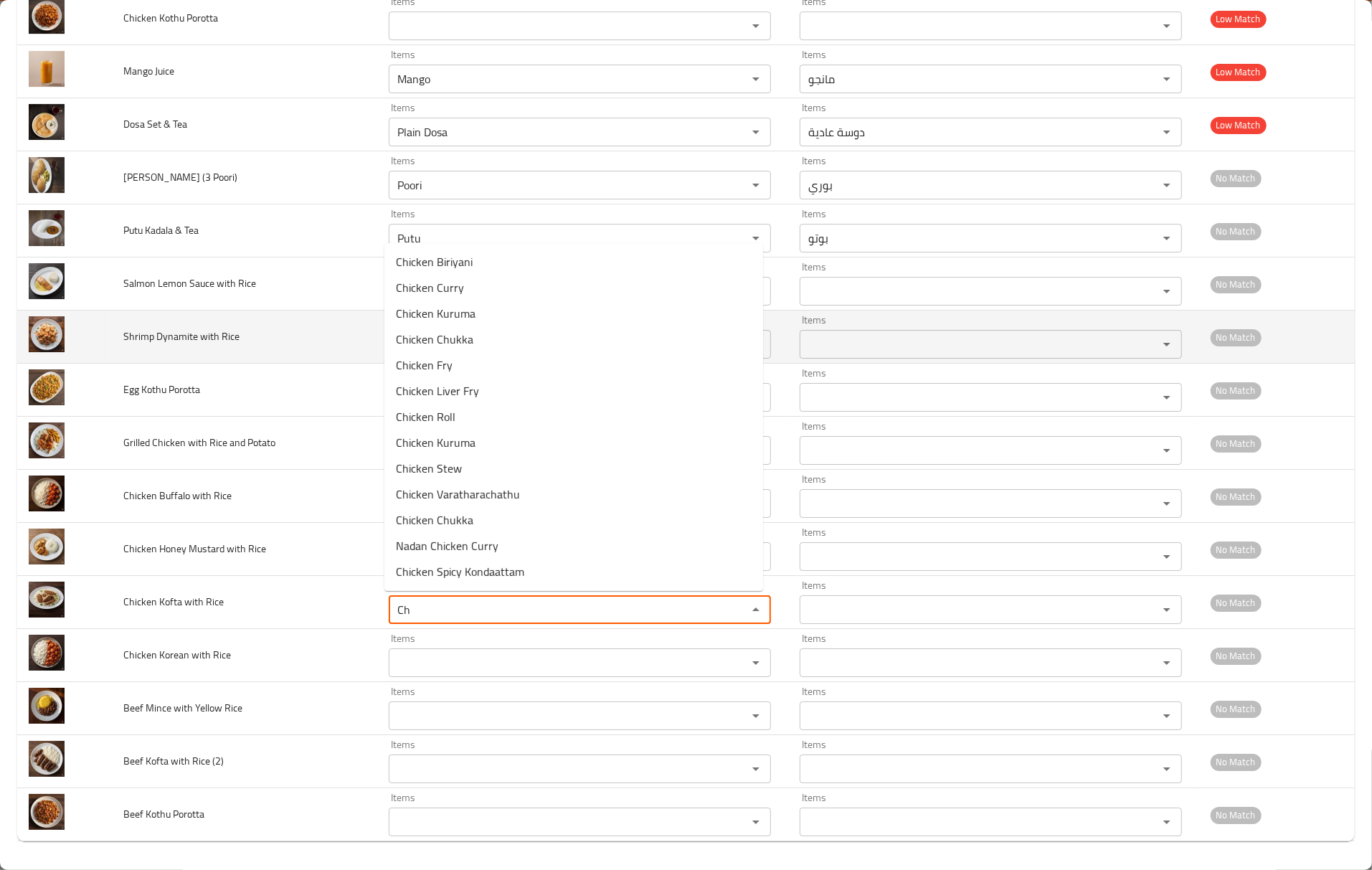
type Rice "C"
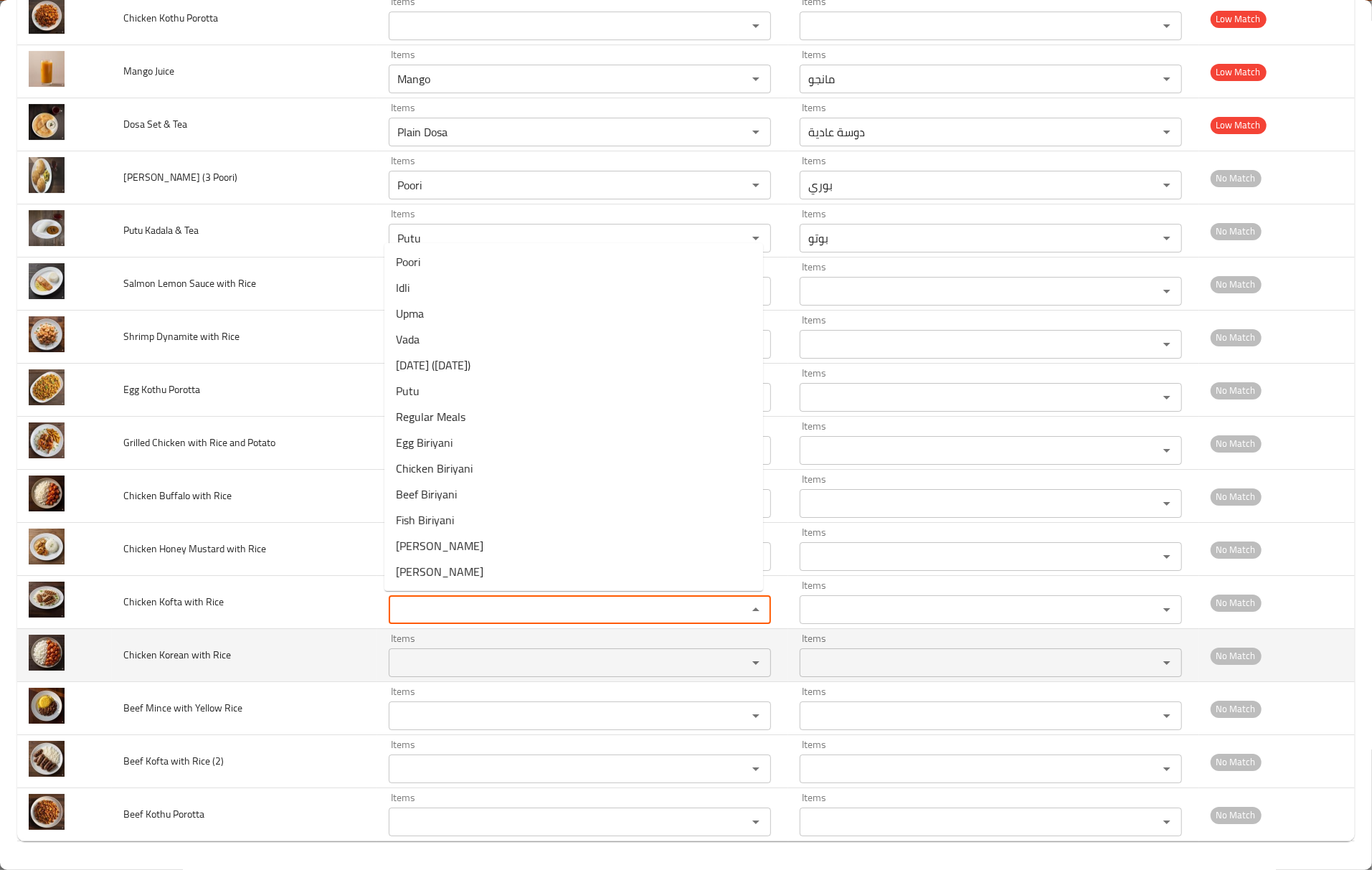
click at [179, 651] on span "Chicken Korean with Rice" at bounding box center [177, 654] width 107 height 18
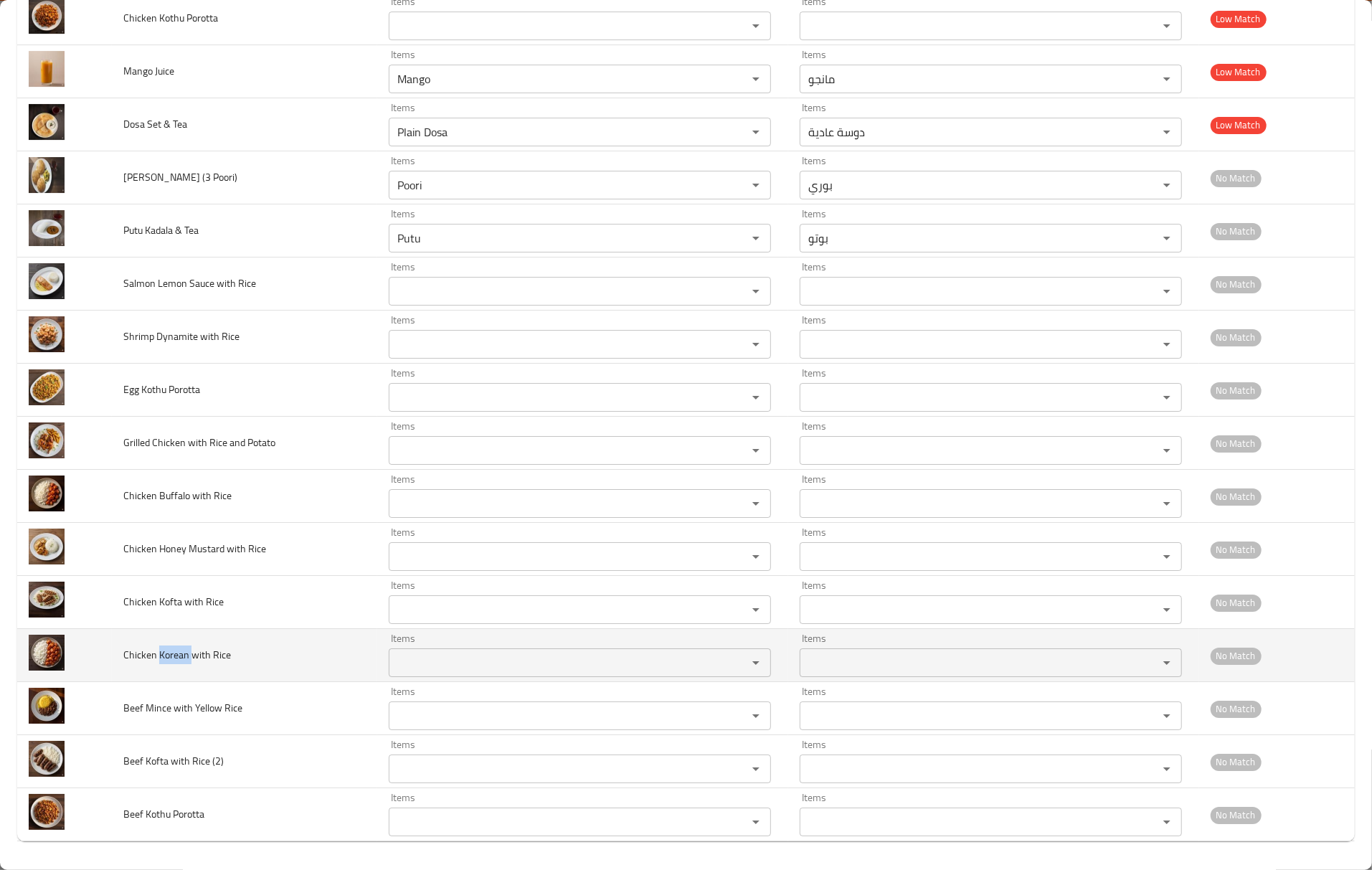
click at [179, 651] on span "Chicken Korean with Rice" at bounding box center [177, 654] width 107 height 18
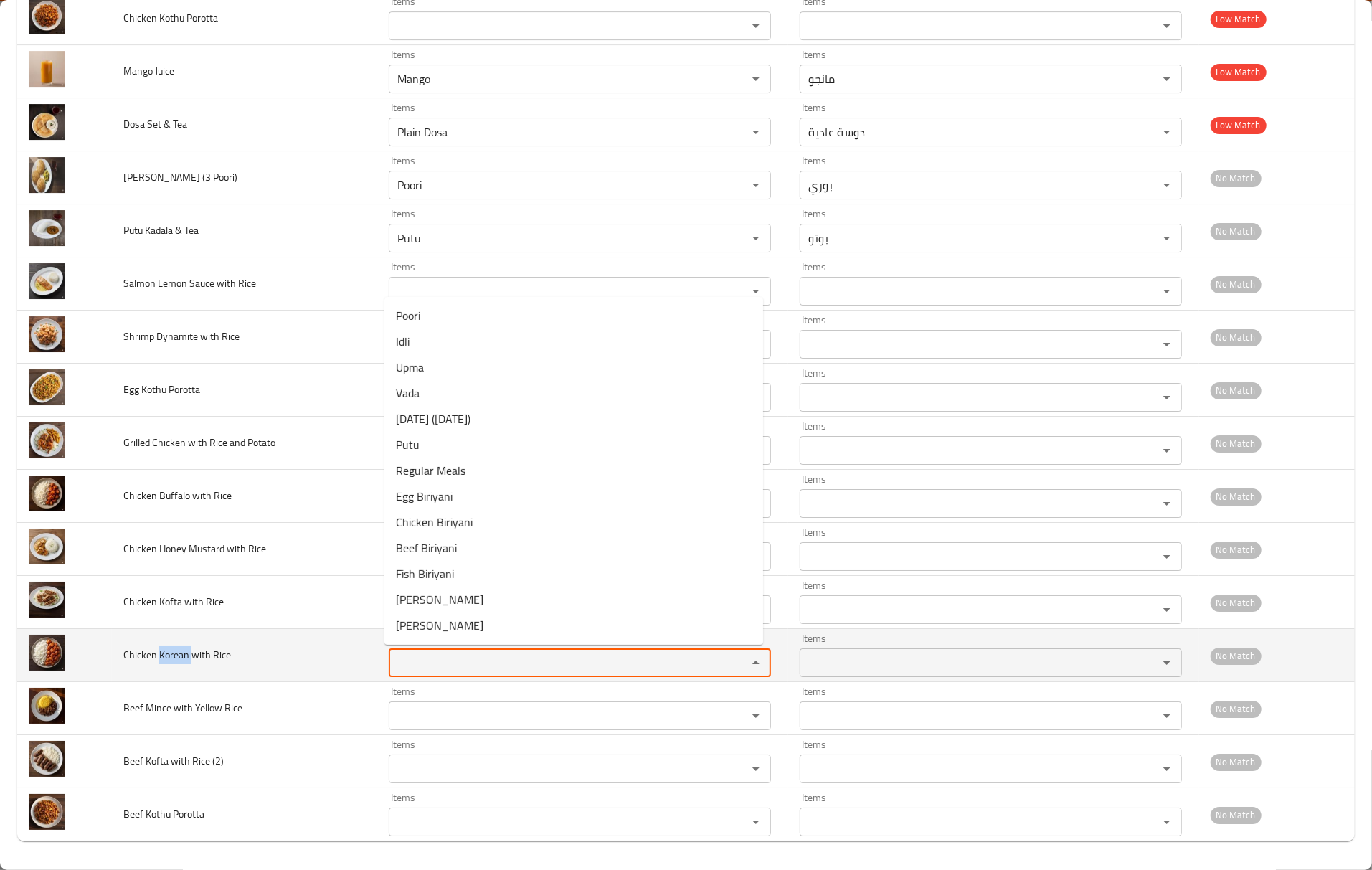
click at [405, 654] on Rice "Items" at bounding box center [558, 663] width 331 height 20
paste Rice "Korean"
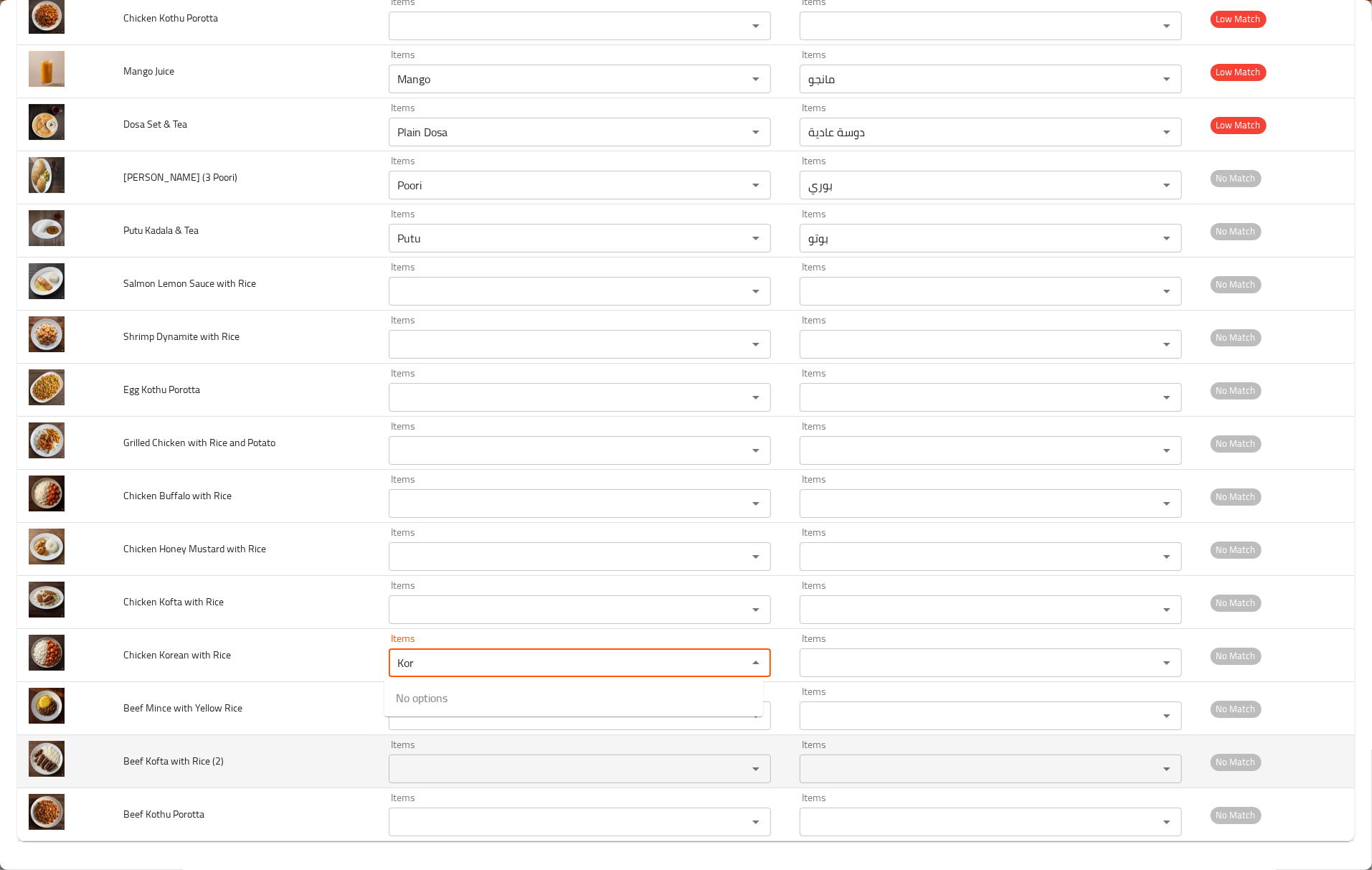
type Rice "Kor"
click at [365, 739] on td "Beef Kofta with Rice (2)" at bounding box center [245, 762] width 266 height 53
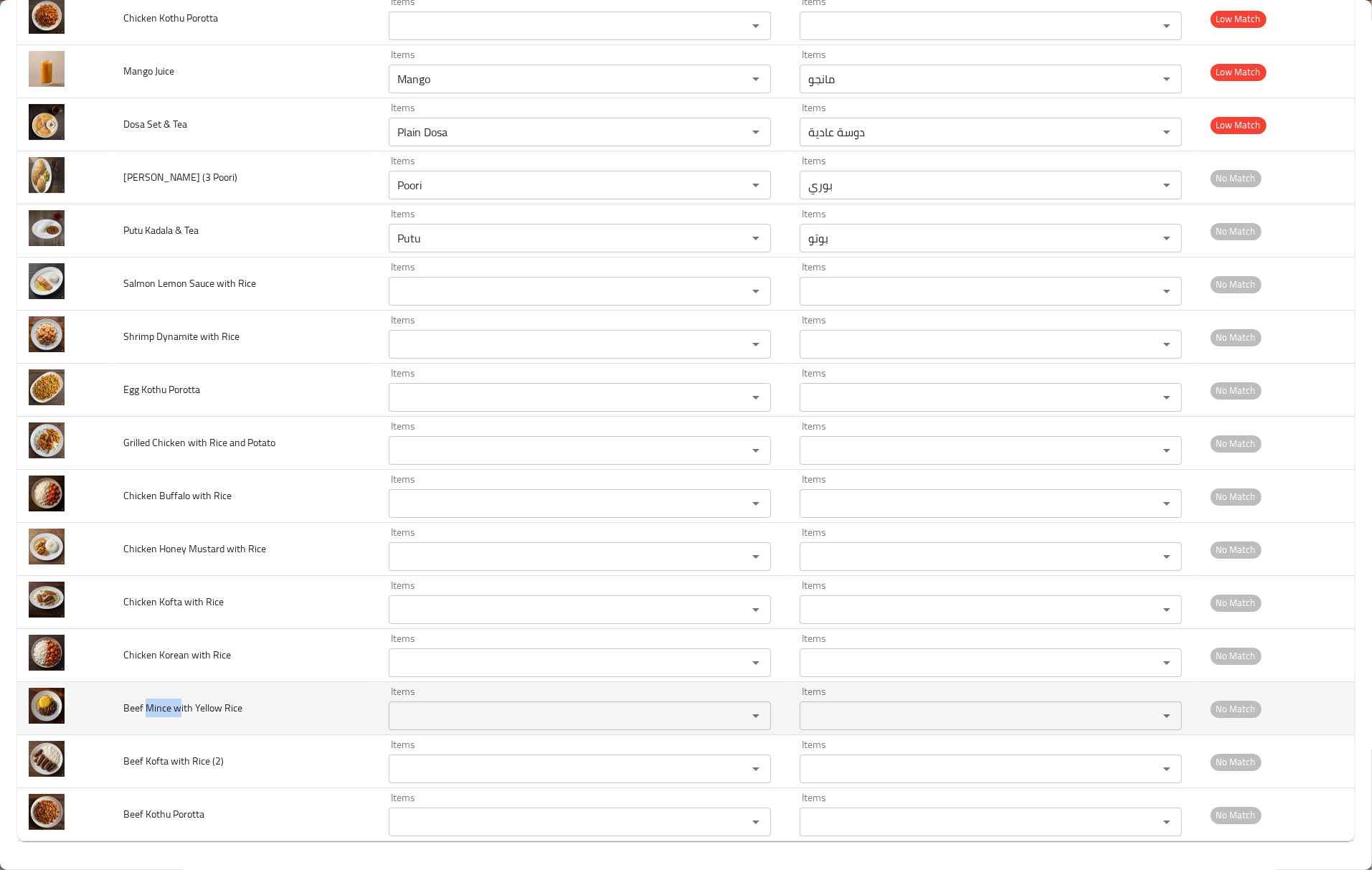
drag, startPoint x: 146, startPoint y: 701, endPoint x: 177, endPoint y: 703, distance: 31.1
click at [177, 703] on span "Beef Mince with Yellow Rice" at bounding box center [183, 707] width 119 height 18
click at [418, 716] on Rice "Items" at bounding box center [558, 715] width 331 height 20
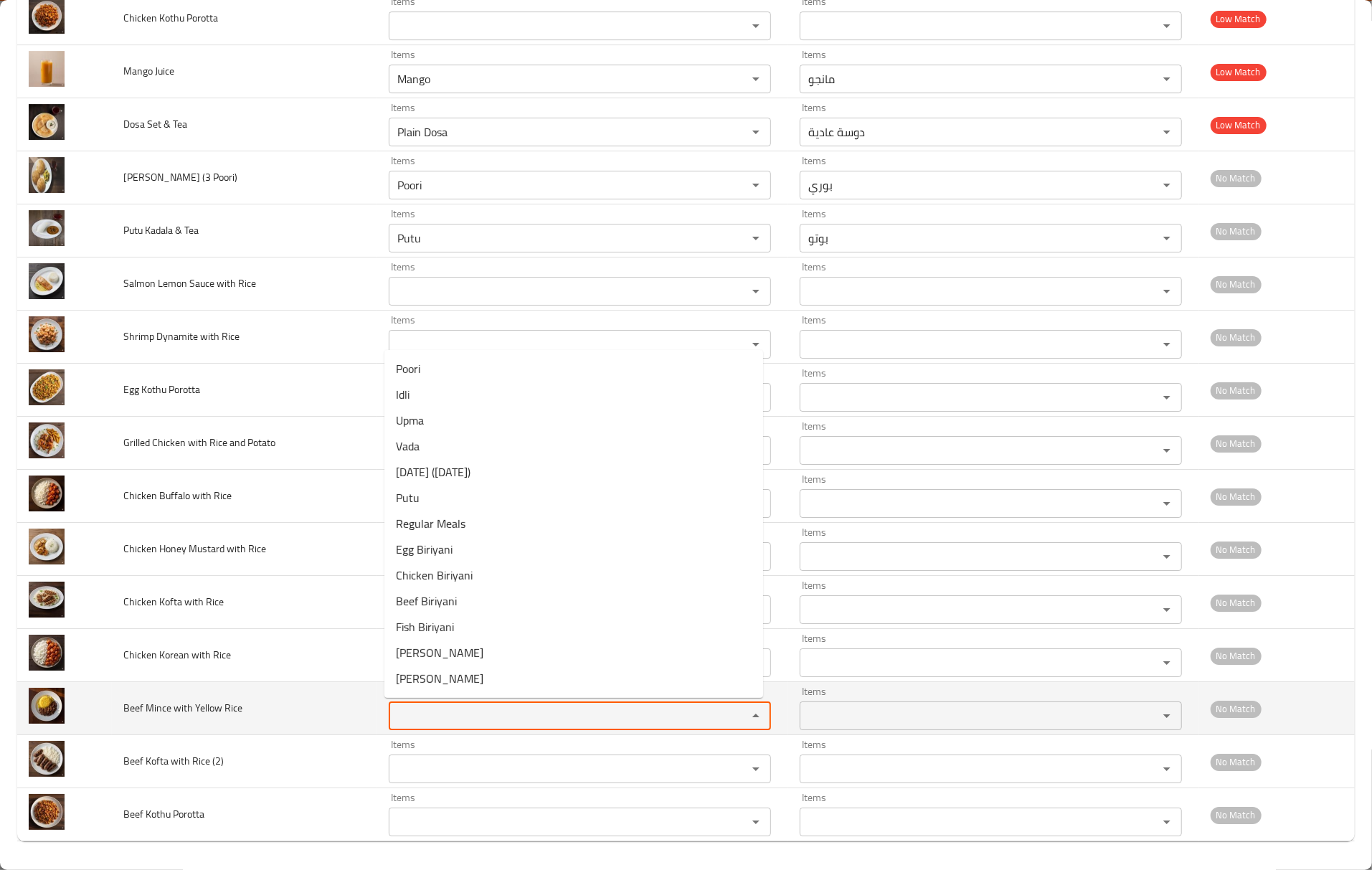
paste Rice "Mince w"
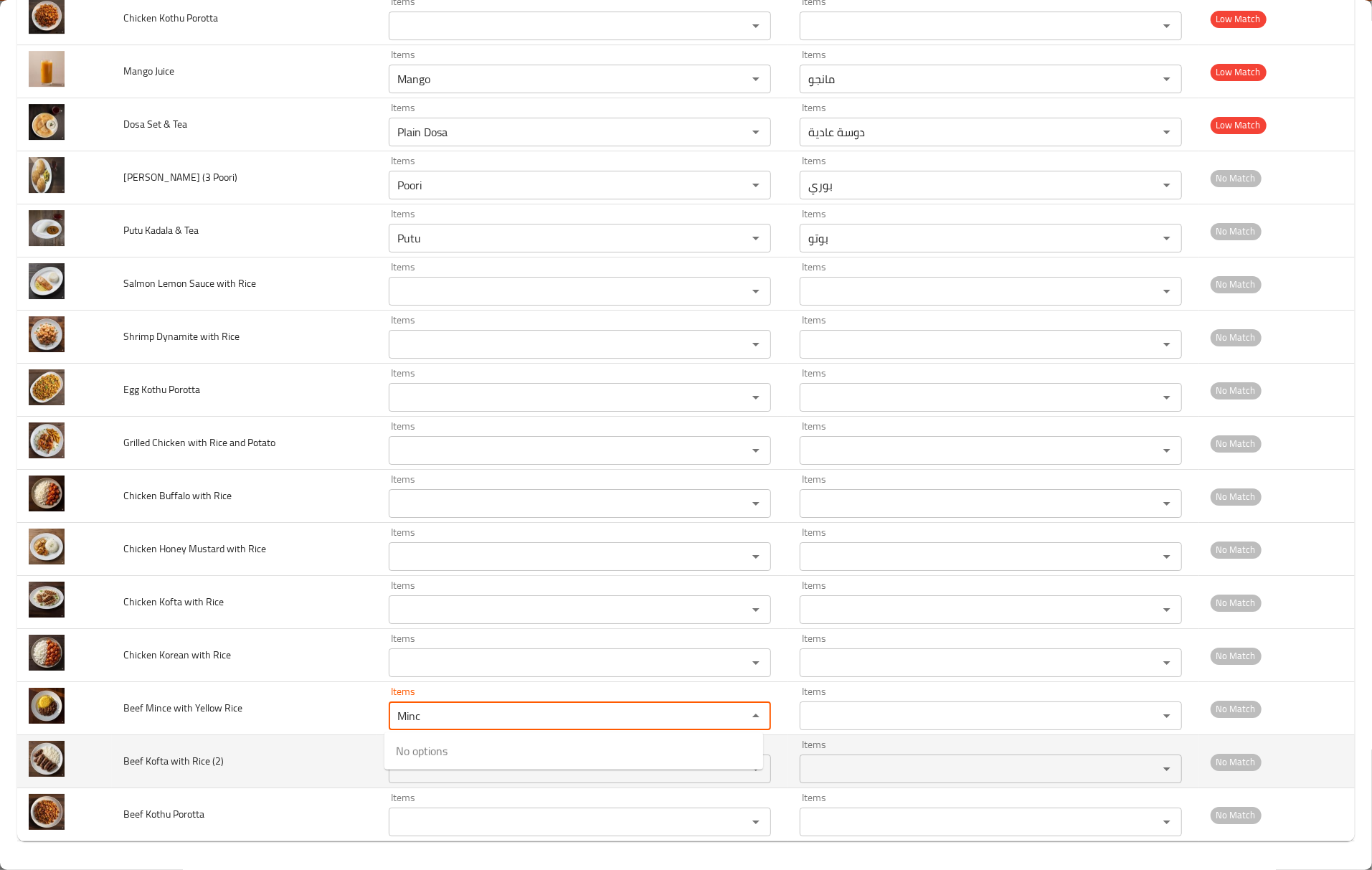
type Rice "Minc"
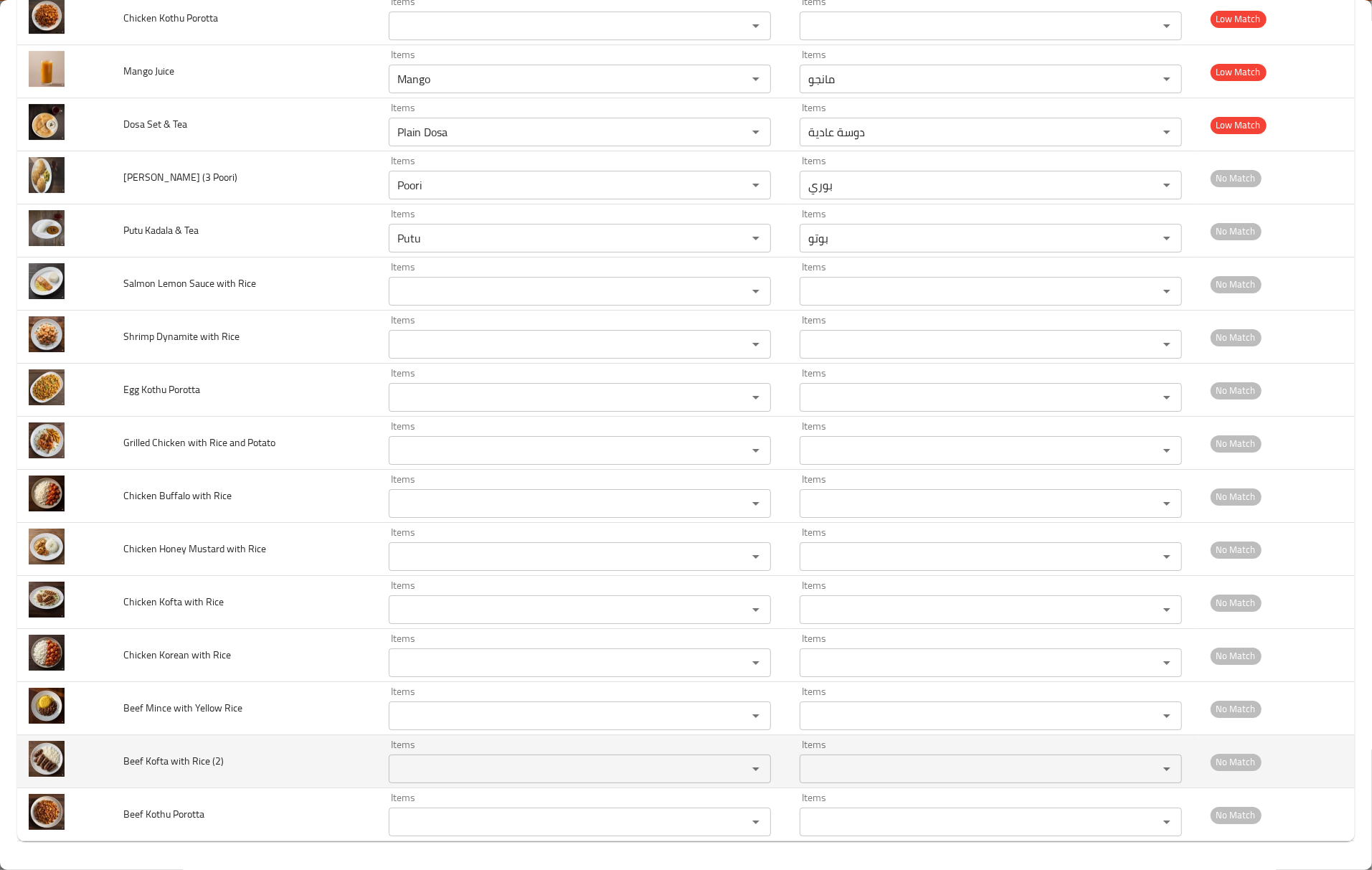
click at [147, 757] on span "Beef Kofta with Rice (2)" at bounding box center [173, 761] width 100 height 18
click at [149, 757] on span "Beef Kofta with Rice (2)" at bounding box center [173, 761] width 100 height 18
click at [433, 781] on div "Items" at bounding box center [579, 769] width 382 height 29
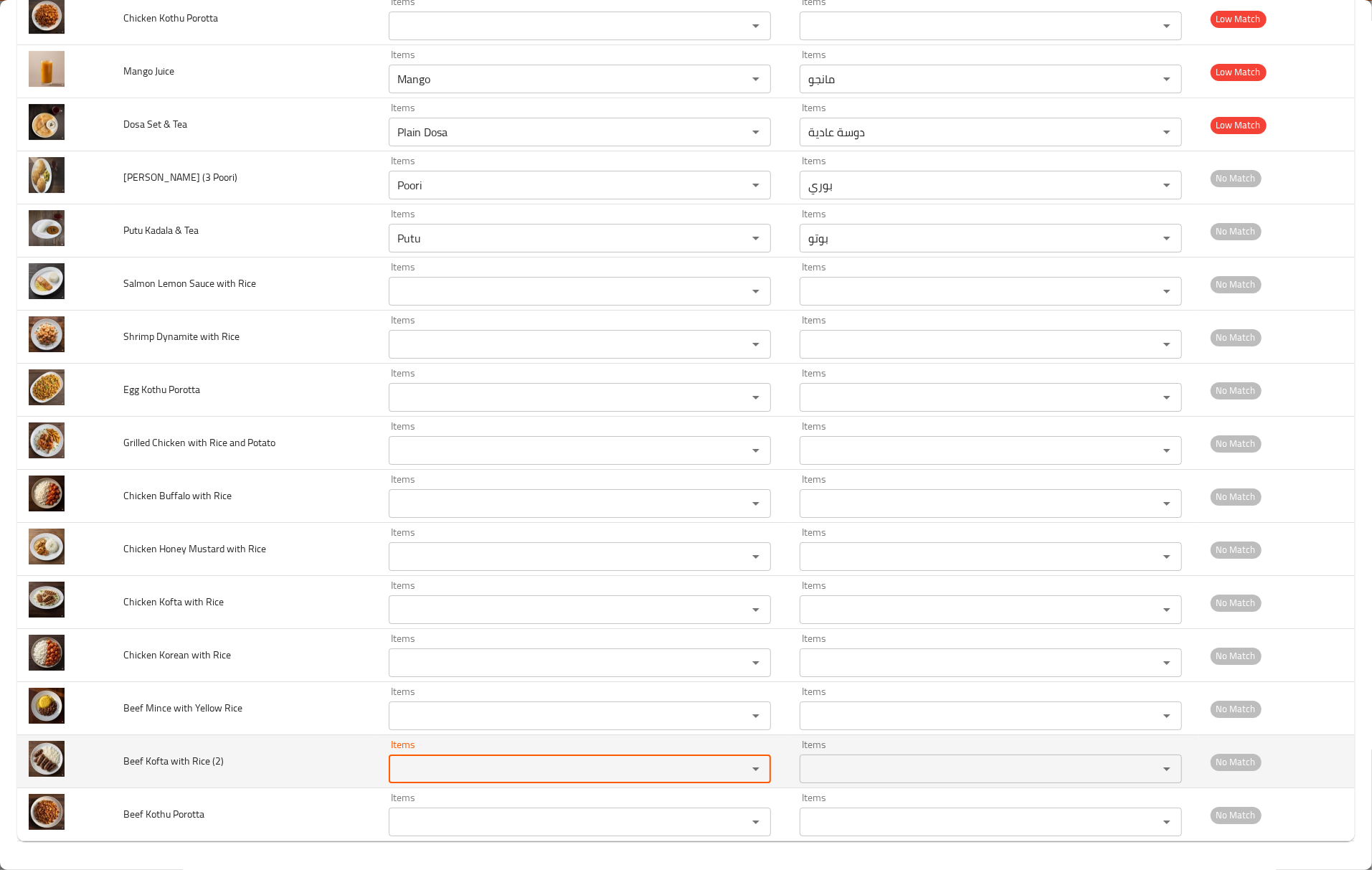
paste \(2\) "Kofta"
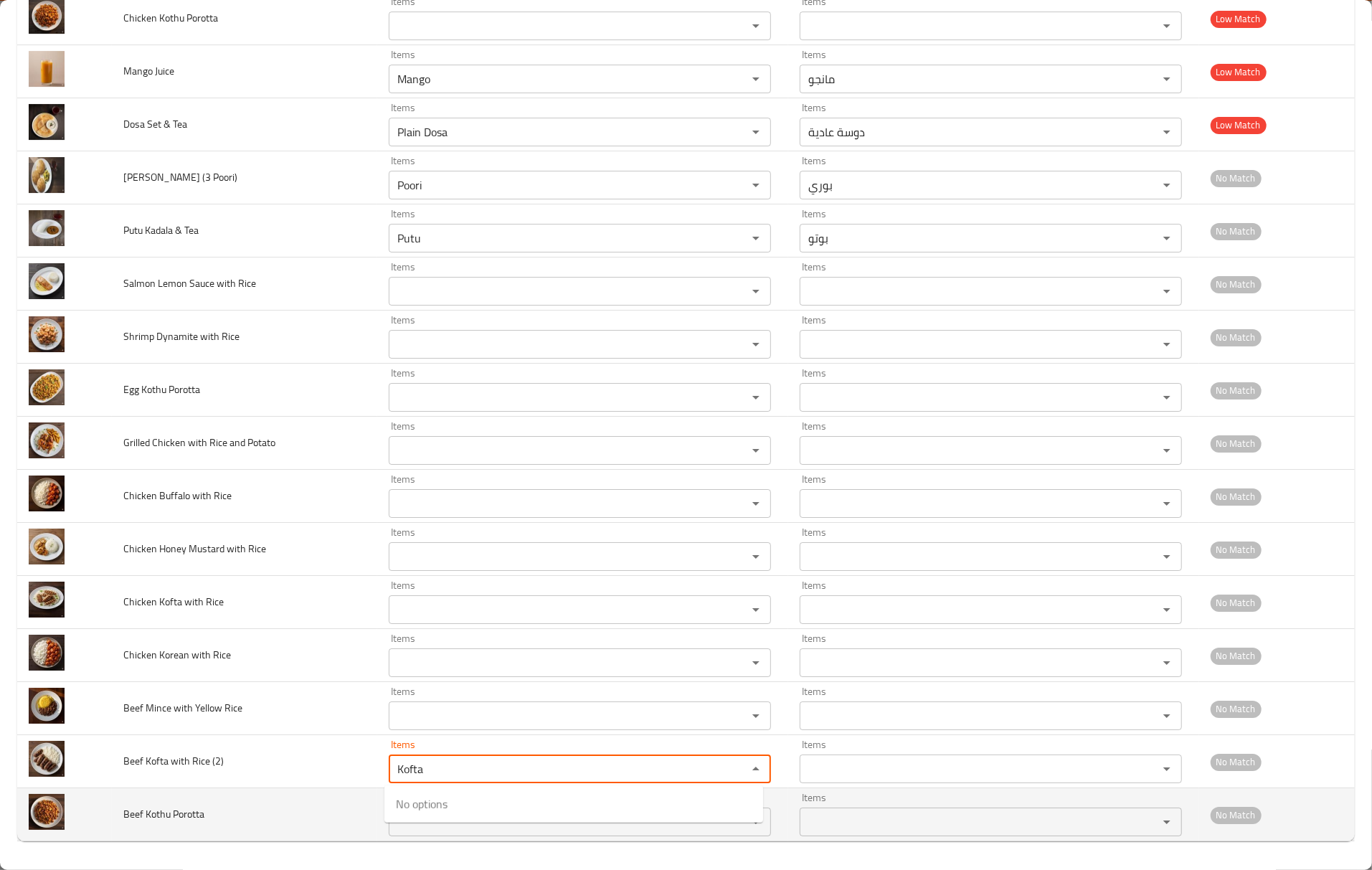
type \(2\) "Kofta"
click at [146, 821] on span "Beef Kothu Porotta" at bounding box center [163, 814] width 81 height 18
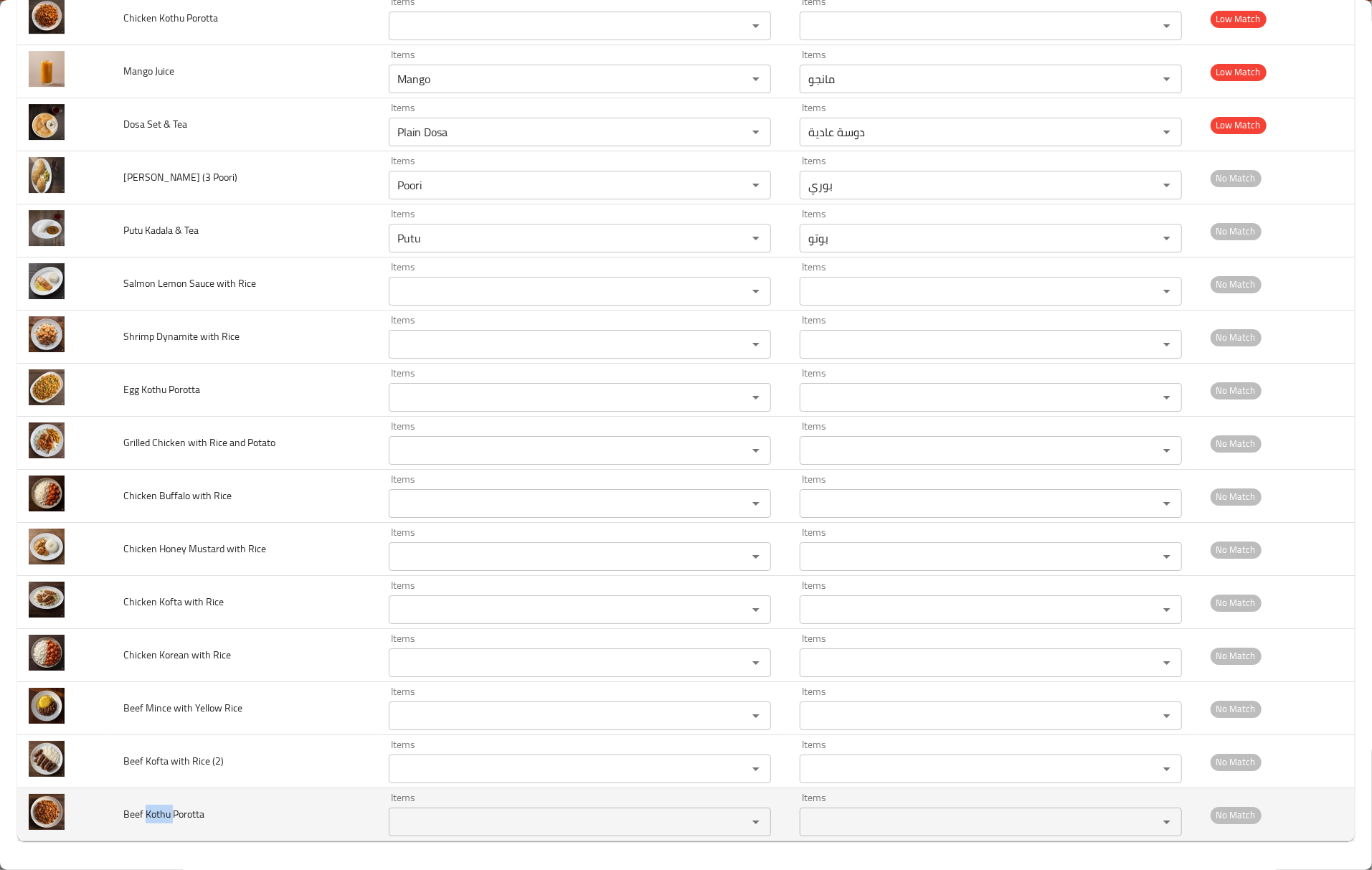
click at [146, 821] on span "Beef Kothu Porotta" at bounding box center [163, 814] width 81 height 18
click at [448, 841] on td "Items Items" at bounding box center [583, 815] width 411 height 53
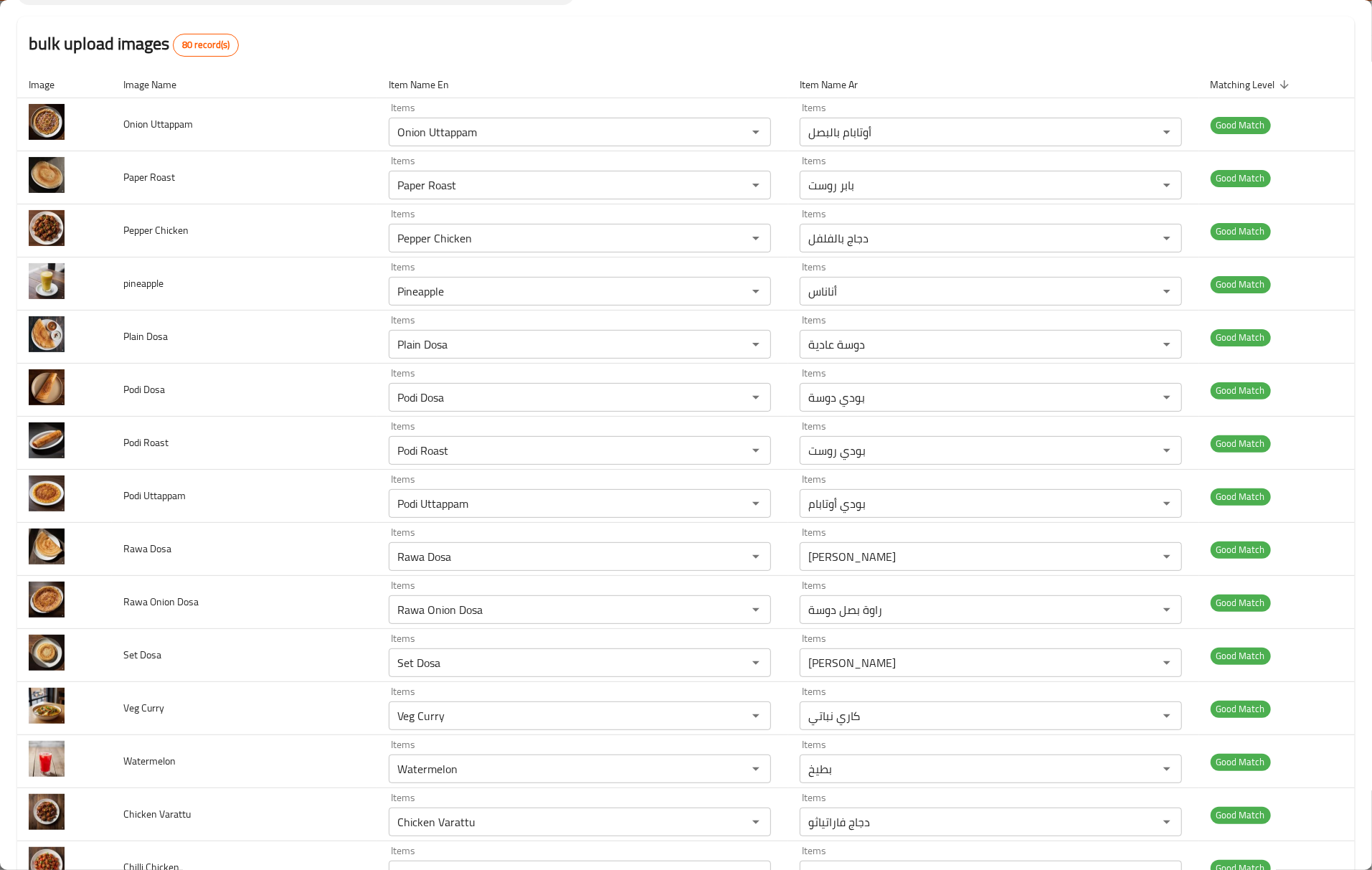
scroll to position [0, 0]
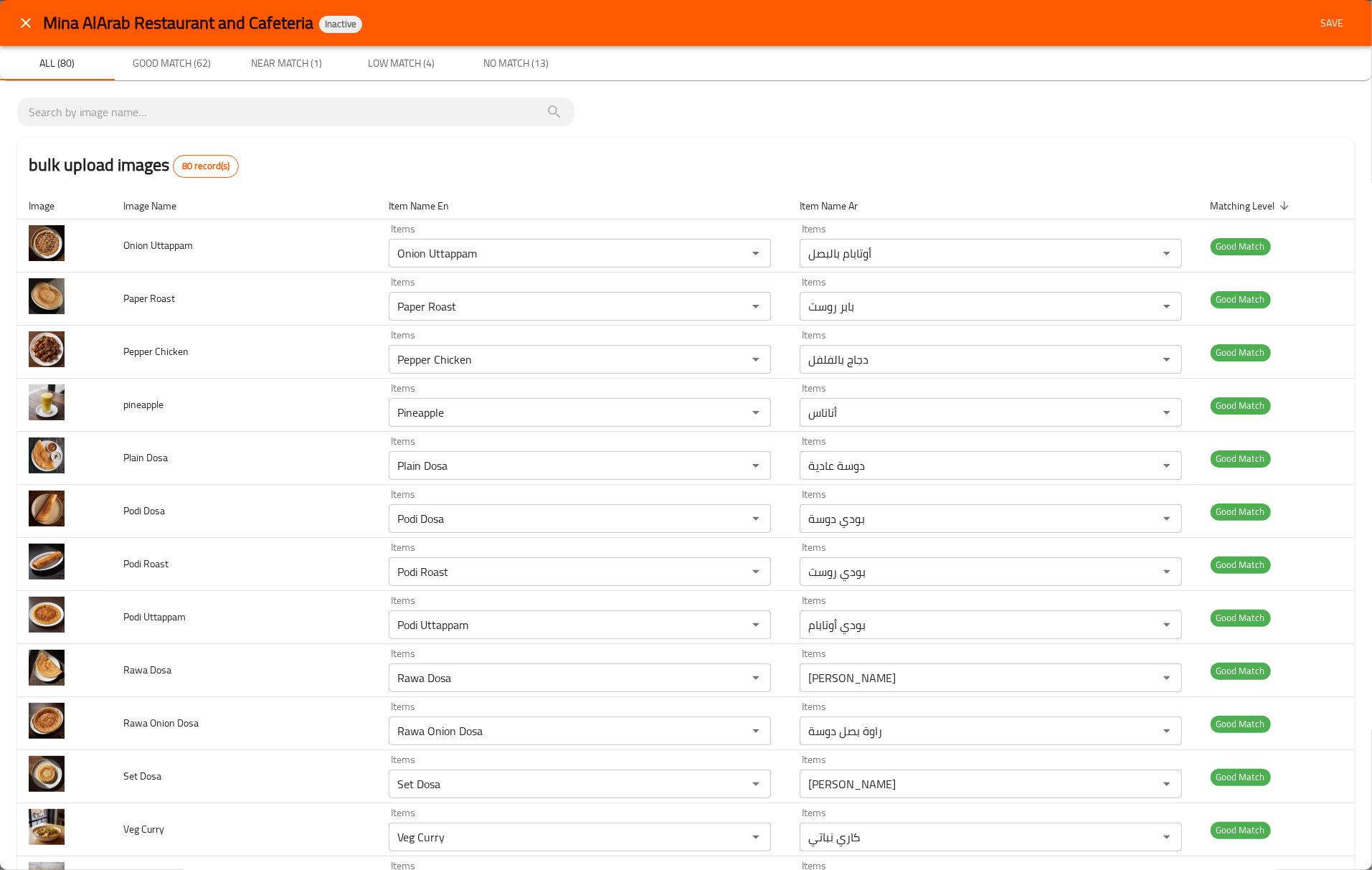
click at [1320, 38] on div "Mina AlArab Restaurant and Cafeteria Inactive Save" at bounding box center [686, 23] width 1372 height 46
click at [1320, 29] on span "Save" at bounding box center [1331, 23] width 34 height 18
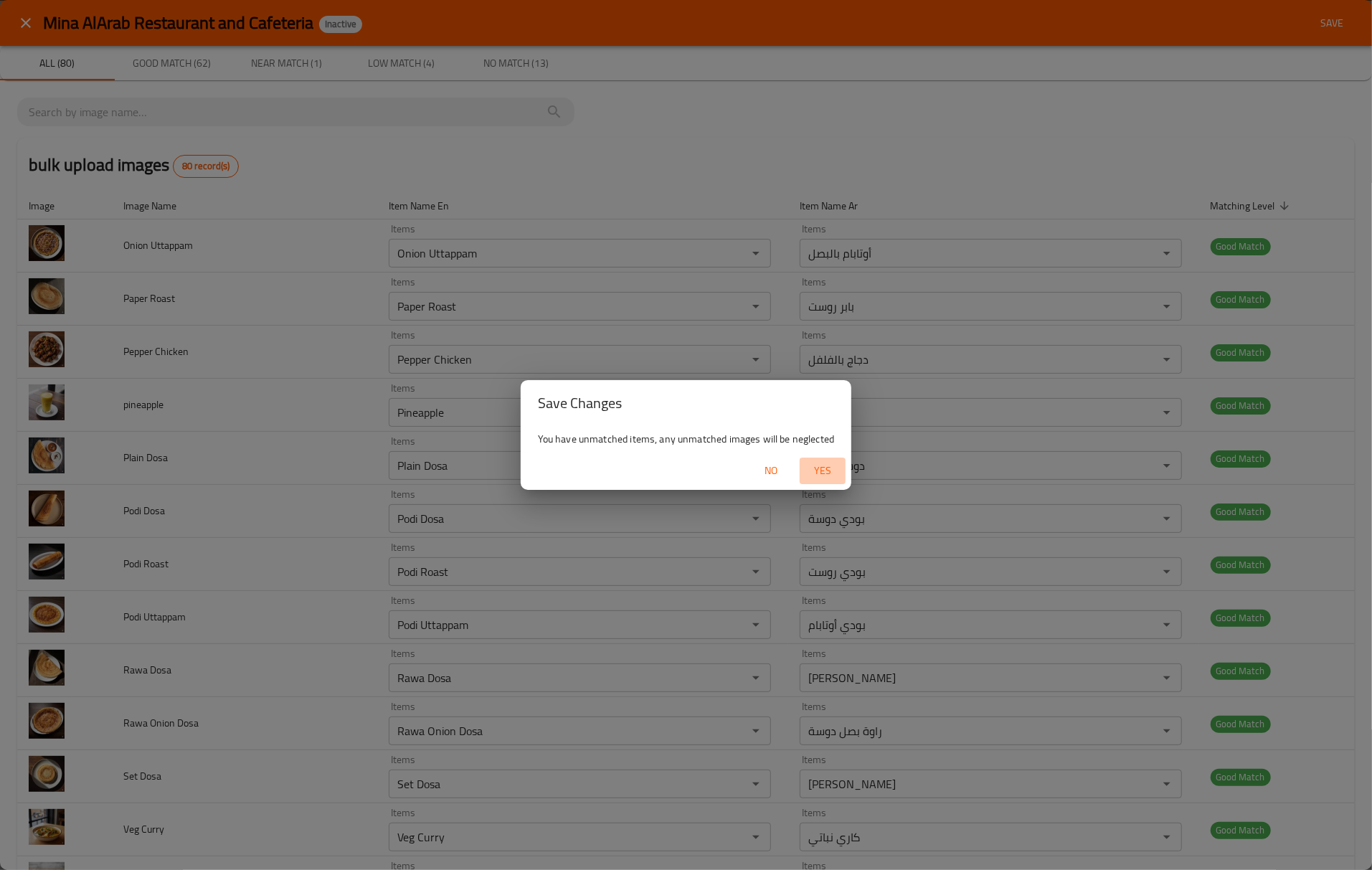
click at [815, 470] on span "Yes" at bounding box center [821, 470] width 34 height 18
click at [801, 460] on button "button" at bounding box center [822, 471] width 46 height 23
click at [833, 474] on span "button" at bounding box center [821, 471] width 34 height 14
click at [684, 442] on div "You have unmatched items, any unmatched images will be neglected" at bounding box center [686, 439] width 331 height 26
click at [766, 470] on span "No" at bounding box center [770, 470] width 34 height 18
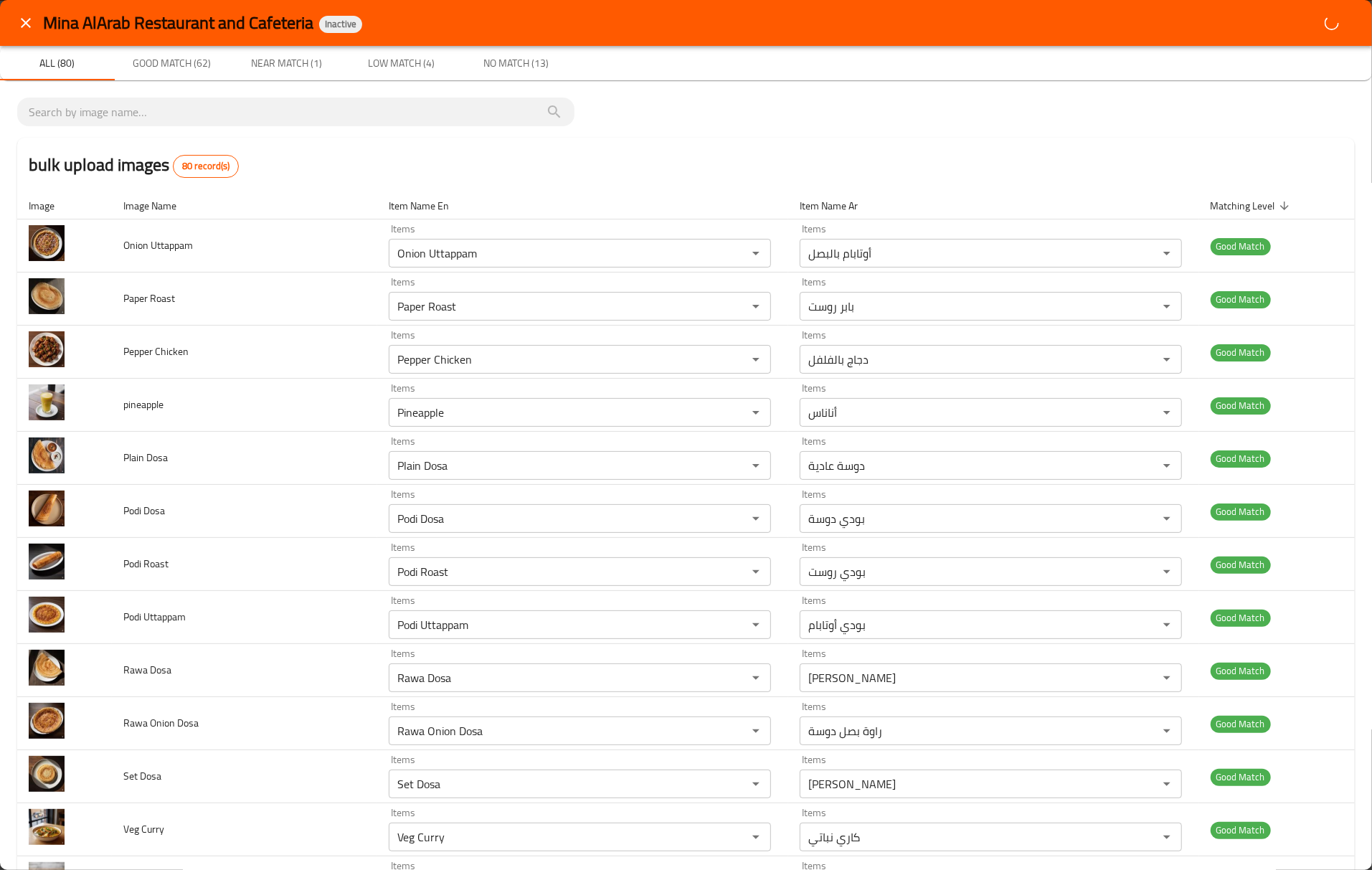
click at [1265, 74] on div "All (80) Good Match (62) Near Match (1) Low Match (4) No Match (13)" at bounding box center [686, 63] width 1372 height 34
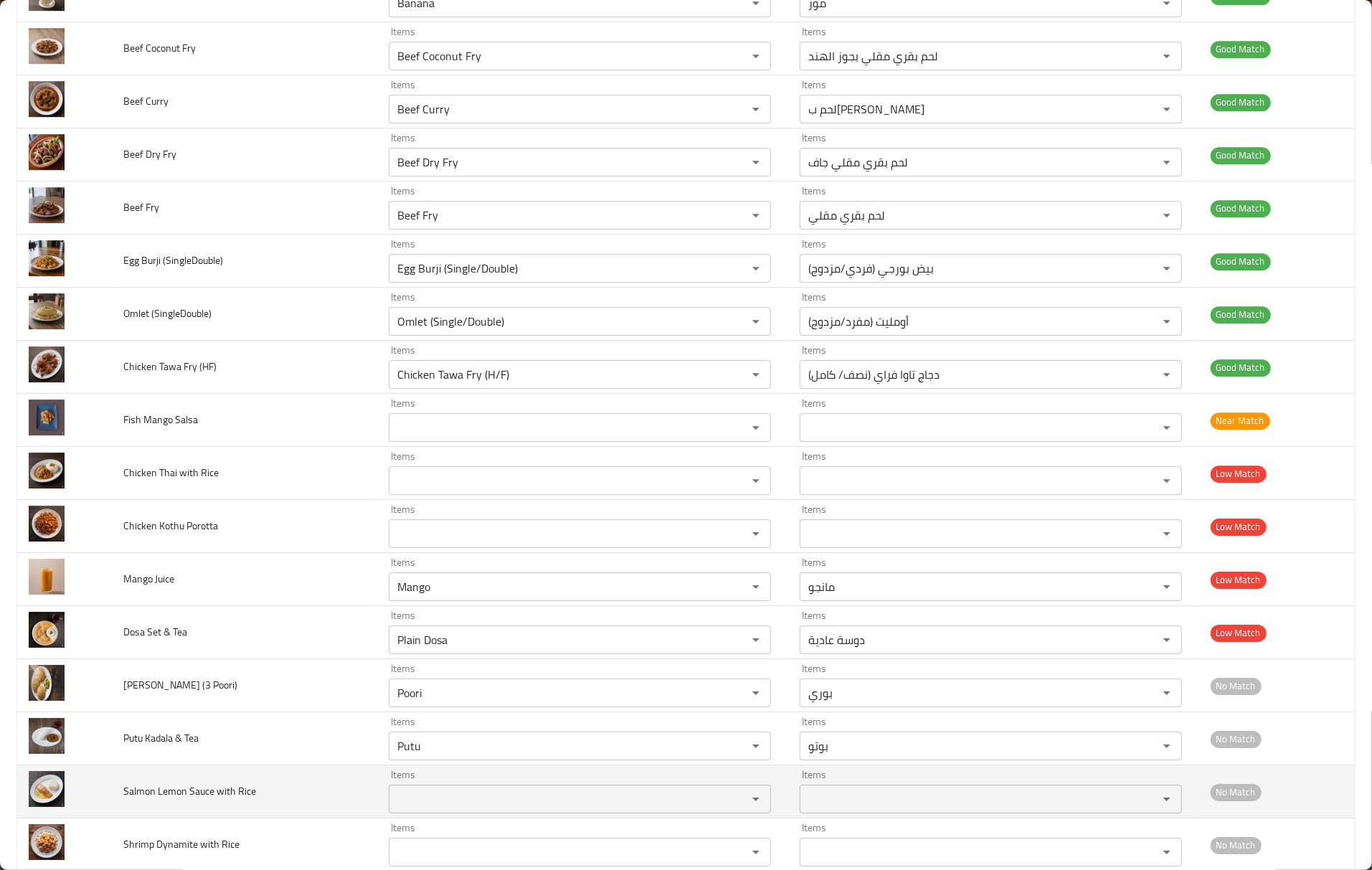
scroll to position [3347, 0]
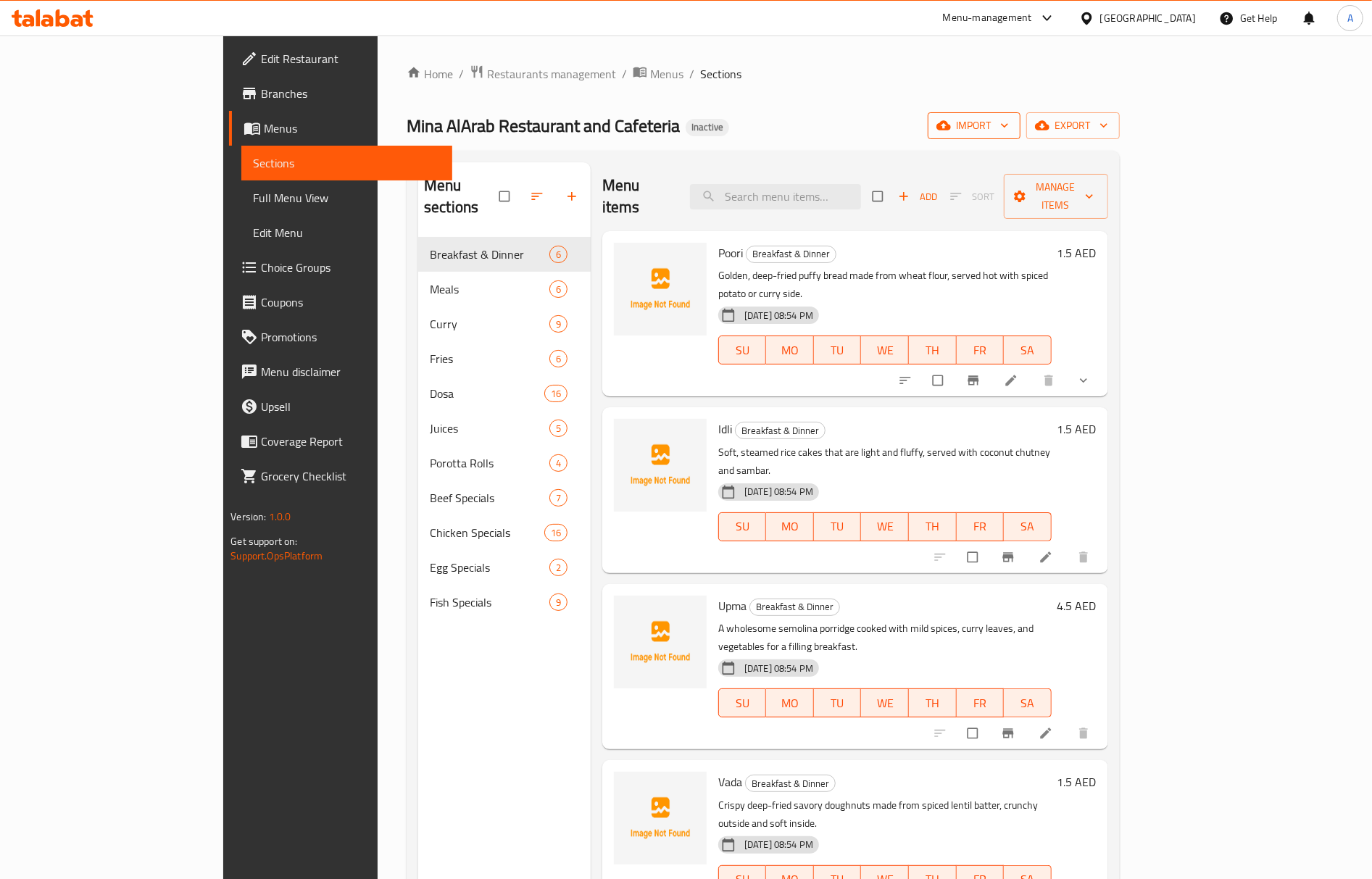
click at [1009, 127] on span "import" at bounding box center [974, 125] width 70 height 19
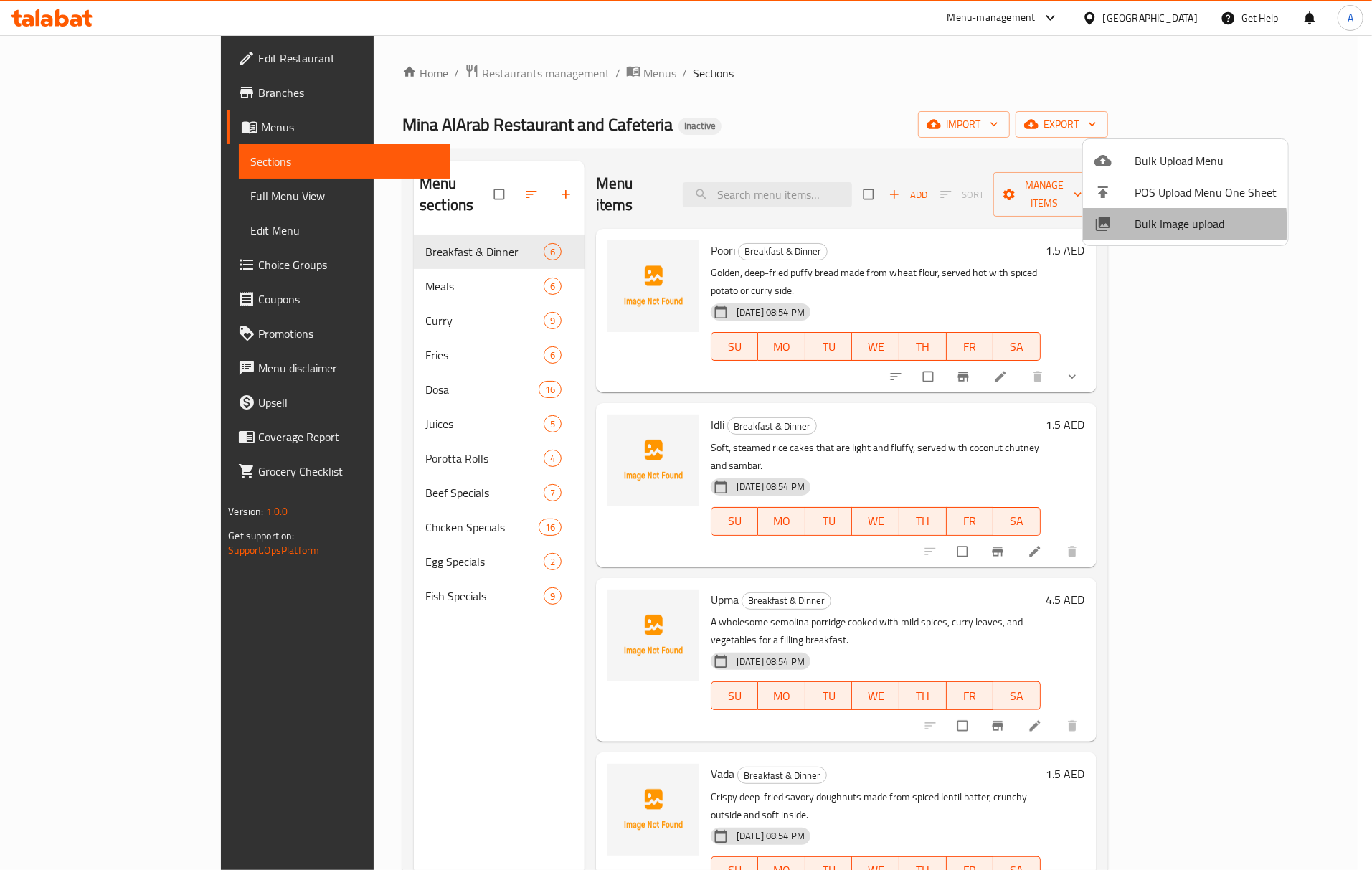
click at [1114, 226] on div at bounding box center [1114, 224] width 40 height 17
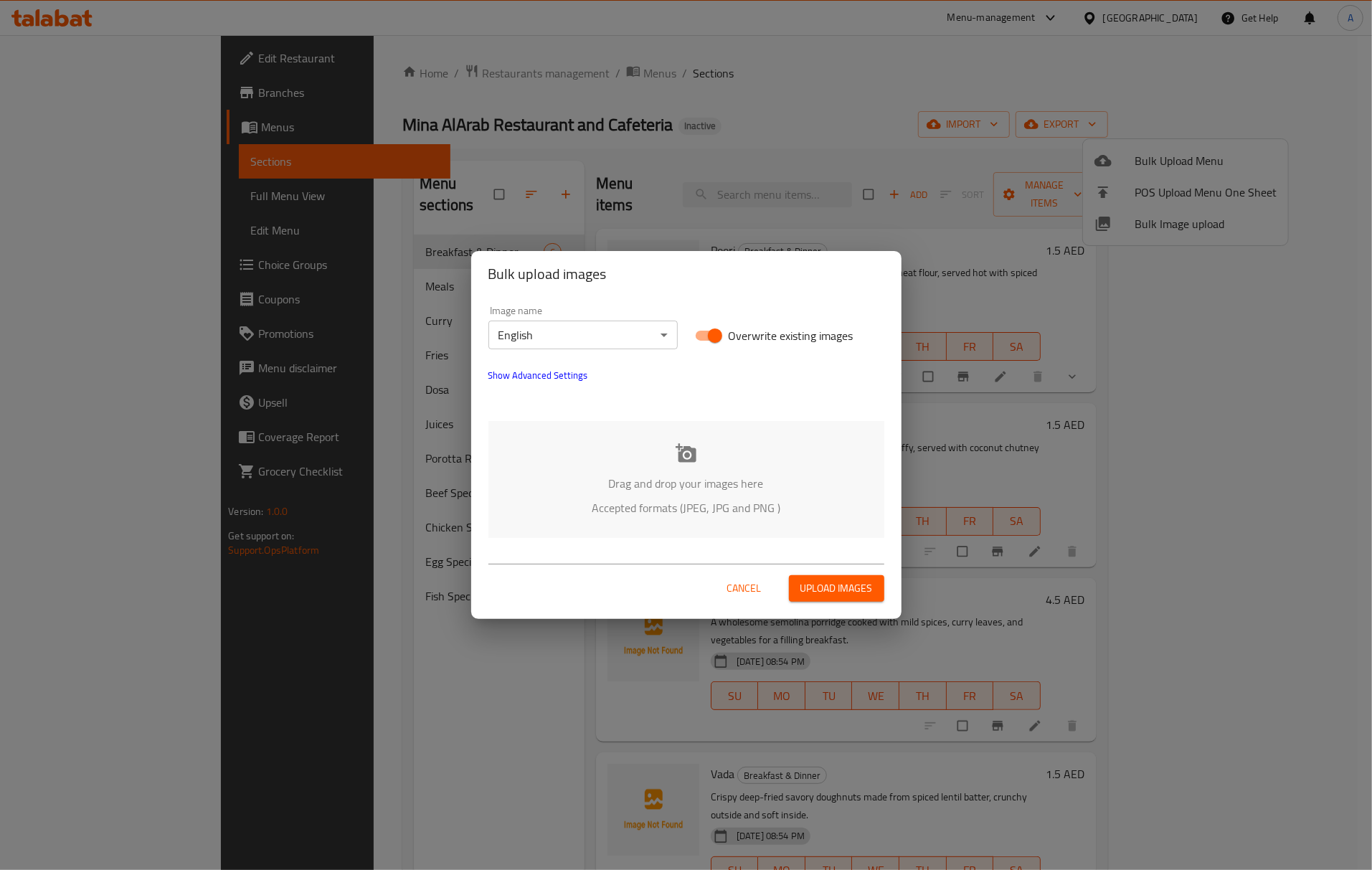
click at [692, 477] on p "Drag and drop your images here" at bounding box center [686, 484] width 353 height 17
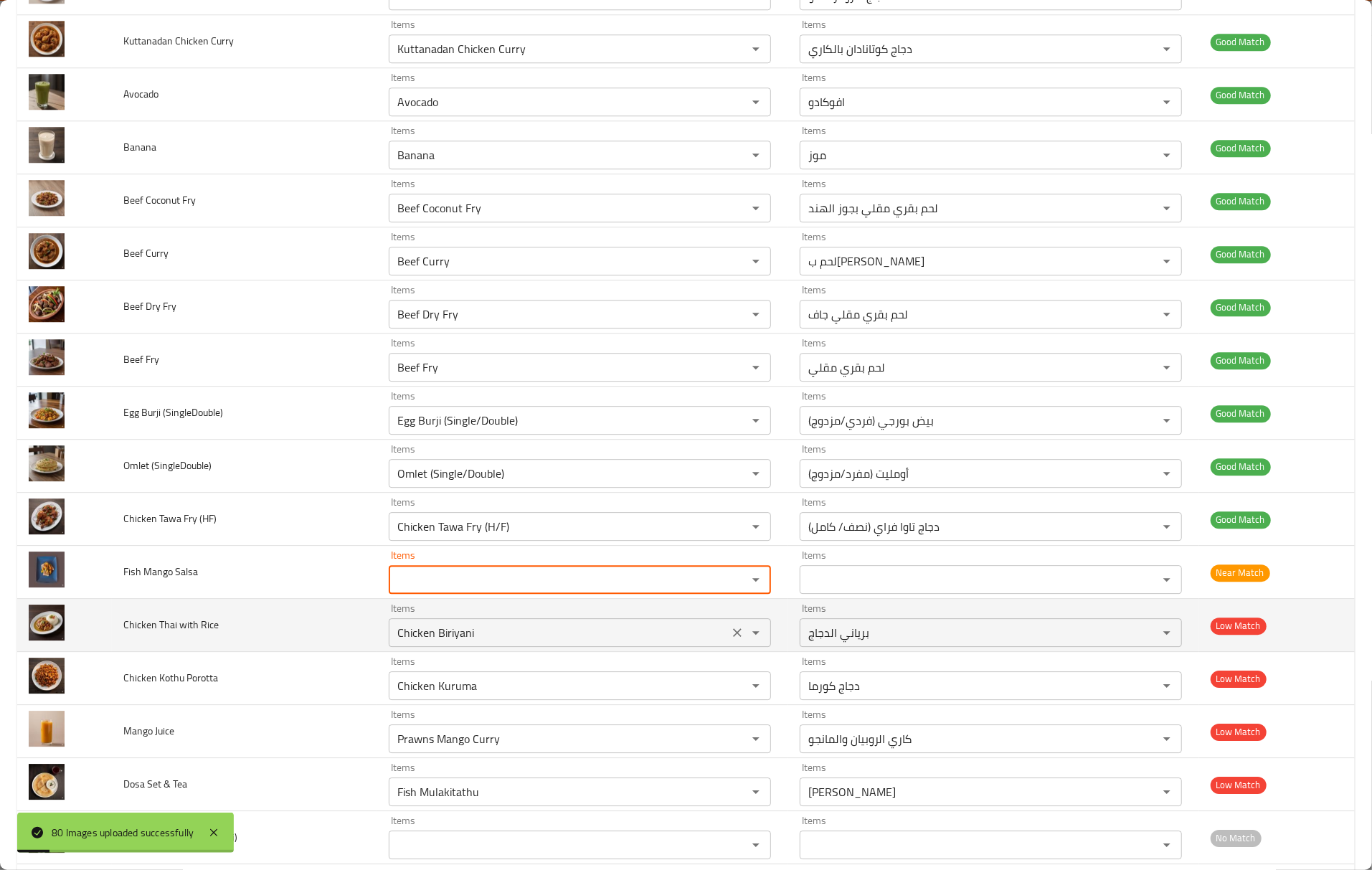
click at [732, 640] on icon "Clear" at bounding box center [737, 632] width 14 height 14
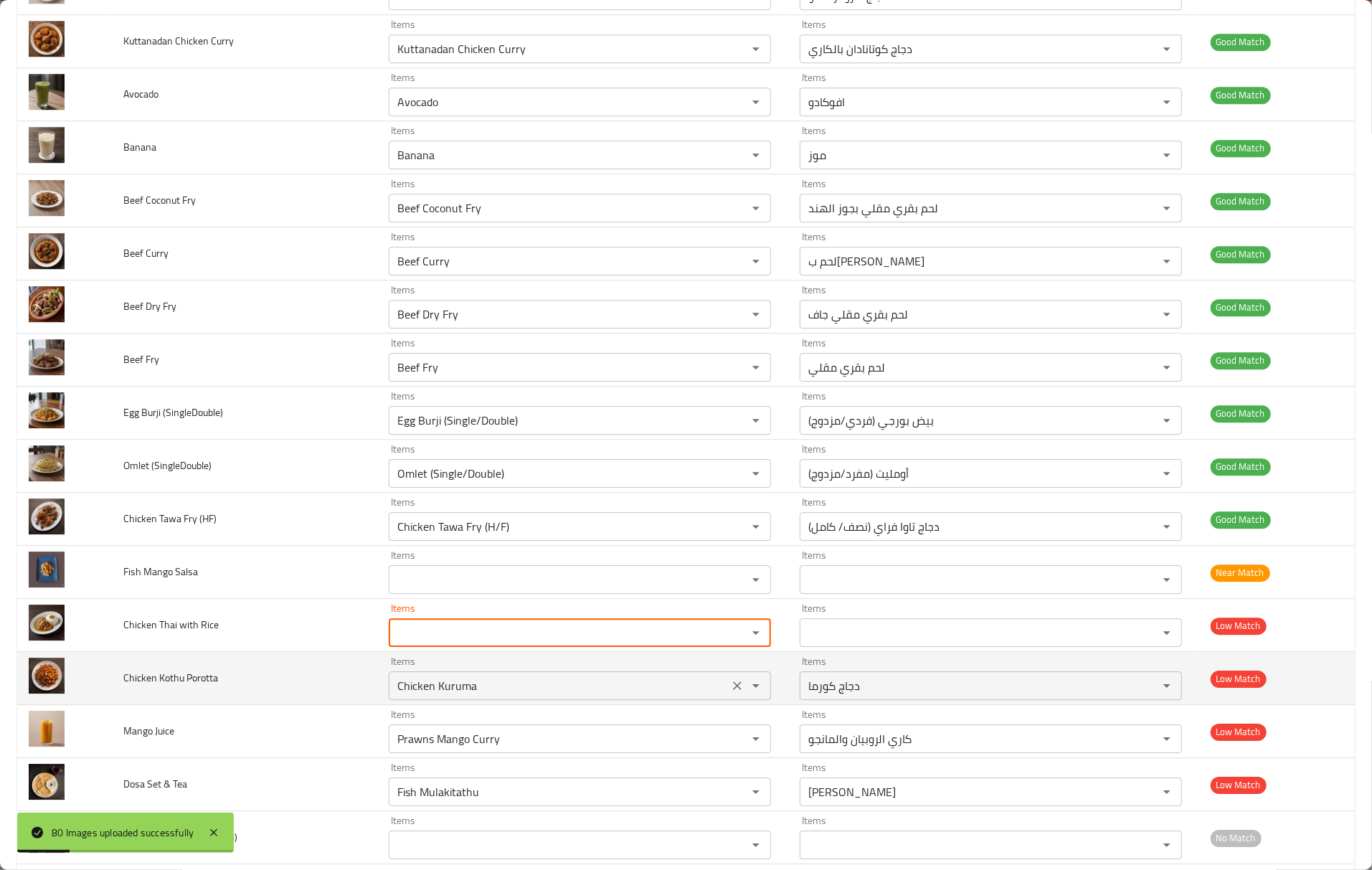
click at [732, 696] on button "Clear" at bounding box center [737, 686] width 20 height 20
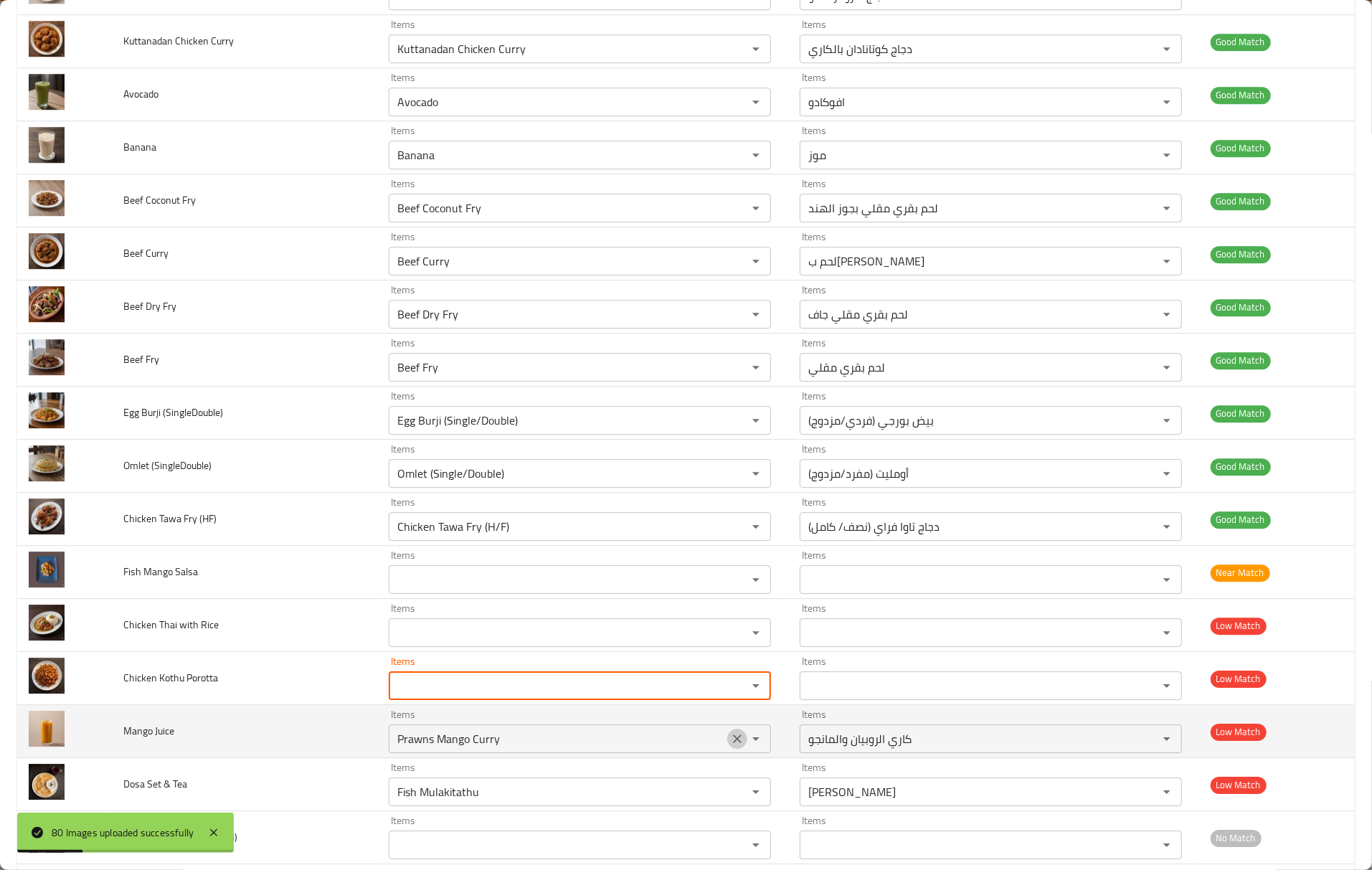
click at [730, 746] on icon "Clear" at bounding box center [737, 739] width 14 height 14
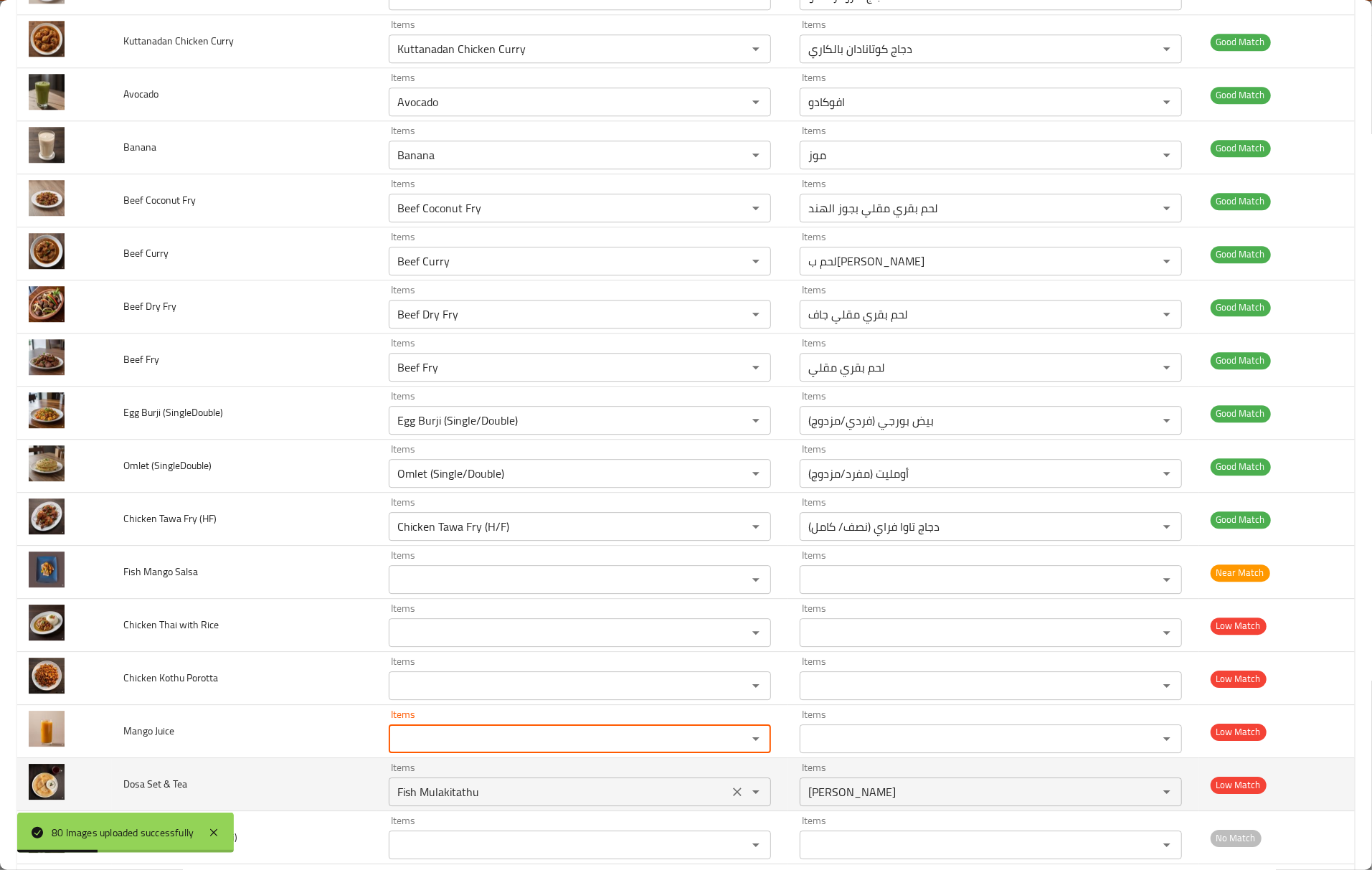
click at [727, 802] on div "enhanced table" at bounding box center [745, 791] width 38 height 20
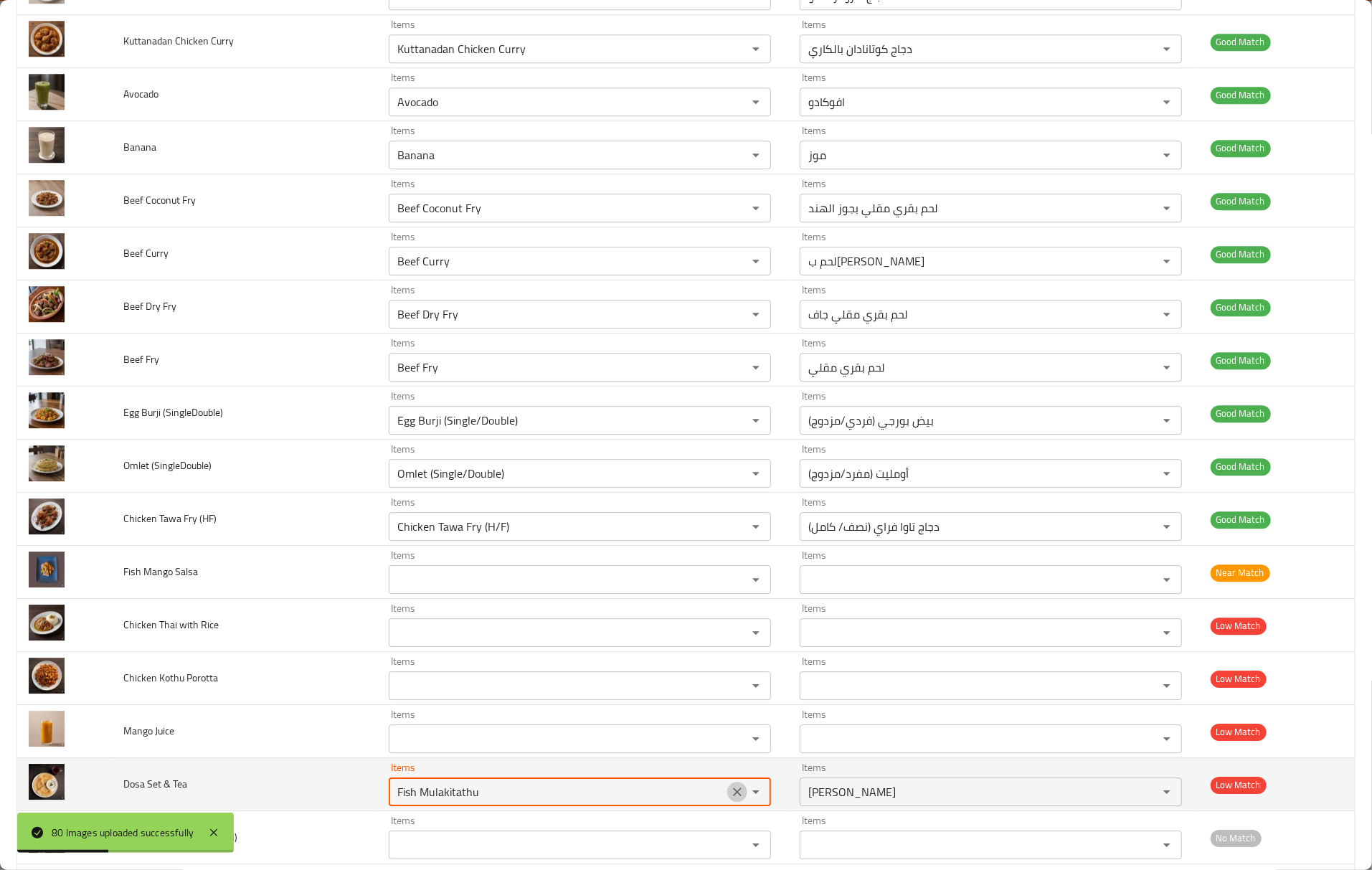
click at [730, 799] on icon "Clear" at bounding box center [737, 792] width 14 height 14
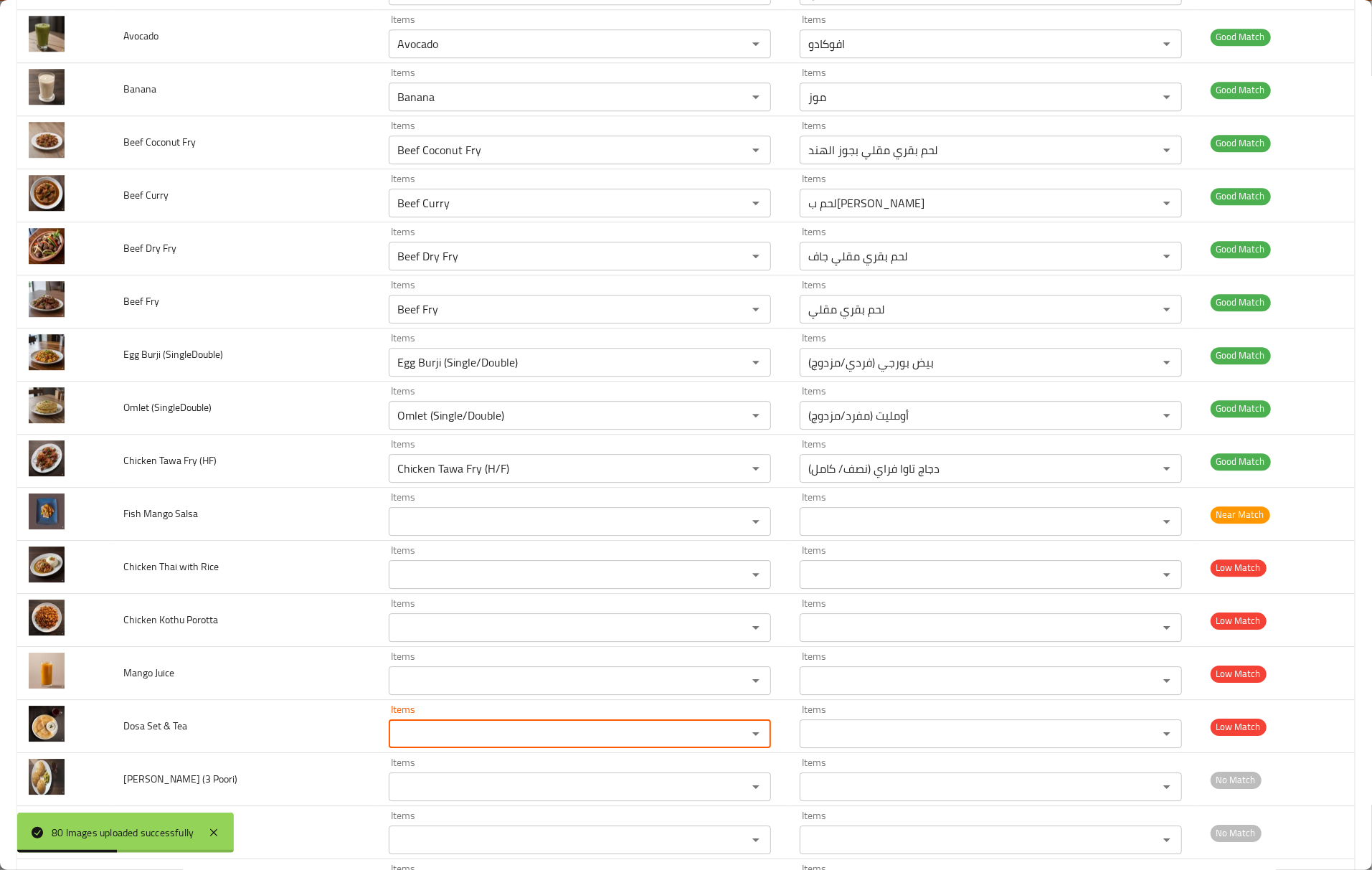
scroll to position [3347, 0]
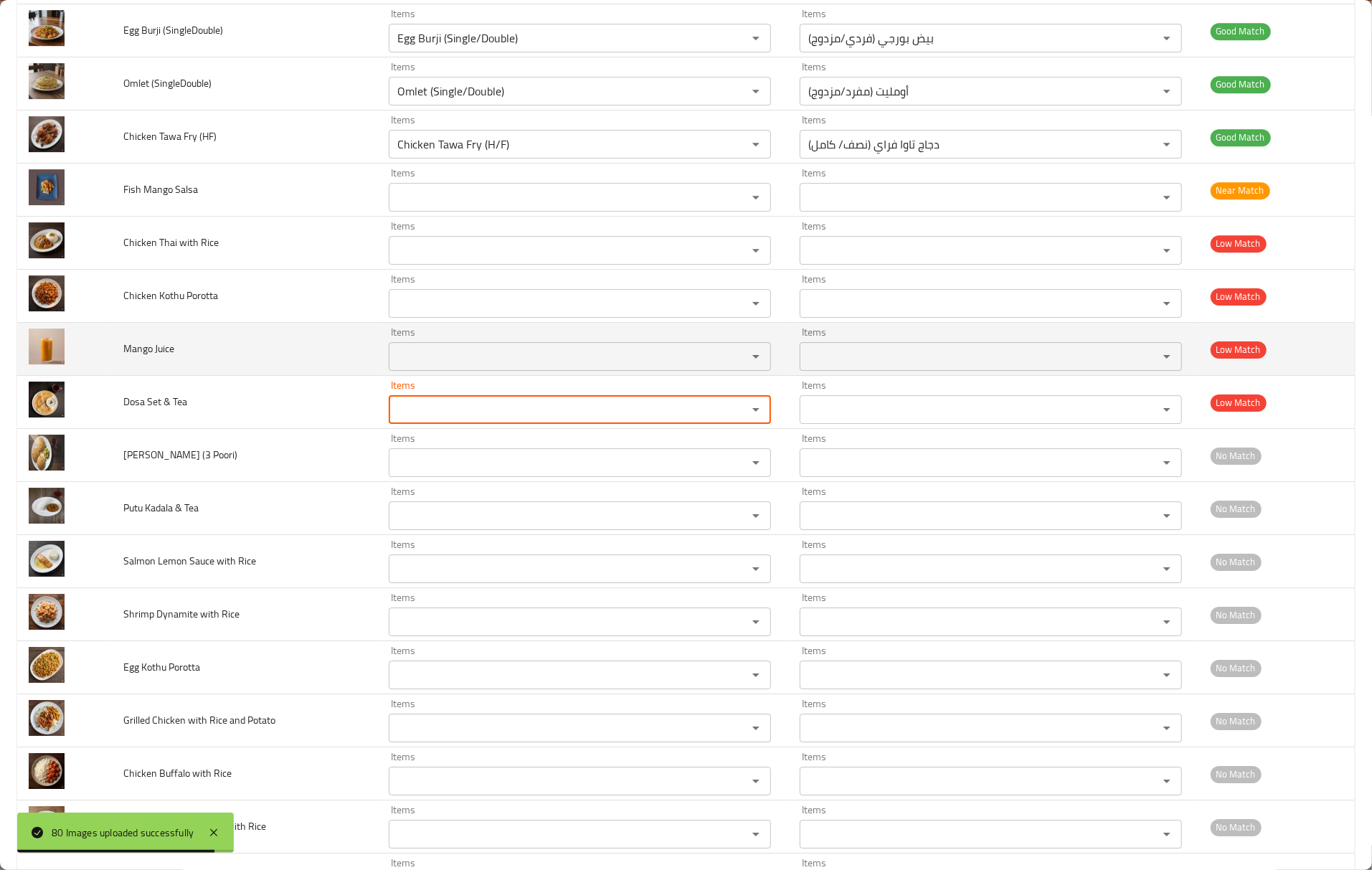
click at [456, 366] on Juice "Items" at bounding box center [558, 356] width 331 height 20
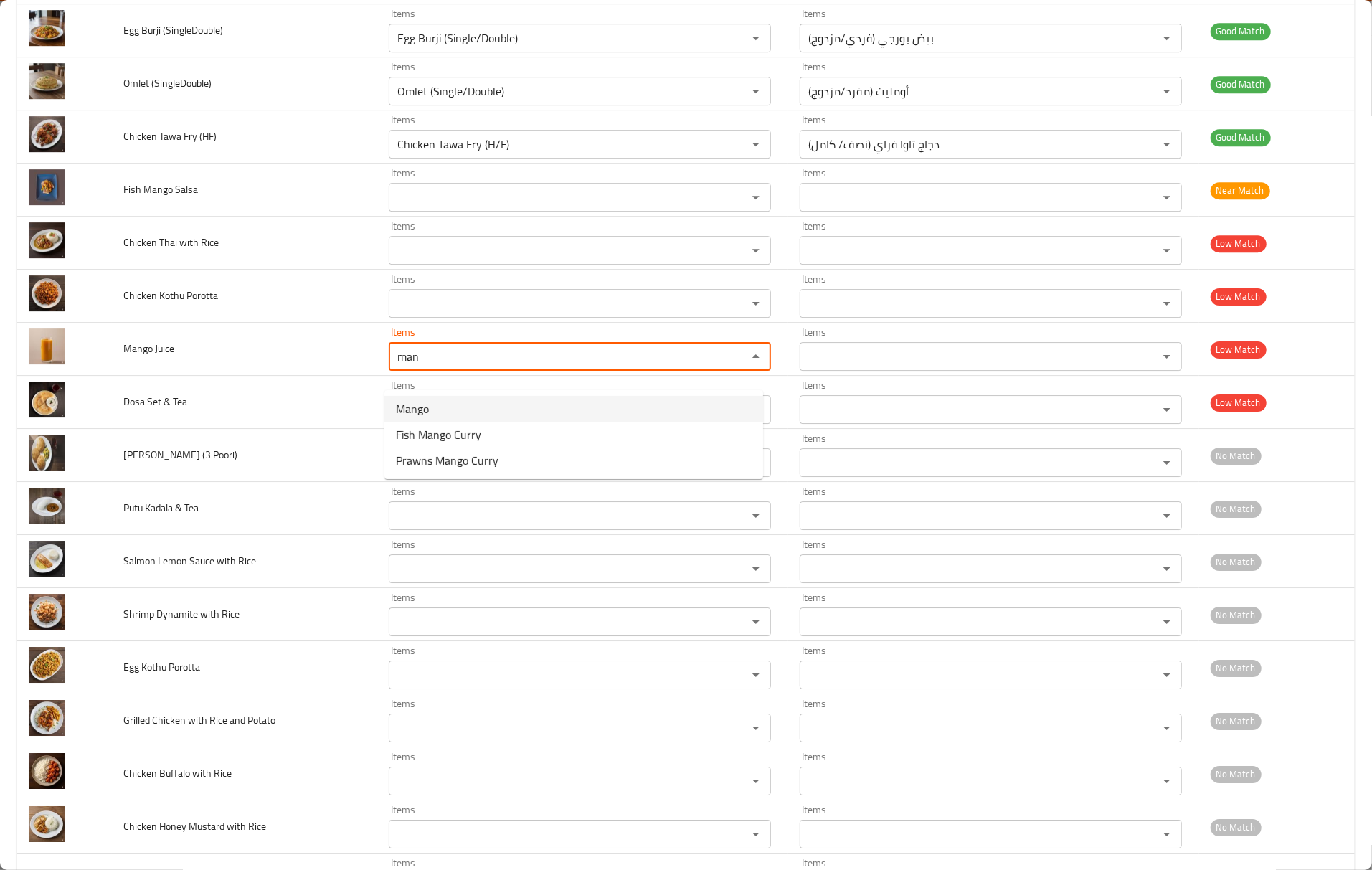
click at [457, 406] on Juice-option-0 "Mango" at bounding box center [573, 409] width 378 height 26
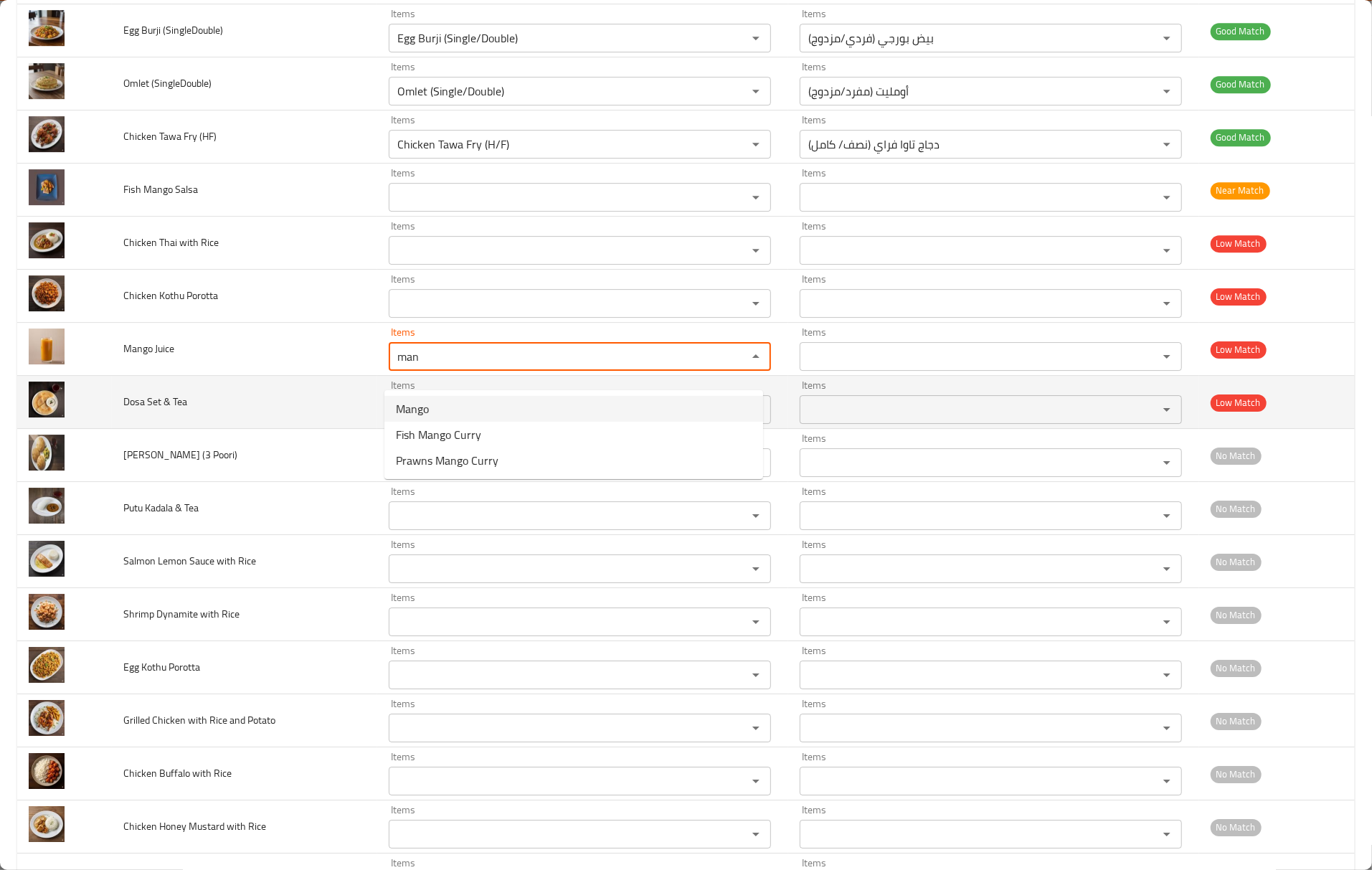
type Juice "Mango"
type Juice-ar "مانجو"
type Juice "Mango"
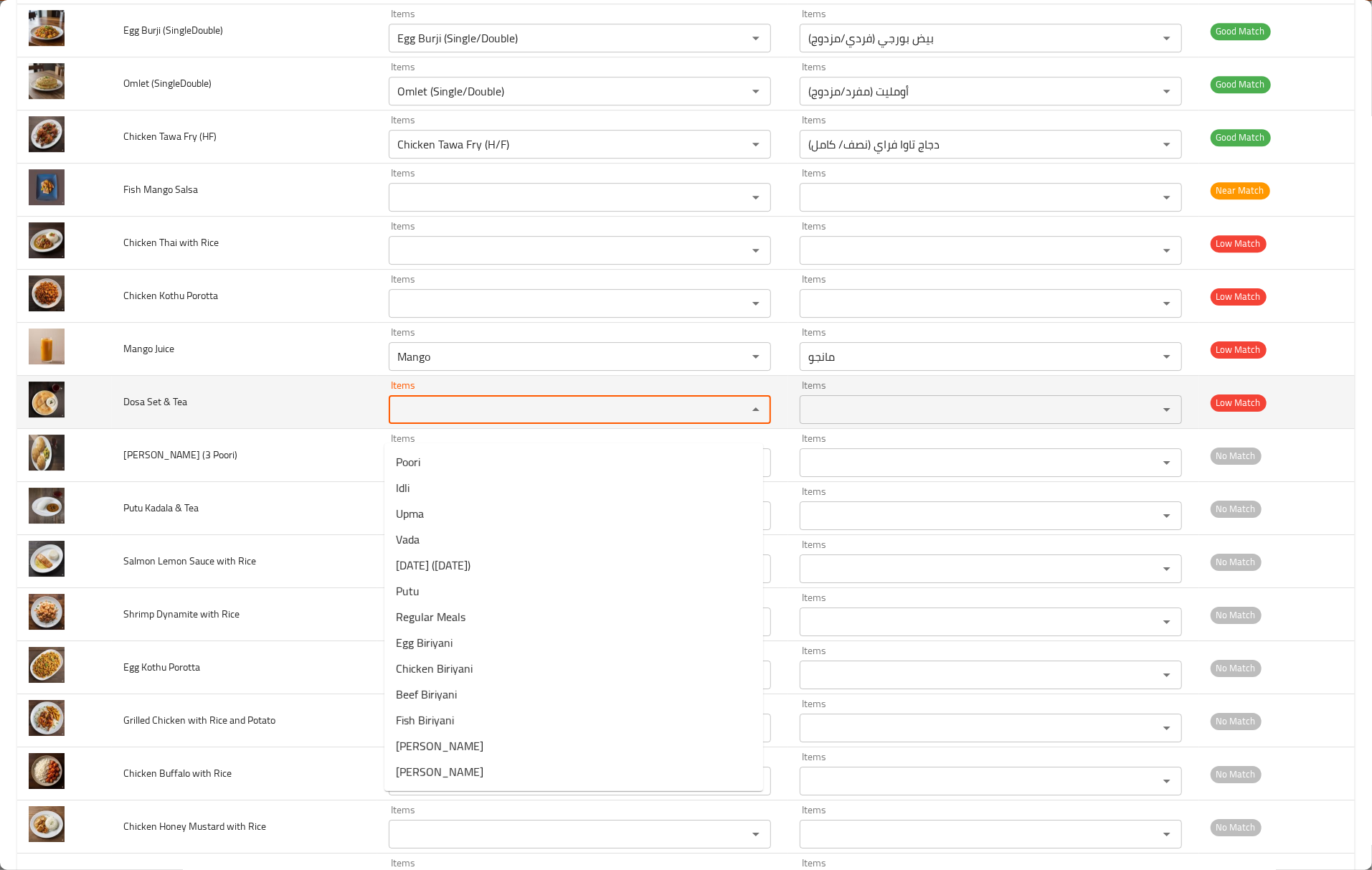
click at [451, 420] on Tea "Items" at bounding box center [558, 409] width 331 height 20
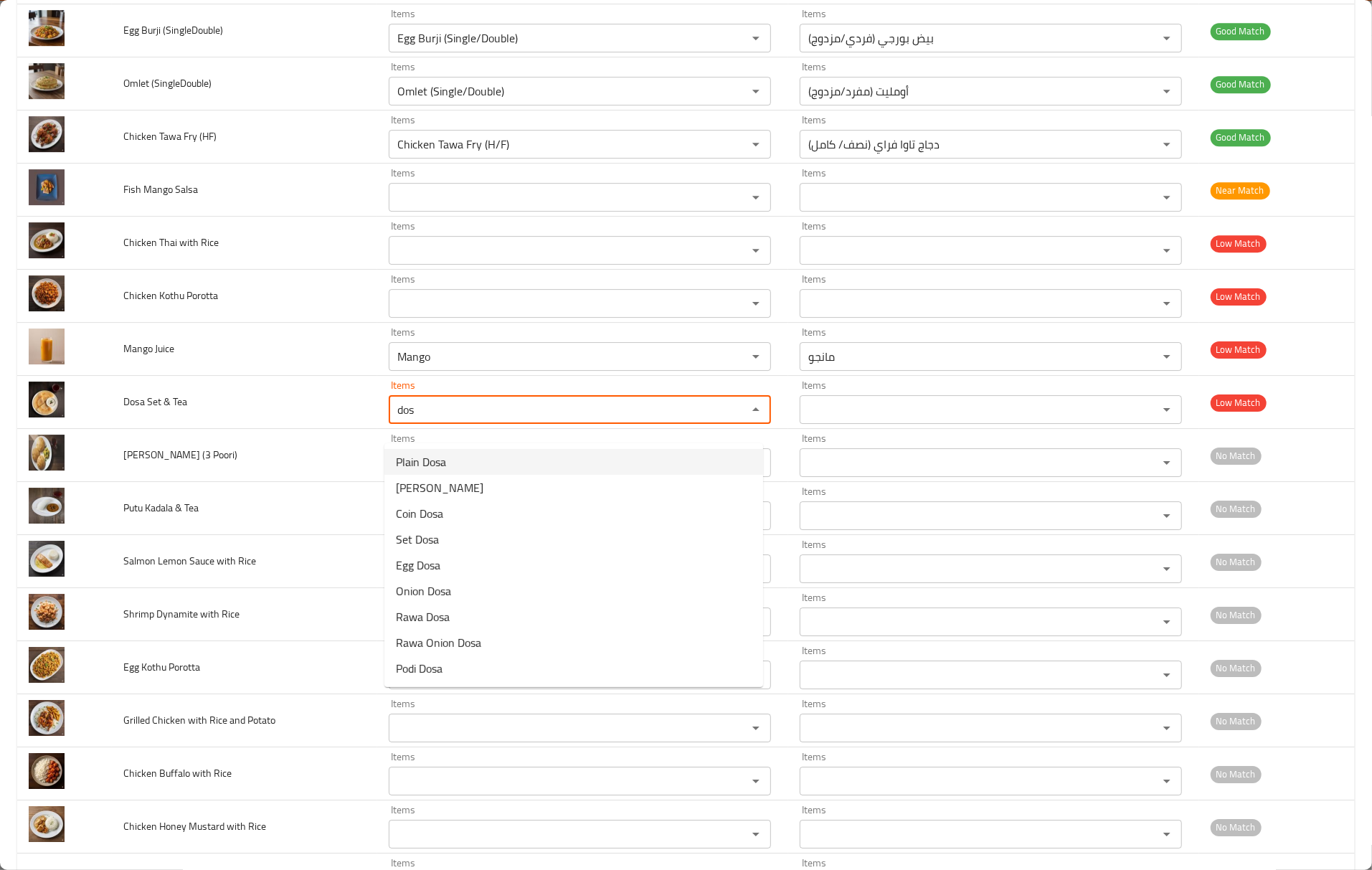
click at [398, 465] on span "Plain Dosa" at bounding box center [420, 463] width 50 height 17
type Tea "Plain Dosa"
type Tea-ar "دوسة عادية"
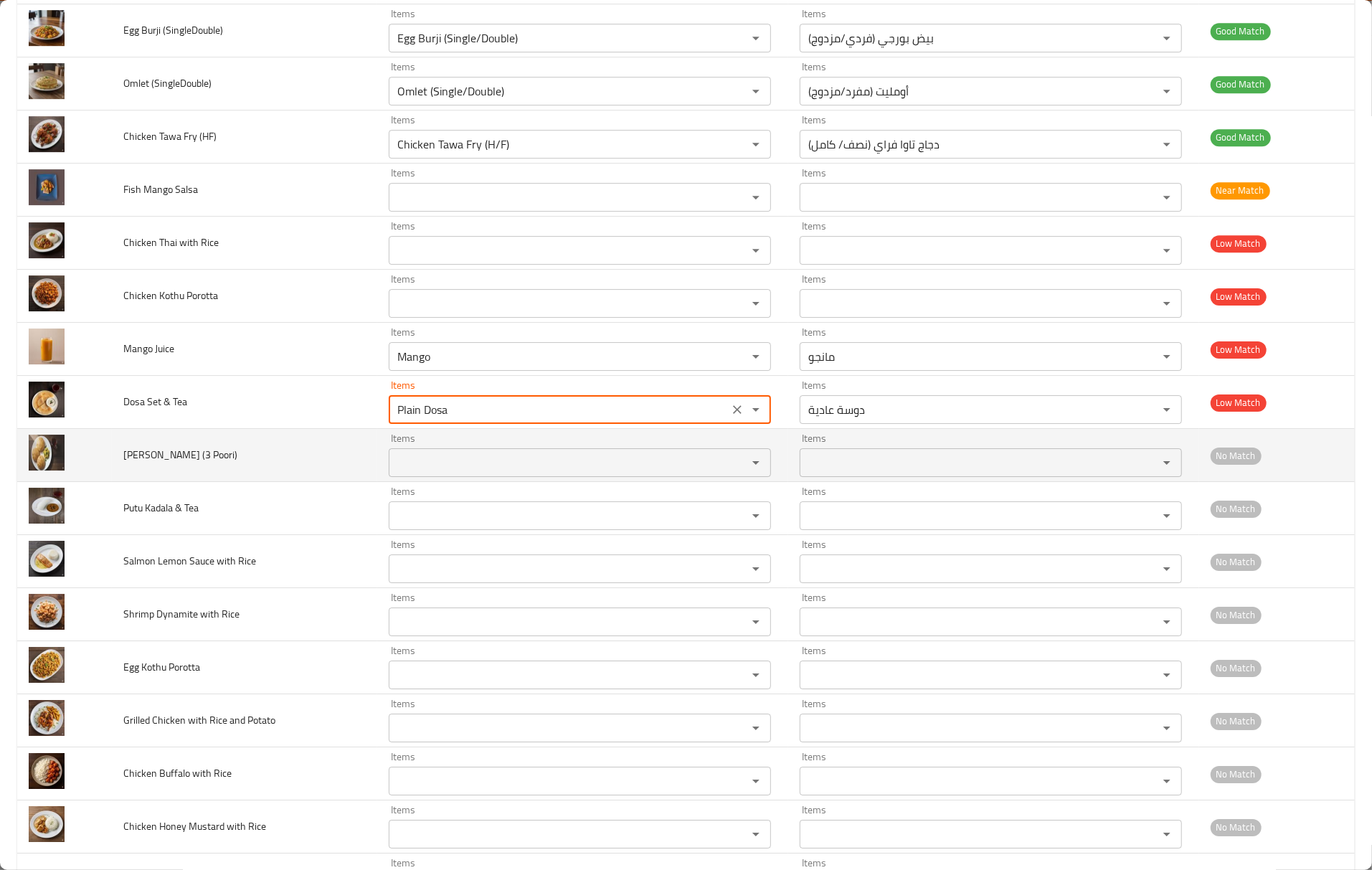
type Tea "Plain Dosa"
click at [353, 466] on td "Poori Bhaaji (3 Poori)" at bounding box center [245, 456] width 266 height 53
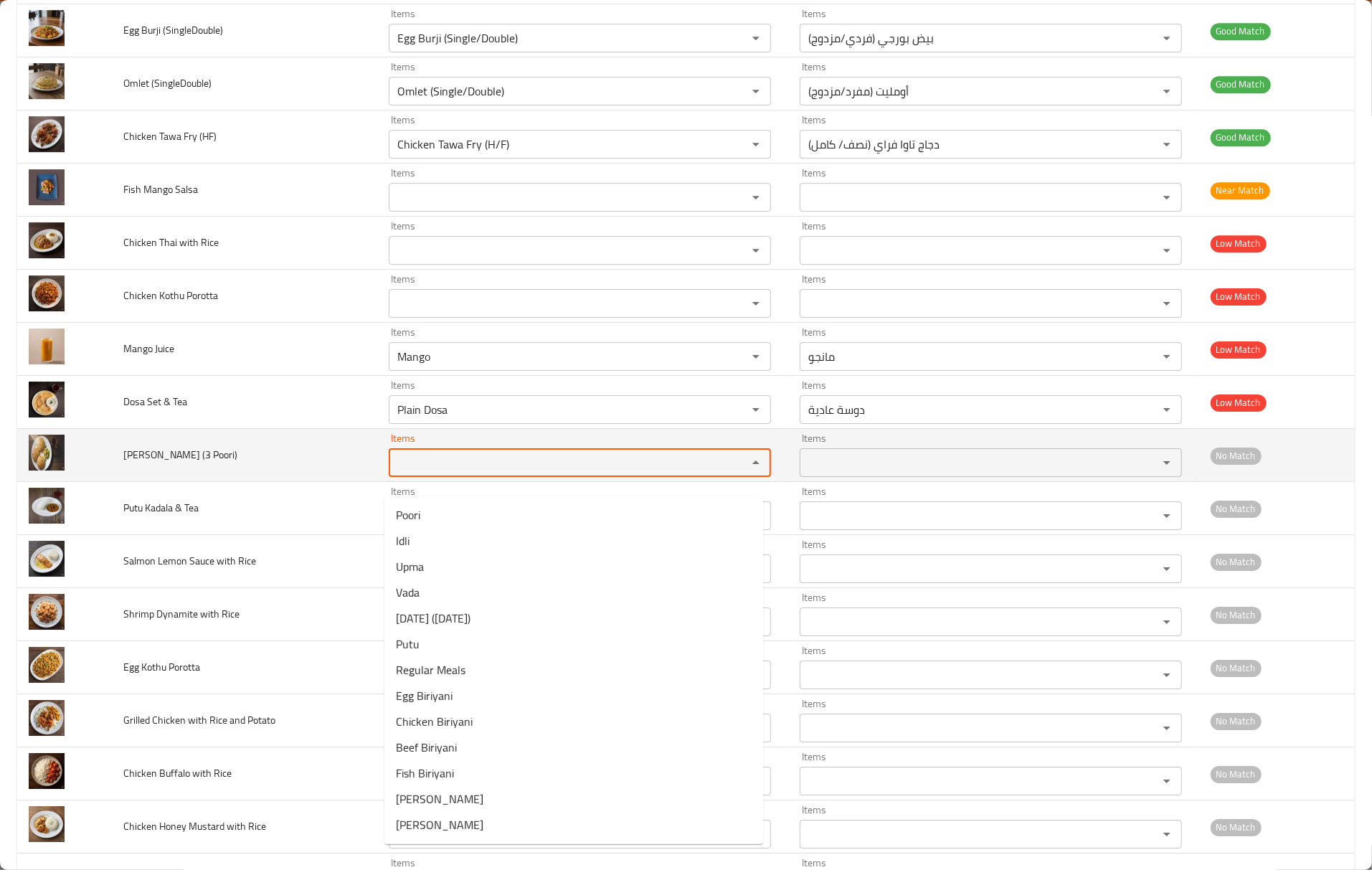
click at [394, 473] on Poori\) "Items" at bounding box center [558, 463] width 331 height 20
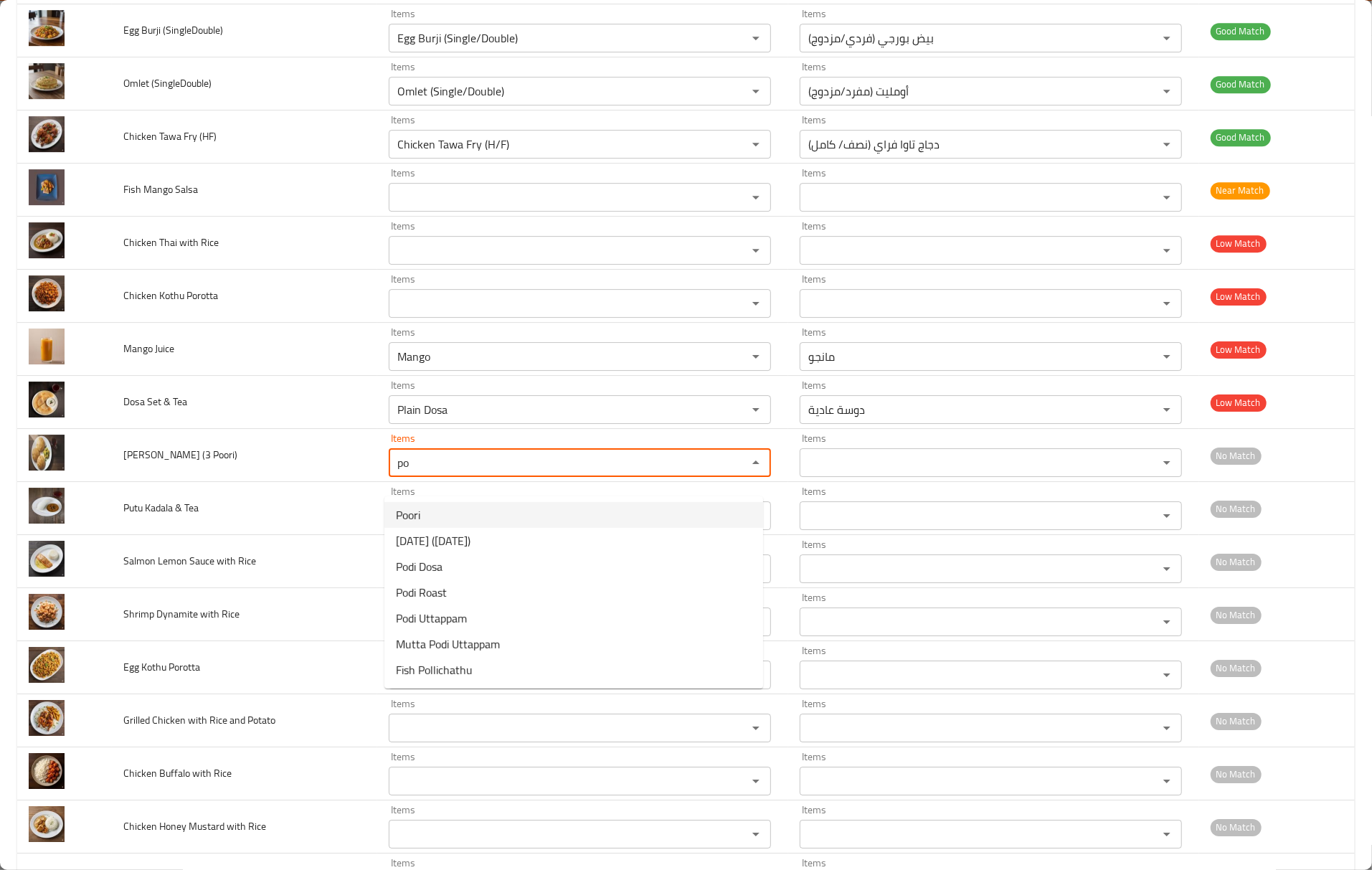
click at [426, 520] on Poori\)-option-0 "Poori" at bounding box center [573, 515] width 378 height 26
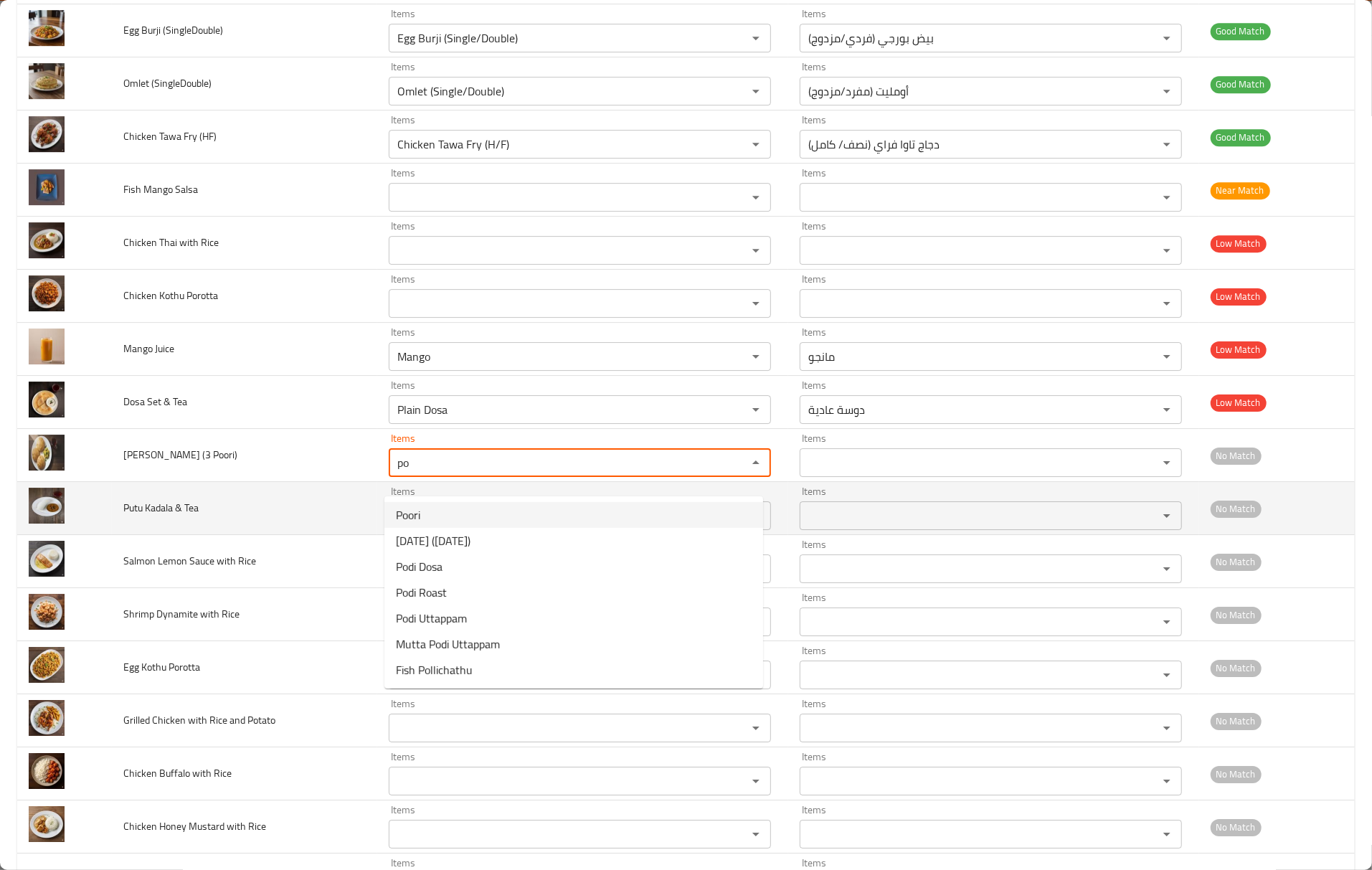
type Poori\) "Poori"
type Poori\)-ar "بوري"
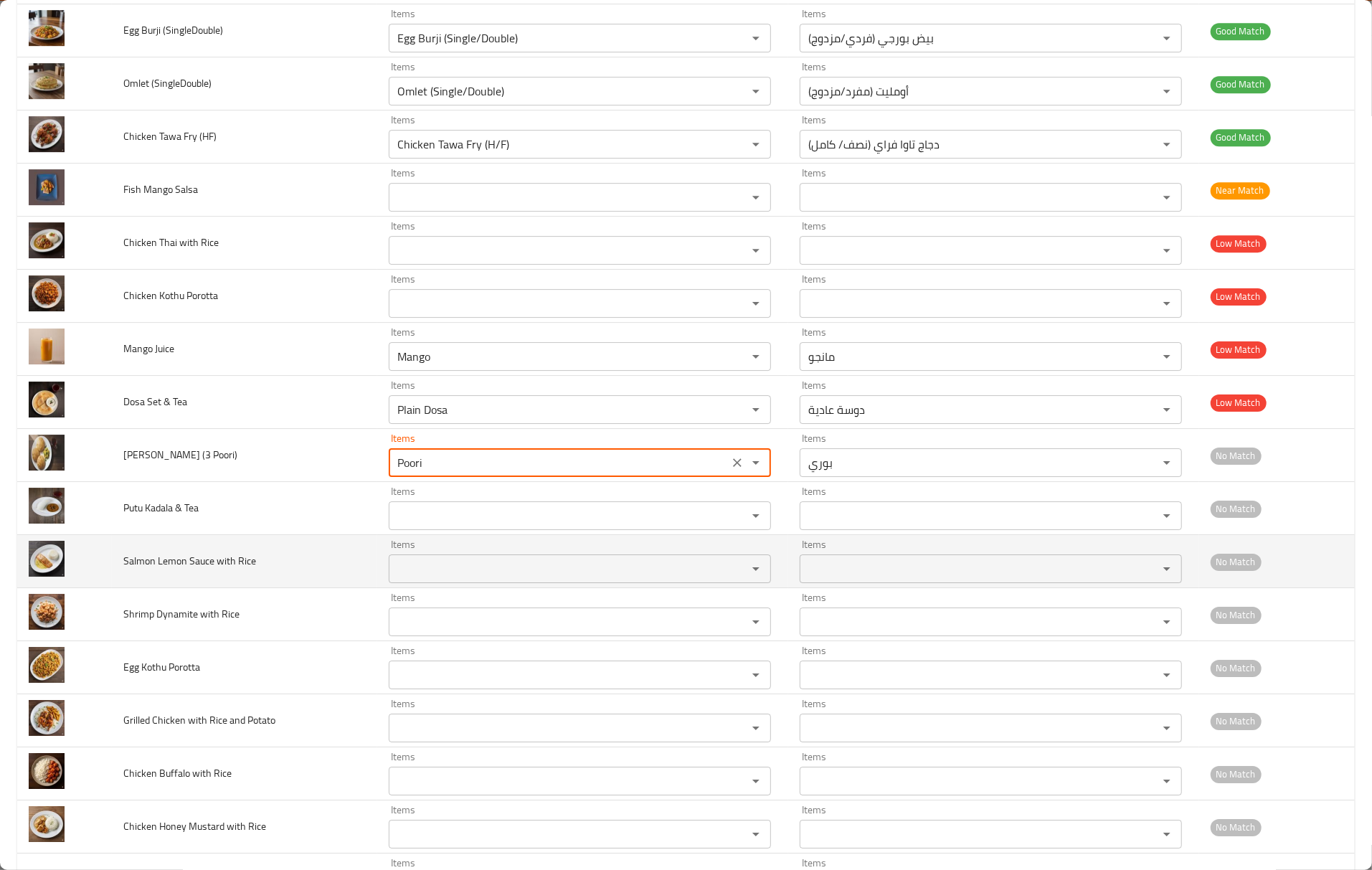
click at [413, 567] on div "Items Items" at bounding box center [579, 561] width 382 height 44
type Poori\) "Poori"
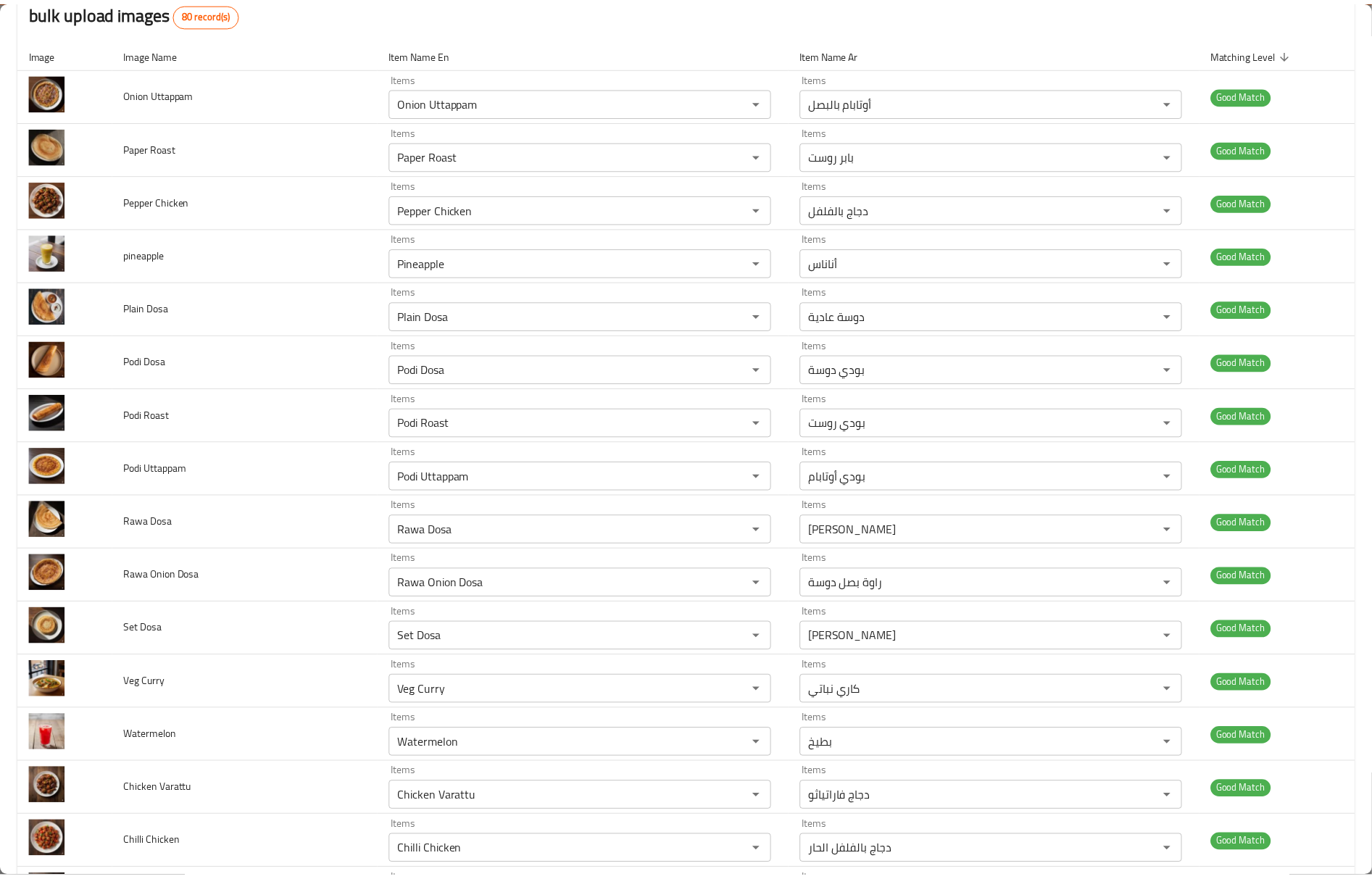
scroll to position [0, 0]
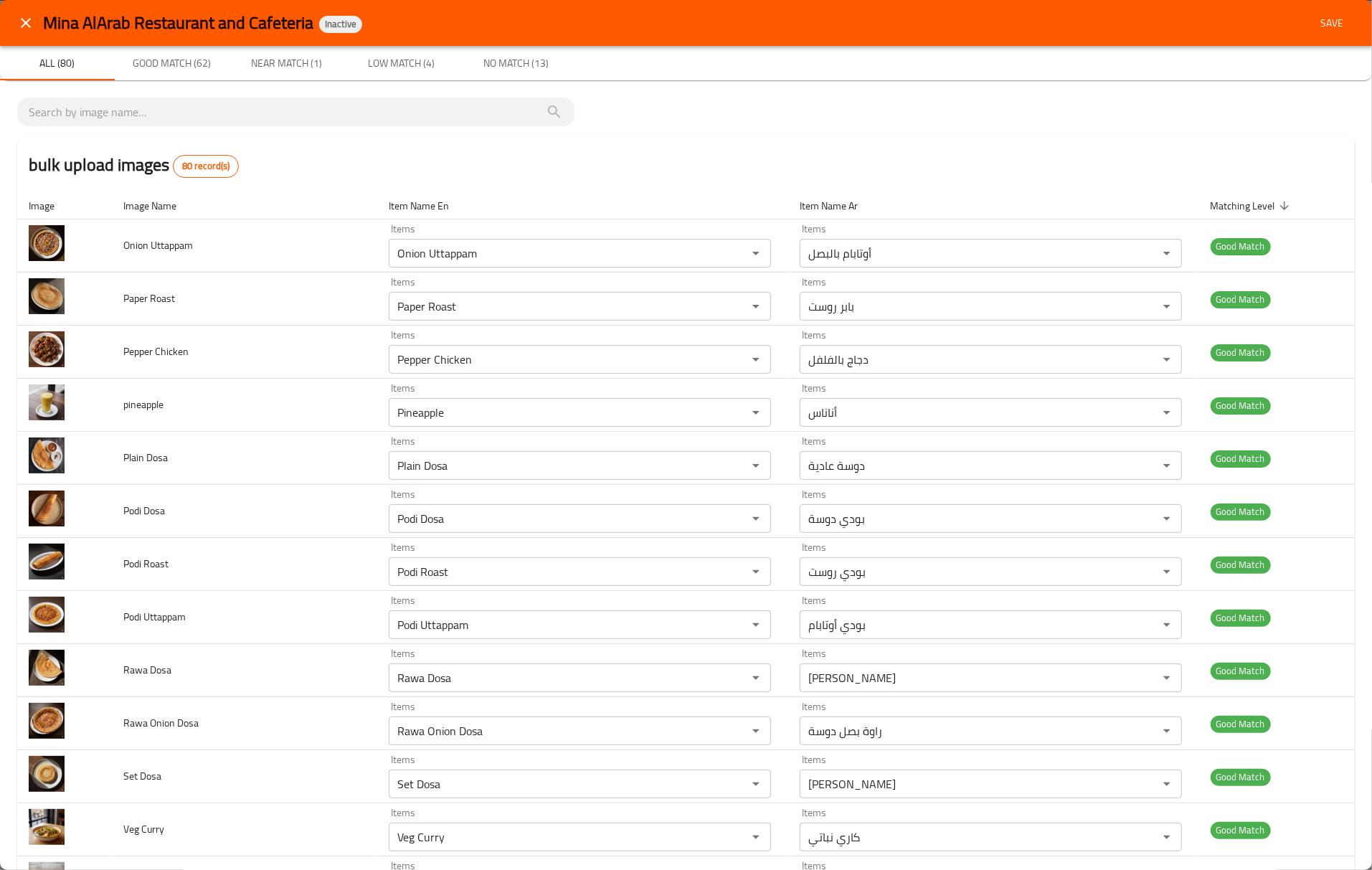
click at [1314, 26] on span "Save" at bounding box center [1331, 23] width 34 height 18
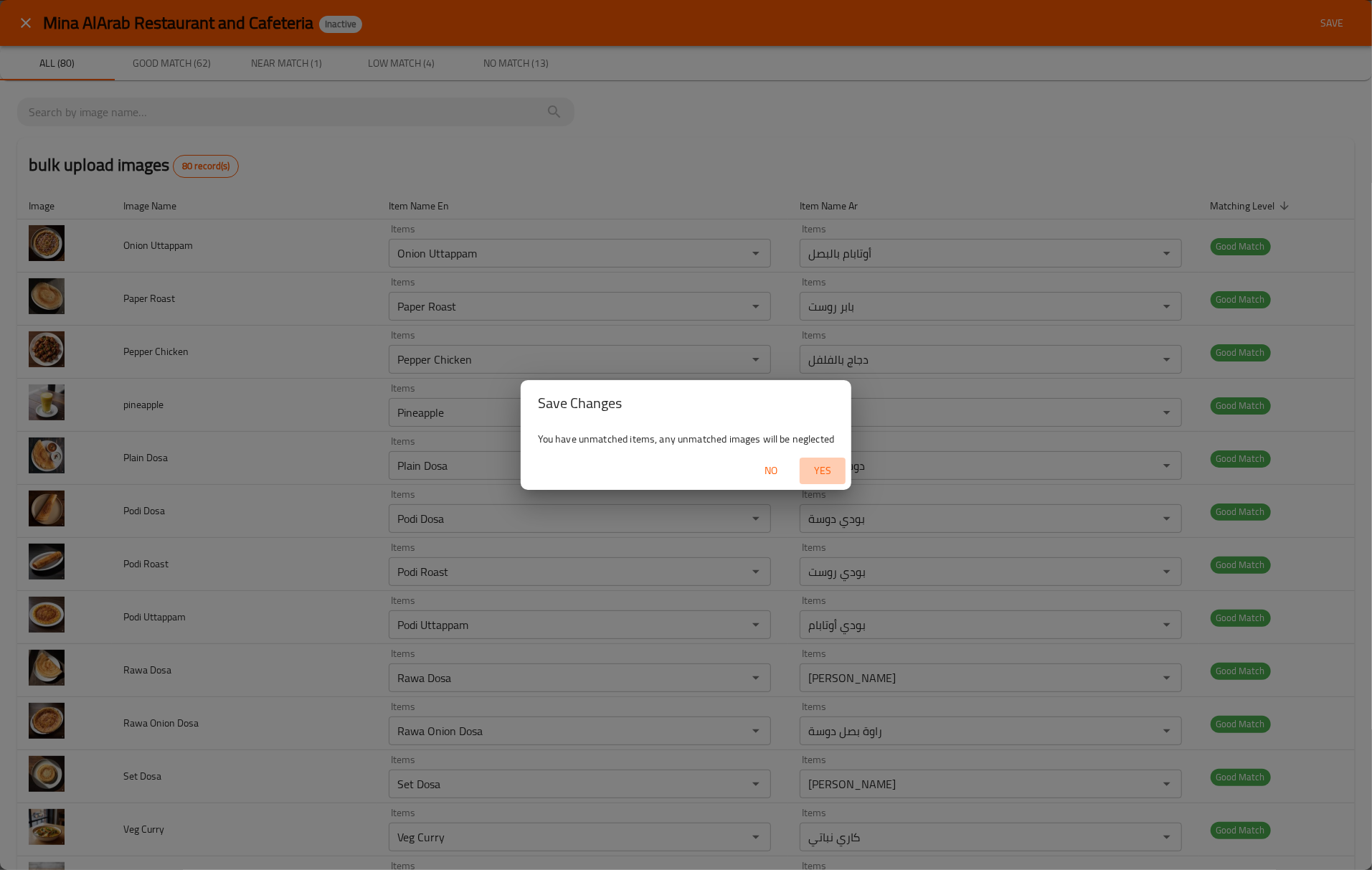
click at [828, 477] on span "Yes" at bounding box center [821, 470] width 34 height 18
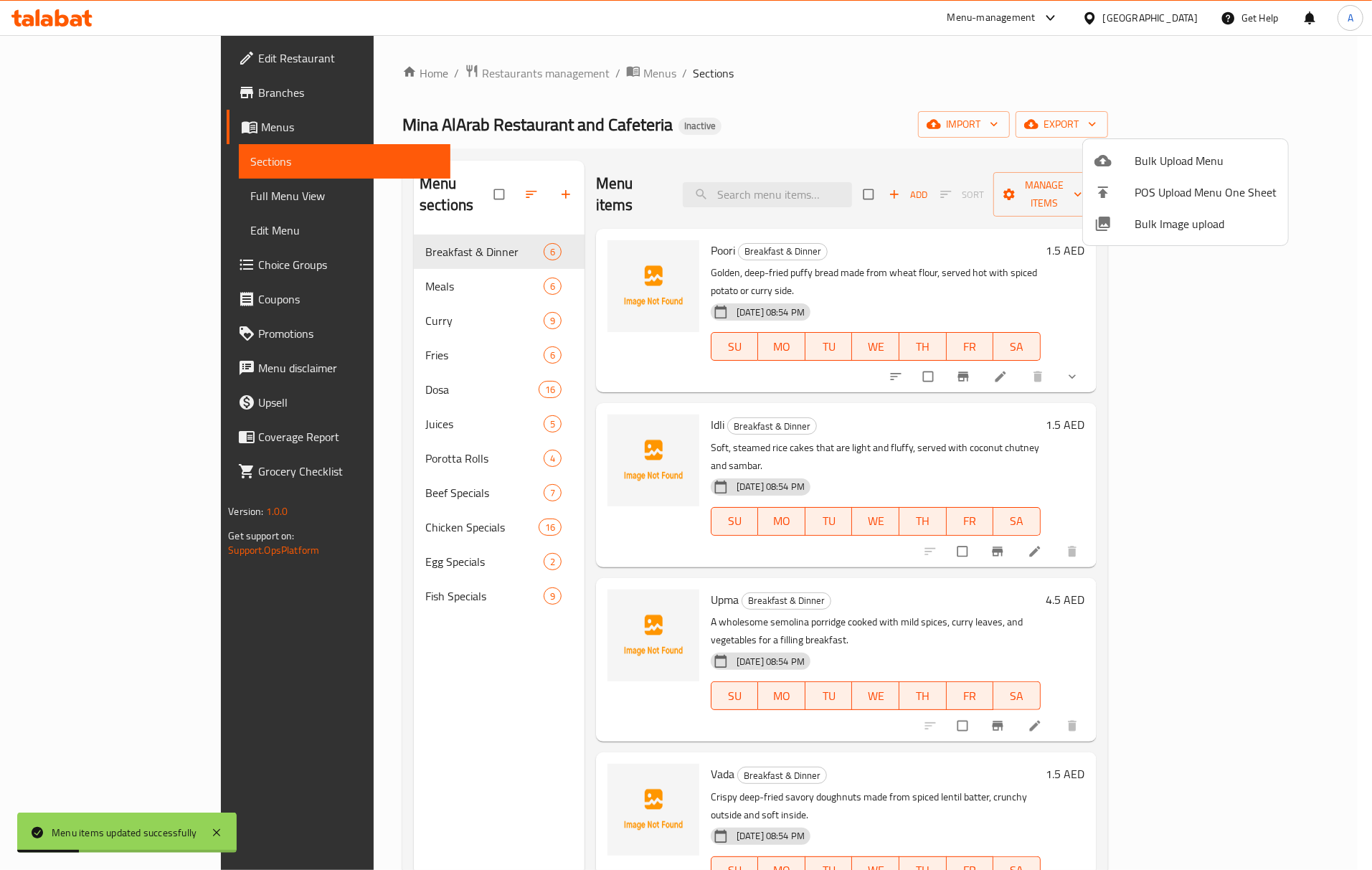
click at [289, 255] on div at bounding box center [686, 435] width 1372 height 870
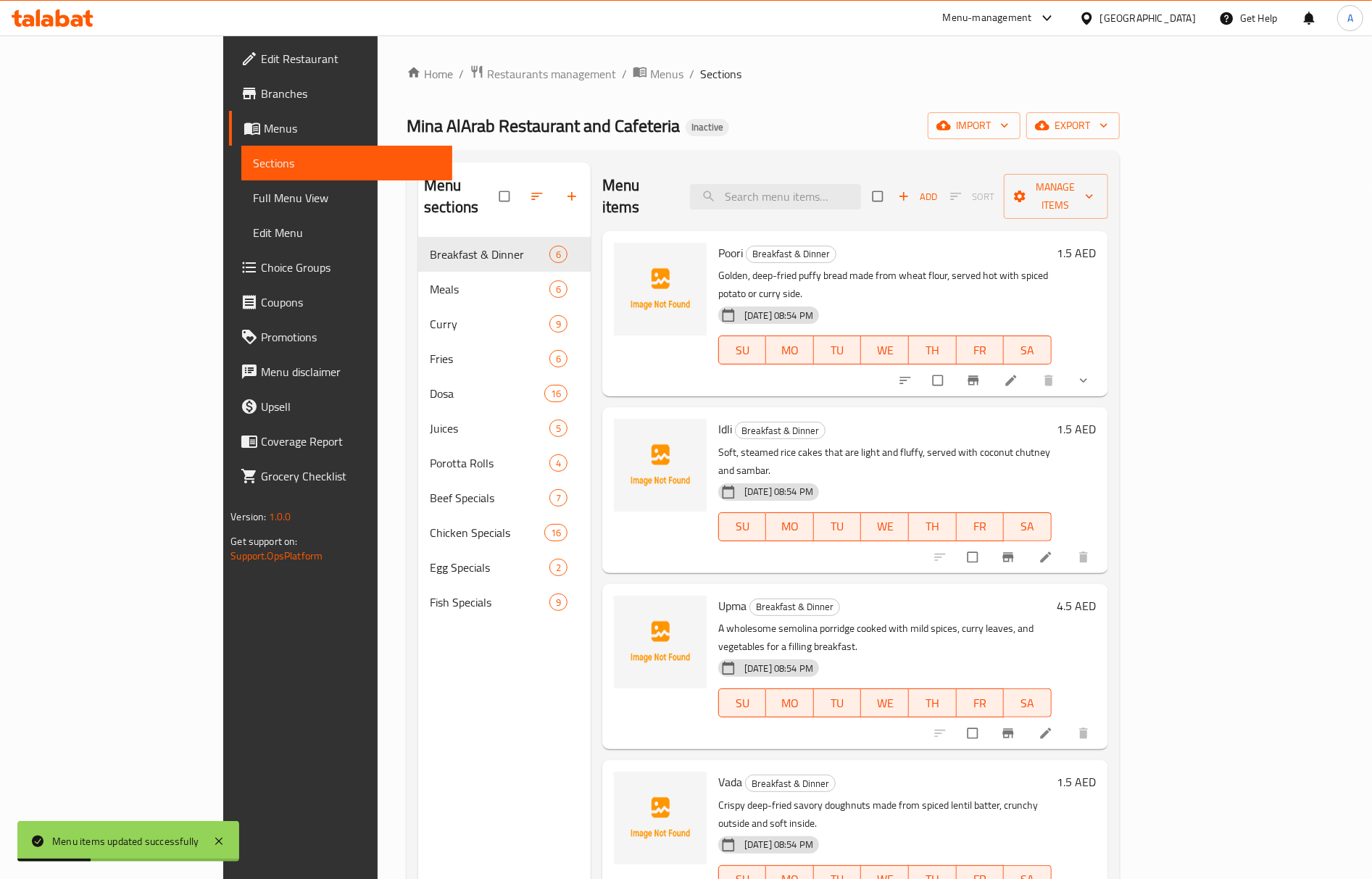
click at [418, 272] on div "Meals 6" at bounding box center [504, 289] width 172 height 34
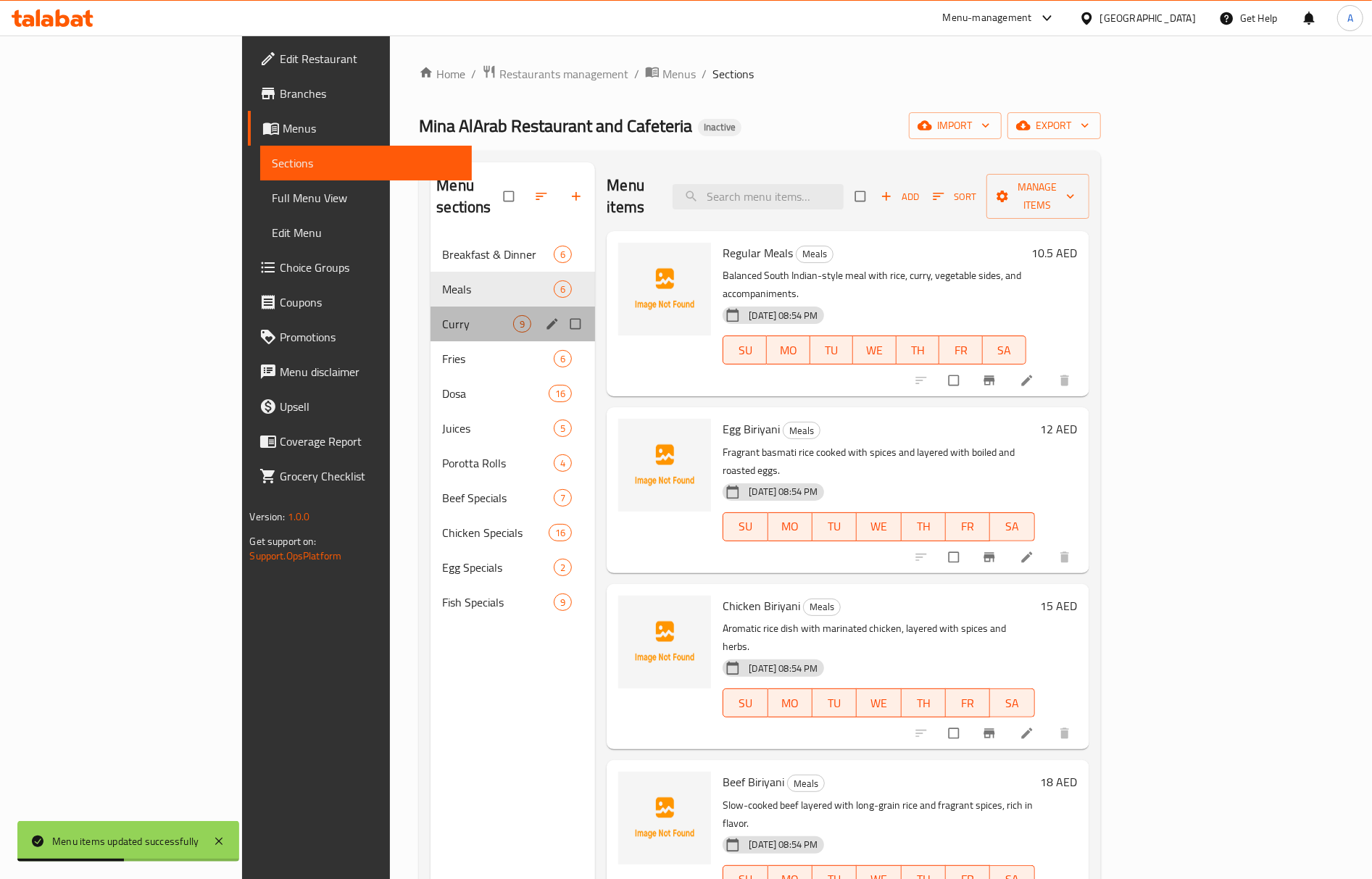
click at [430, 312] on div "Curry 9" at bounding box center [512, 323] width 164 height 34
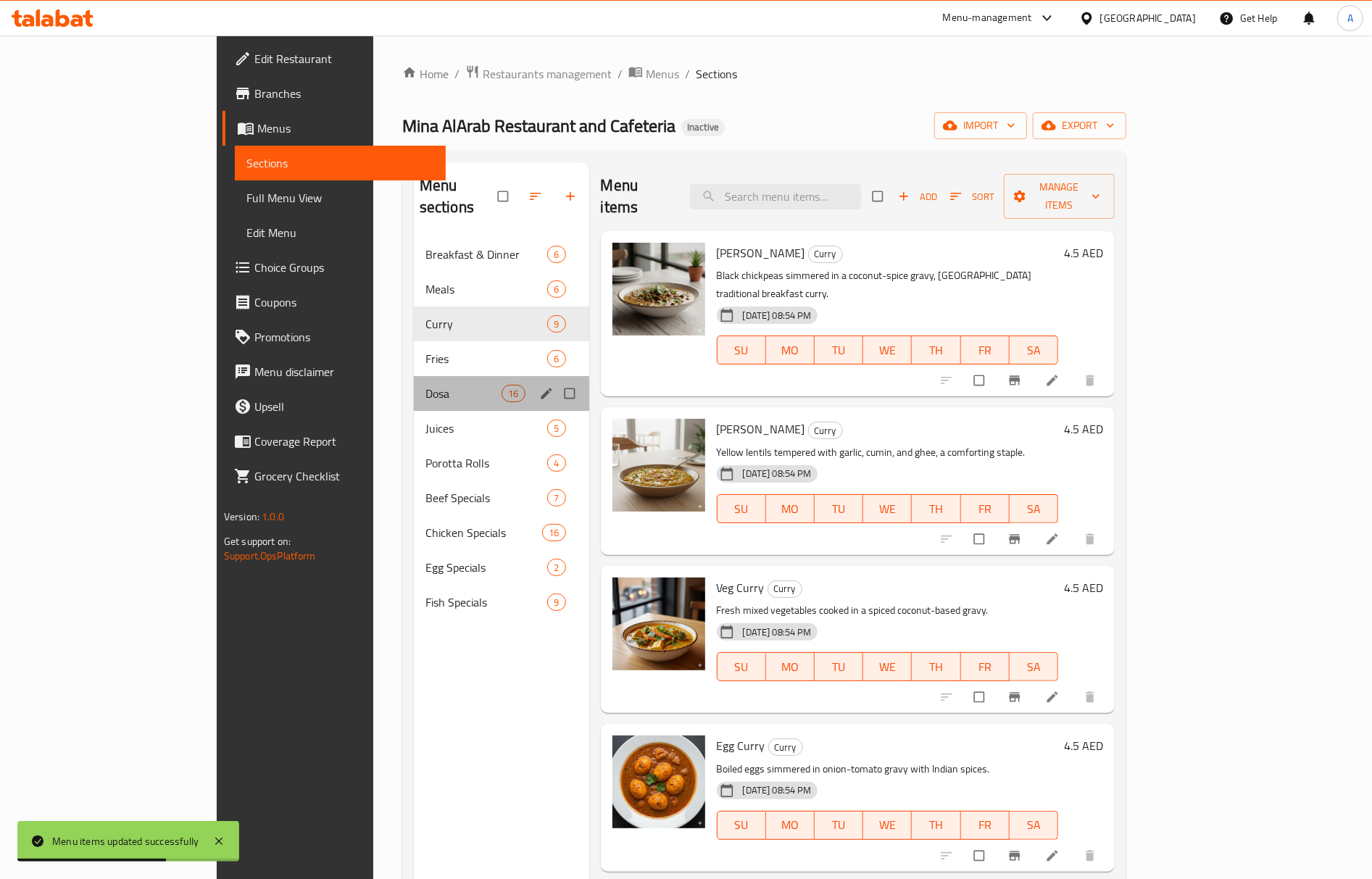
click at [413, 376] on div "Dosa 16" at bounding box center [501, 393] width 176 height 34
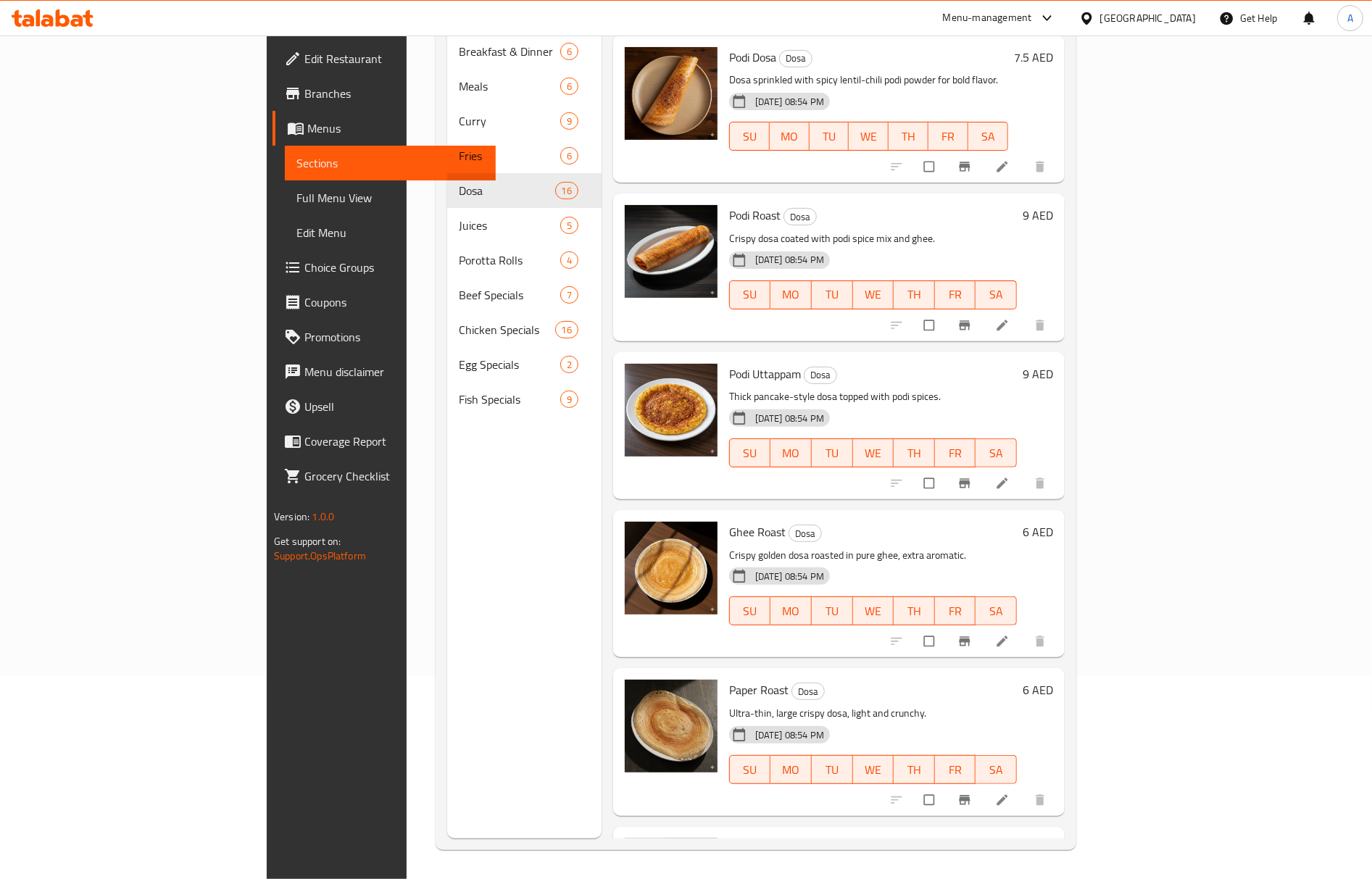
scroll to position [1013, 0]
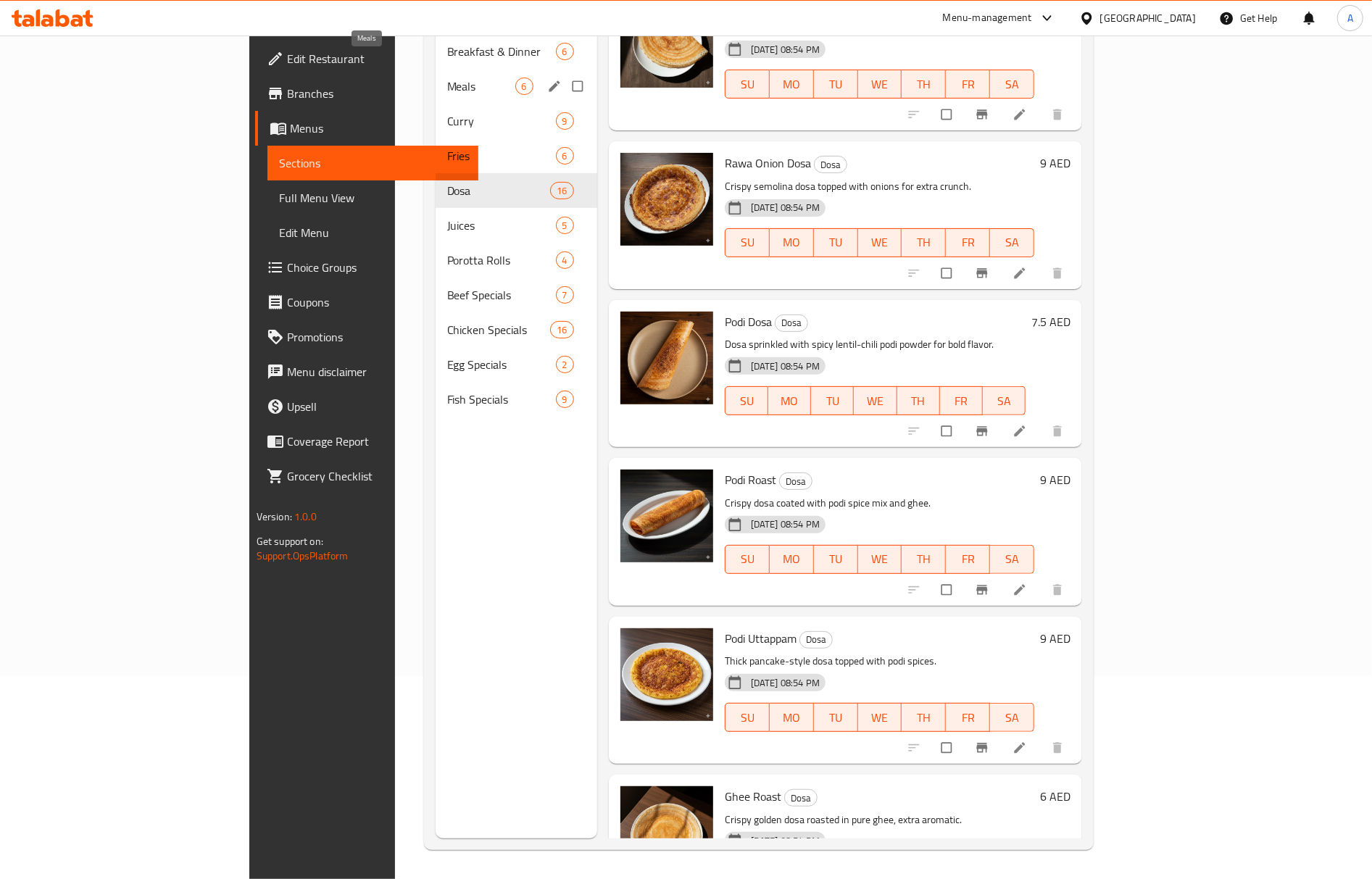
click at [447, 78] on span "Meals" at bounding box center [481, 87] width 68 height 18
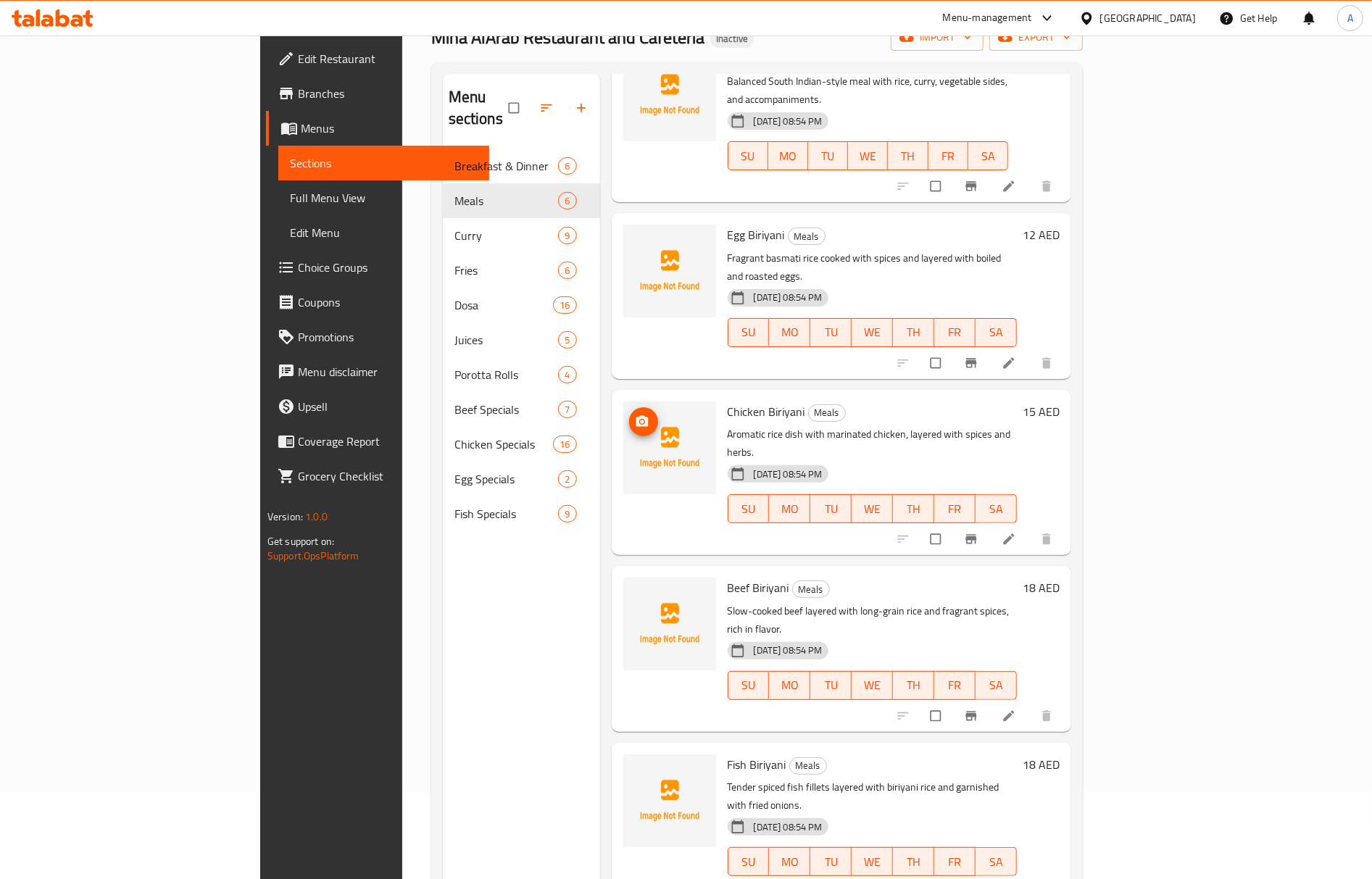
scroll to position [204, 0]
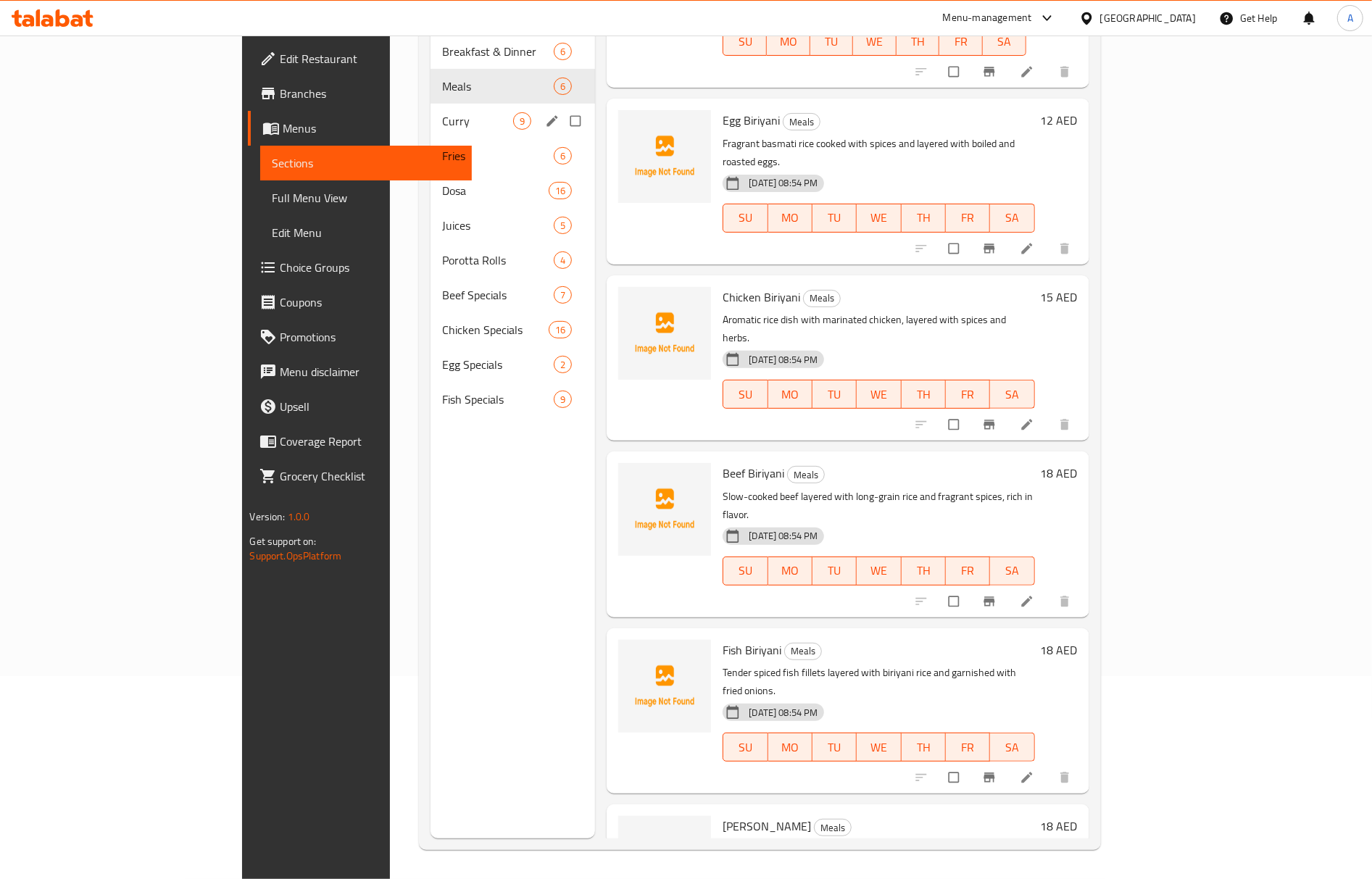
click at [430, 103] on div "Curry 9" at bounding box center [512, 120] width 164 height 34
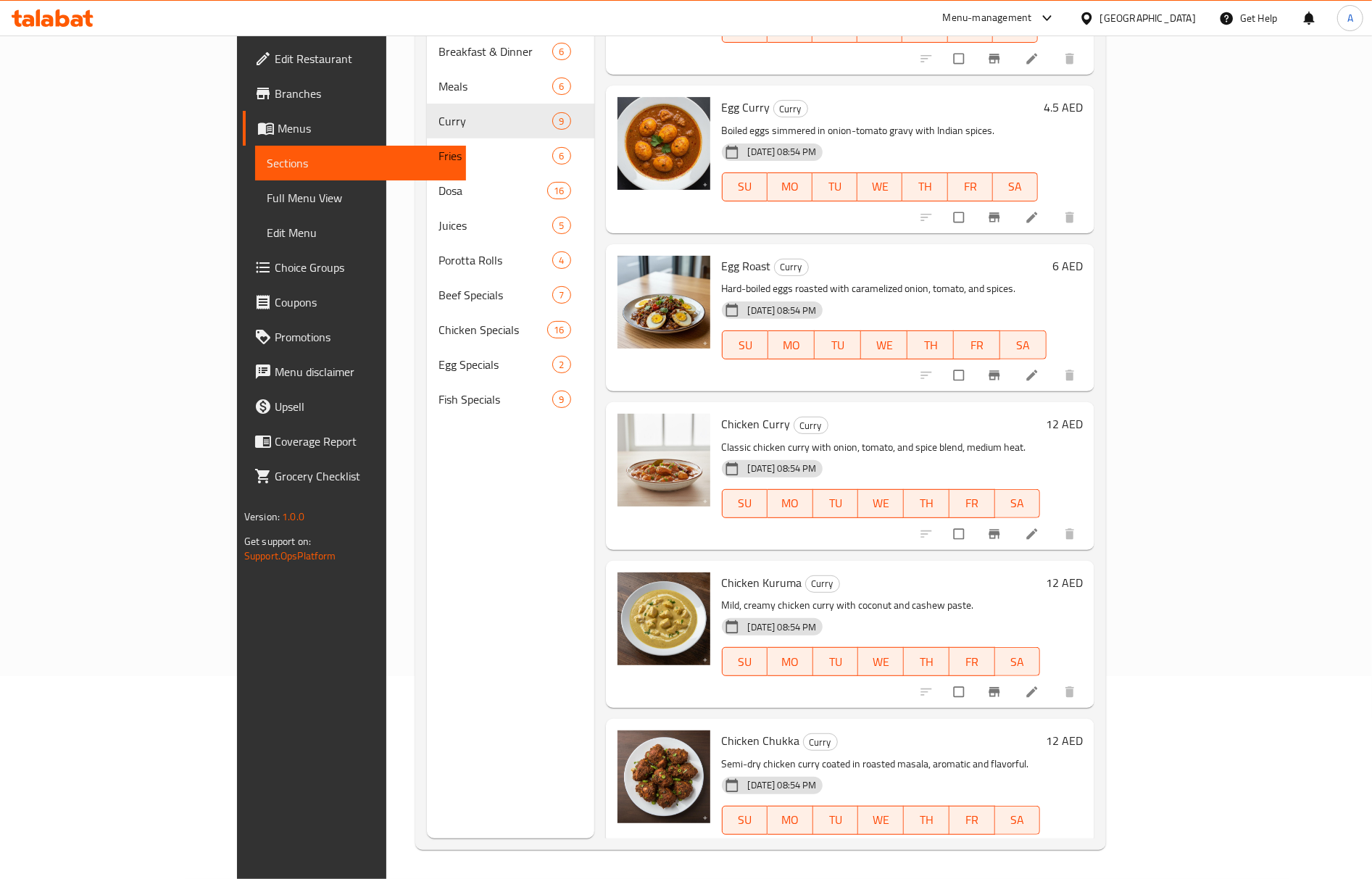
scroll to position [581, 0]
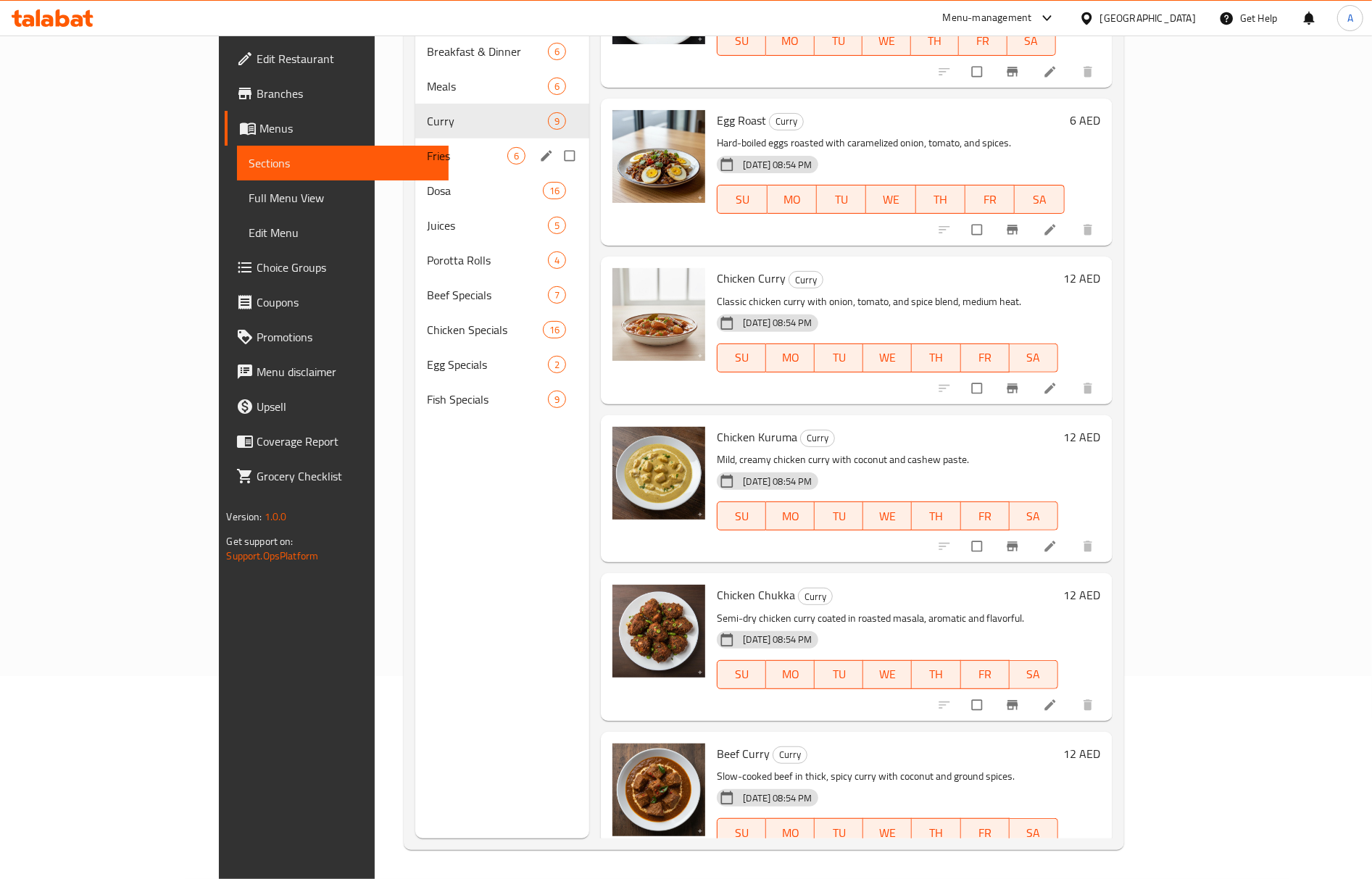
click at [415, 139] on div "Fries 6" at bounding box center [502, 155] width 174 height 34
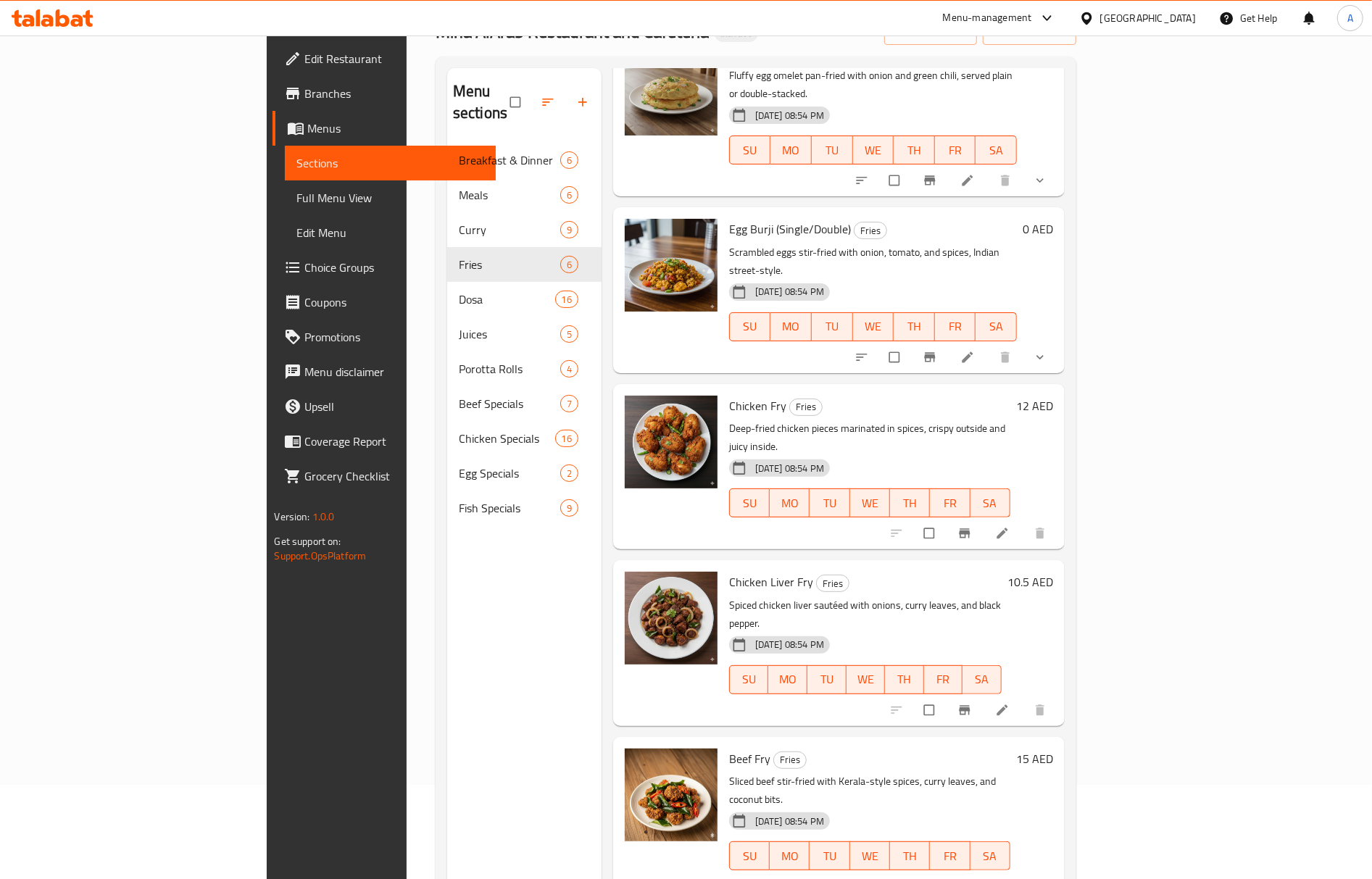
scroll to position [204, 0]
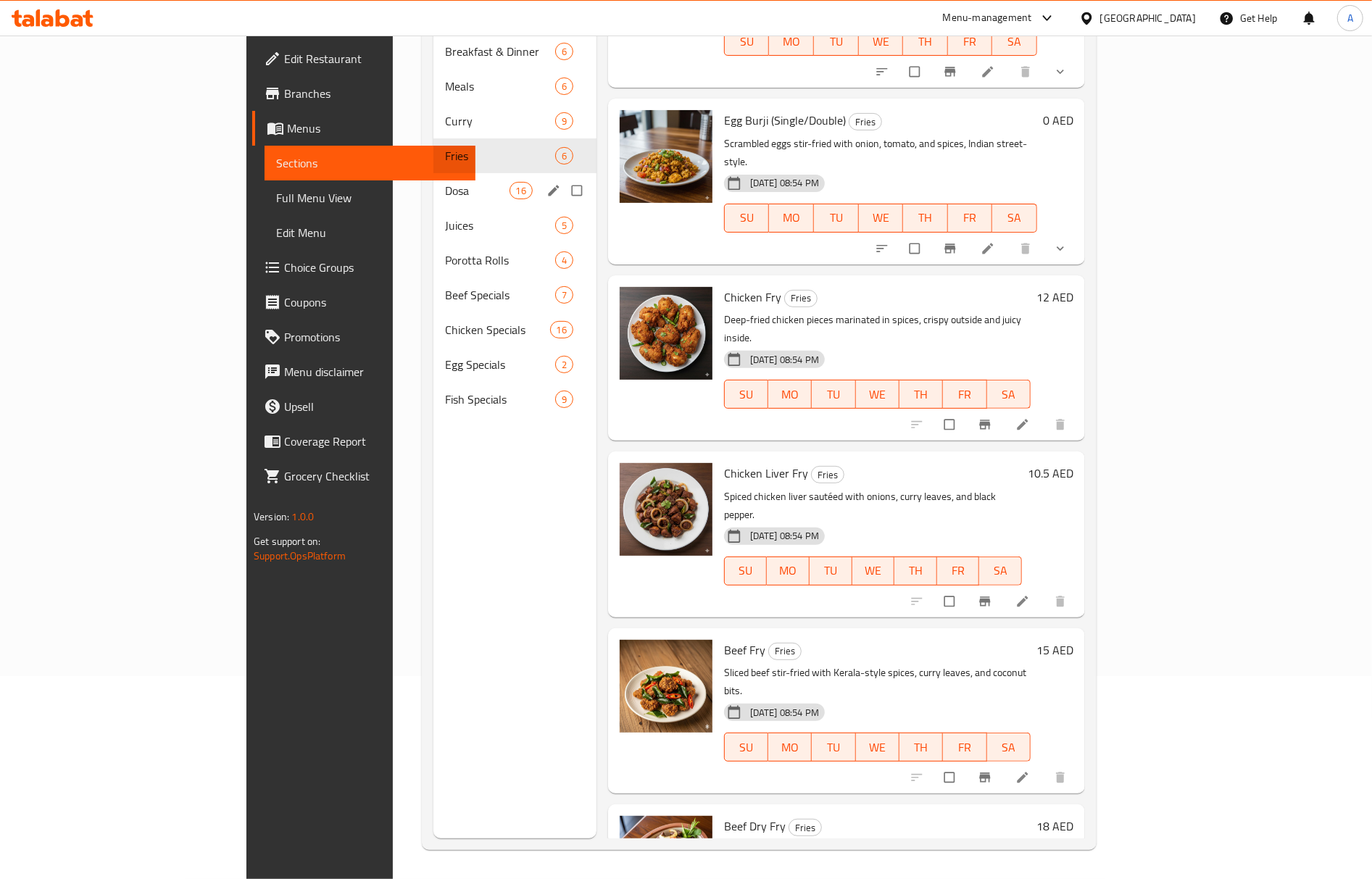
click at [434, 173] on div "Dosa 16" at bounding box center [515, 190] width 163 height 34
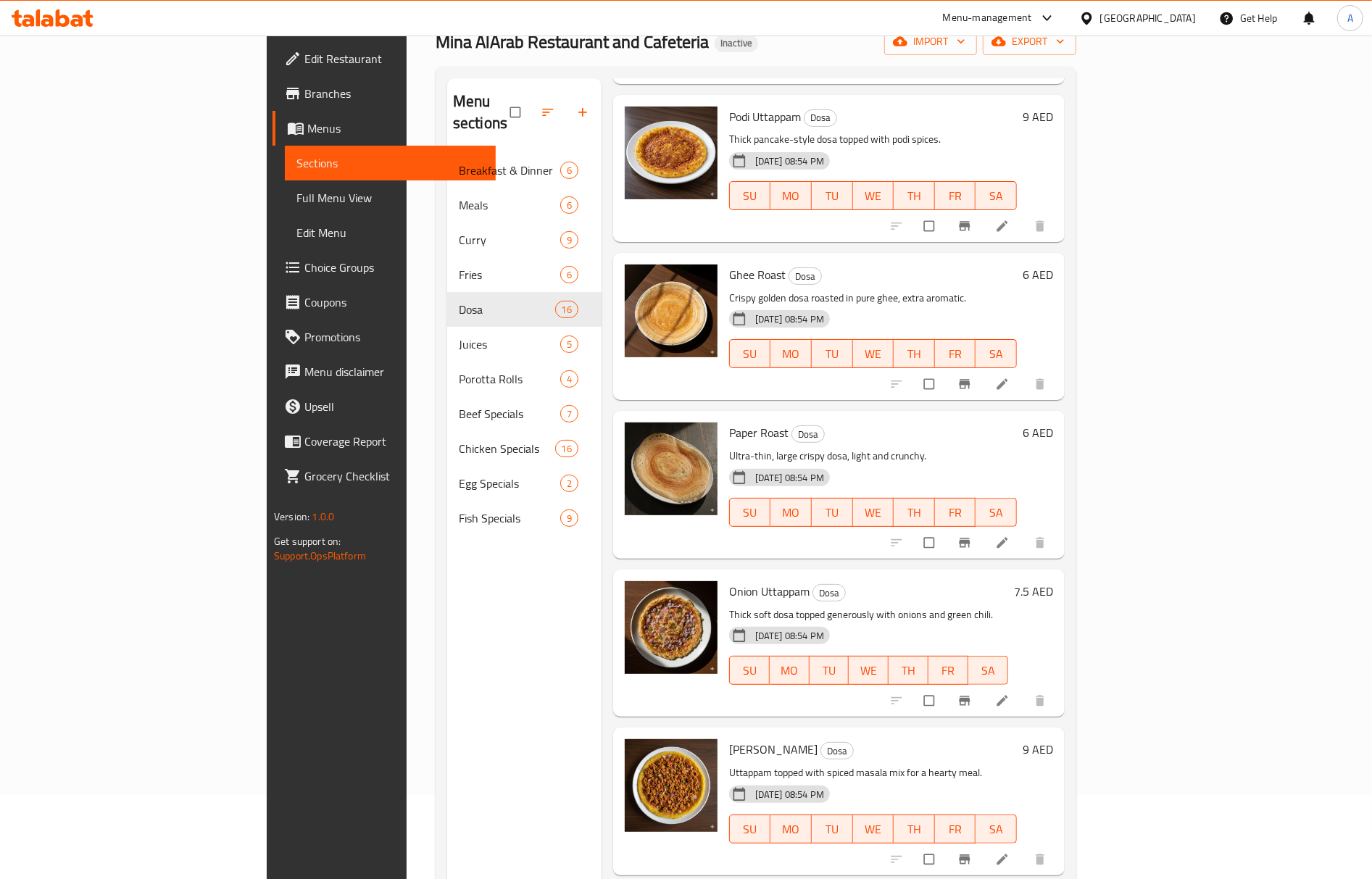
scroll to position [204, 0]
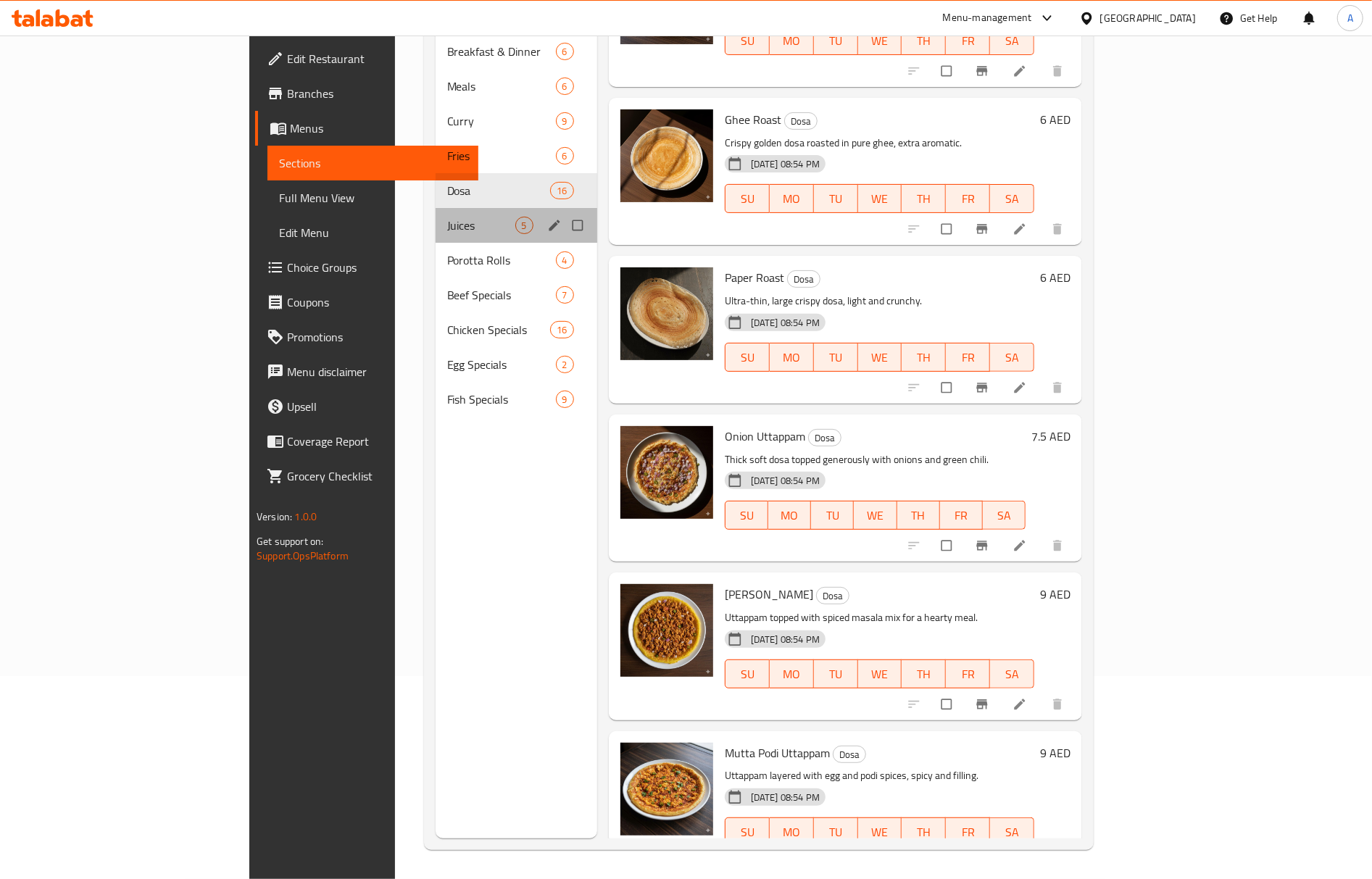
click at [436, 208] on div "Juices 5" at bounding box center [516, 224] width 162 height 34
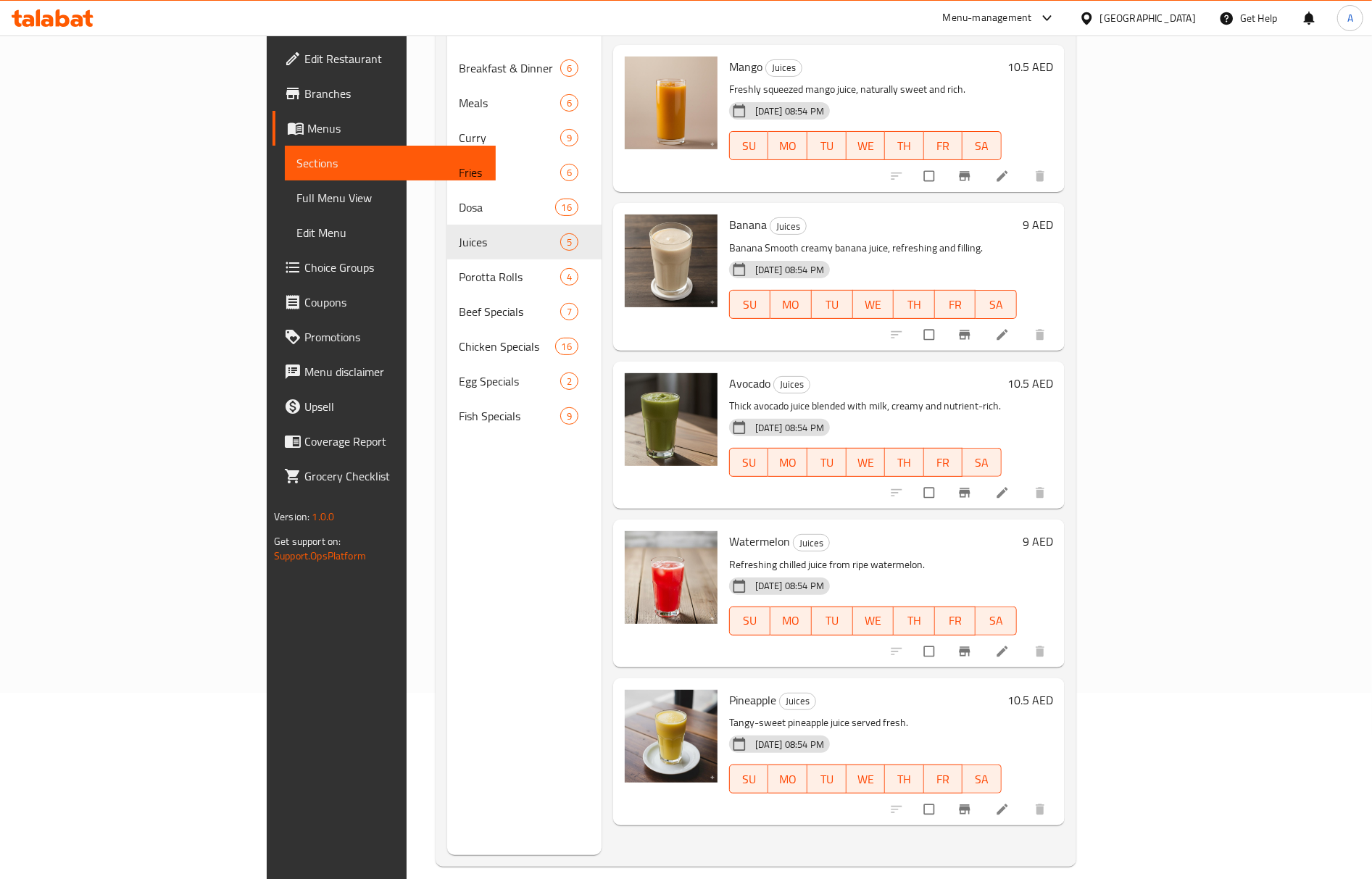
scroll to position [204, 0]
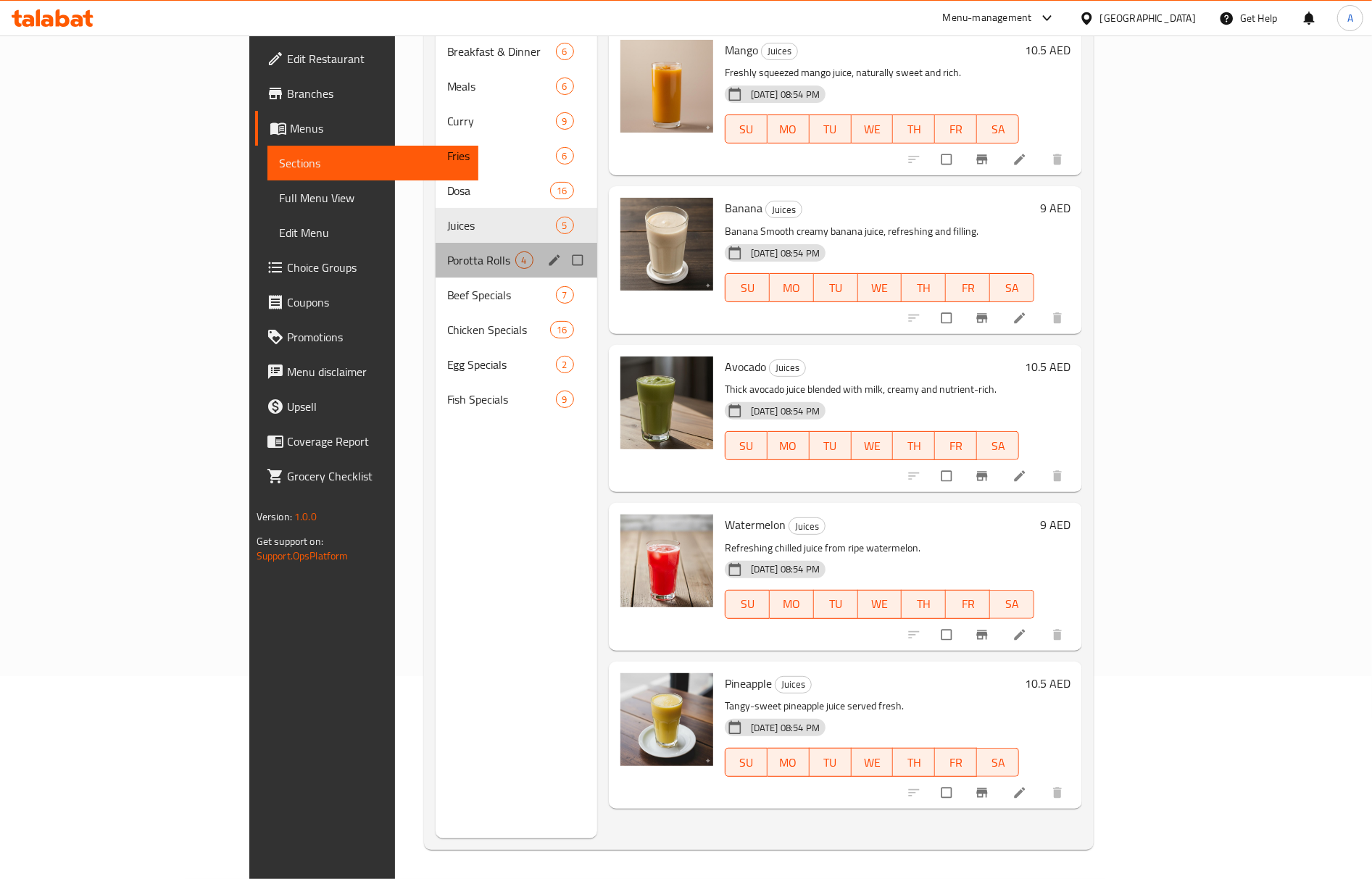
click at [436, 247] on div "Porotta Rolls 4" at bounding box center [516, 260] width 162 height 34
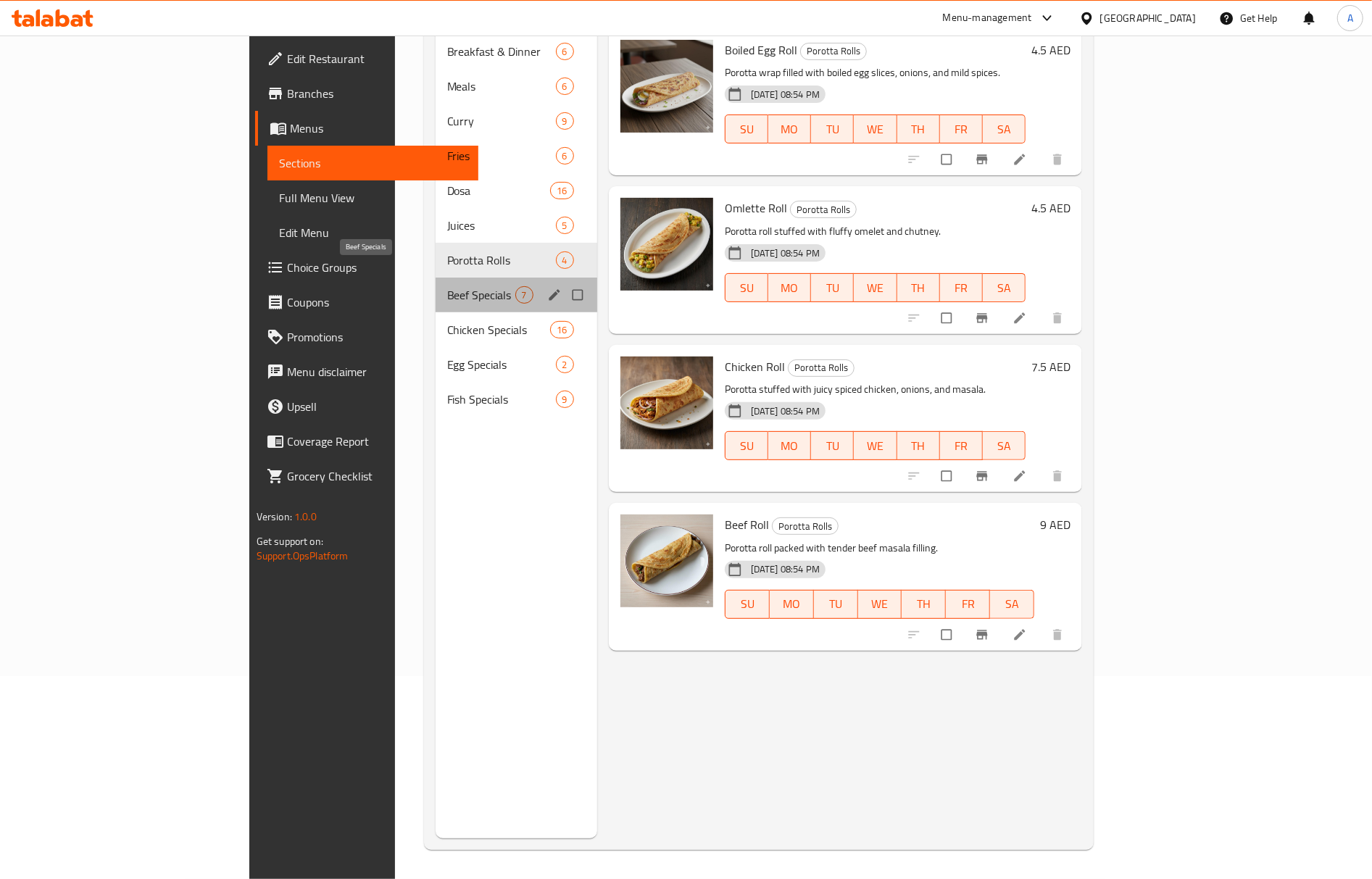
click at [447, 286] on span "Beef Specials" at bounding box center [481, 295] width 68 height 18
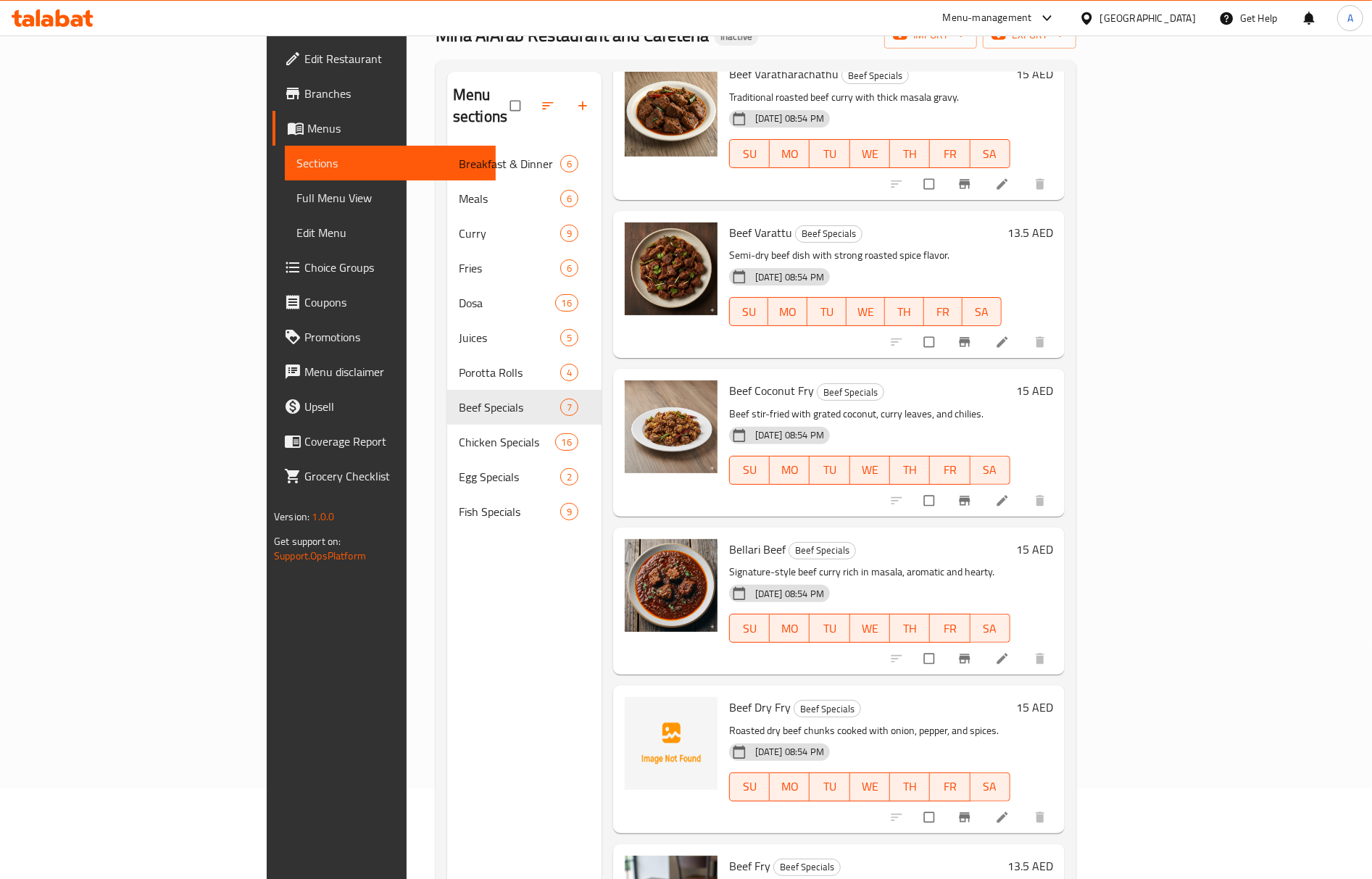
scroll to position [204, 0]
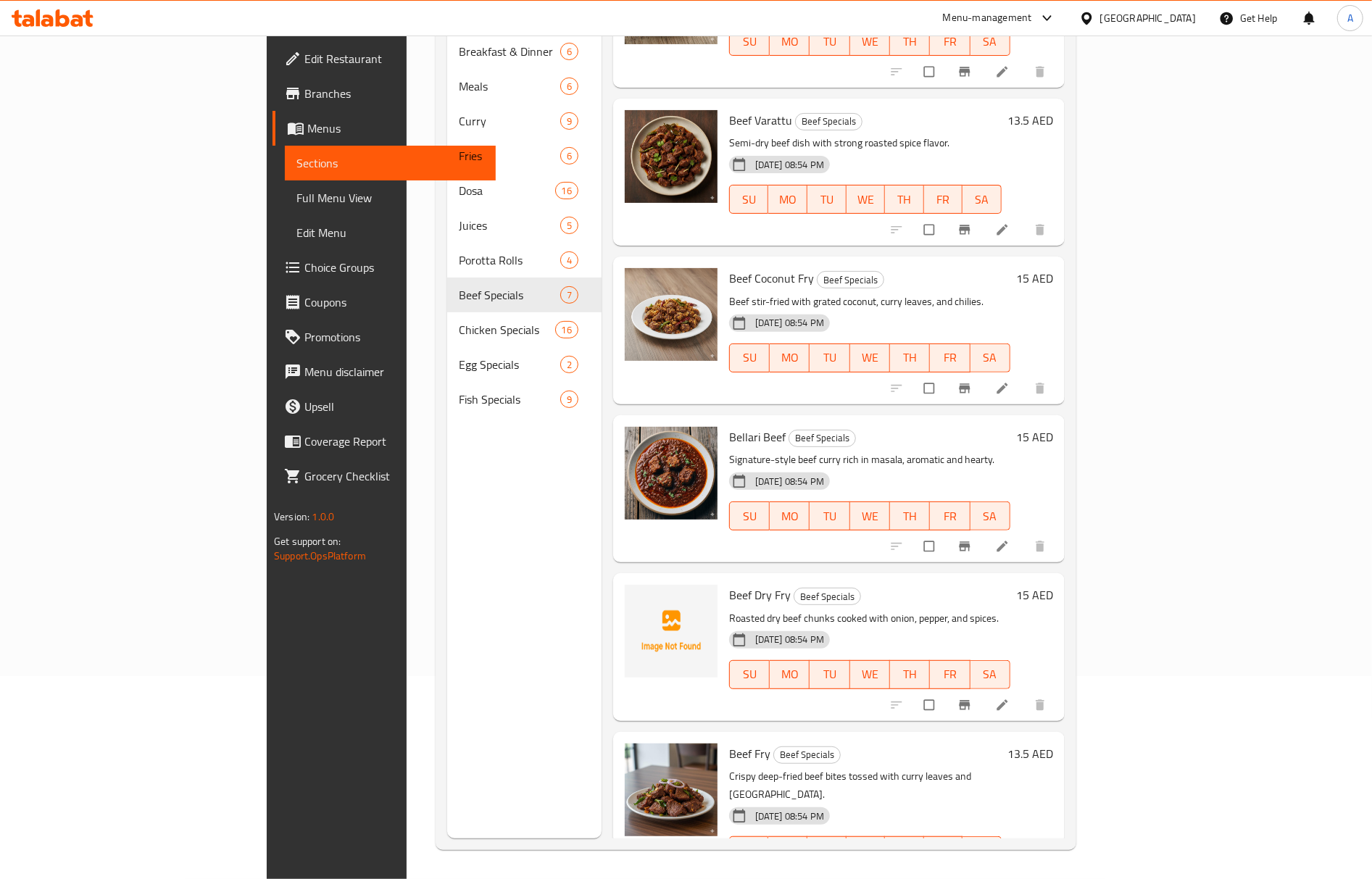
click at [729, 584] on span "Beef Dry Fry" at bounding box center [760, 595] width 62 height 22
copy span "Dry"
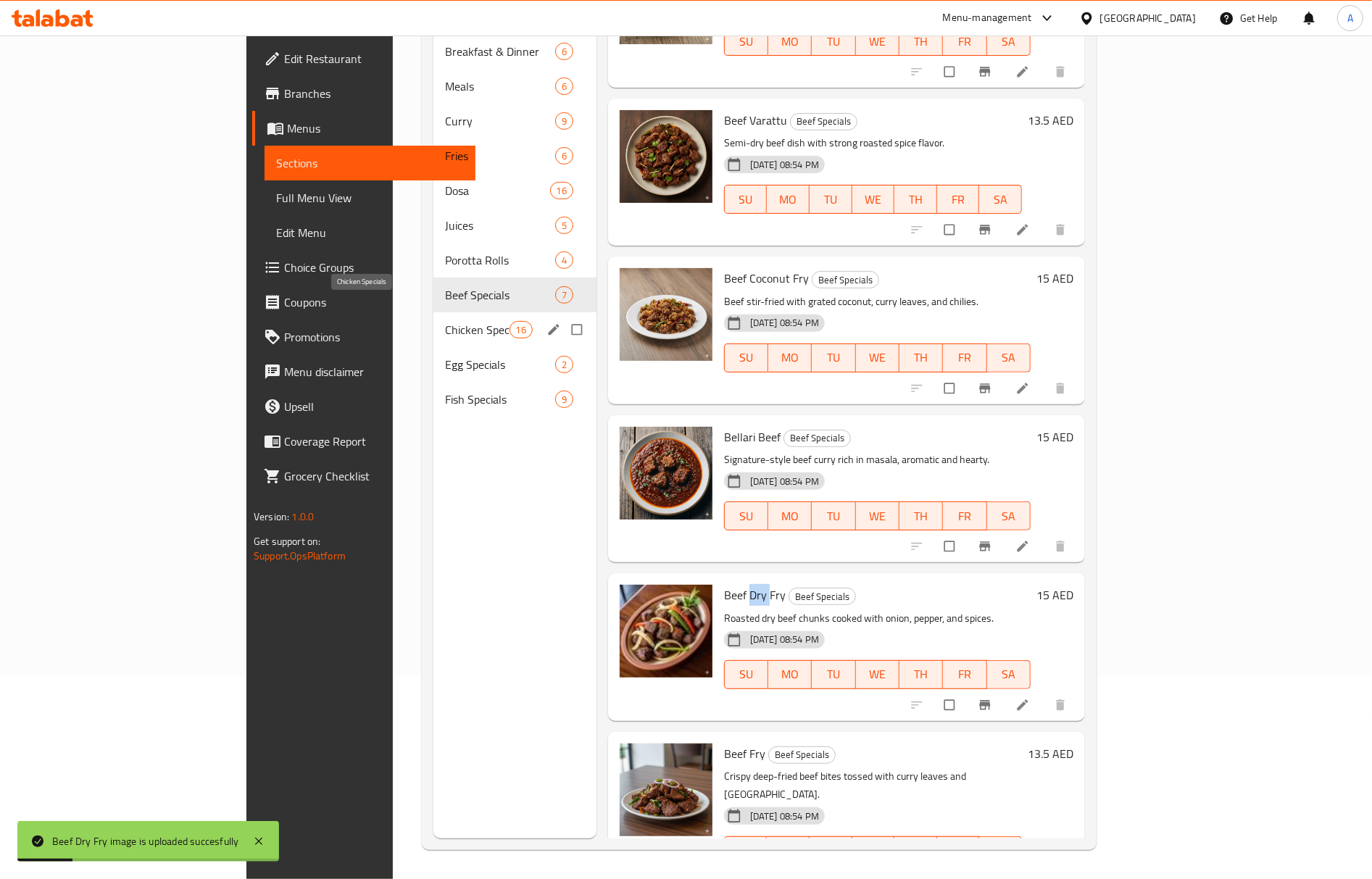
click at [445, 321] on span "Chicken Specials" at bounding box center [477, 330] width 64 height 18
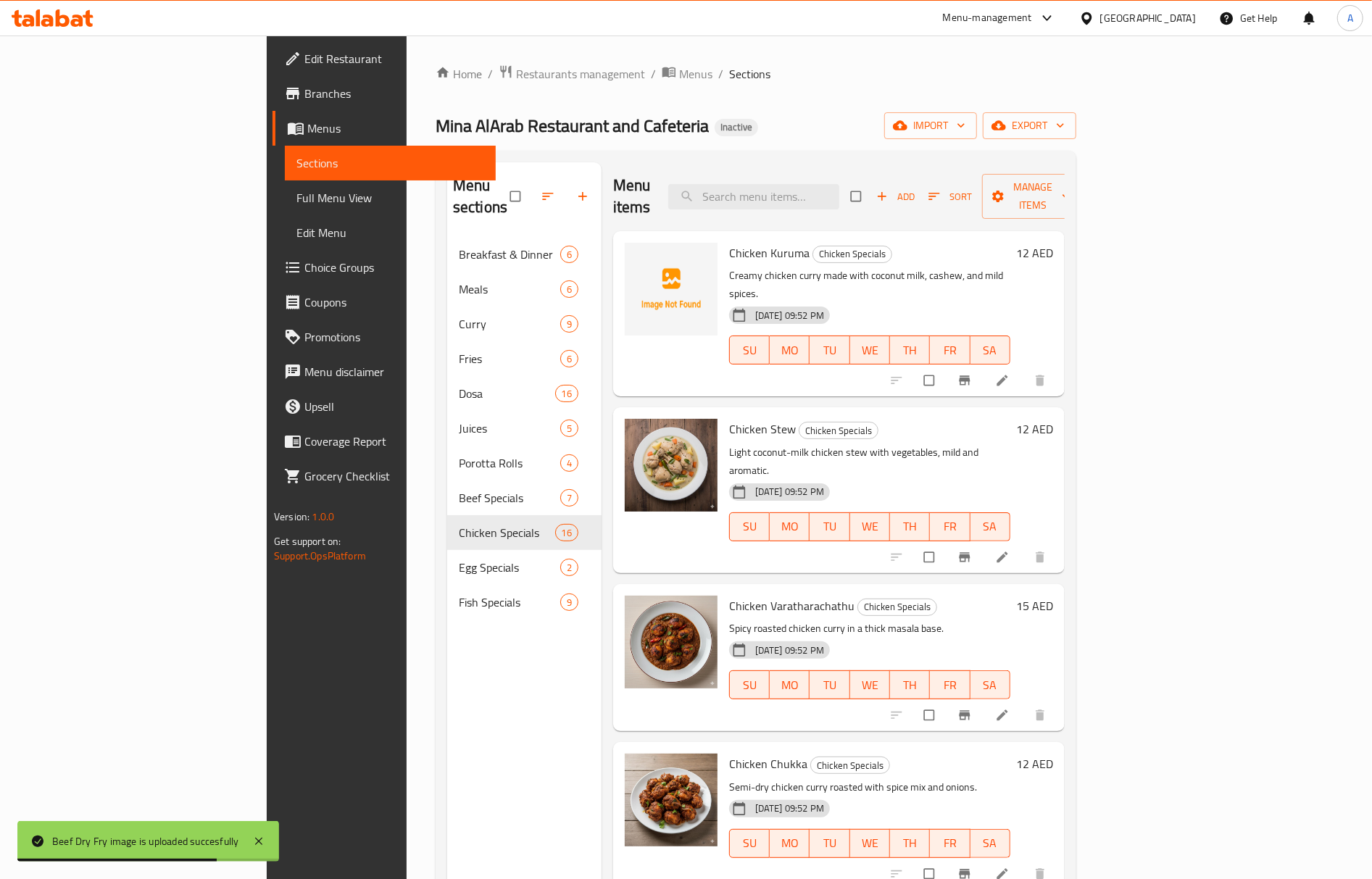
click at [729, 242] on span "Chicken Kuruma" at bounding box center [769, 253] width 80 height 22
copy h6 "Kuruma"
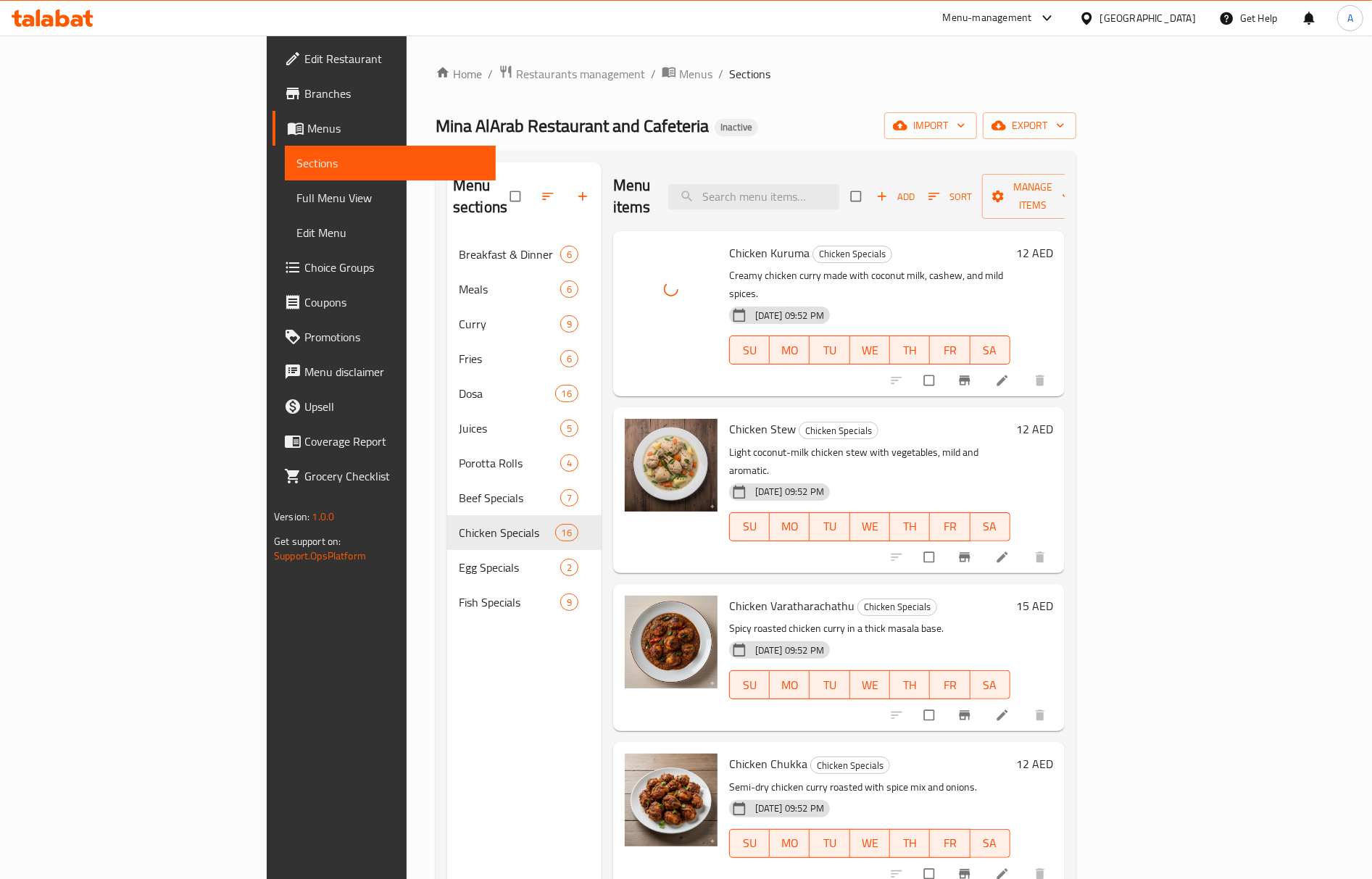
click at [765, 419] on h6 "Chicken Stew Chicken Specials" at bounding box center [869, 428] width 281 height 20
click at [800, 422] on span "Chicken Specials" at bounding box center [838, 430] width 79 height 17
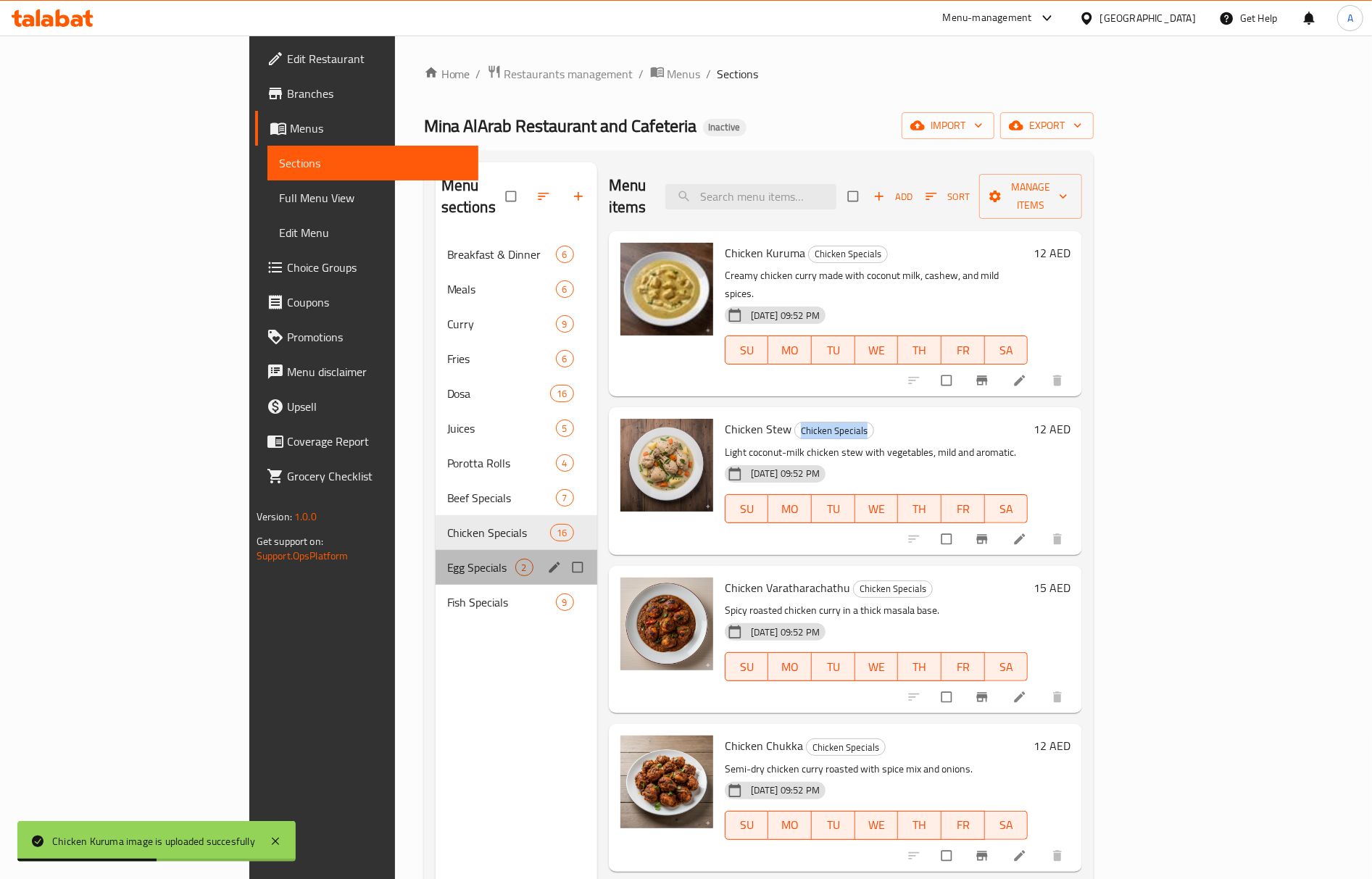
click at [516, 561] on span "2" at bounding box center [524, 568] width 17 height 14
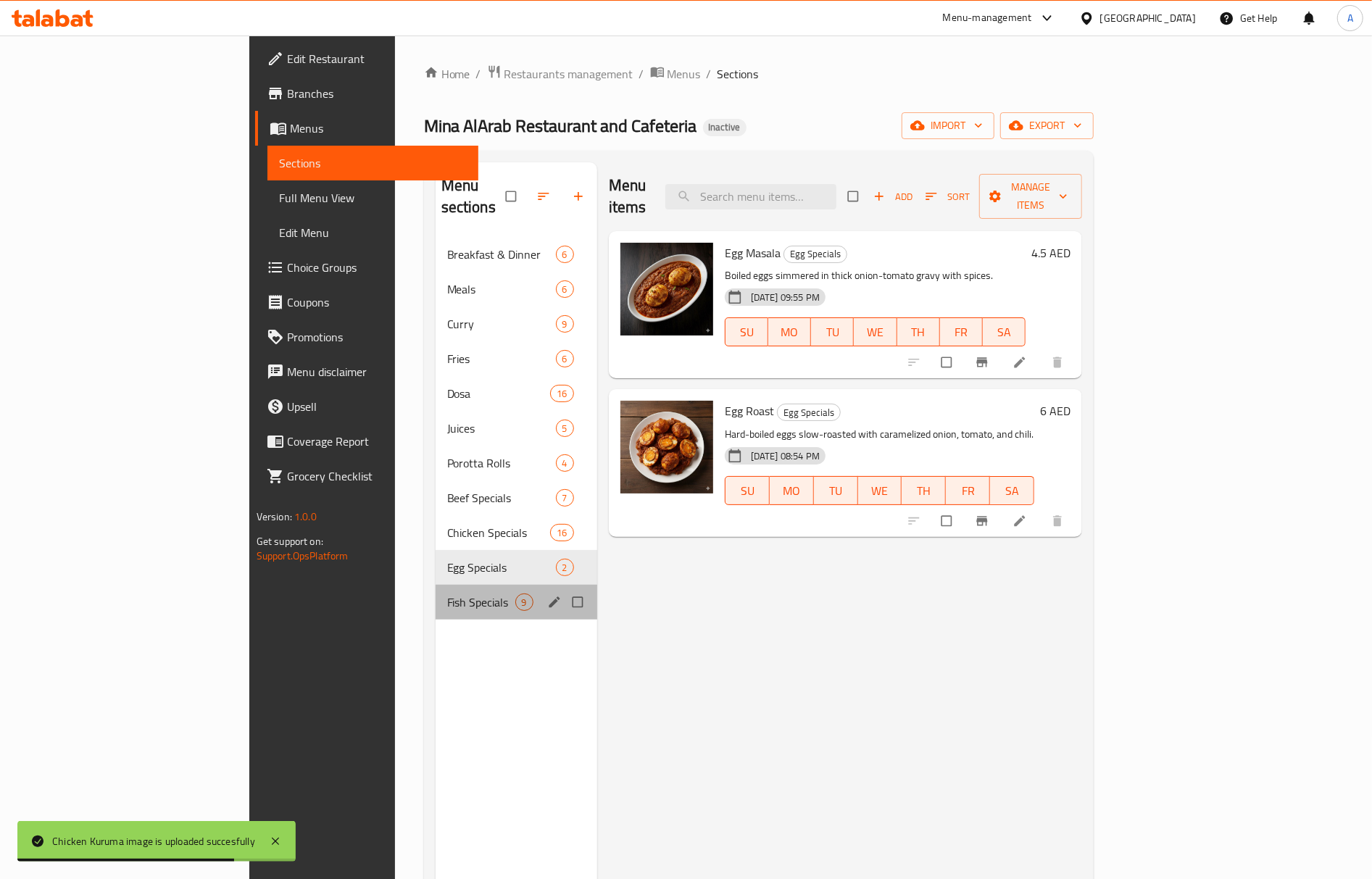
click at [436, 585] on div "Fish Specials 9" at bounding box center [516, 602] width 162 height 34
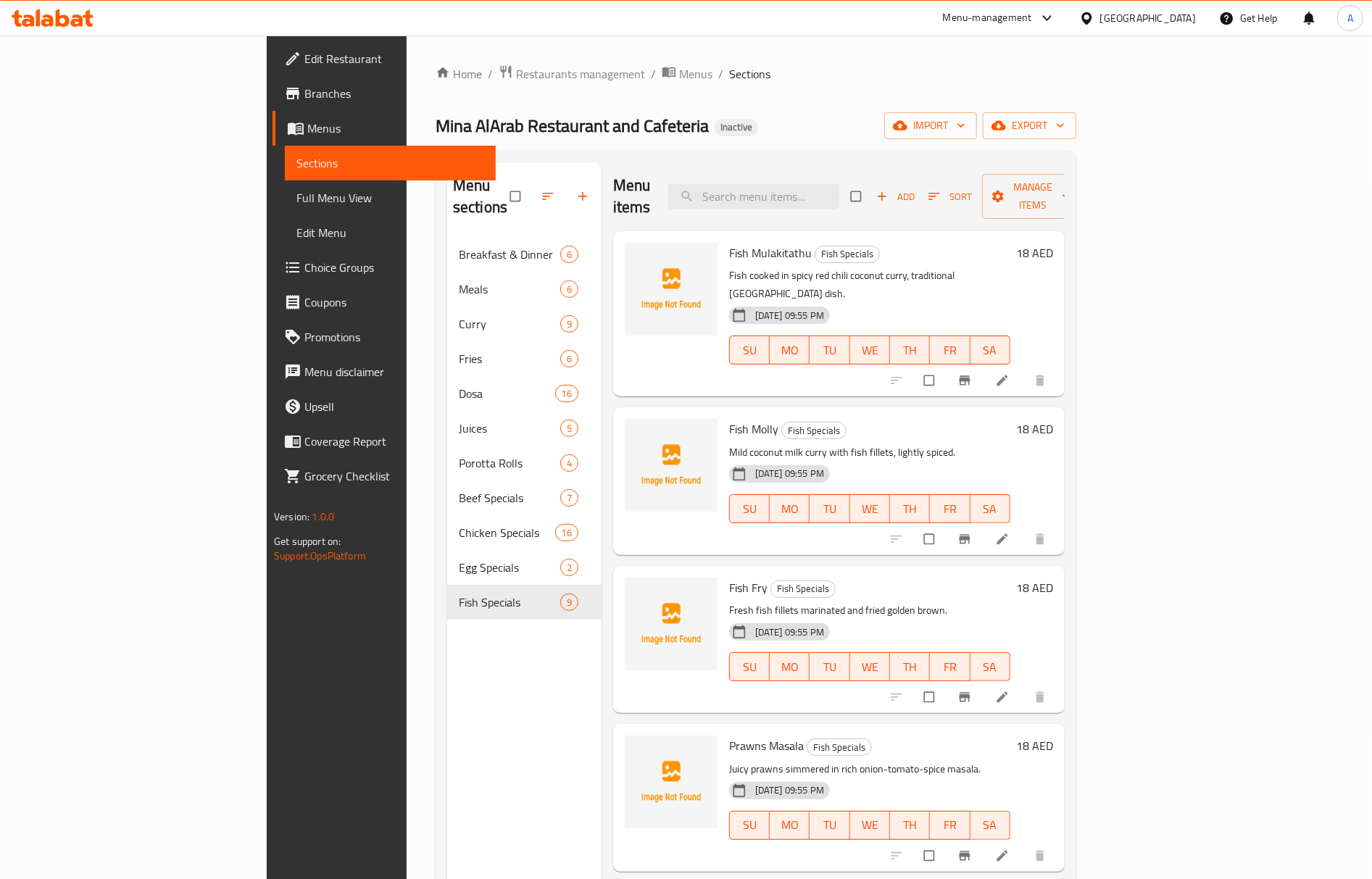
click at [729, 577] on span "Fish Fry" at bounding box center [747, 587] width 38 height 22
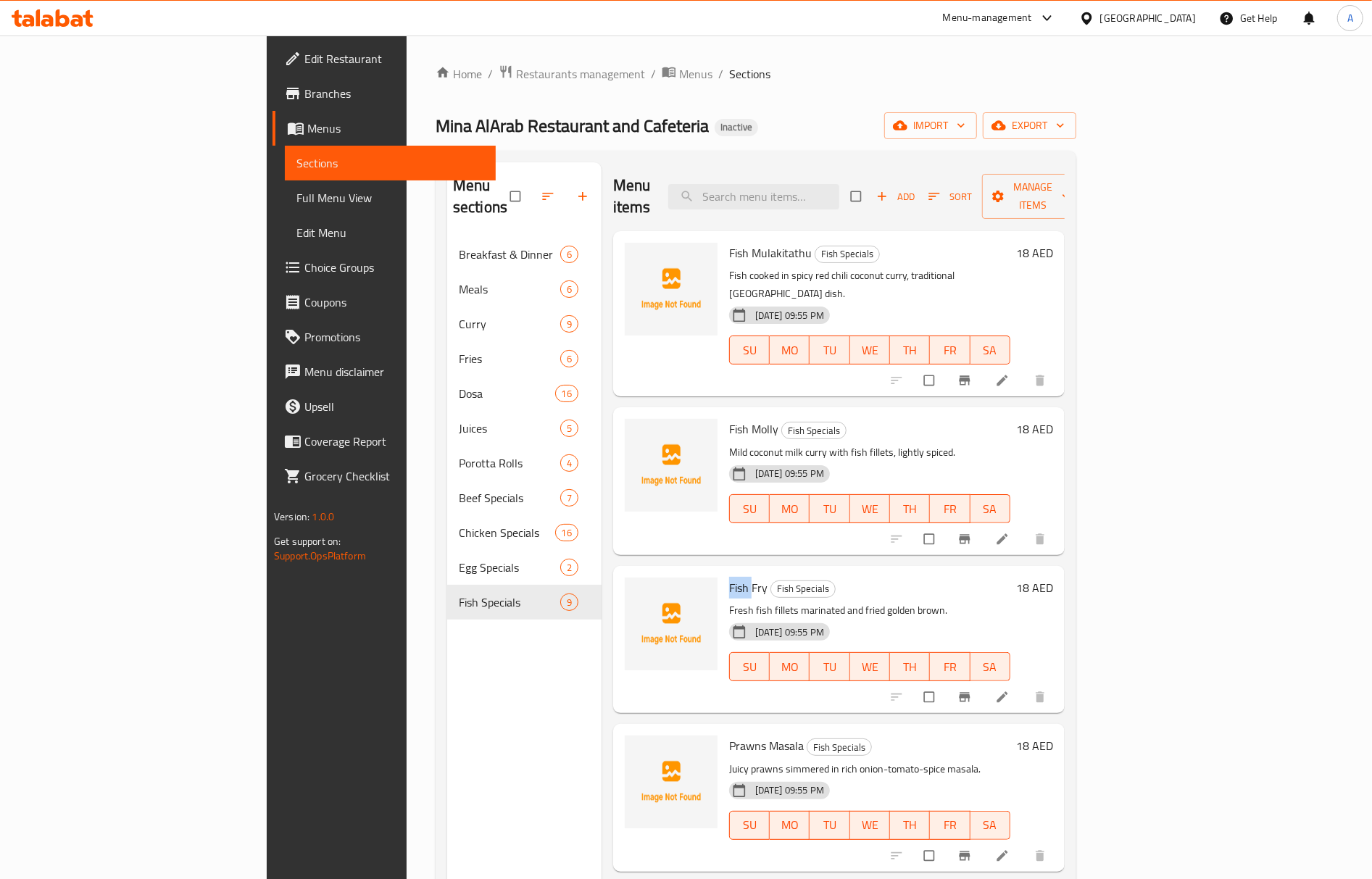
click at [729, 577] on span "Fish Fry" at bounding box center [747, 587] width 38 height 22
copy span "Fish"
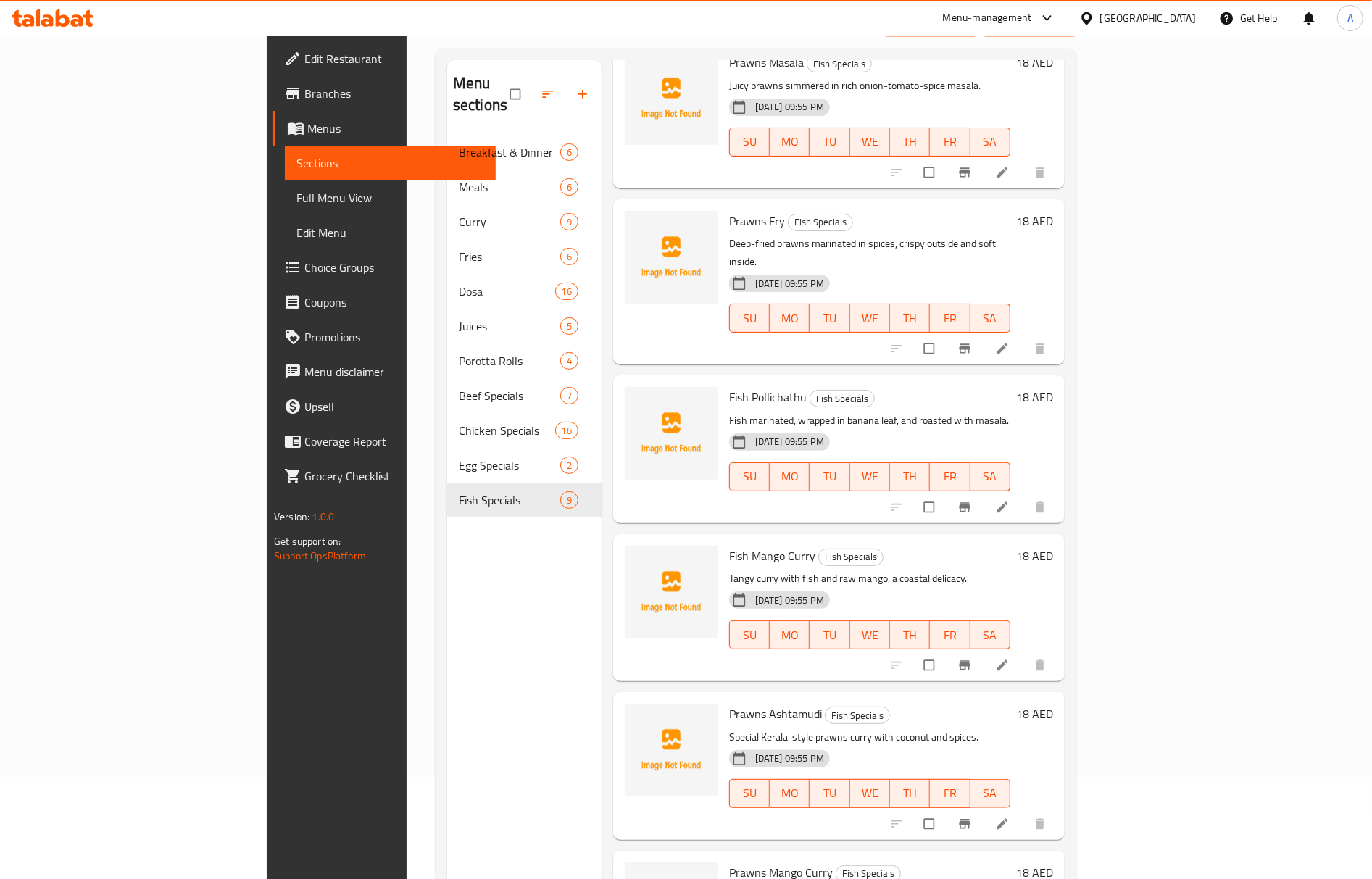
scroll to position [204, 0]
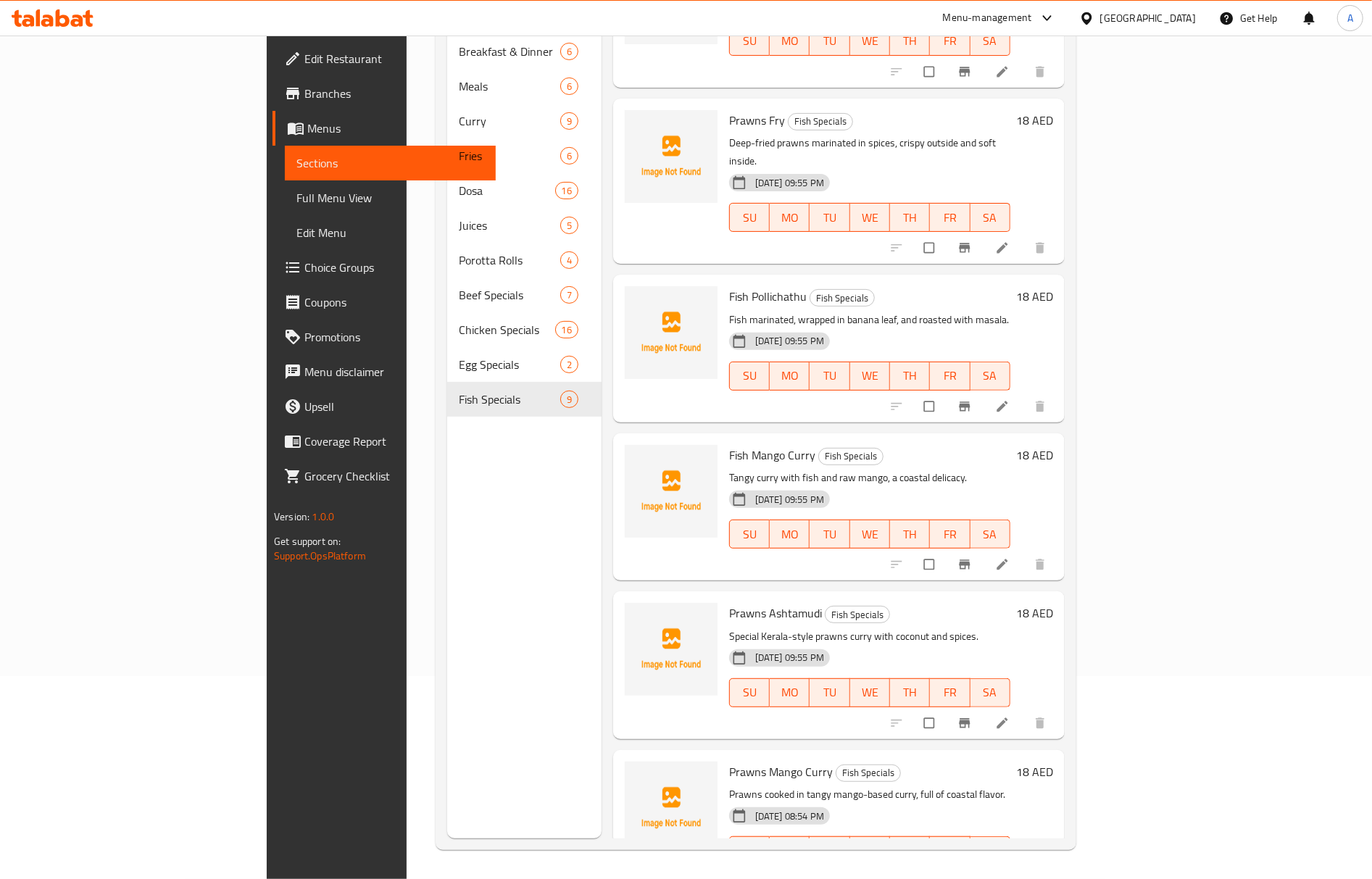
click at [729, 602] on span "Prawns Ashtamudi" at bounding box center [775, 613] width 93 height 22
copy span "Prawns"
click at [297, 194] on span "Full Menu View" at bounding box center [390, 198] width 187 height 18
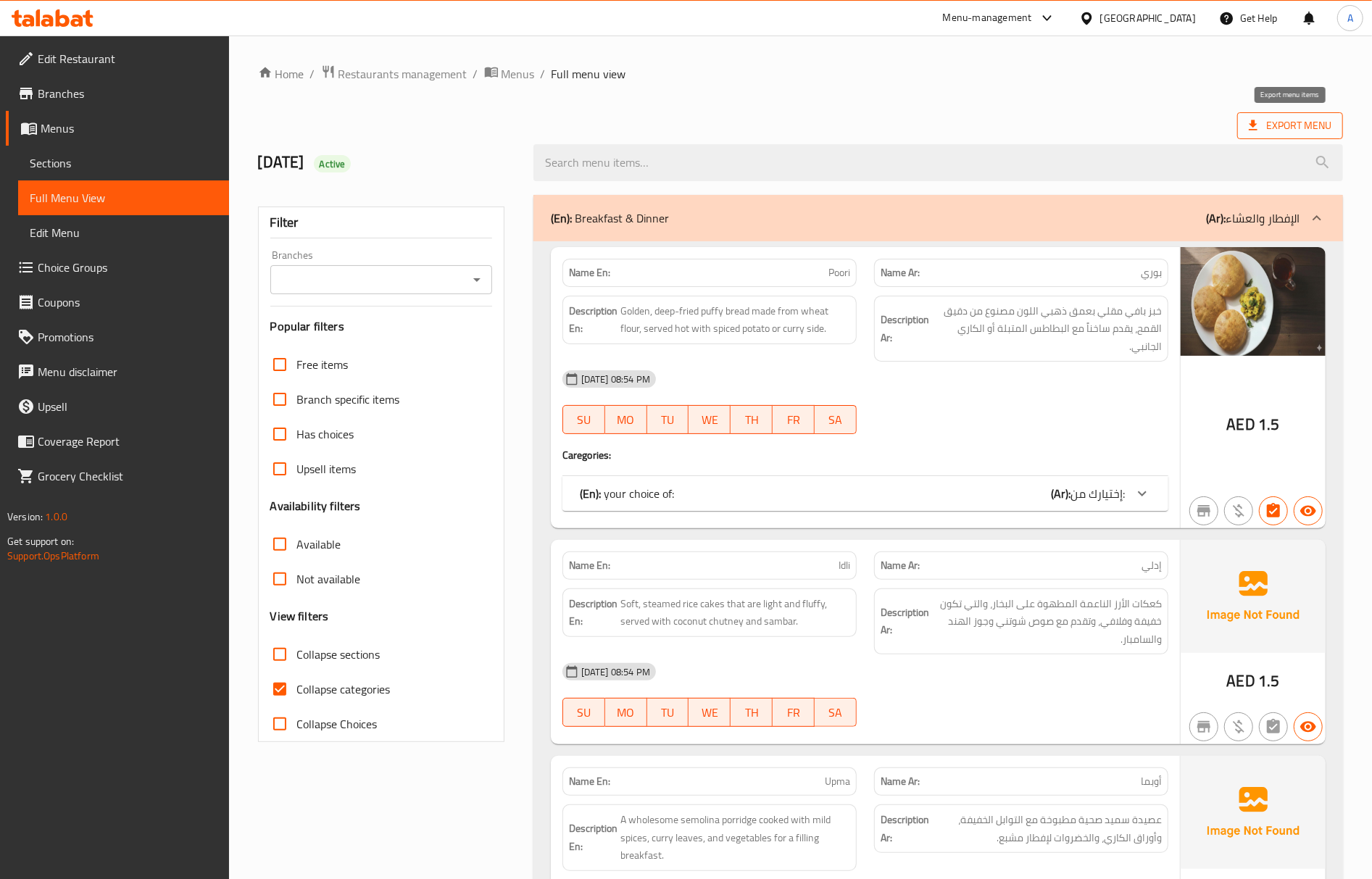
click at [1294, 115] on span "Export Menu" at bounding box center [1291, 125] width 106 height 27
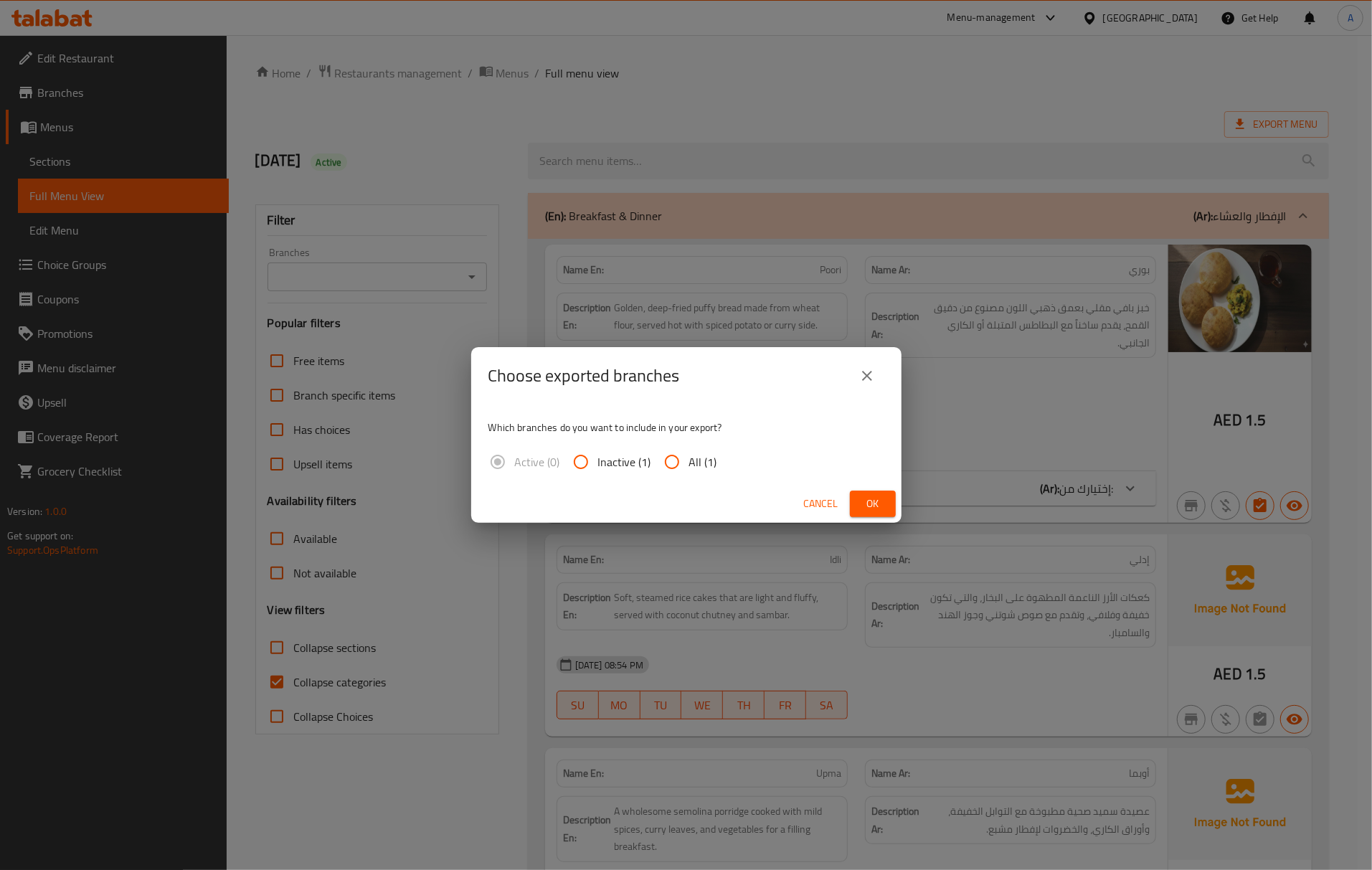
click at [681, 457] on input "All (1)" at bounding box center [671, 462] width 34 height 34
radio input "true"
click at [883, 498] on span "Ok" at bounding box center [872, 504] width 23 height 18
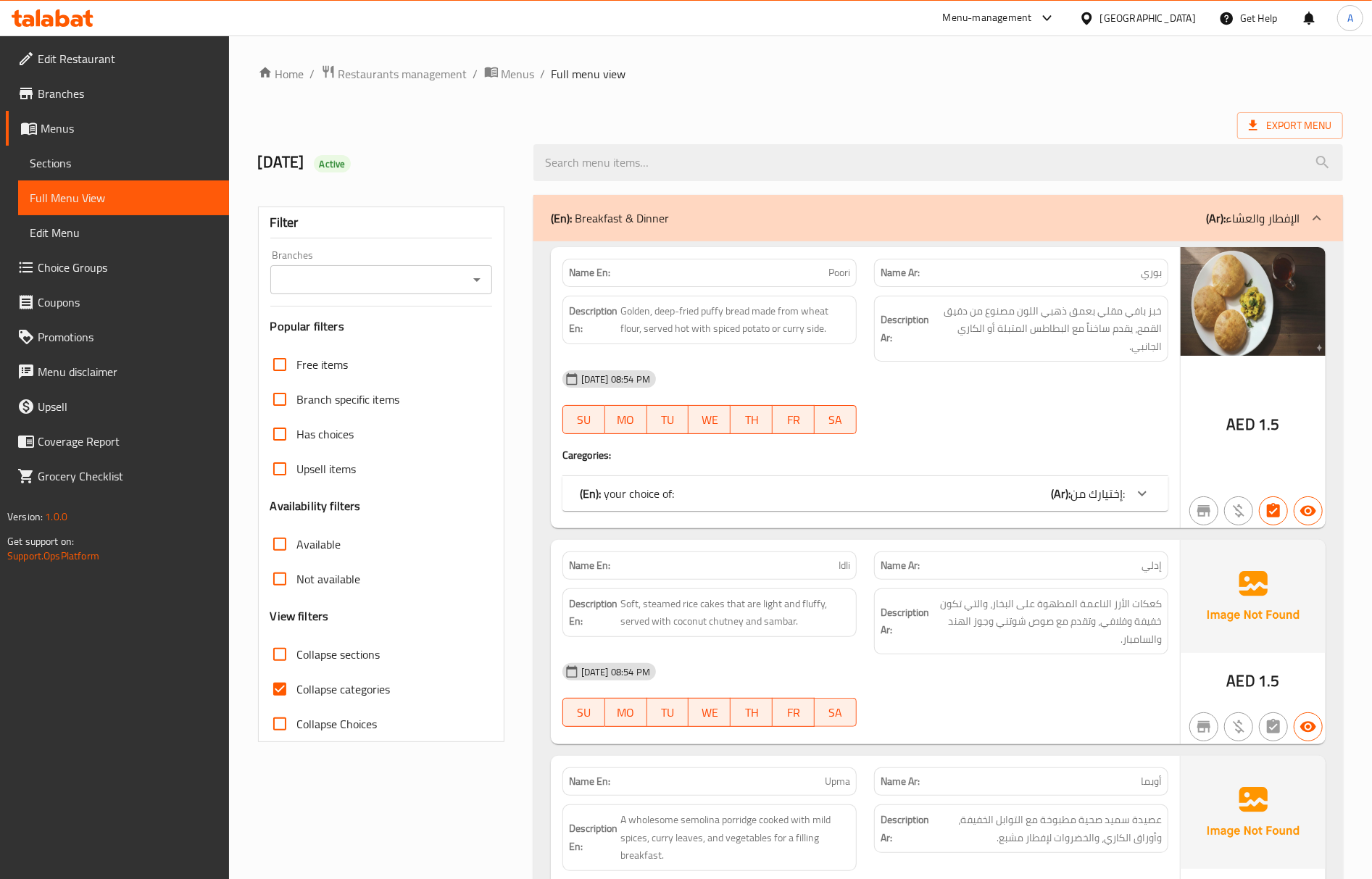
click at [1308, 79] on ol "Home / Restaurants management / Menus / Full menu view" at bounding box center [800, 73] width 1085 height 19
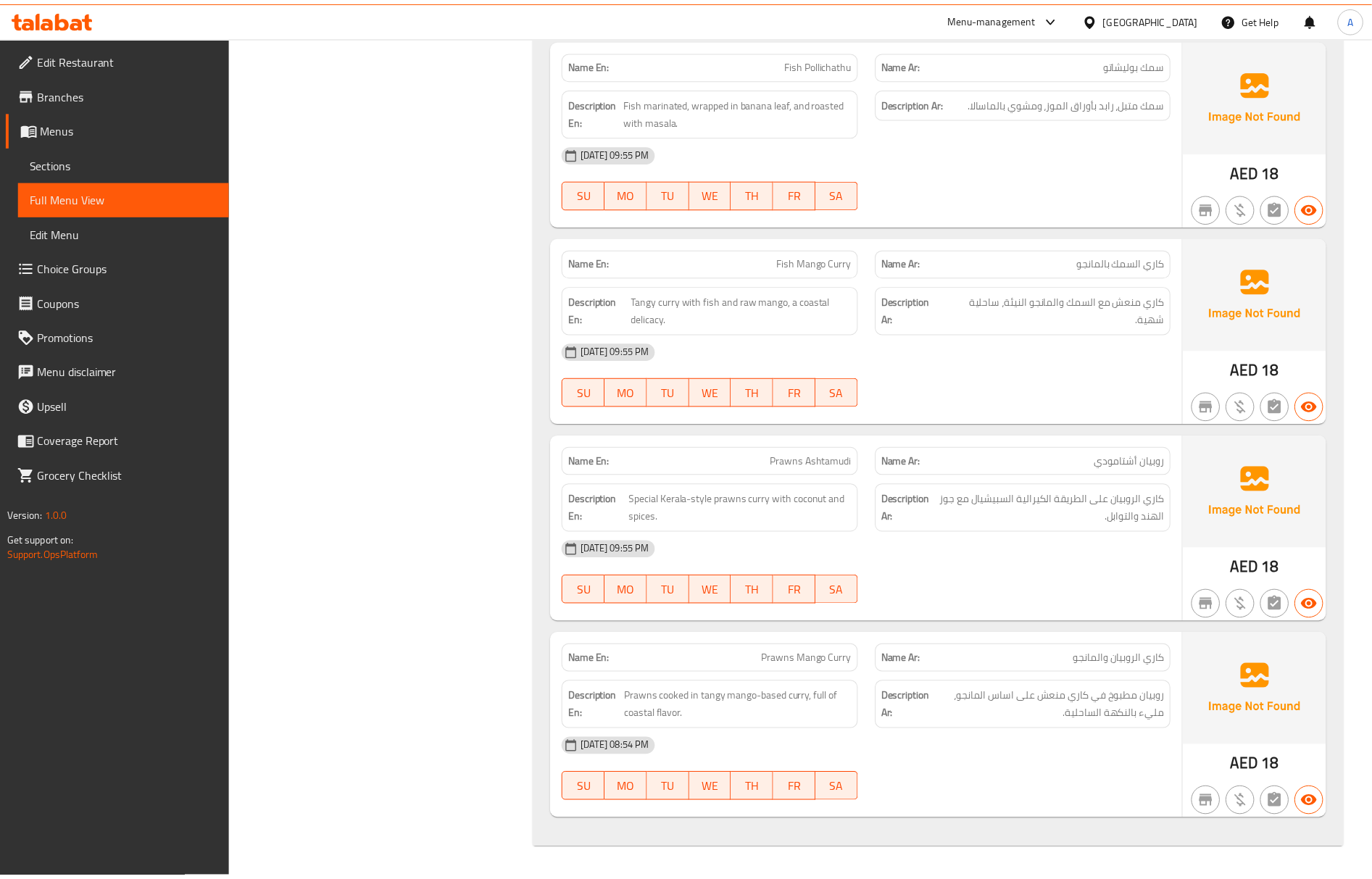
scroll to position [17623, 0]
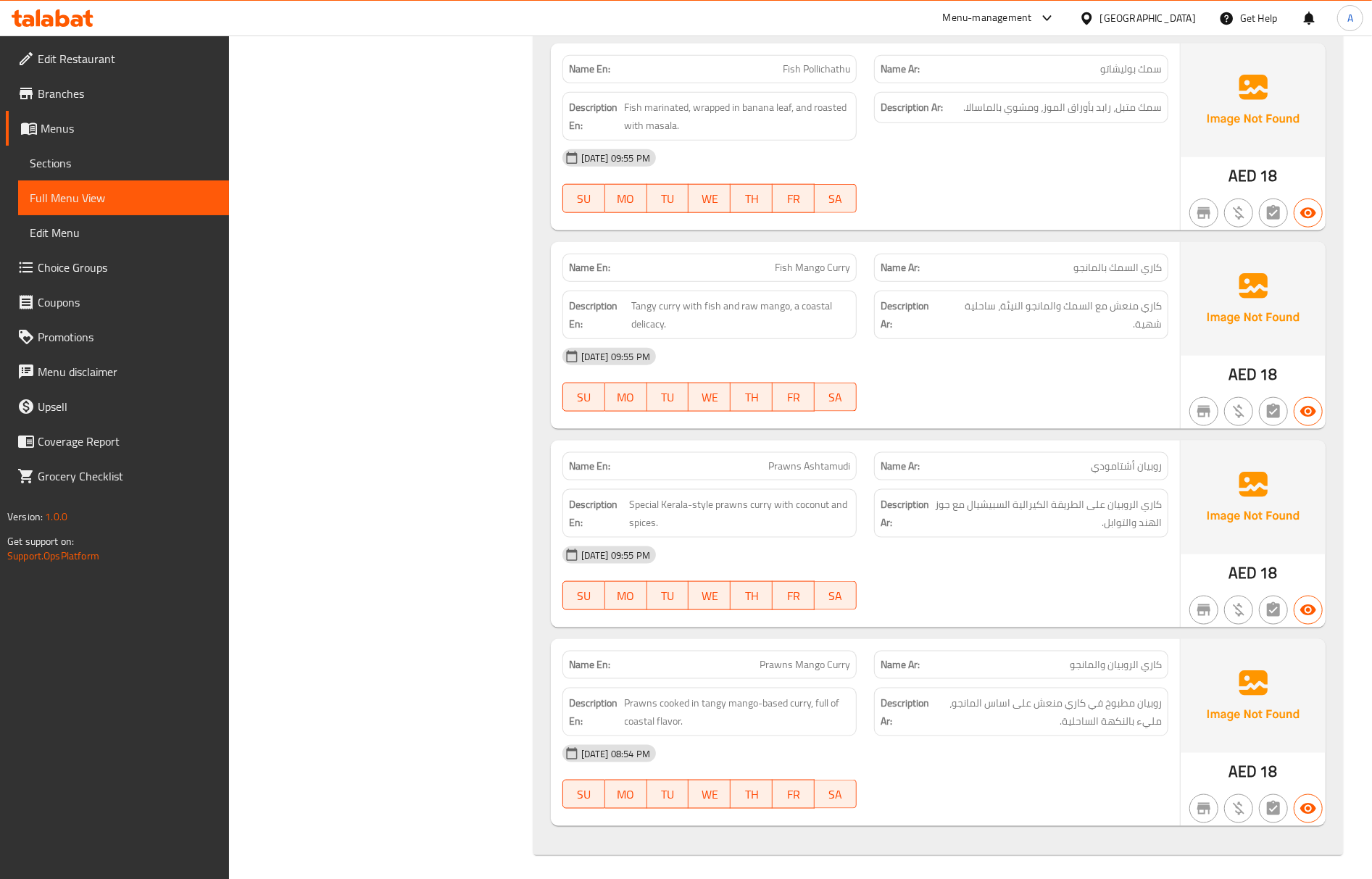
click at [129, 53] on span "Edit Restaurant" at bounding box center [127, 59] width 179 height 18
